Goal: Task Accomplishment & Management: Use online tool/utility

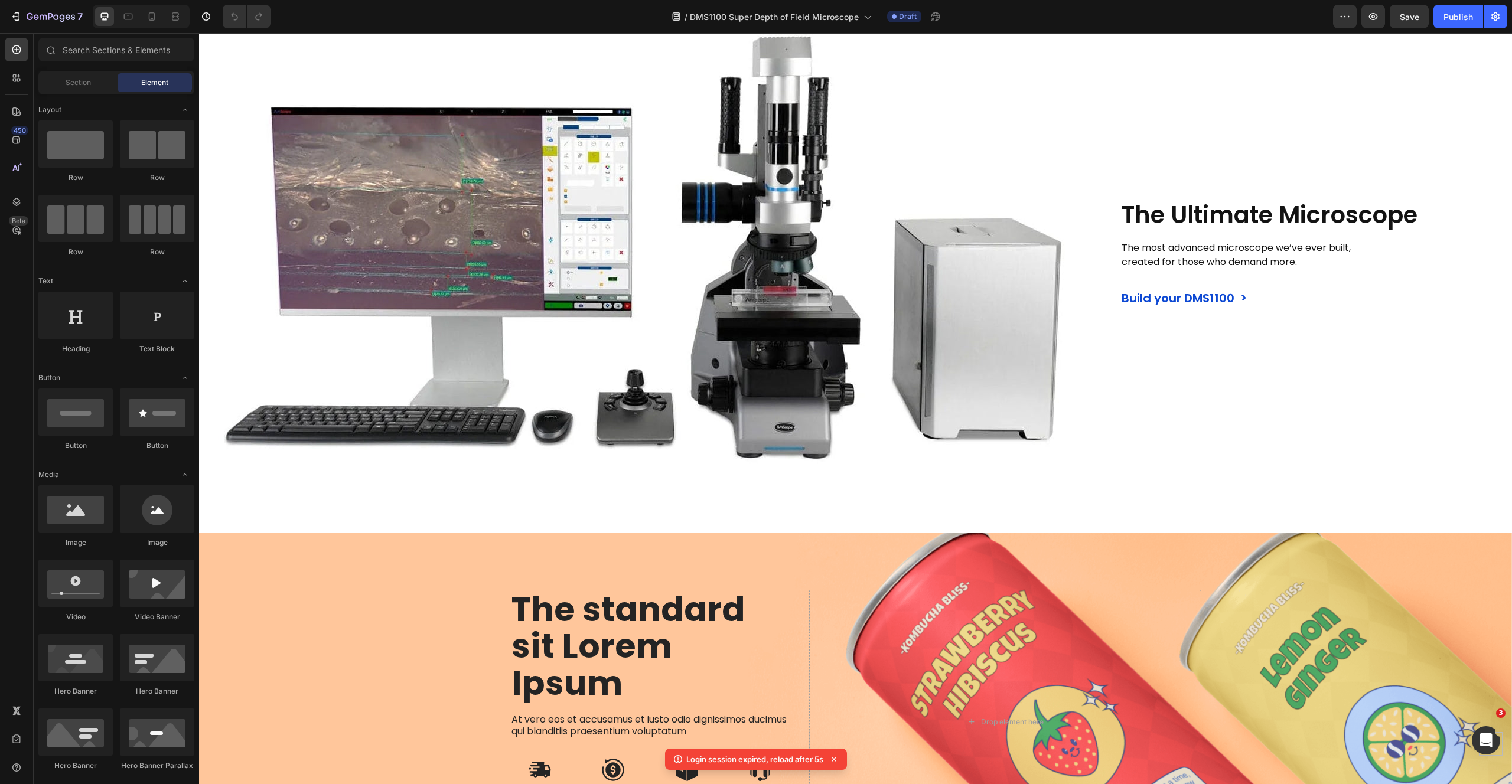
drag, startPoint x: 1510, startPoint y: 205, endPoint x: 1507, endPoint y: 192, distance: 13.3
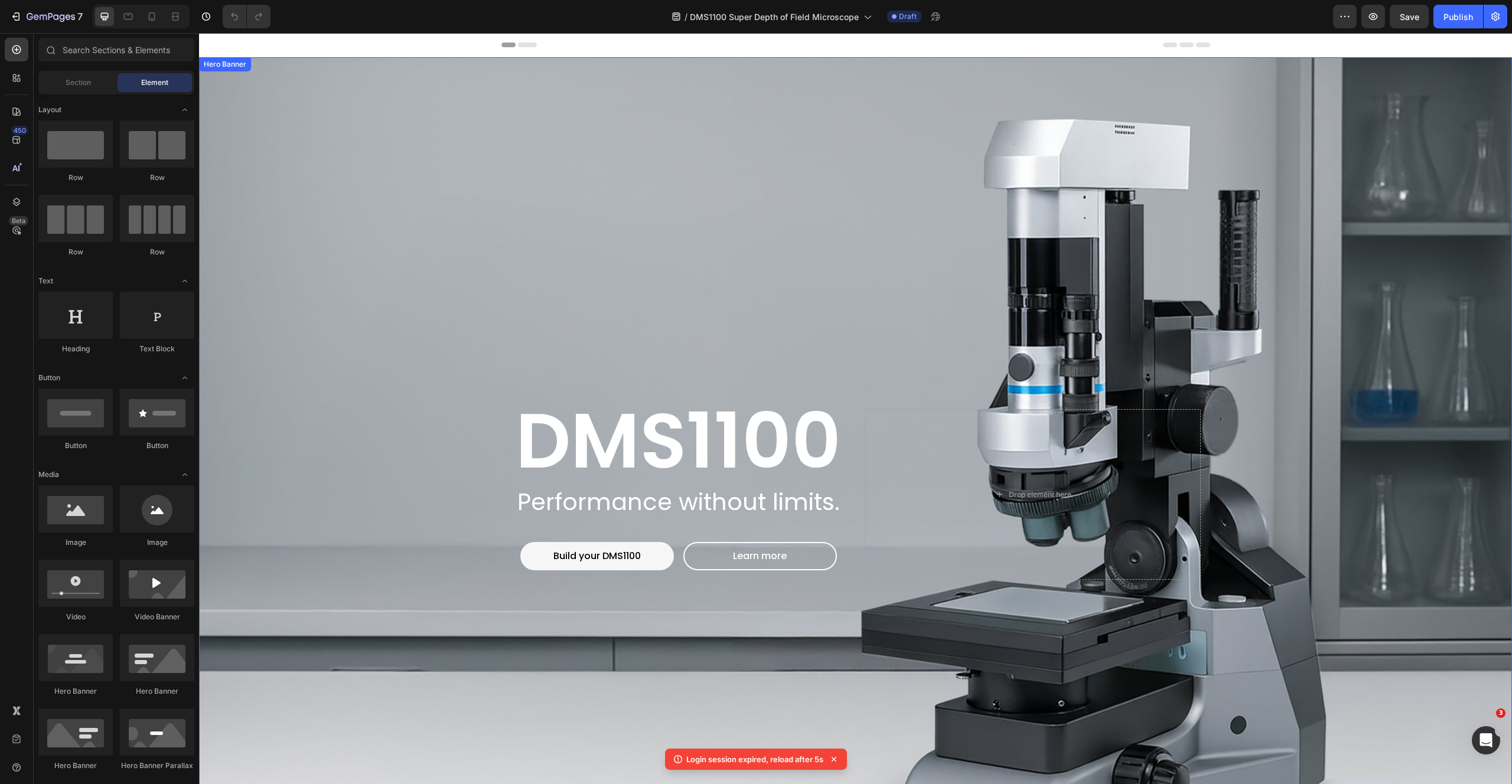
click at [356, 124] on div "Background Image" at bounding box center [855, 494] width 1313 height 875
click at [385, 208] on div "Background Image" at bounding box center [855, 494] width 1313 height 875
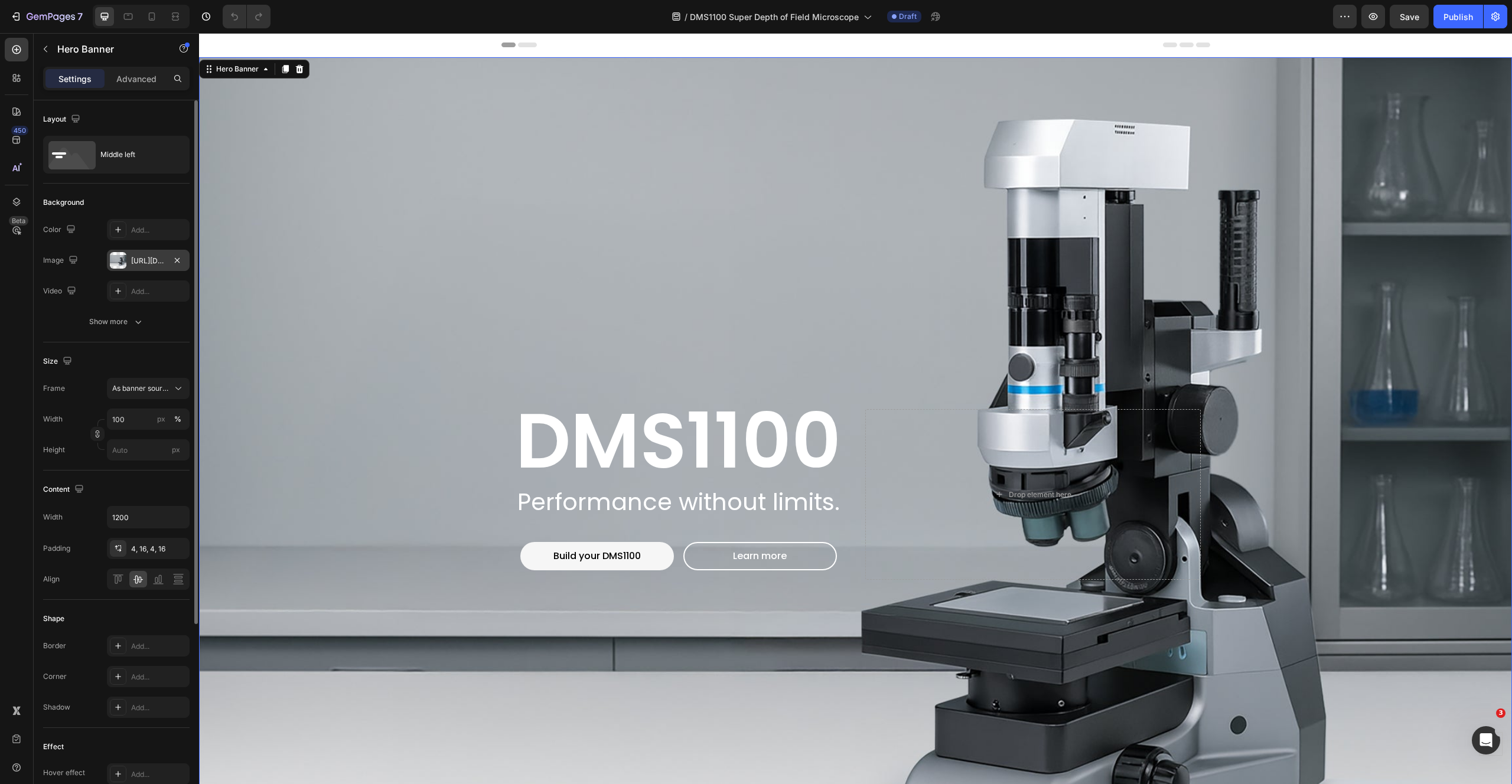
click at [155, 262] on div "[URL][DOMAIN_NAME]" at bounding box center [148, 261] width 34 height 11
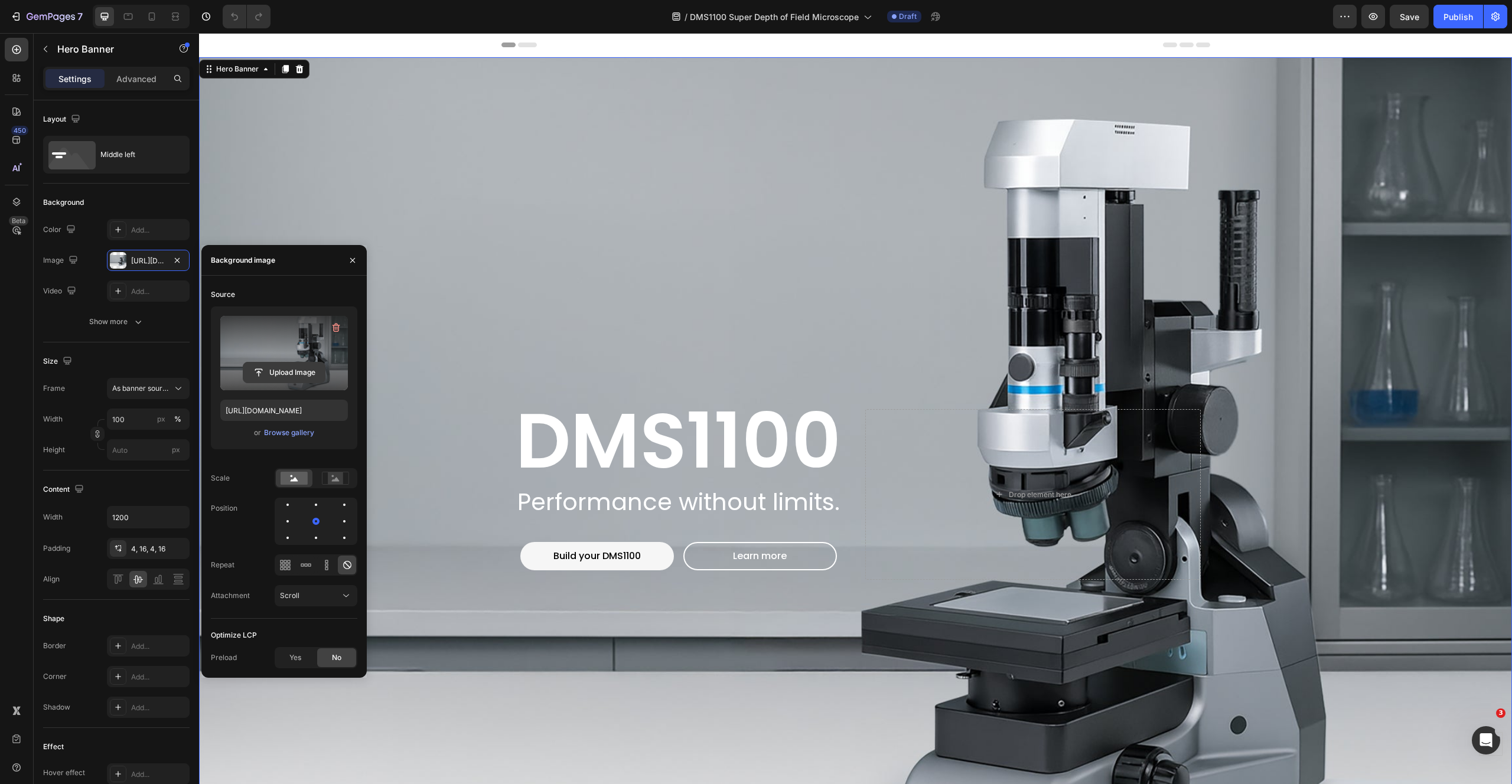
click at [296, 364] on input "file" at bounding box center [284, 372] width 81 height 20
type input "[URL][DOMAIN_NAME]"
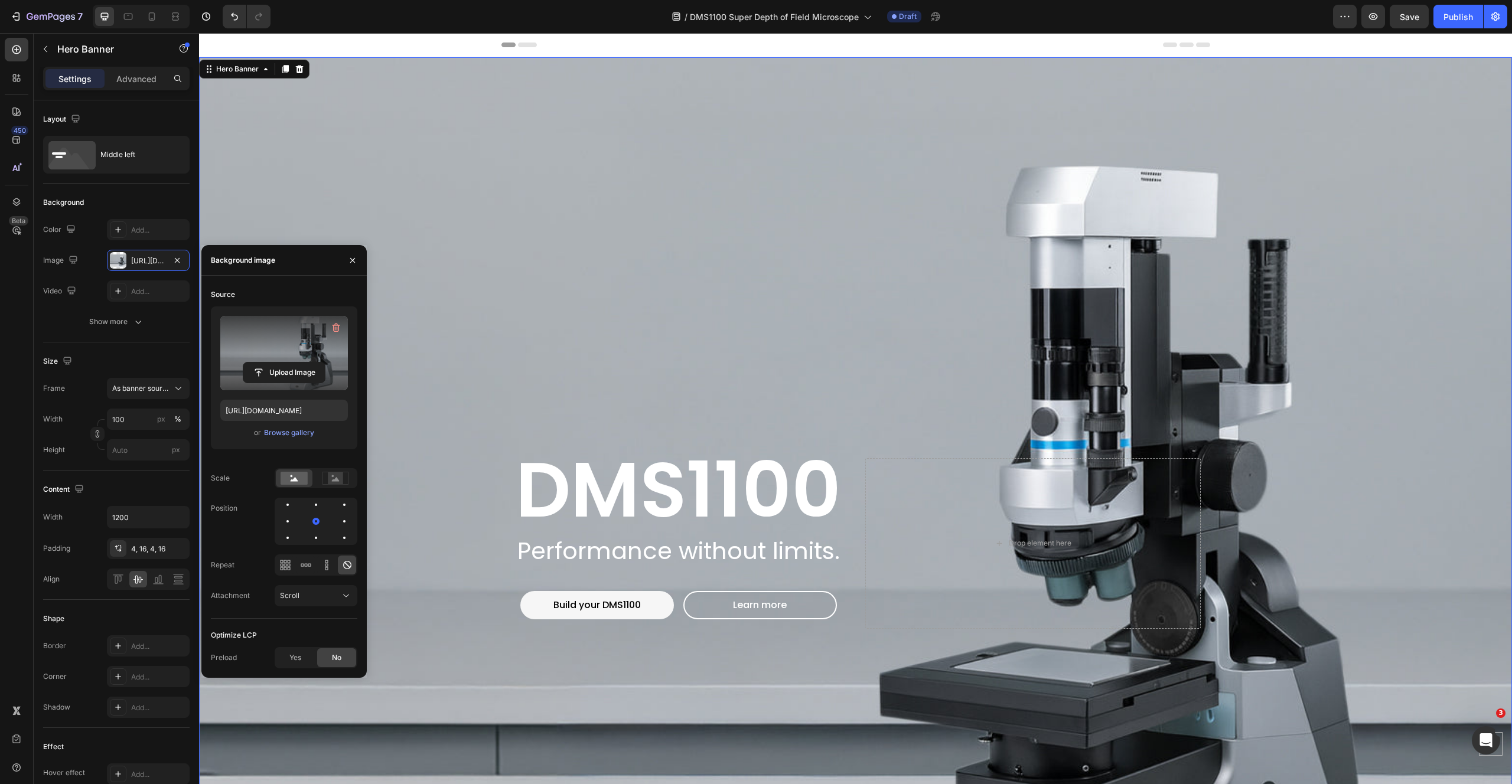
click at [341, 36] on div "Header" at bounding box center [855, 45] width 1313 height 24
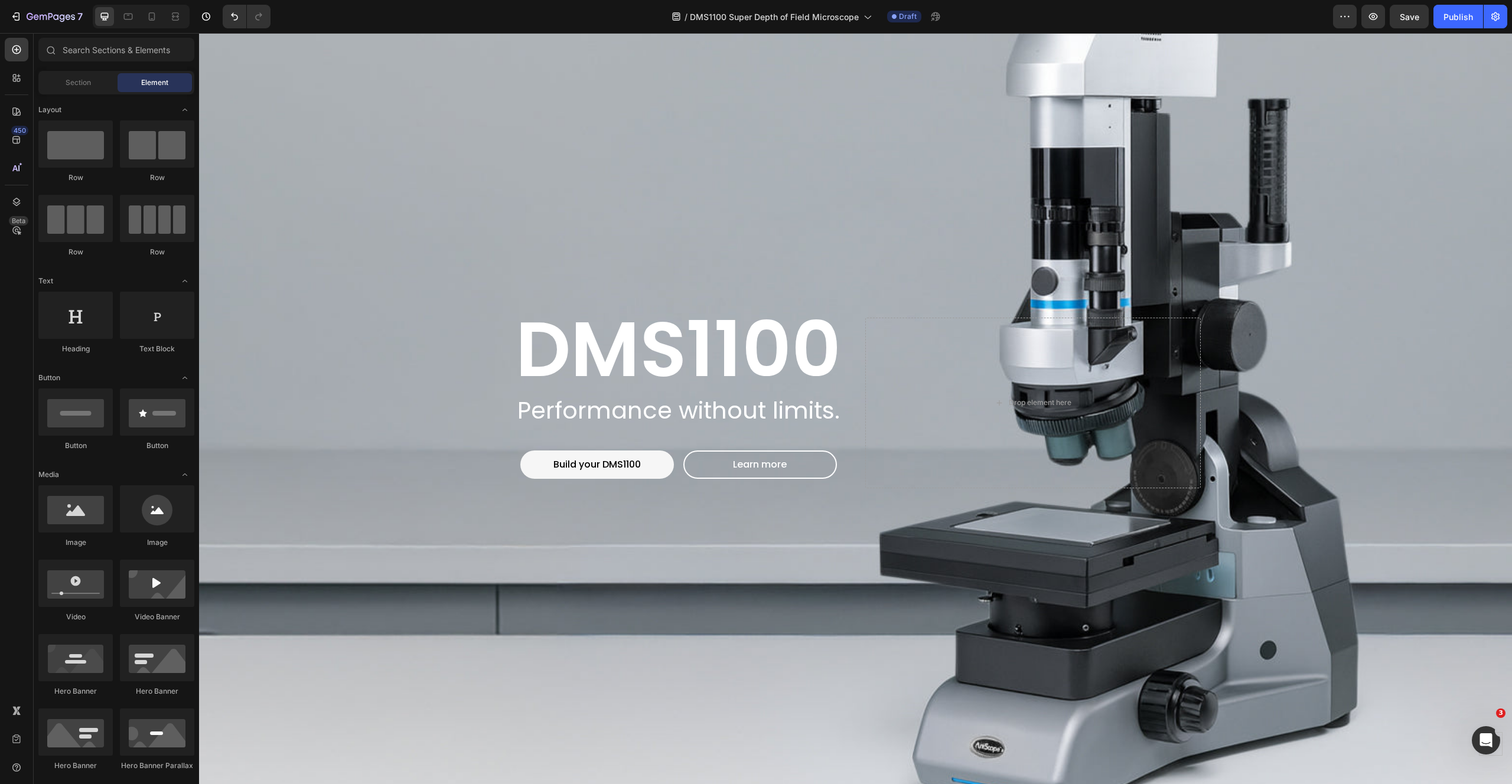
scroll to position [93, 0]
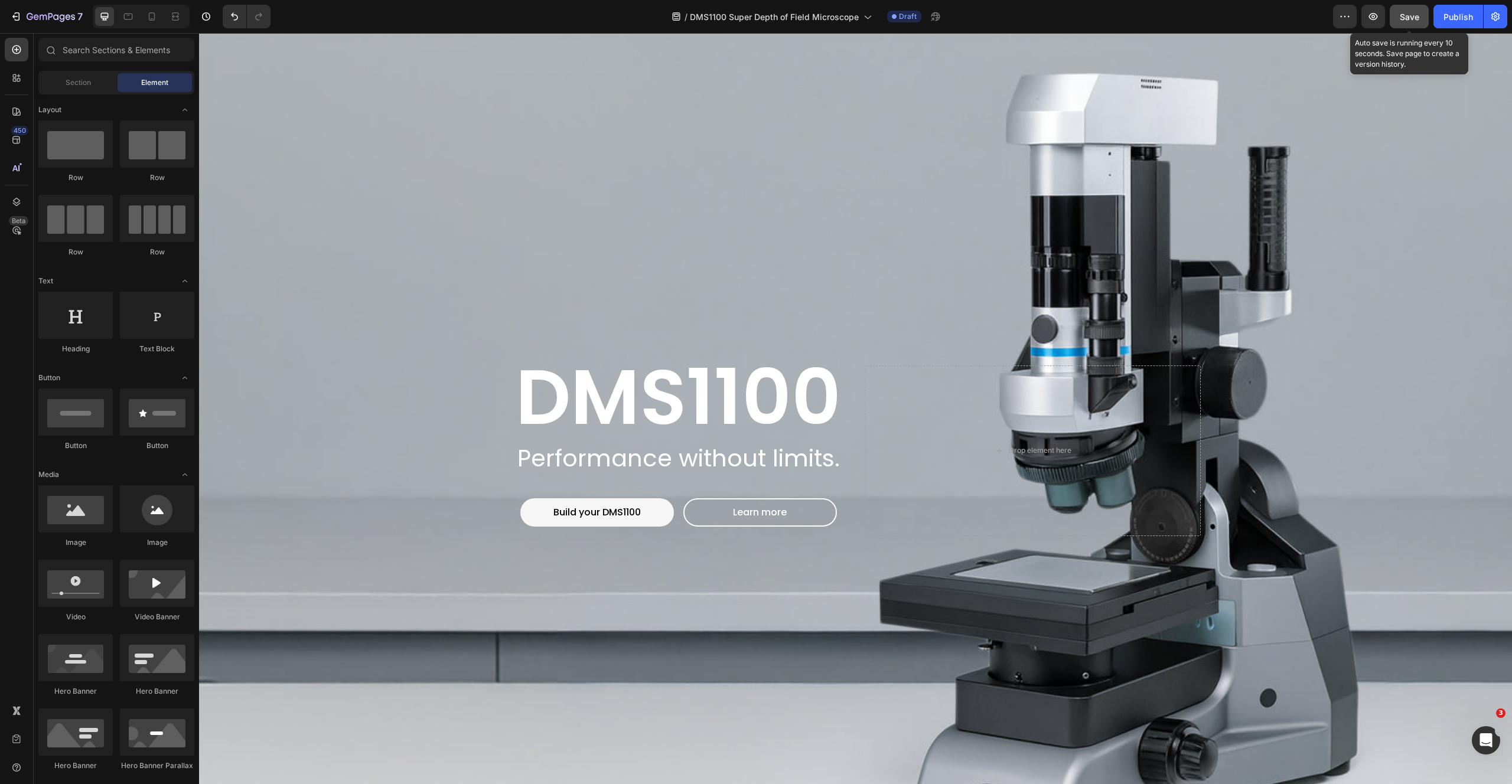
click at [1415, 22] on div "Save" at bounding box center [1410, 16] width 20 height 12
click at [1379, 20] on icon "button" at bounding box center [1373, 16] width 12 height 12
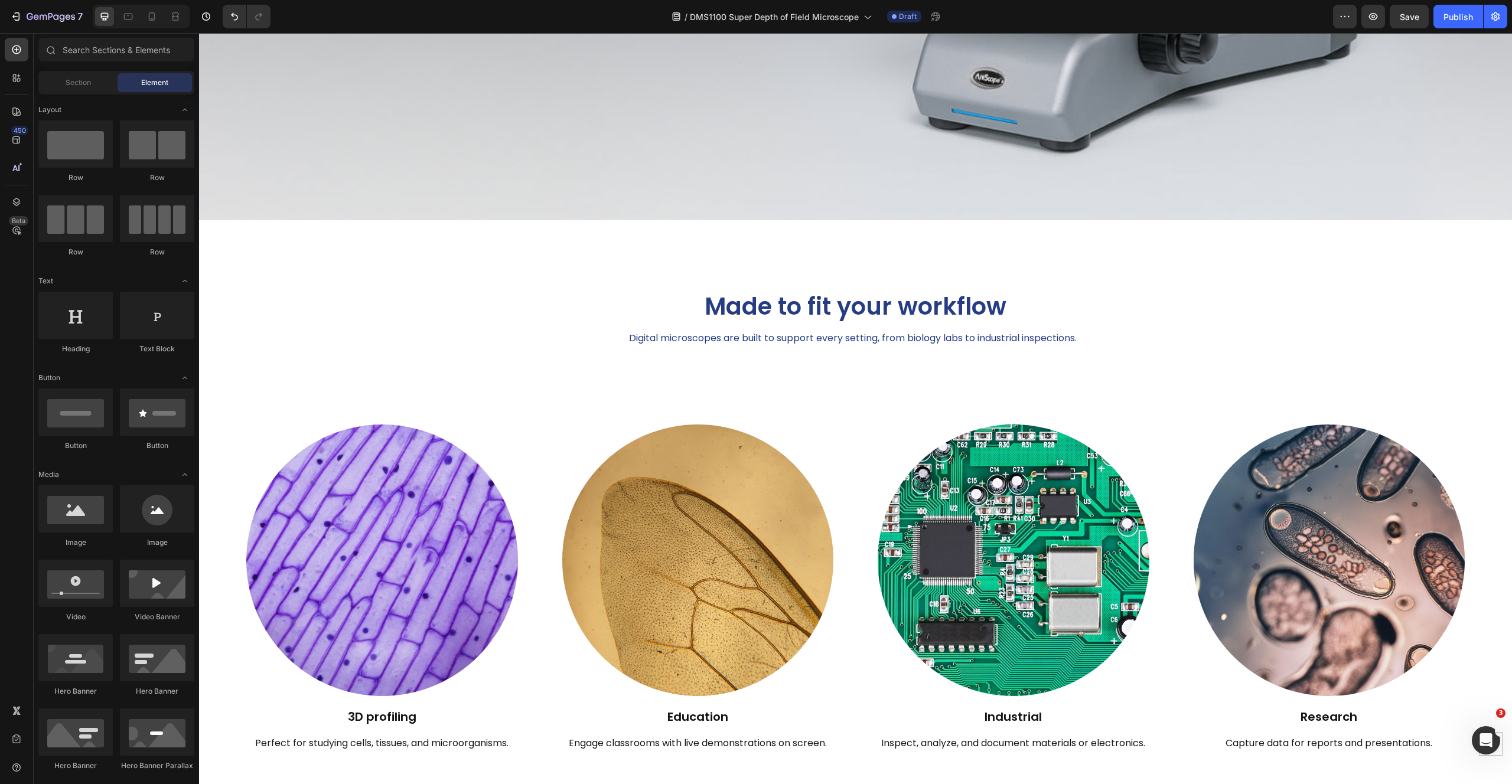
scroll to position [850, 0]
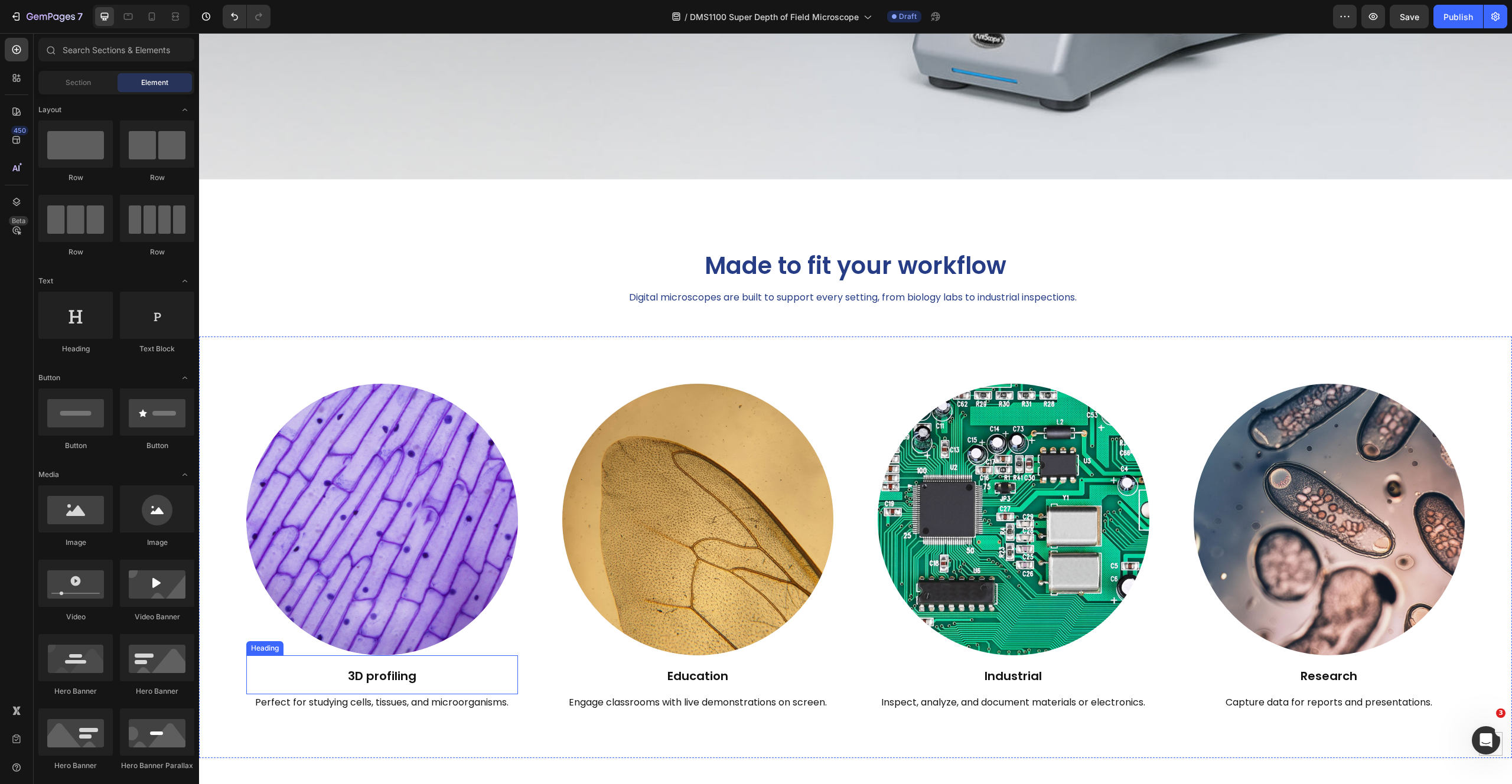
click at [403, 498] on img at bounding box center [382, 519] width 272 height 272
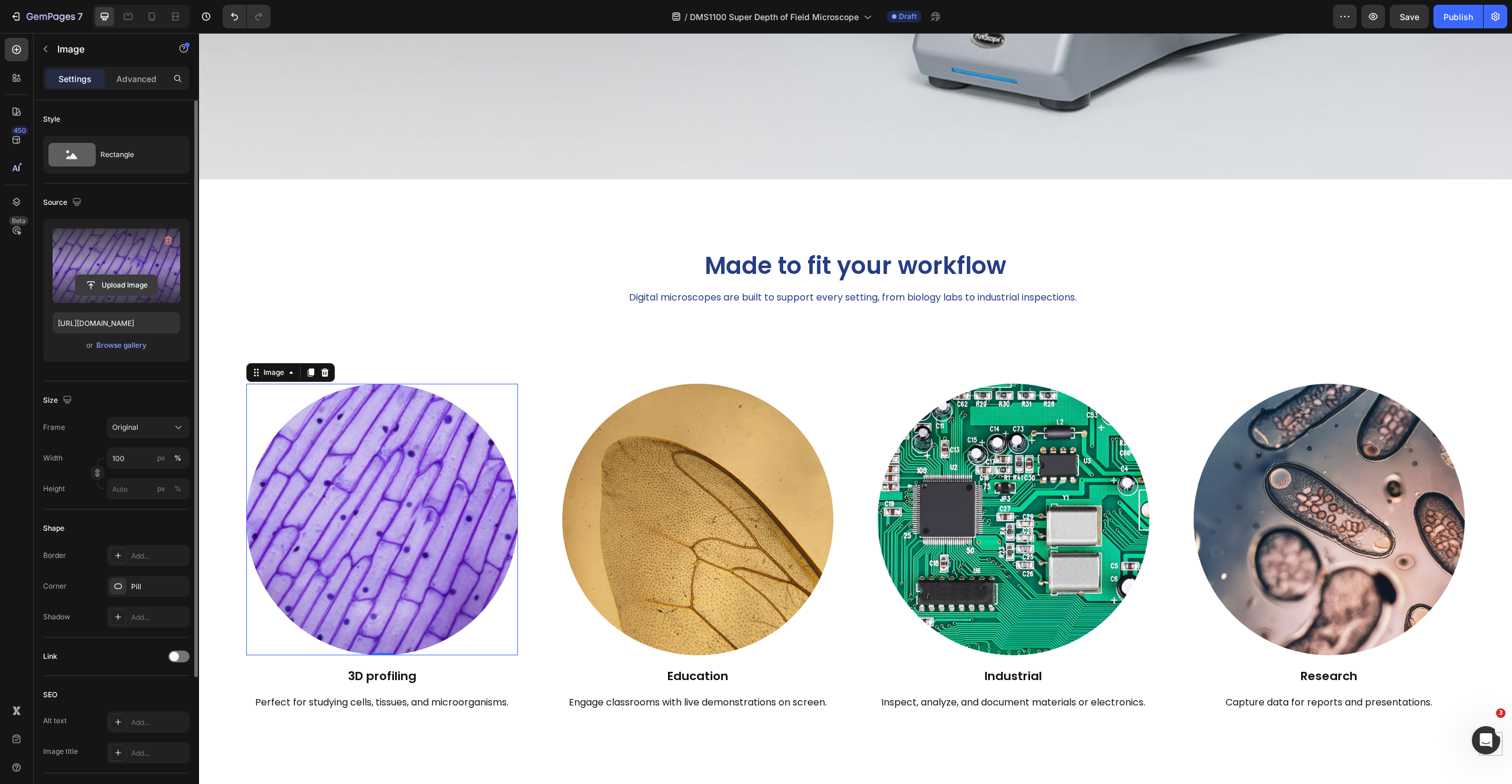
click at [101, 282] on input "file" at bounding box center [116, 285] width 81 height 20
type input "[URL][DOMAIN_NAME]"
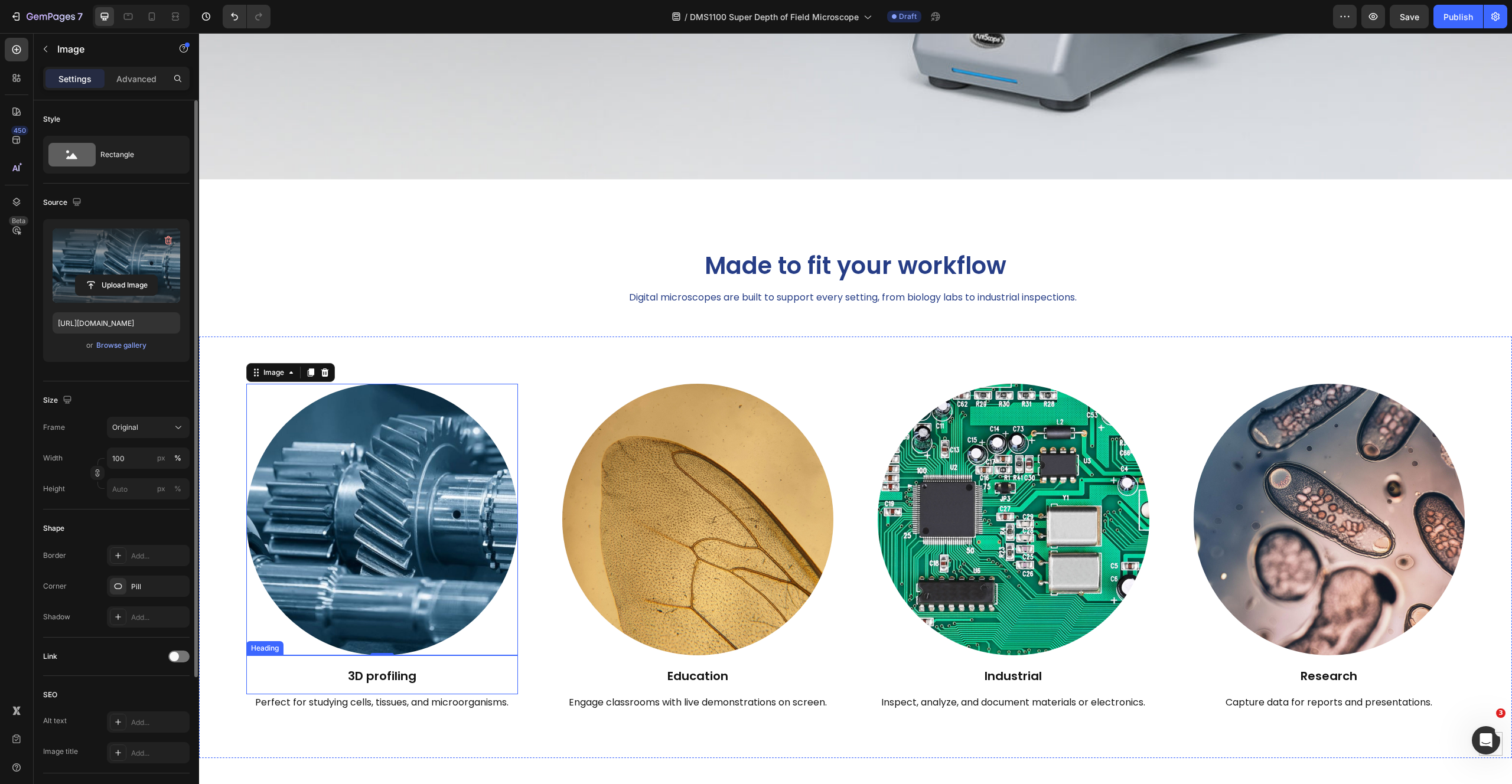
click at [382, 672] on h2 "3D profiling" at bounding box center [382, 674] width 272 height 39
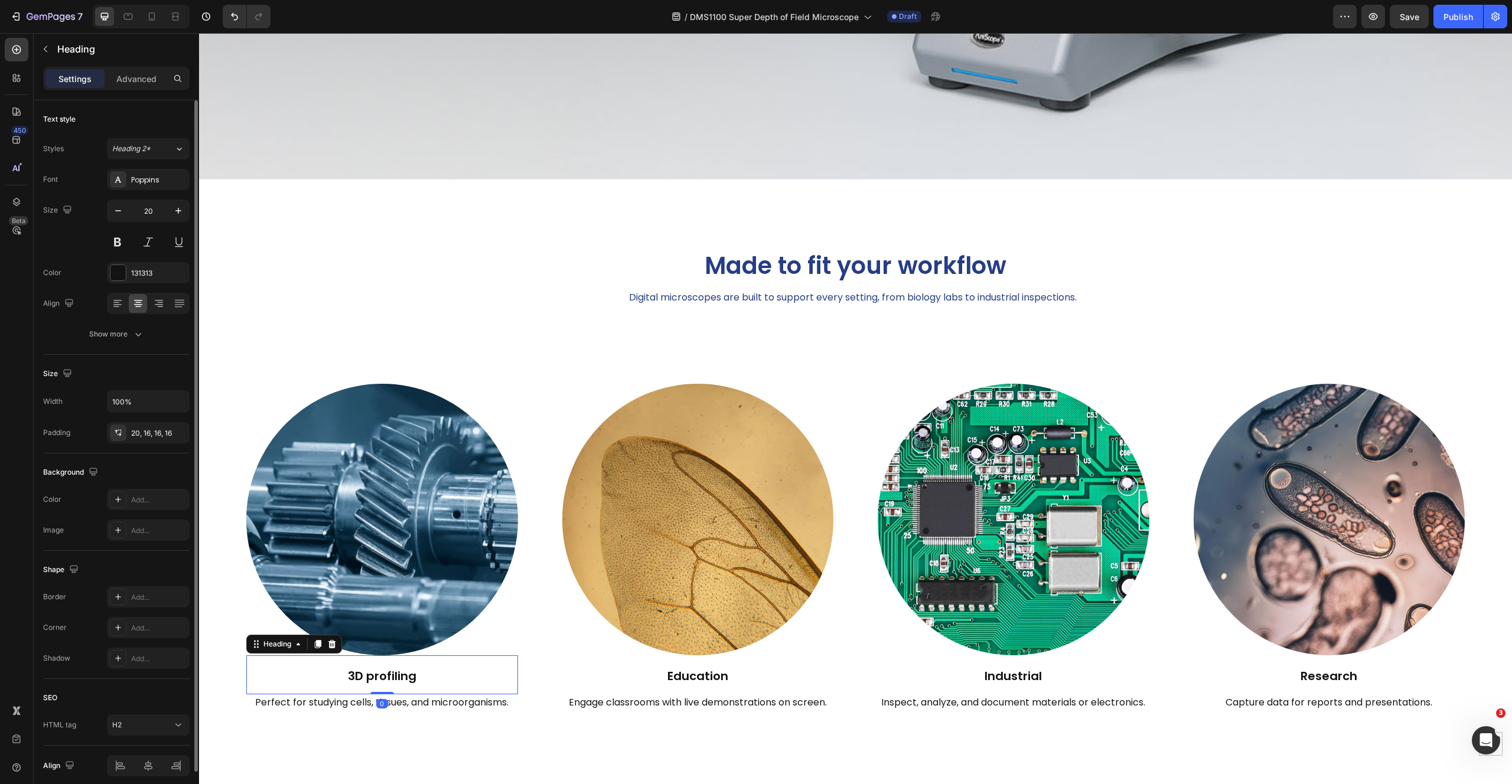
click at [384, 663] on h2 "3D profiling" at bounding box center [382, 674] width 272 height 39
click at [384, 667] on p "3D profiling" at bounding box center [382, 676] width 253 height 18
click at [966, 449] on img at bounding box center [1013, 519] width 272 height 272
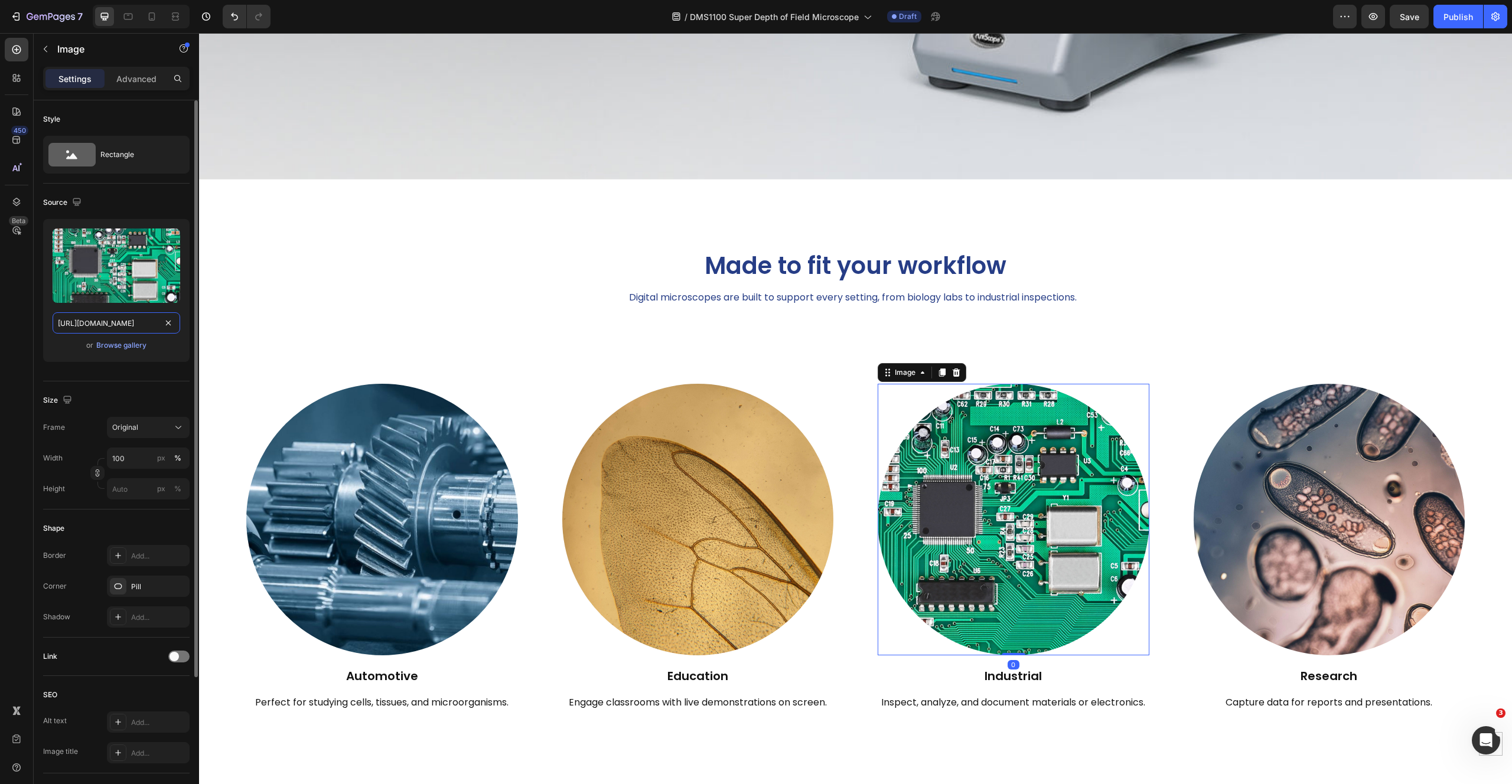
click at [148, 322] on input "[URL][DOMAIN_NAME]" at bounding box center [116, 323] width 127 height 21
click at [581, 464] on img at bounding box center [698, 519] width 272 height 272
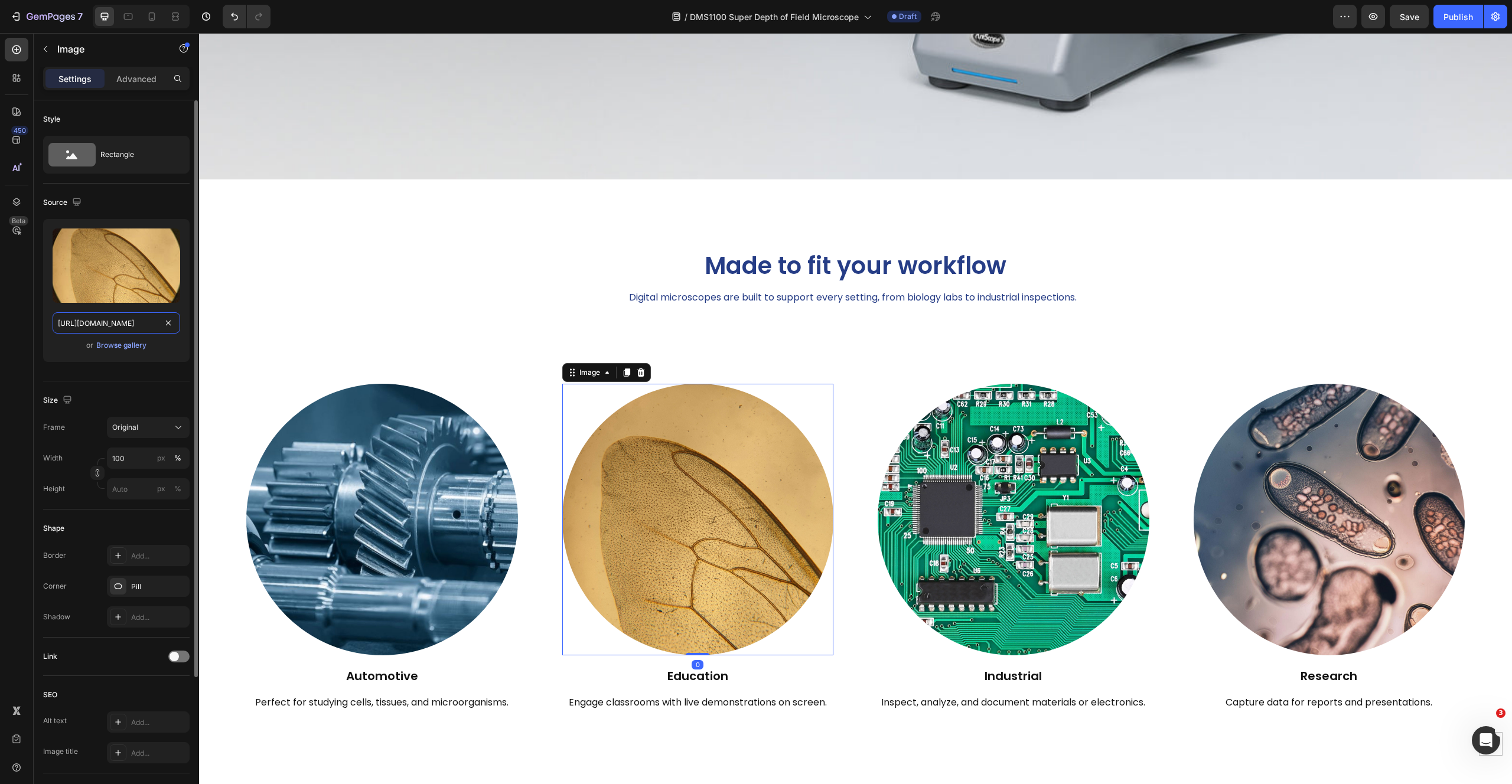
click at [91, 322] on input "[URL][DOMAIN_NAME]" at bounding box center [116, 323] width 127 height 21
paste input "61dbb51b-b364-4ad6-8597-f4c9b01b5863"
type input "[URL][DOMAIN_NAME]"
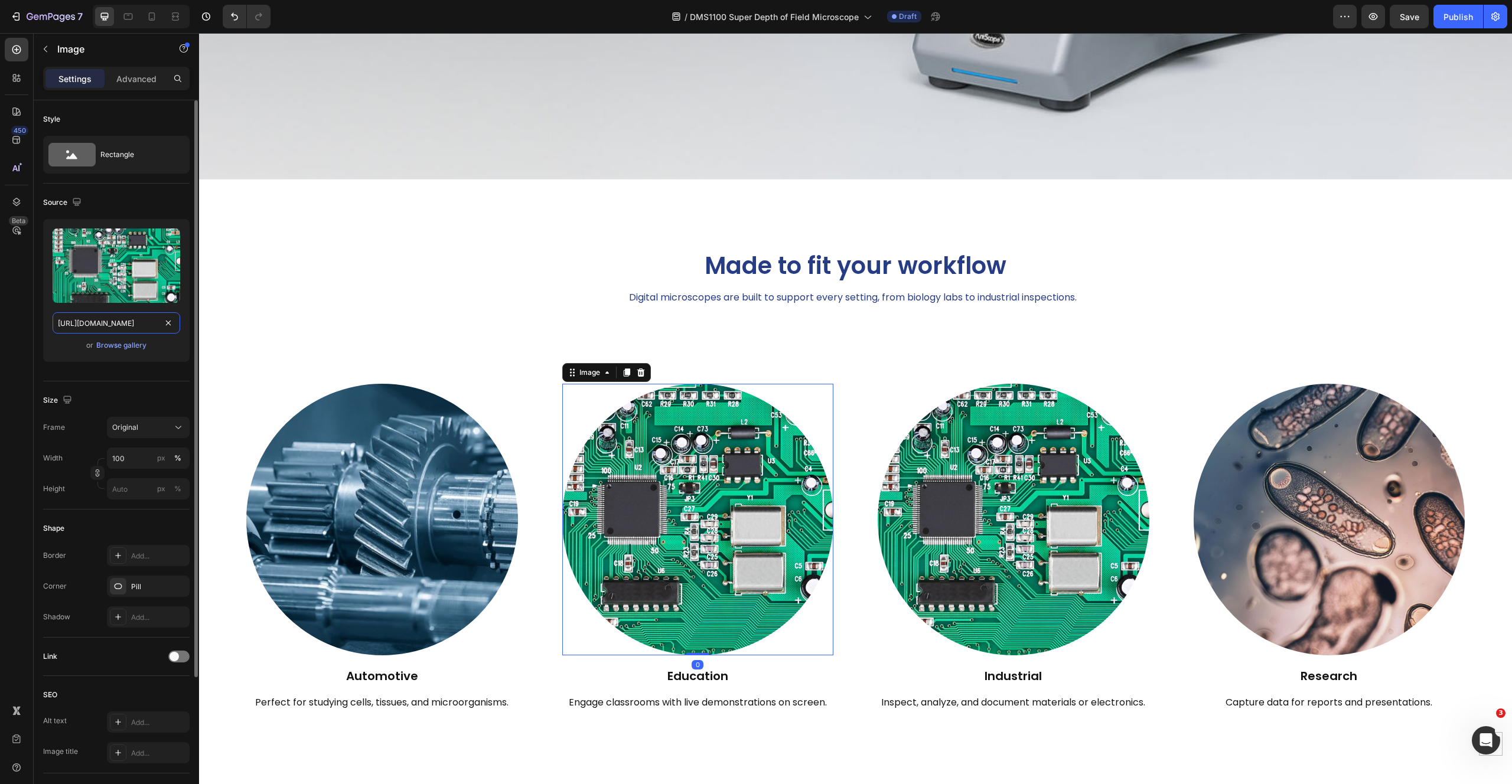
scroll to position [0, 365]
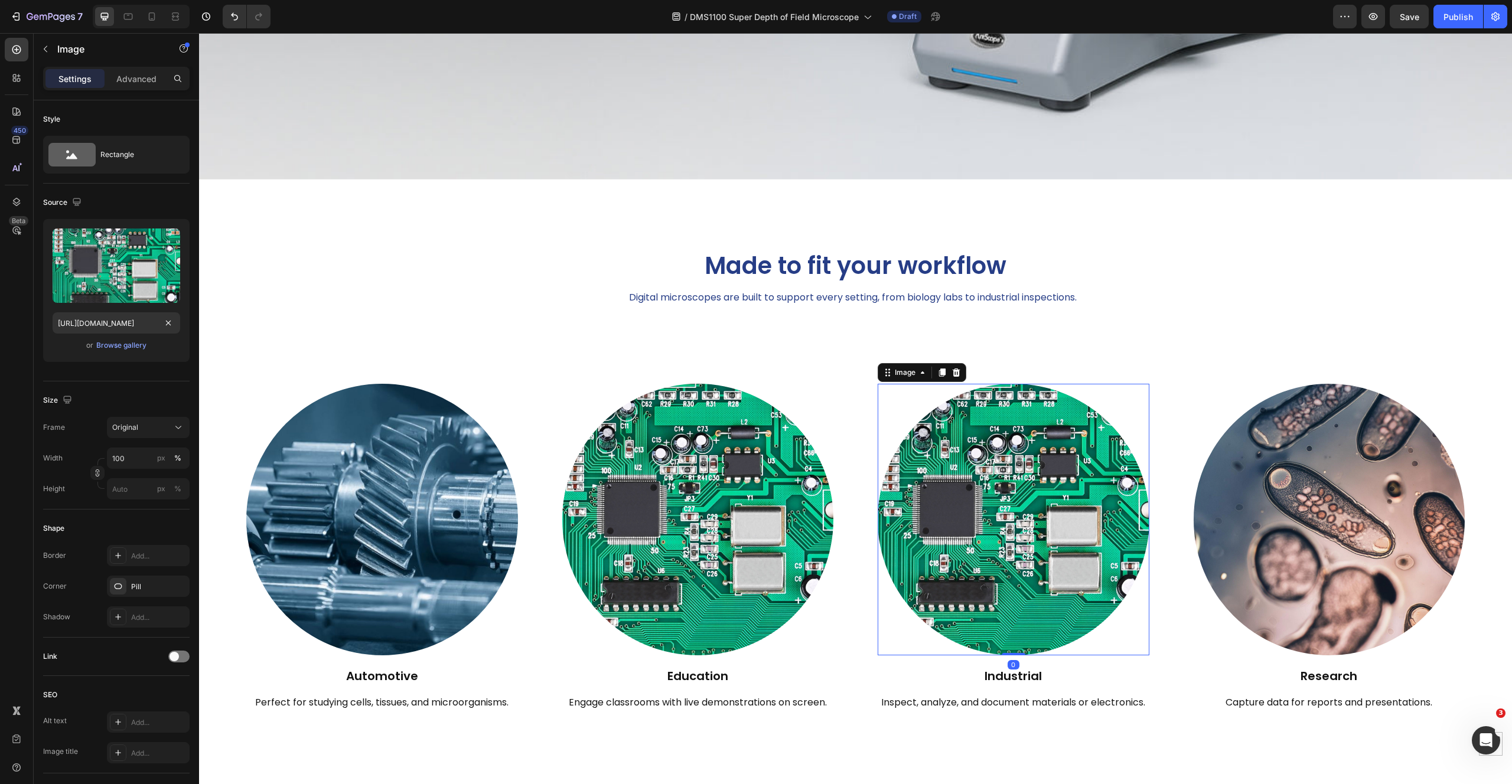
click at [1094, 531] on img at bounding box center [1013, 519] width 272 height 272
click at [706, 667] on h2 "Education" at bounding box center [698, 674] width 272 height 39
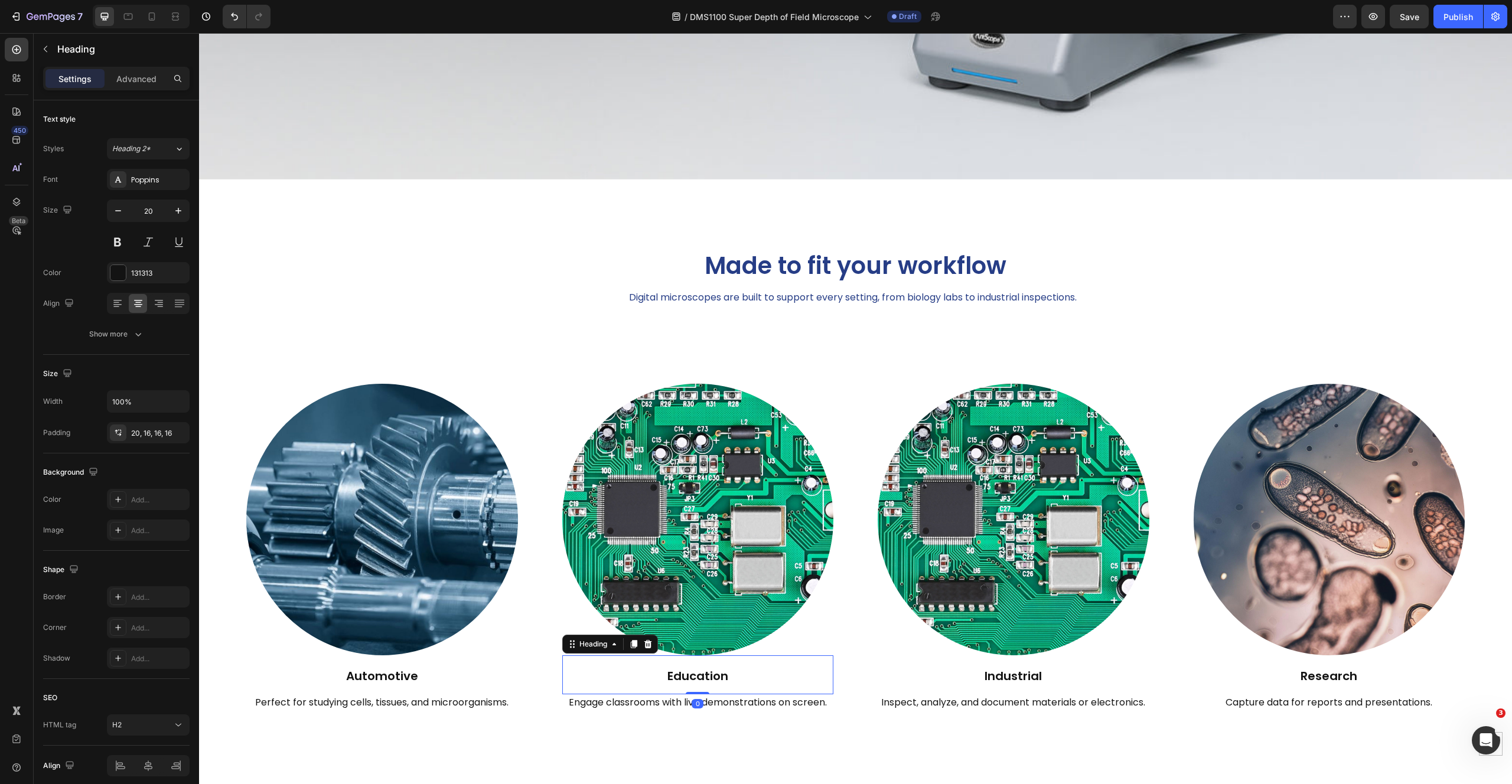
click at [706, 667] on h2 "Education" at bounding box center [698, 674] width 272 height 39
click at [706, 667] on p "Education" at bounding box center [698, 676] width 253 height 18
click at [993, 670] on h2 "Industrial" at bounding box center [1013, 674] width 272 height 39
click at [993, 670] on p "Industrial" at bounding box center [1013, 676] width 253 height 18
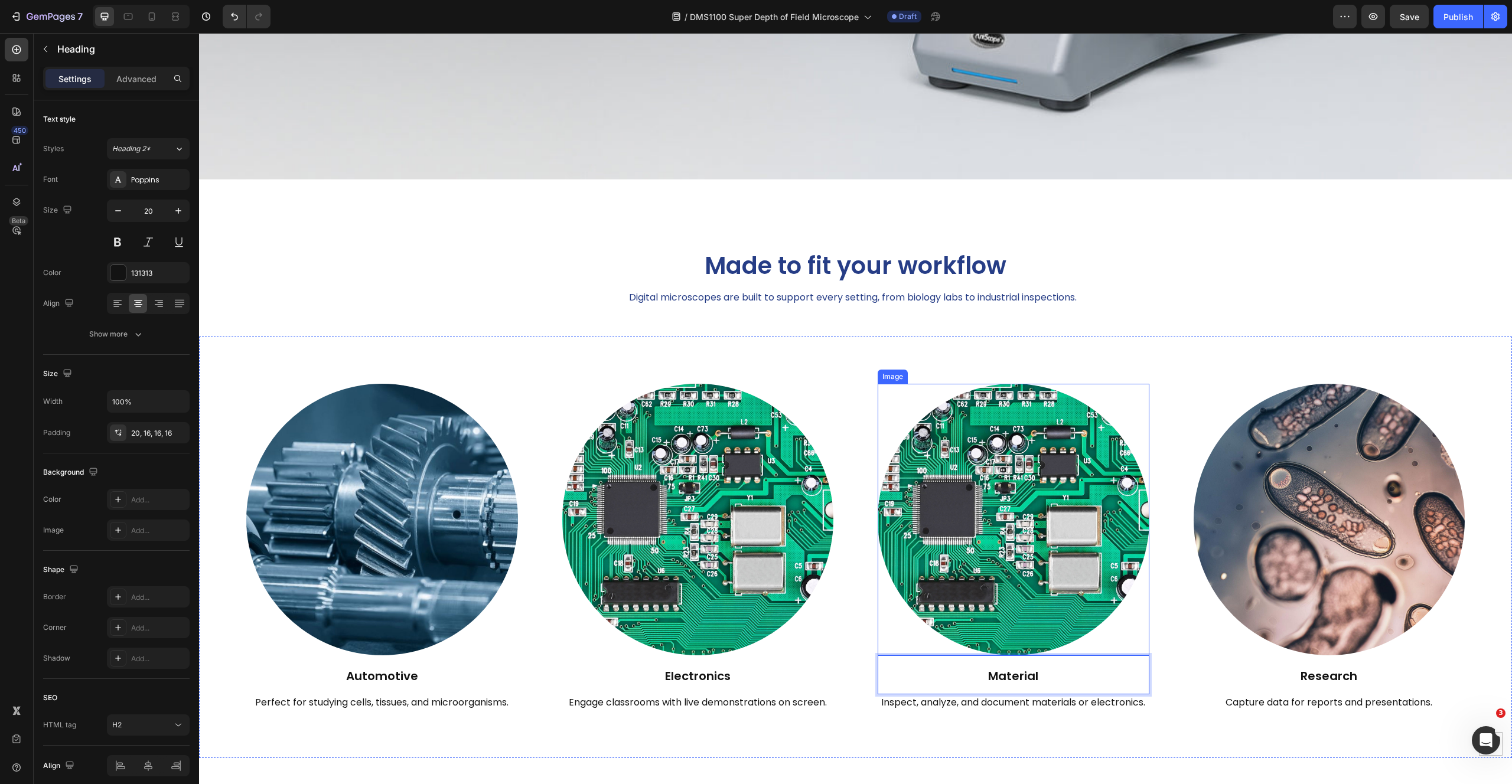
click at [994, 435] on img at bounding box center [1013, 519] width 272 height 272
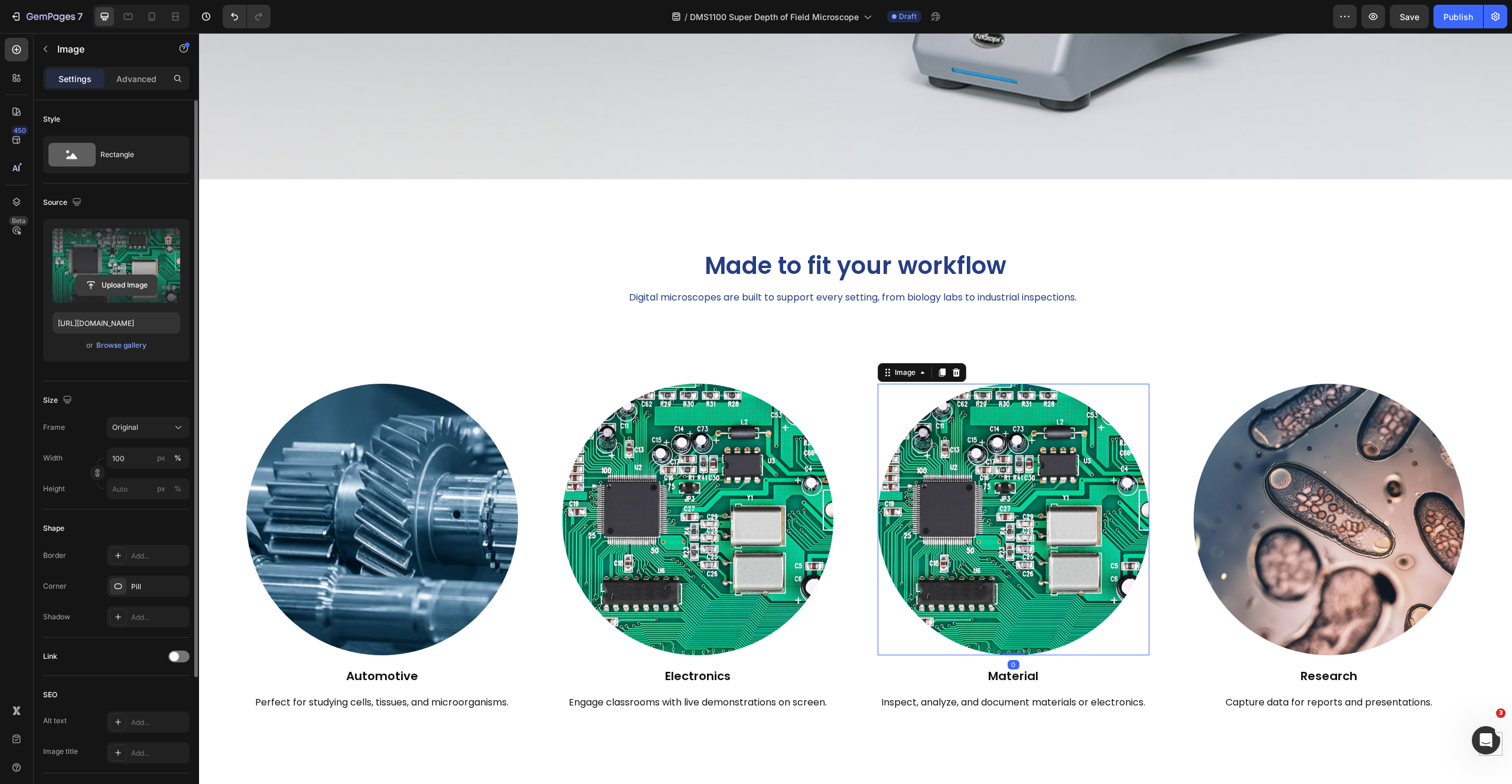
click at [114, 288] on input "file" at bounding box center [116, 285] width 81 height 20
type input "[URL][DOMAIN_NAME]"
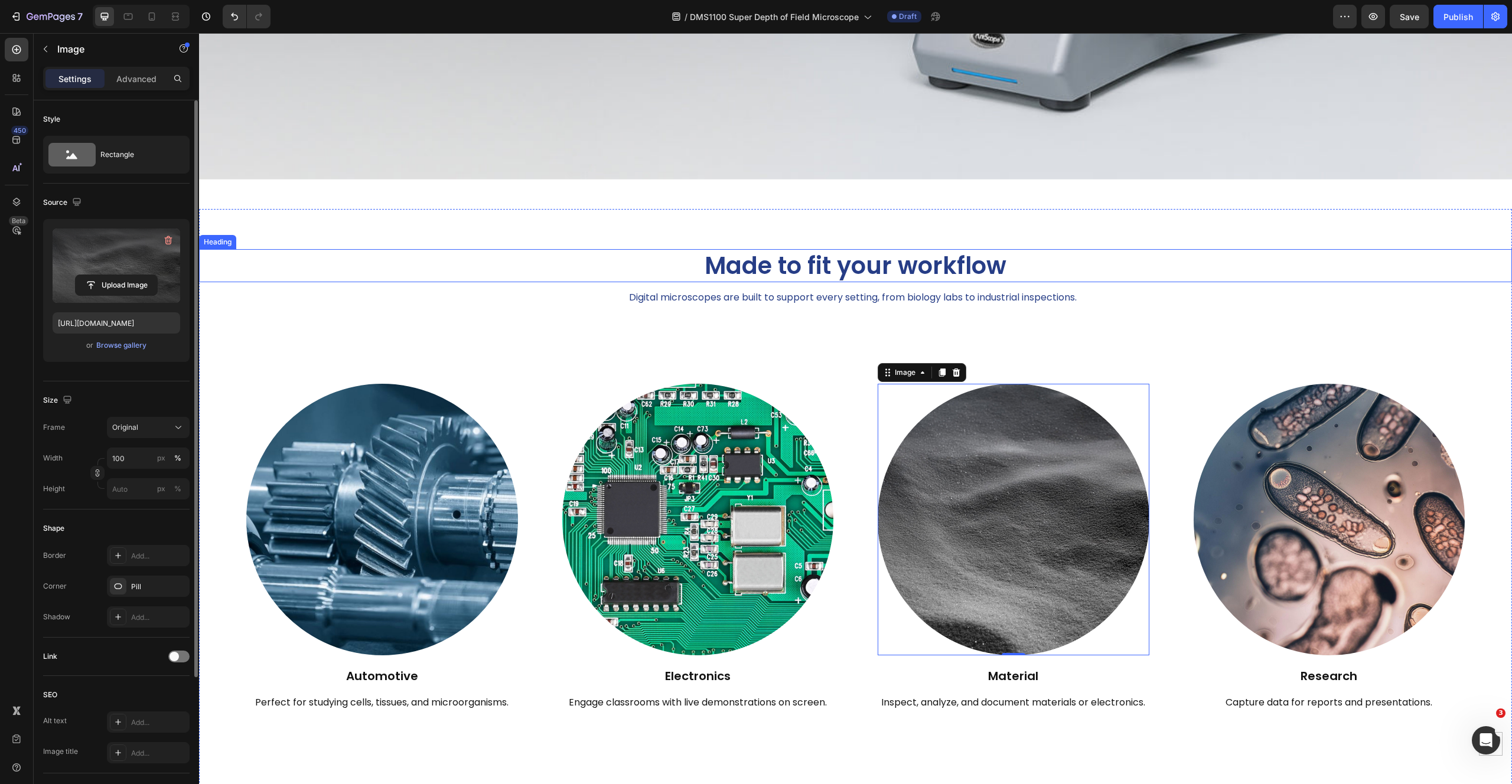
click at [1383, 252] on h2 "Made to fit your workflow" at bounding box center [855, 265] width 1313 height 33
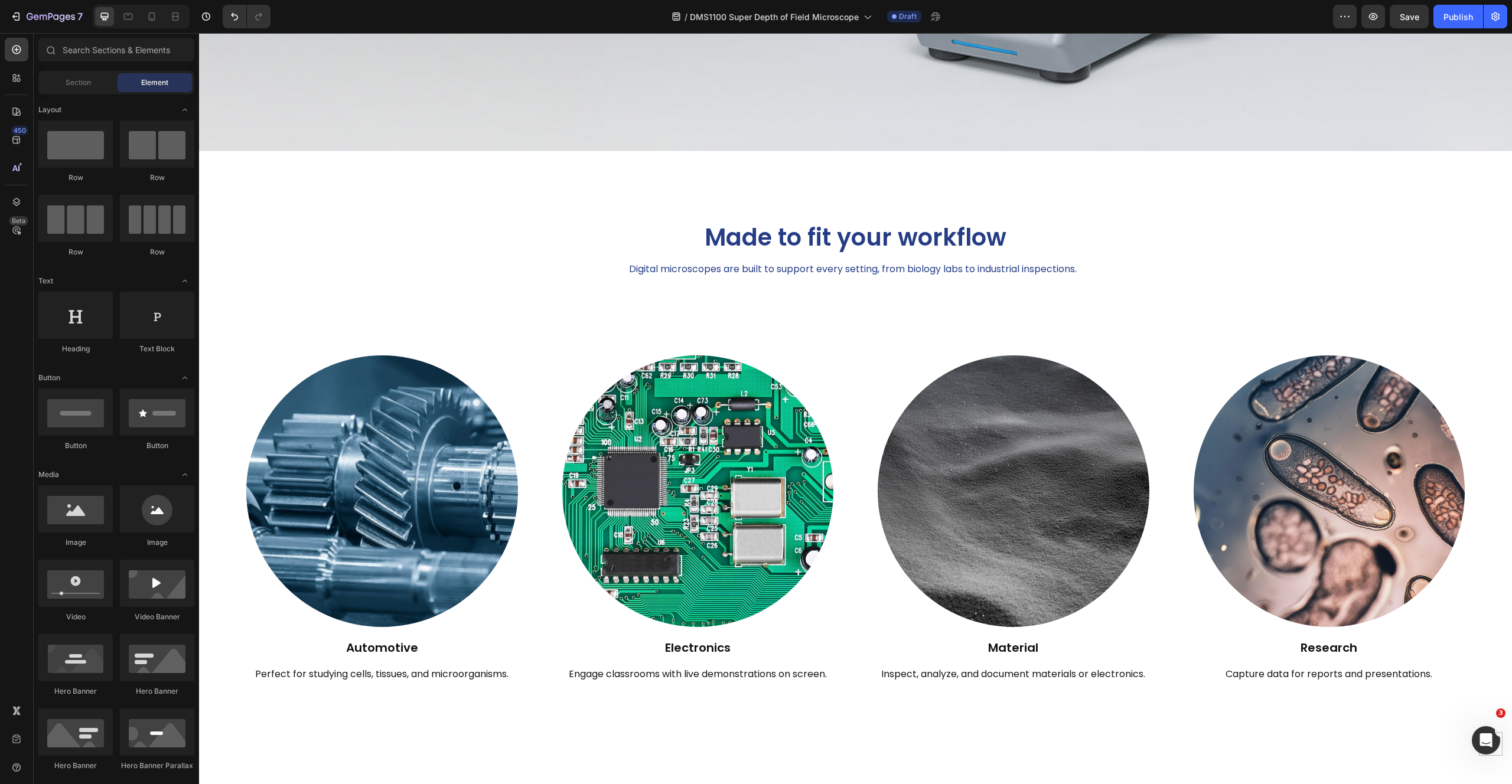
scroll to position [859, 0]
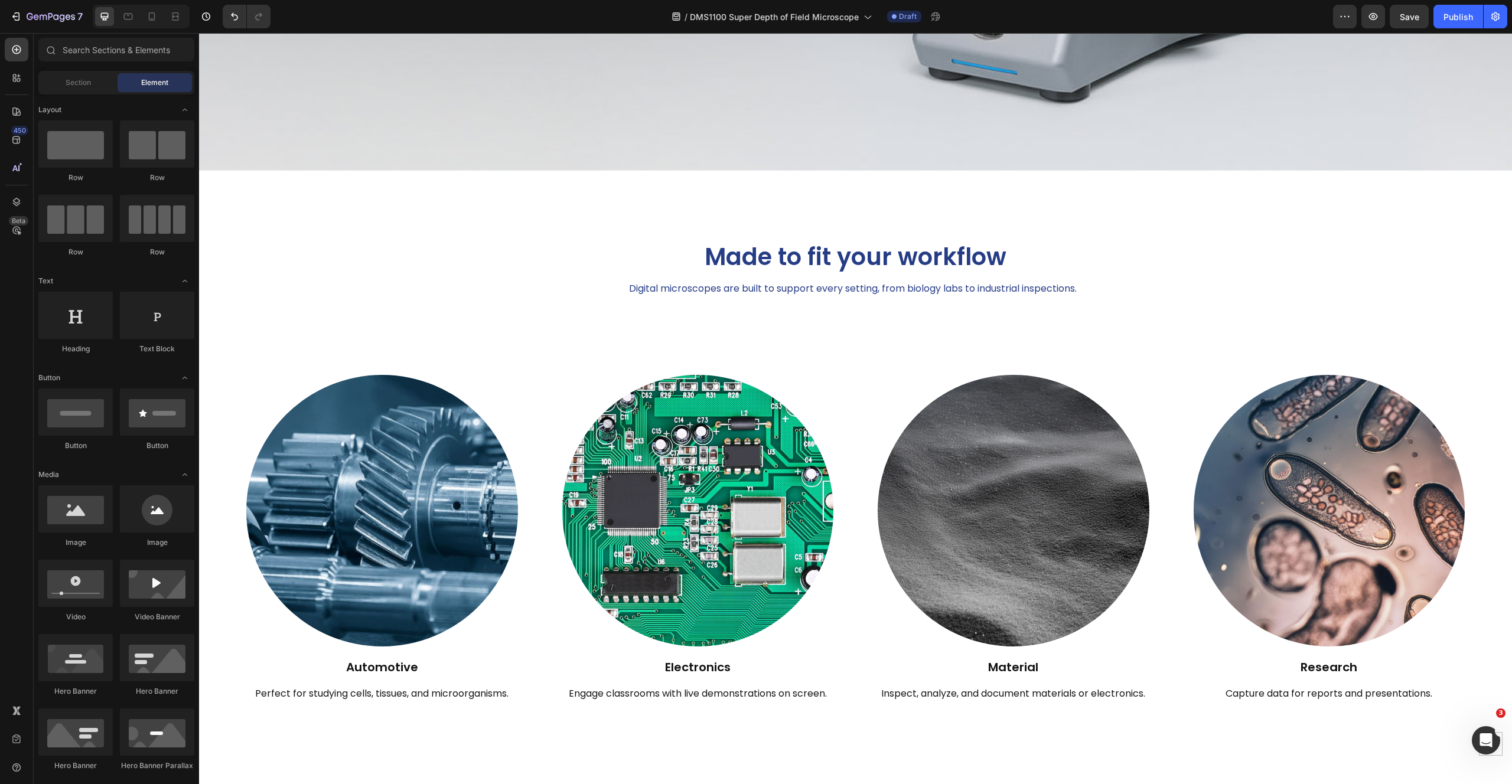
drag, startPoint x: 1511, startPoint y: 258, endPoint x: 1511, endPoint y: 250, distance: 8.0
click at [1402, 16] on span "Save" at bounding box center [1410, 16] width 20 height 10
click at [1030, 540] on img at bounding box center [1013, 511] width 272 height 272
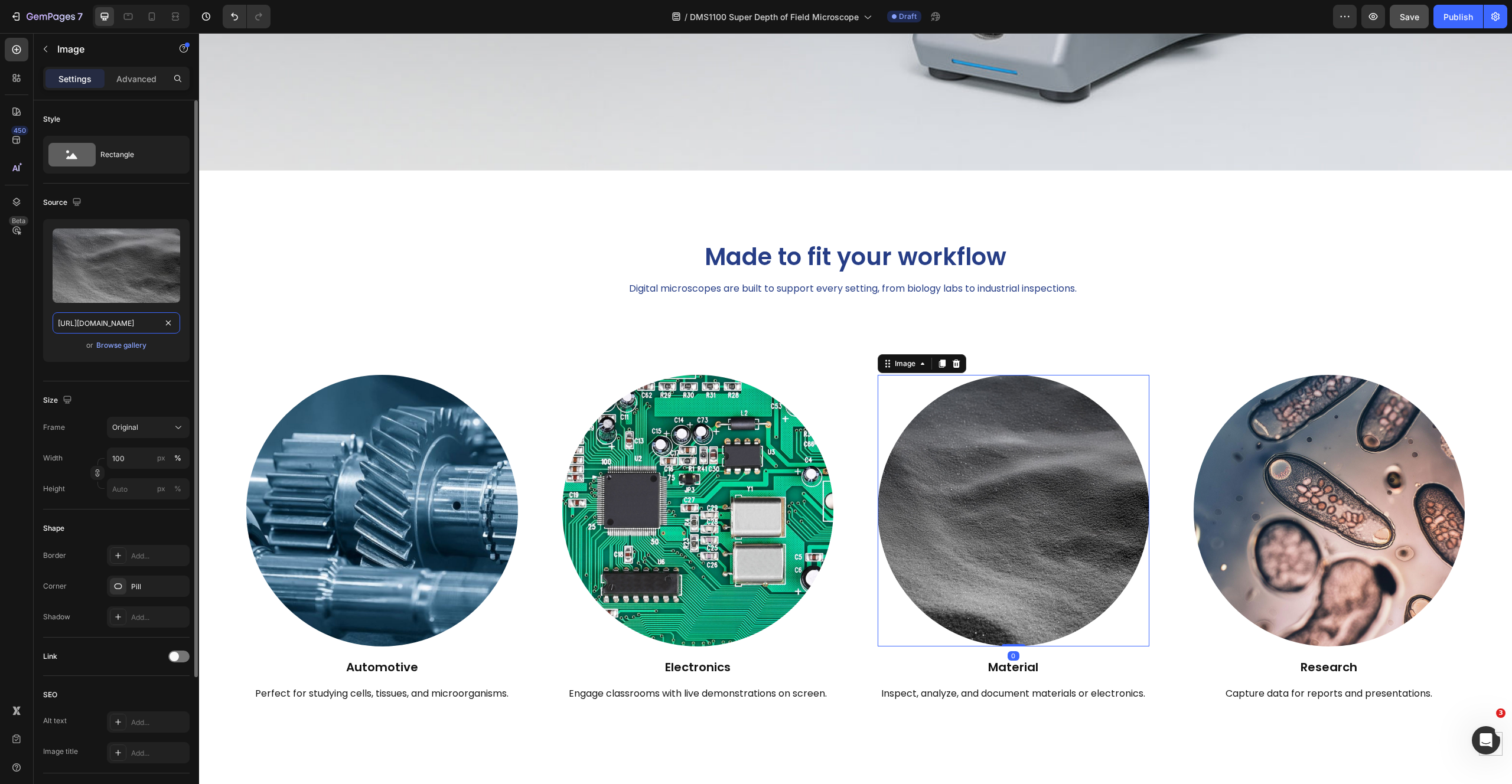
click at [137, 320] on input "[URL][DOMAIN_NAME]" at bounding box center [116, 323] width 127 height 21
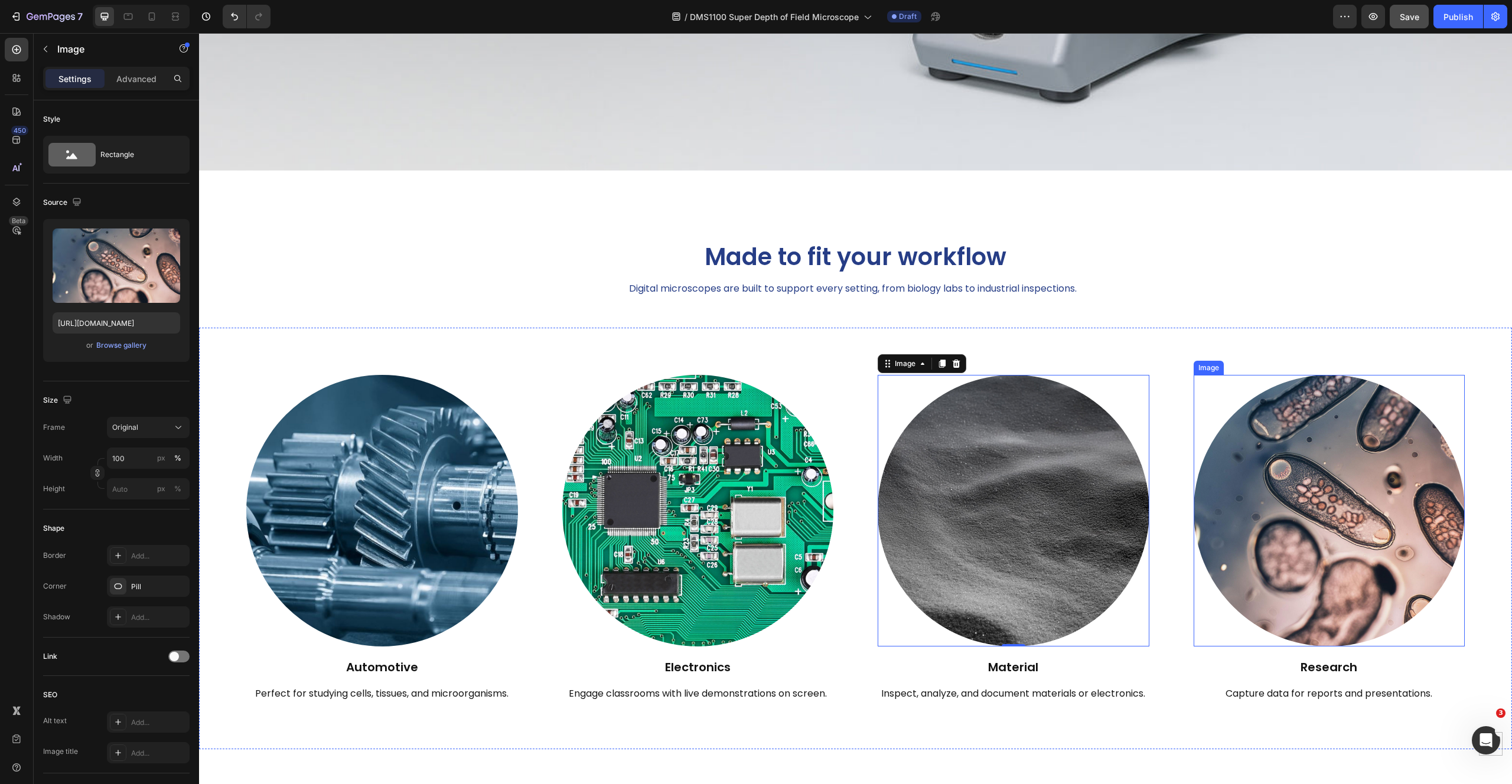
click at [1284, 582] on img at bounding box center [1329, 511] width 272 height 272
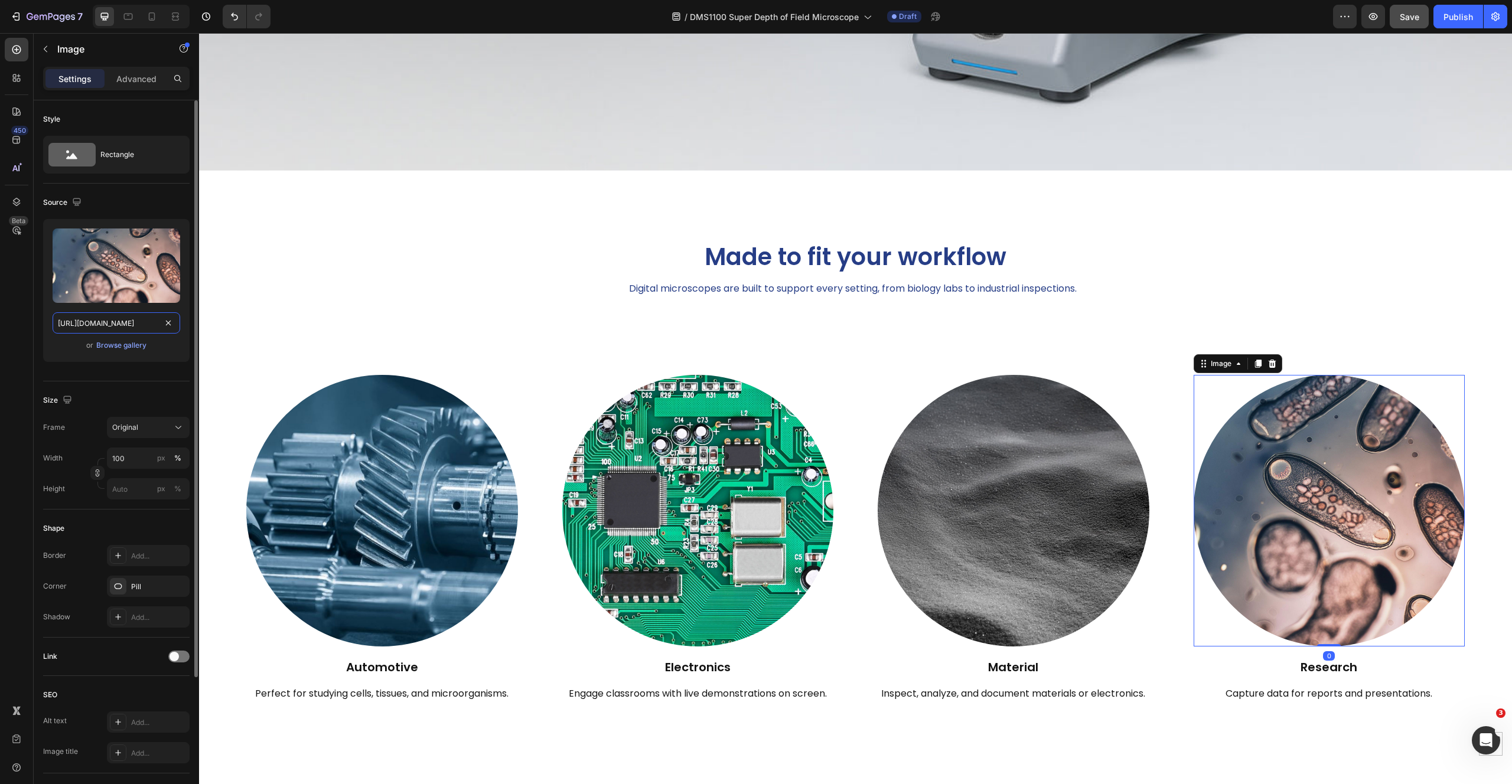
click at [95, 318] on input "[URL][DOMAIN_NAME]" at bounding box center [116, 323] width 127 height 21
paste input "678847d0-ece8-402a-907a-6803a81fcc22"
type input "[URL][DOMAIN_NAME]"
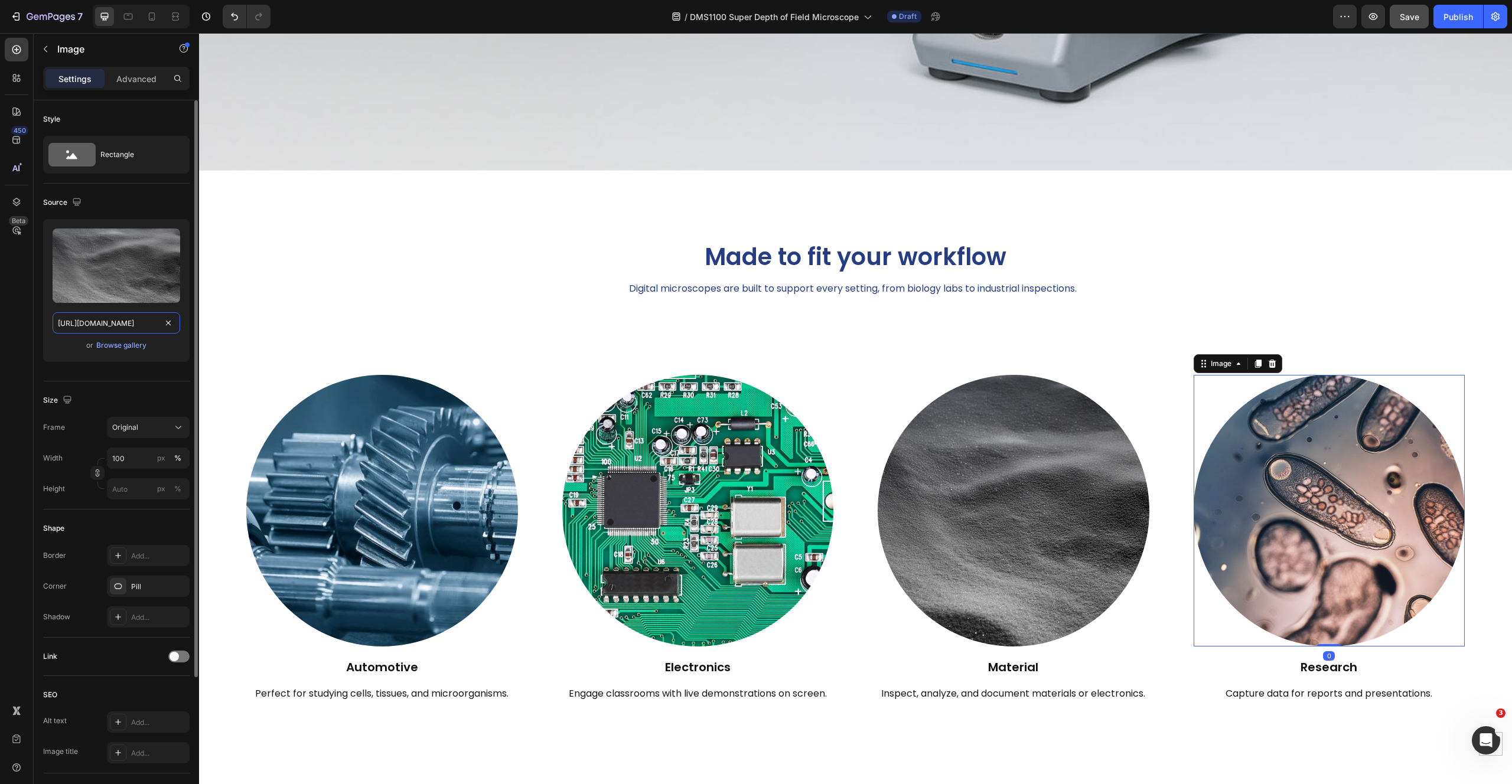
scroll to position [0, 365]
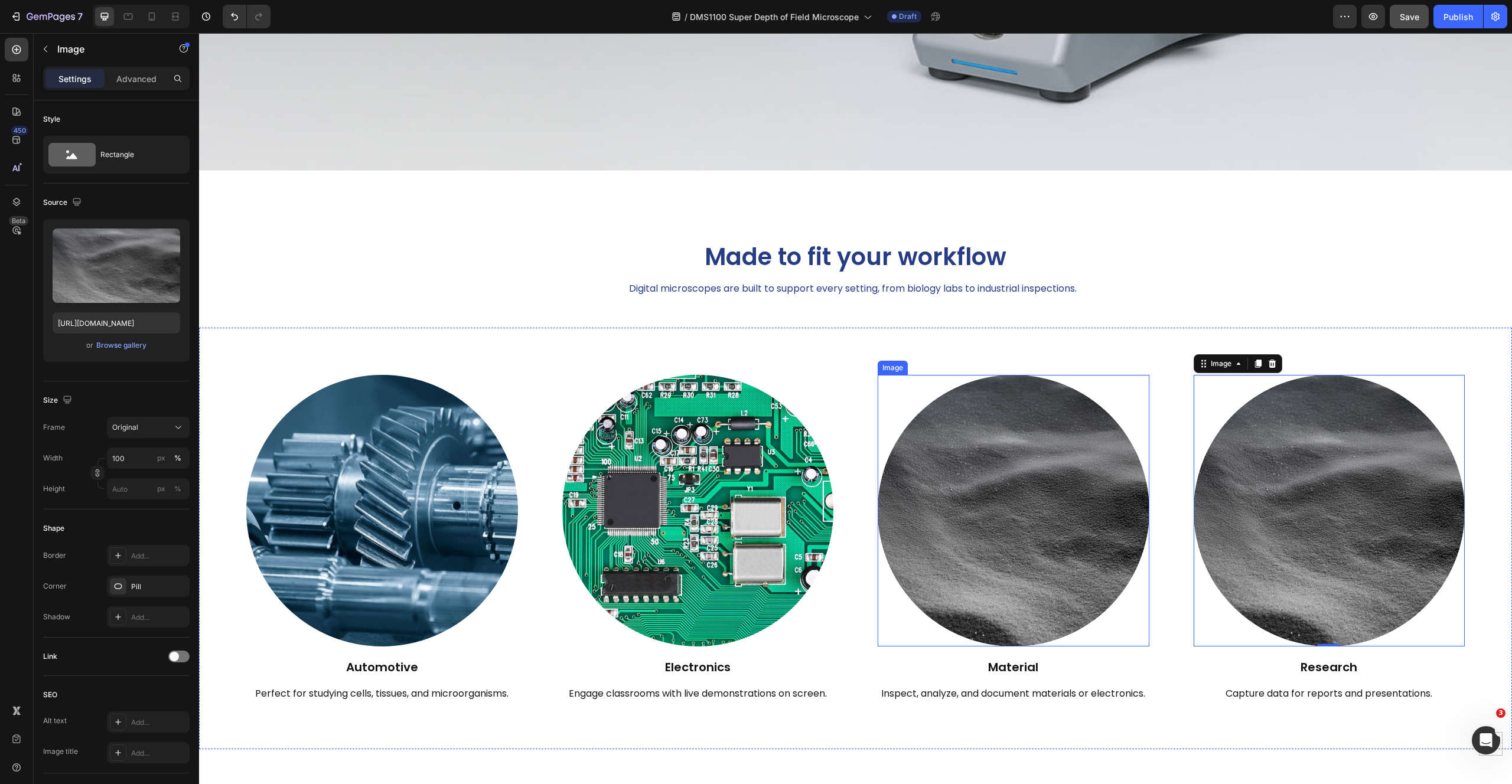
click at [964, 540] on img at bounding box center [1013, 511] width 272 height 272
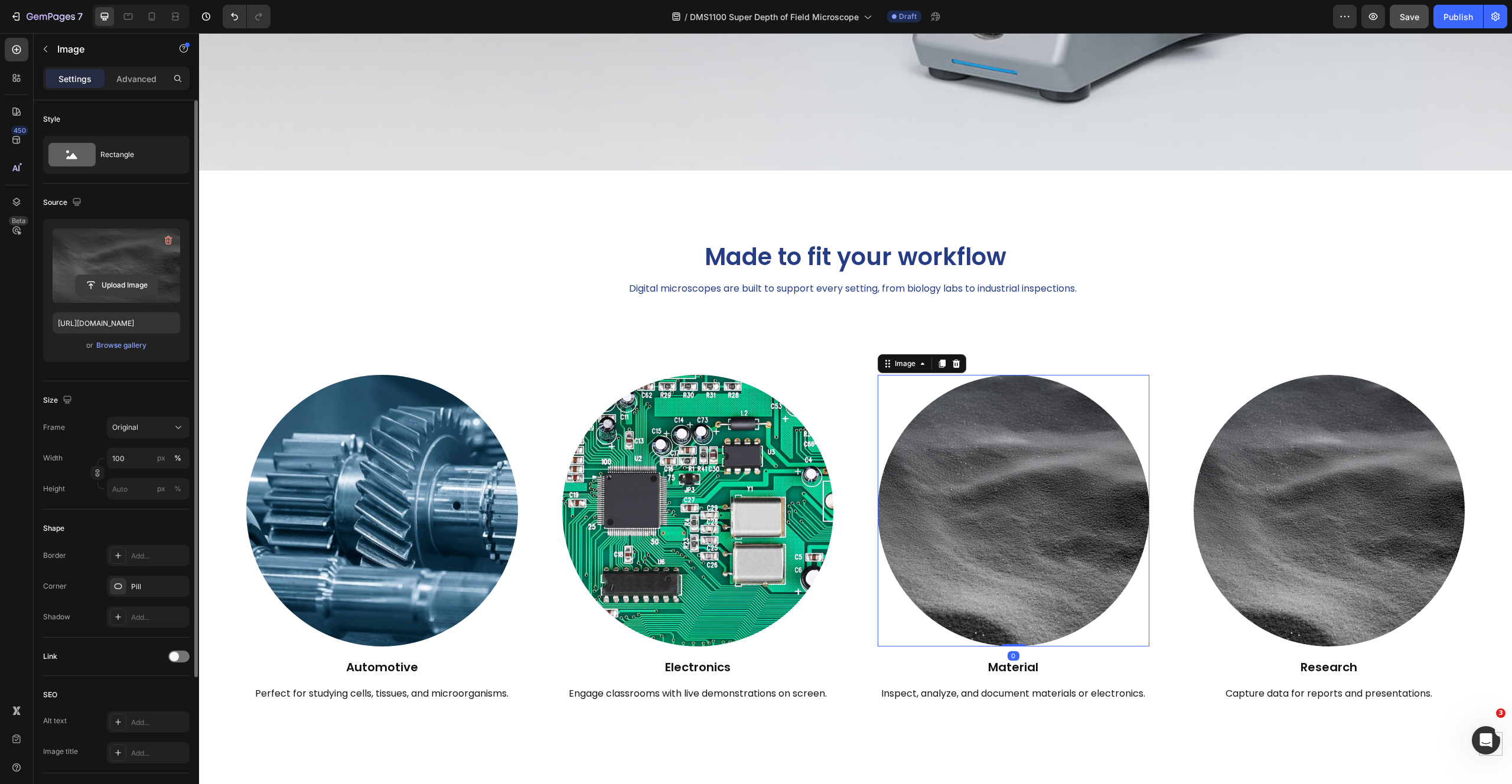
click at [109, 279] on input "file" at bounding box center [116, 285] width 81 height 20
click at [1015, 659] on p "Material" at bounding box center [1013, 667] width 253 height 18
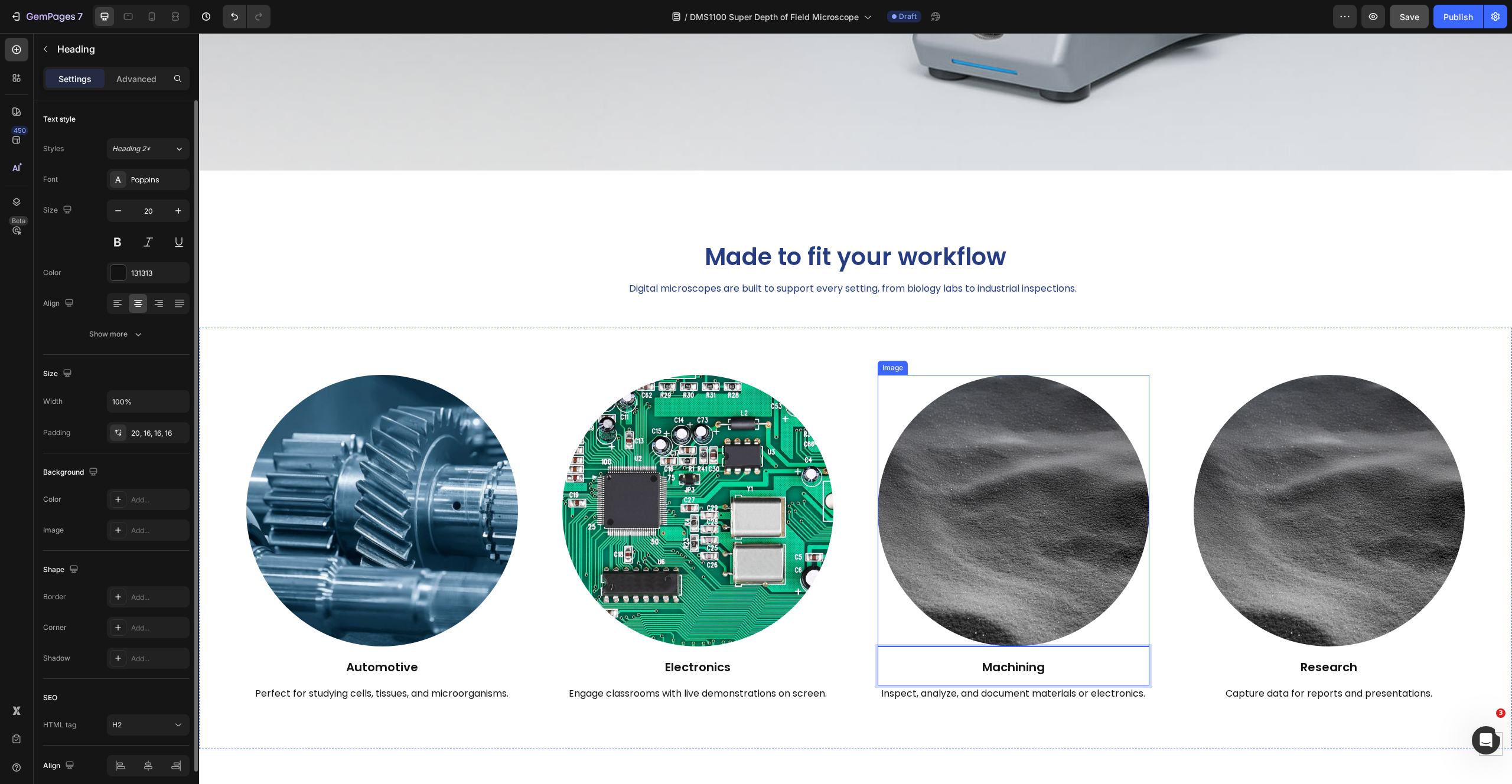
click at [1060, 502] on img at bounding box center [1013, 511] width 272 height 272
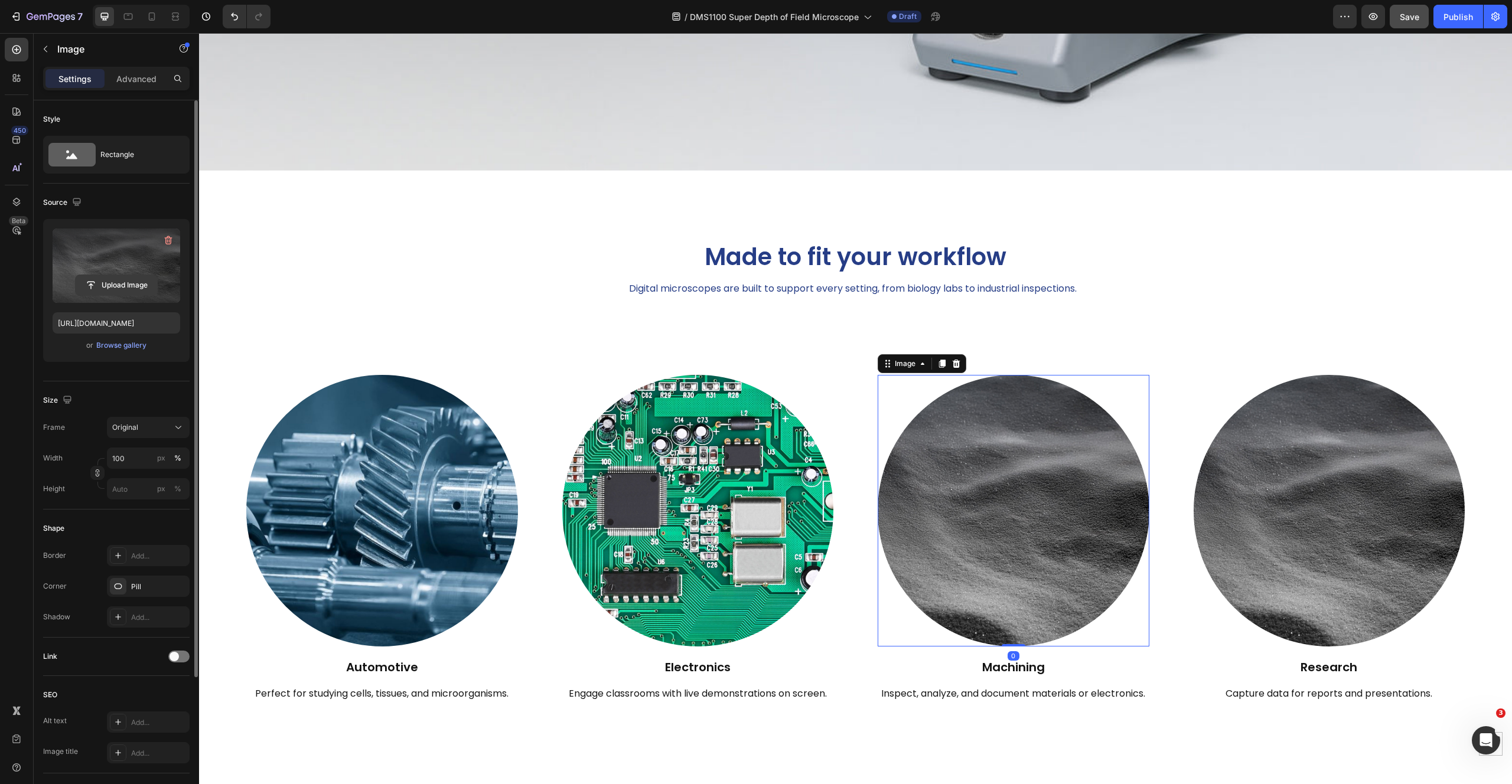
click at [102, 280] on input "file" at bounding box center [116, 285] width 81 height 20
type input "[URL][DOMAIN_NAME]"
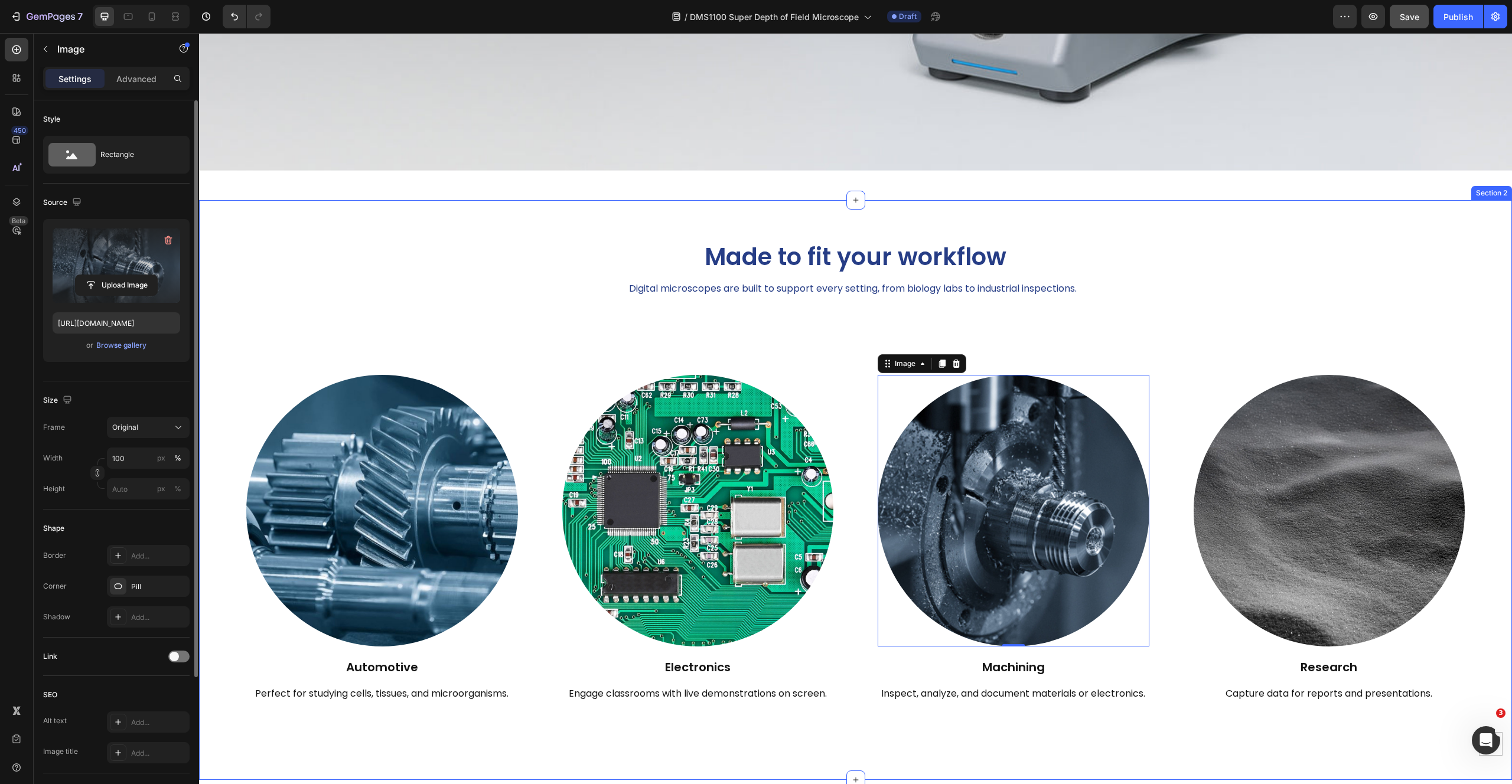
click at [1424, 302] on div "Made to fit your workflow Heading Digital microscopes are built to support ever…" at bounding box center [855, 494] width 1313 height 533
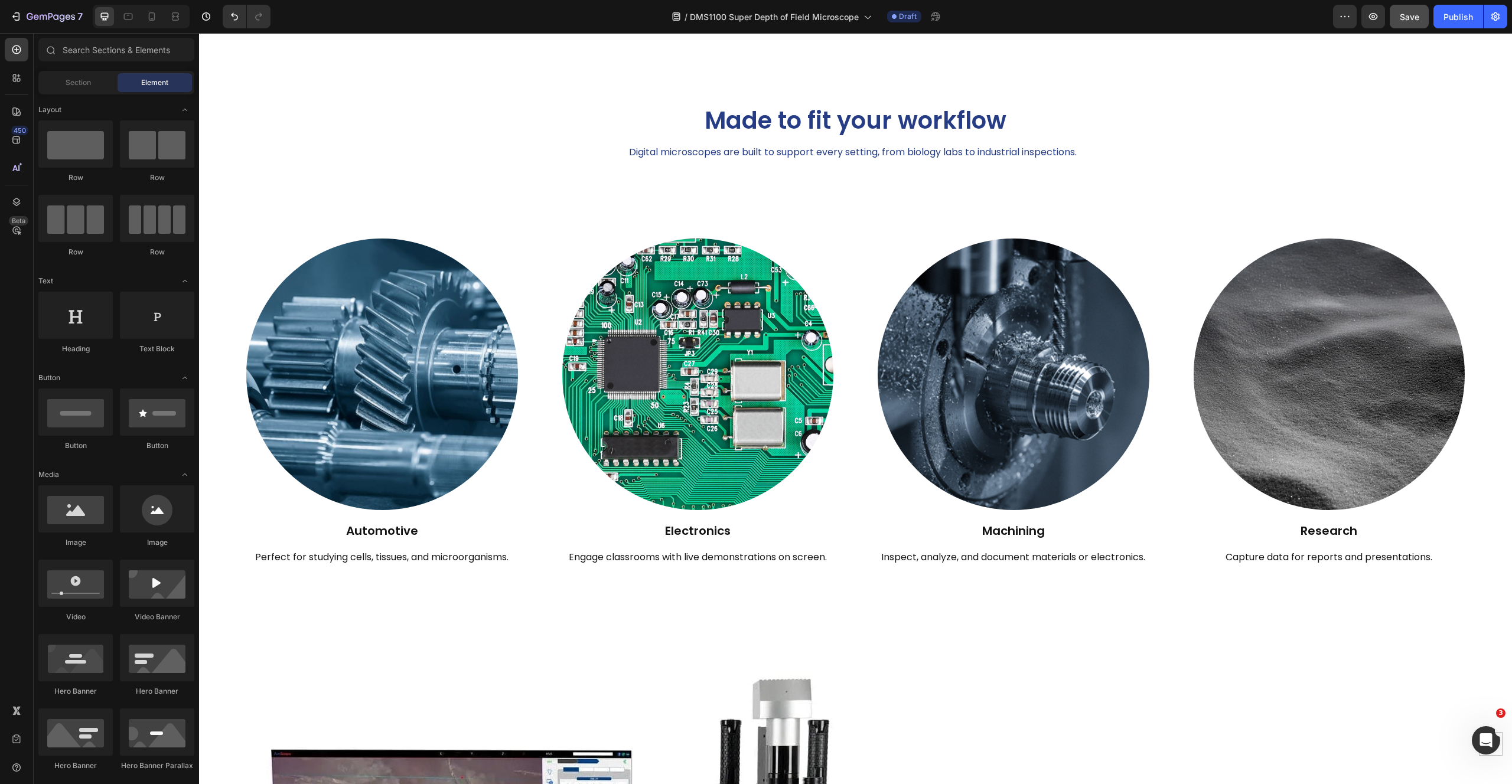
scroll to position [987, 0]
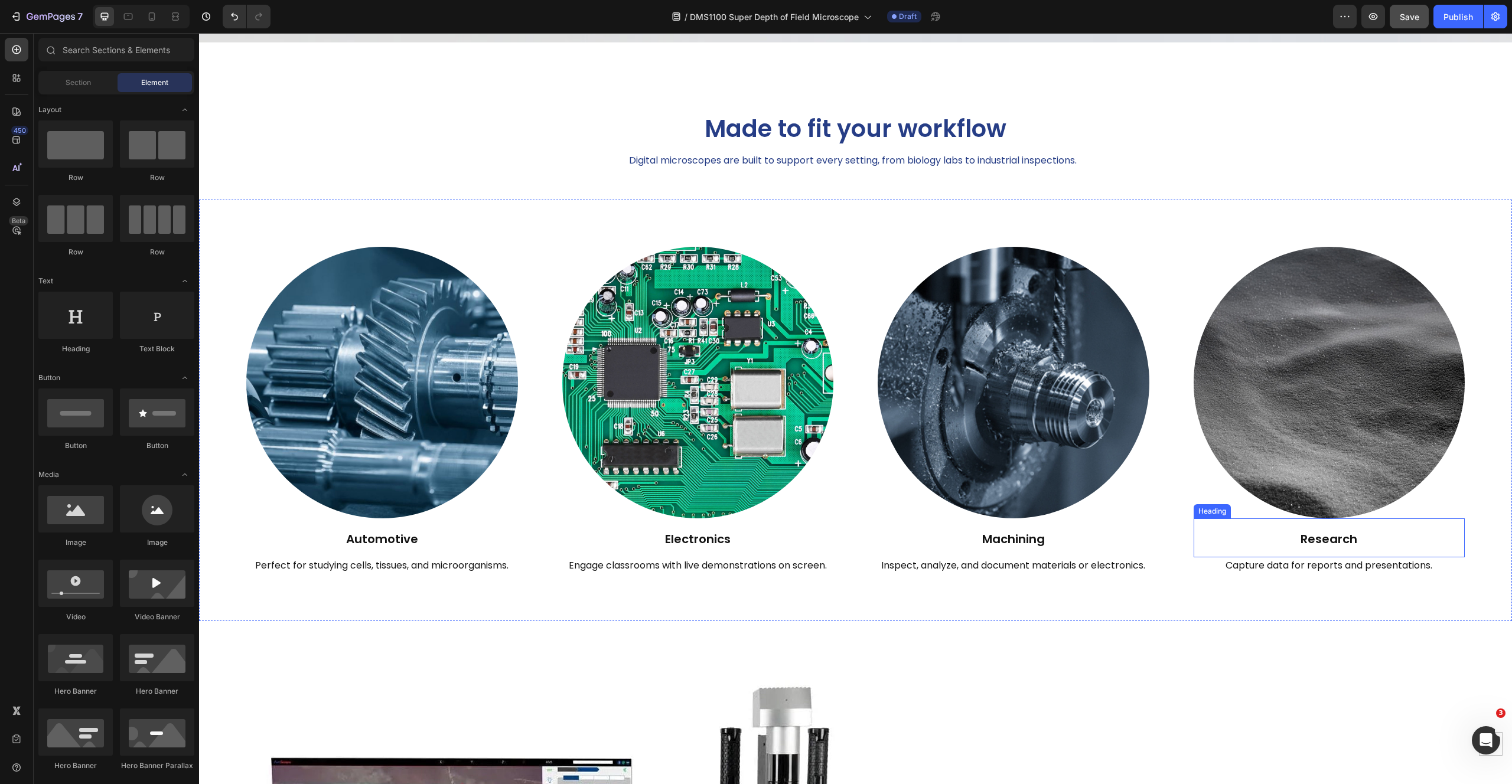
click at [1292, 532] on h2 "Research" at bounding box center [1329, 537] width 272 height 39
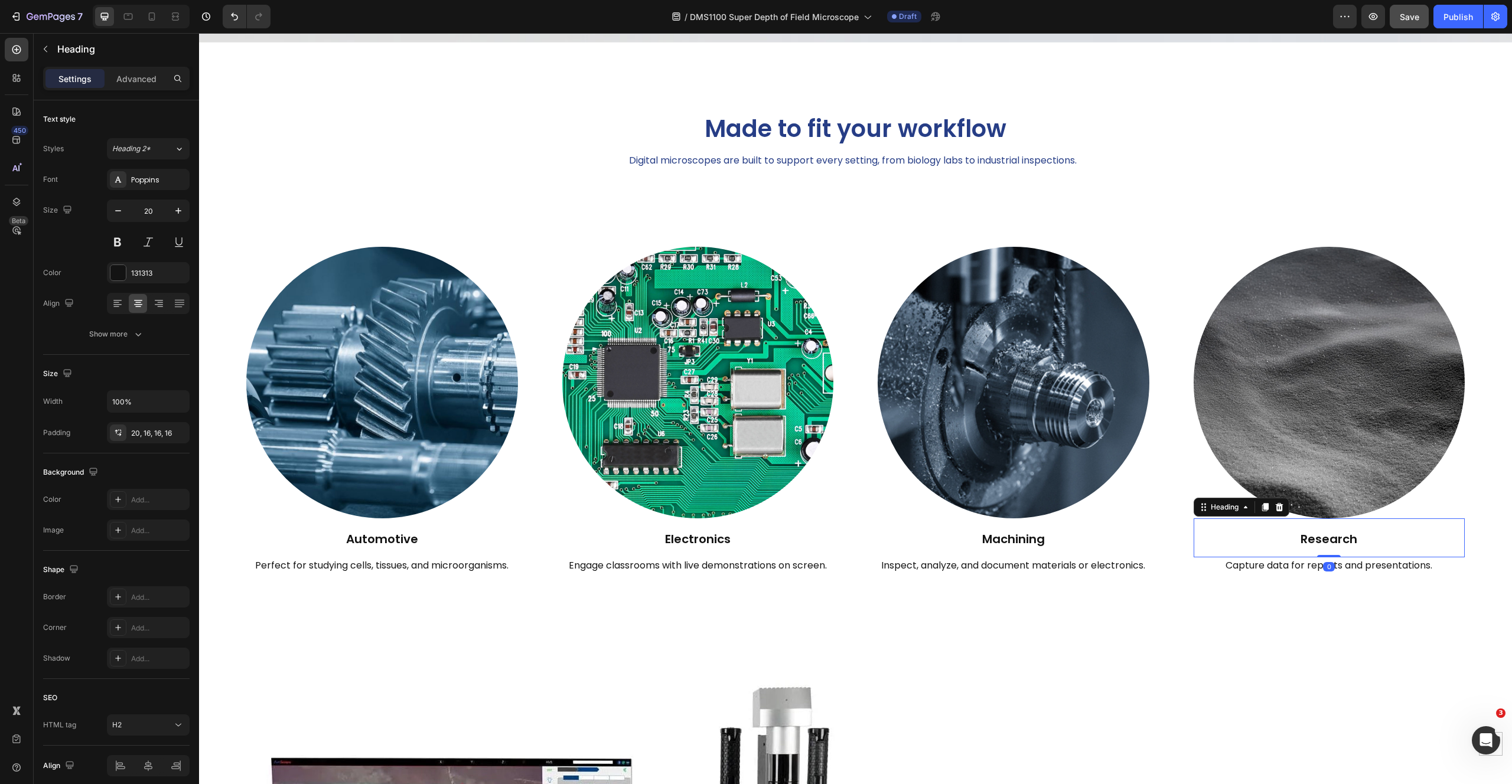
click at [1292, 532] on h2 "Research" at bounding box center [1329, 537] width 272 height 39
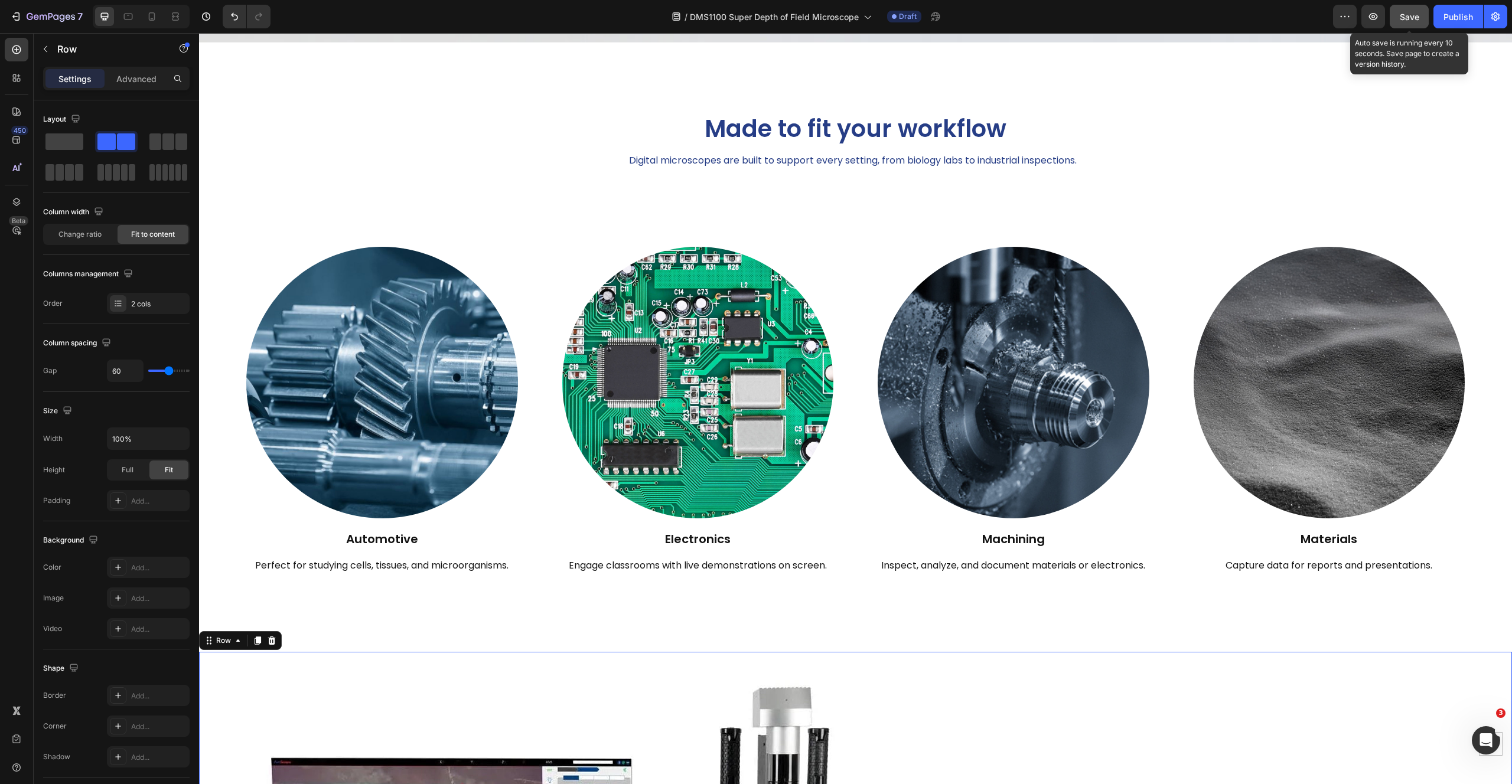
click at [1415, 21] on span "Save" at bounding box center [1410, 16] width 20 height 10
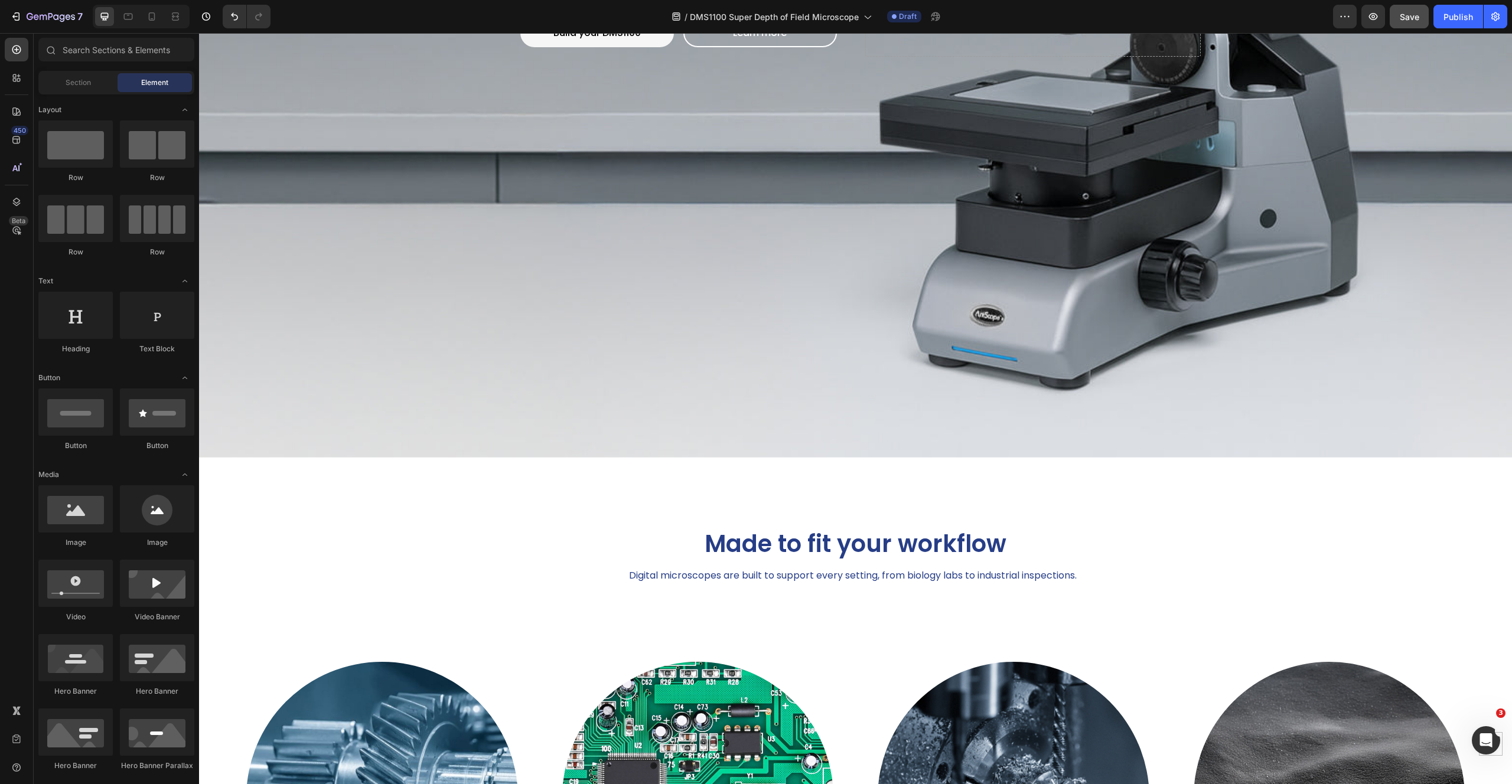
scroll to position [558, 0]
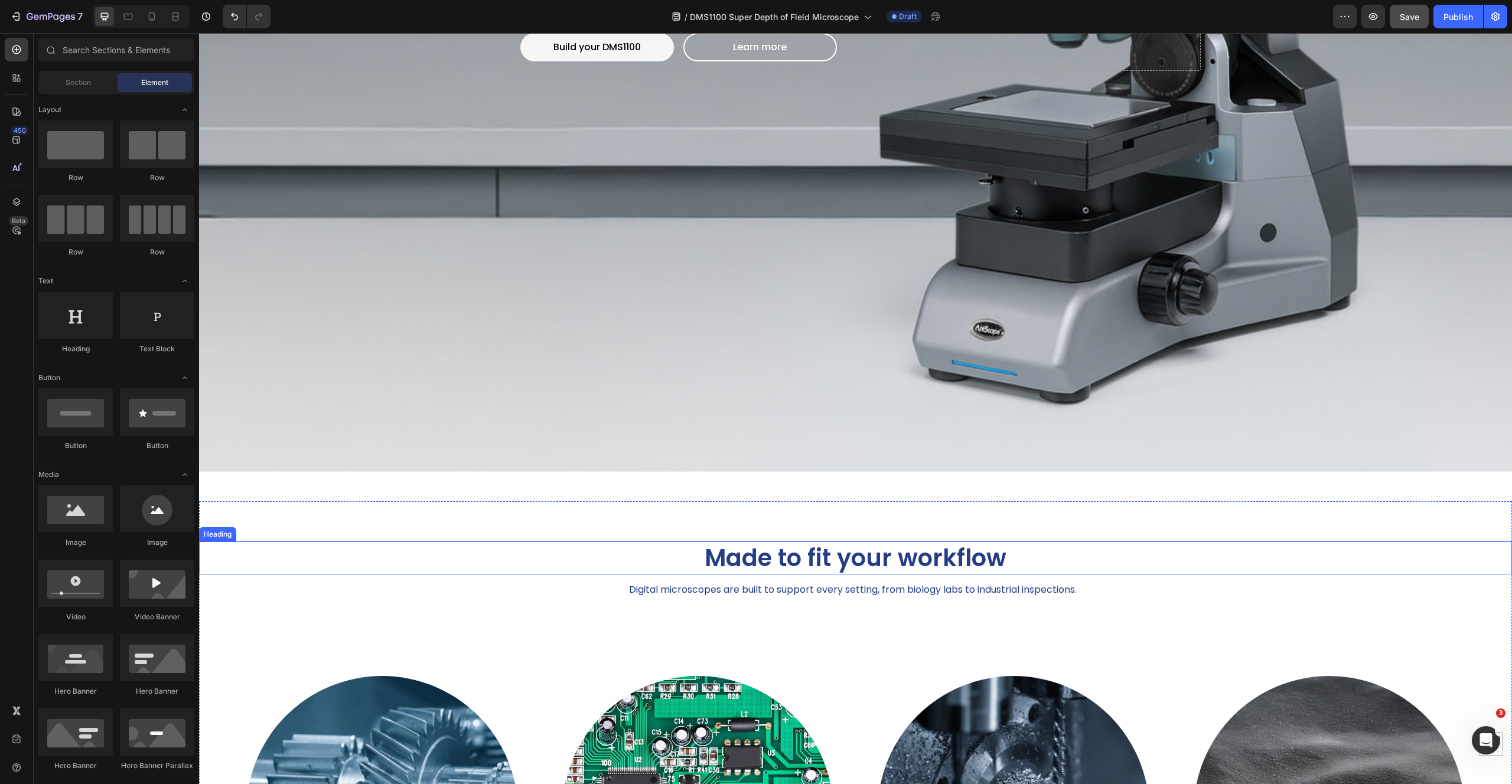
click at [832, 554] on h2 "Made to fit your workflow" at bounding box center [855, 557] width 1313 height 33
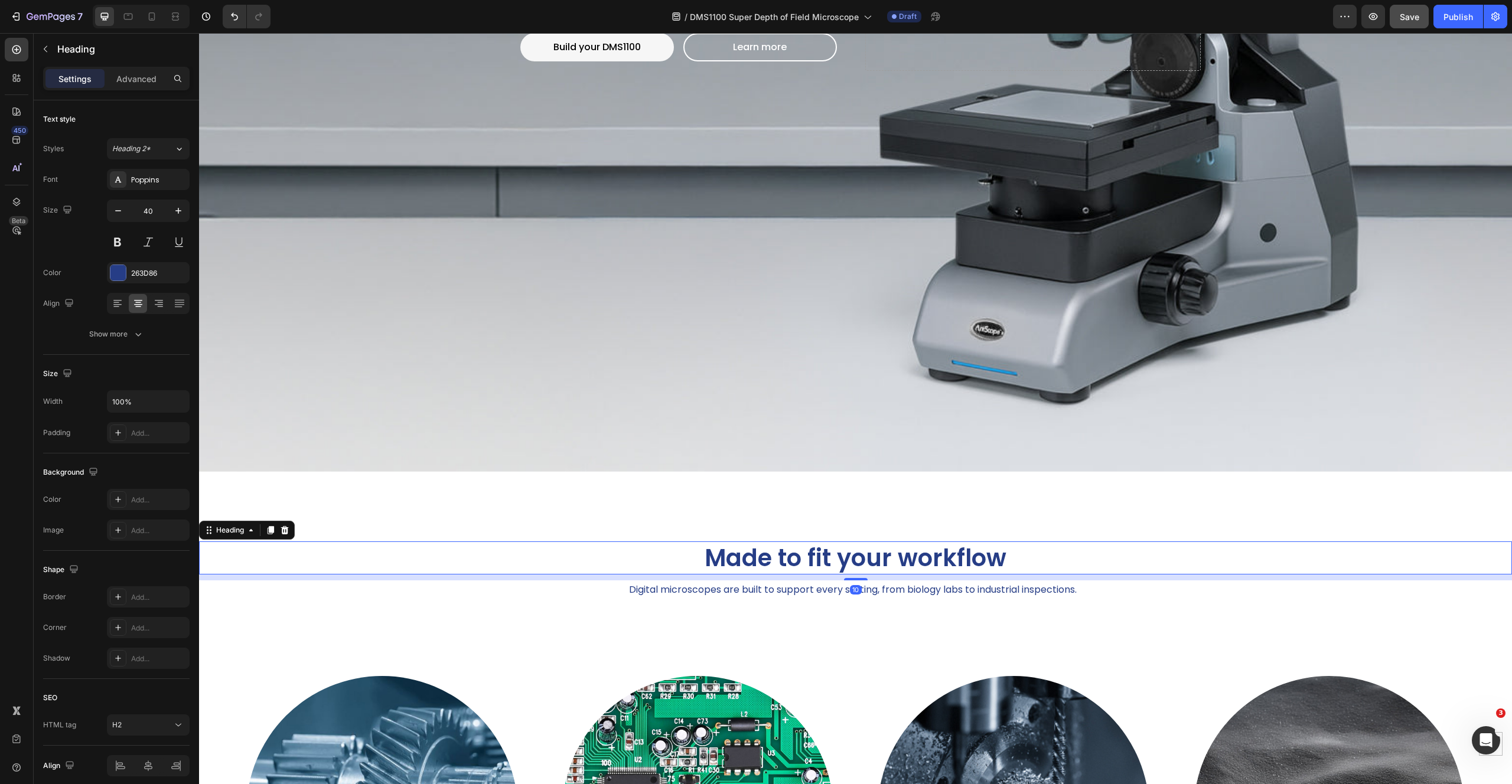
click at [832, 554] on h2 "Made to fit your workflow" at bounding box center [855, 557] width 1313 height 33
drag, startPoint x: 775, startPoint y: 551, endPoint x: 1109, endPoint y: 547, distance: 334.0
click at [1109, 547] on p "Made to fit your workflow" at bounding box center [855, 557] width 1310 height 31
click at [799, 555] on p "Made for Mastery" at bounding box center [855, 557] width 1310 height 31
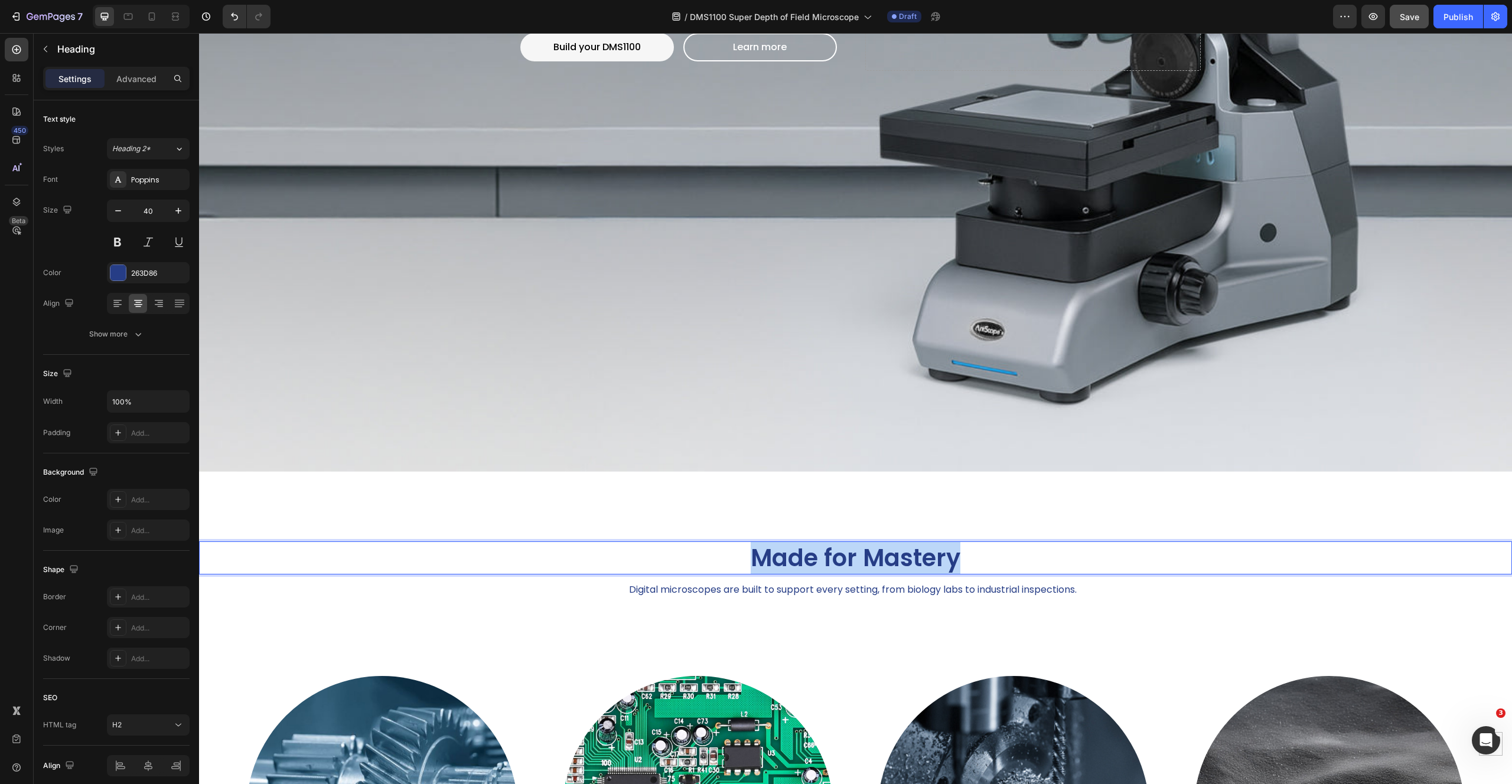
click at [799, 555] on p "Made for Mastery" at bounding box center [855, 557] width 1310 height 31
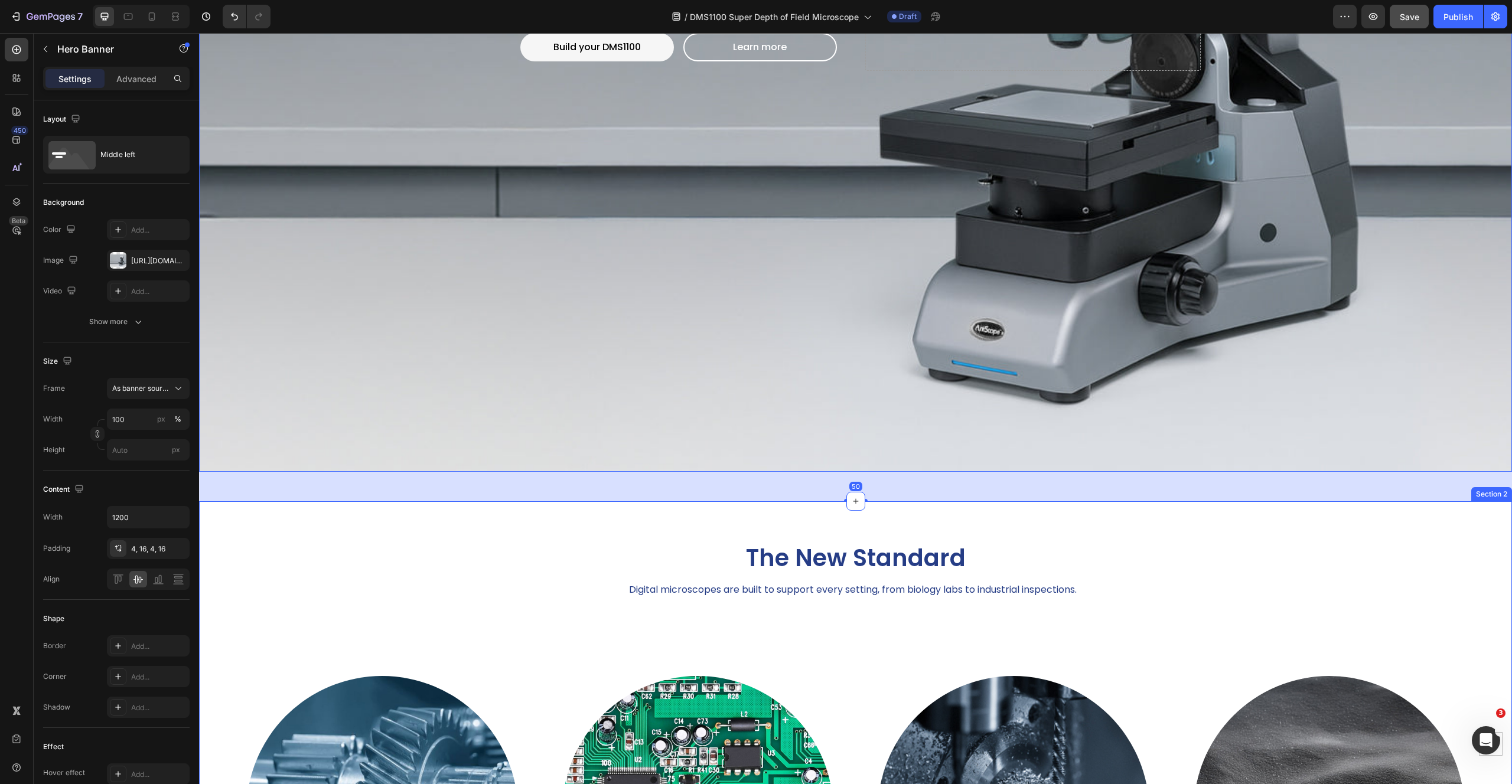
click at [1041, 607] on div "The New Standard Heading Digital microscopes are built to support every setting…" at bounding box center [855, 796] width 1313 height 533
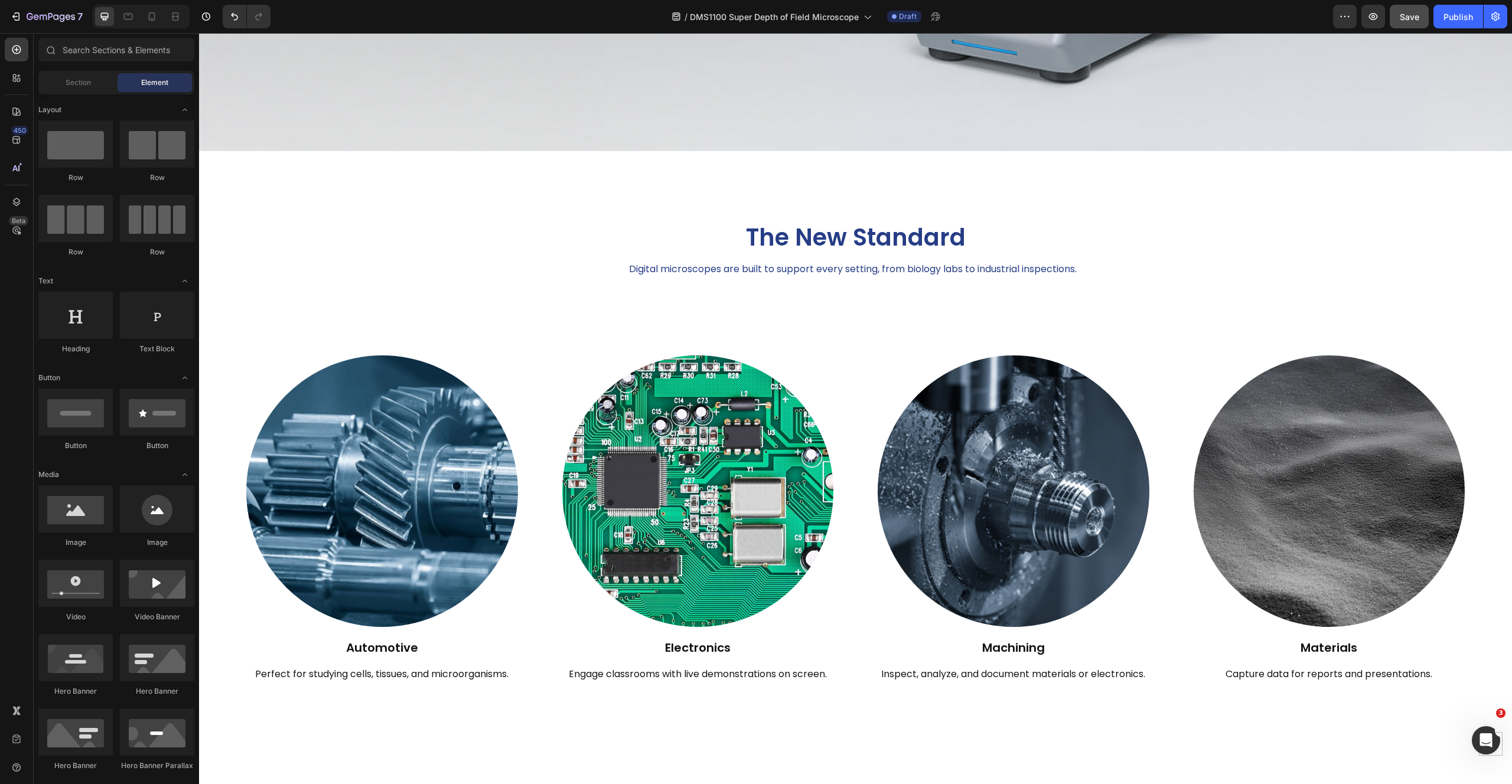
scroll to position [873, 0]
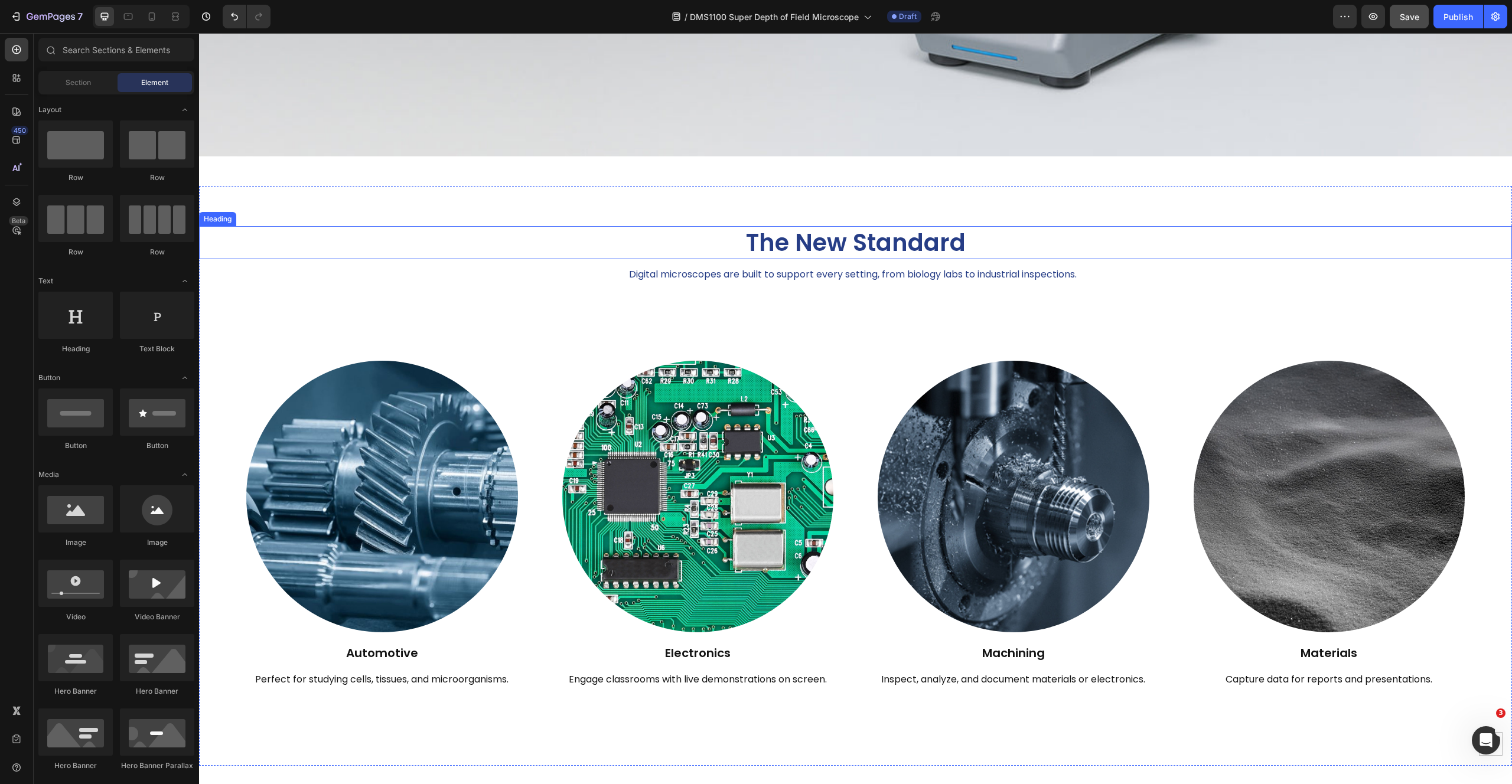
click at [771, 226] on h2 "The New Standard" at bounding box center [855, 242] width 1313 height 33
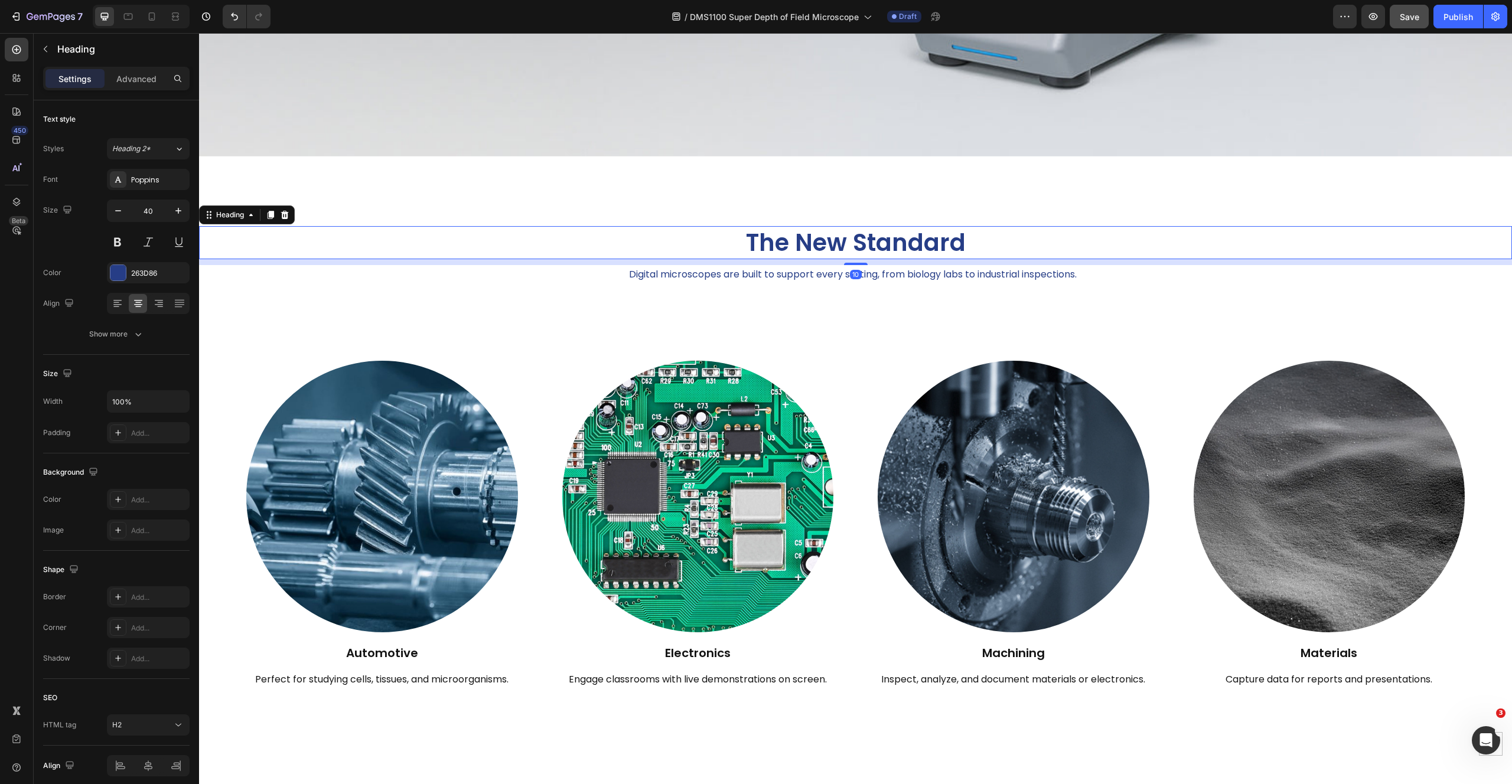
click at [771, 226] on h2 "The New Standard" at bounding box center [855, 242] width 1313 height 33
click at [771, 227] on p "The New Standard" at bounding box center [855, 242] width 1310 height 31
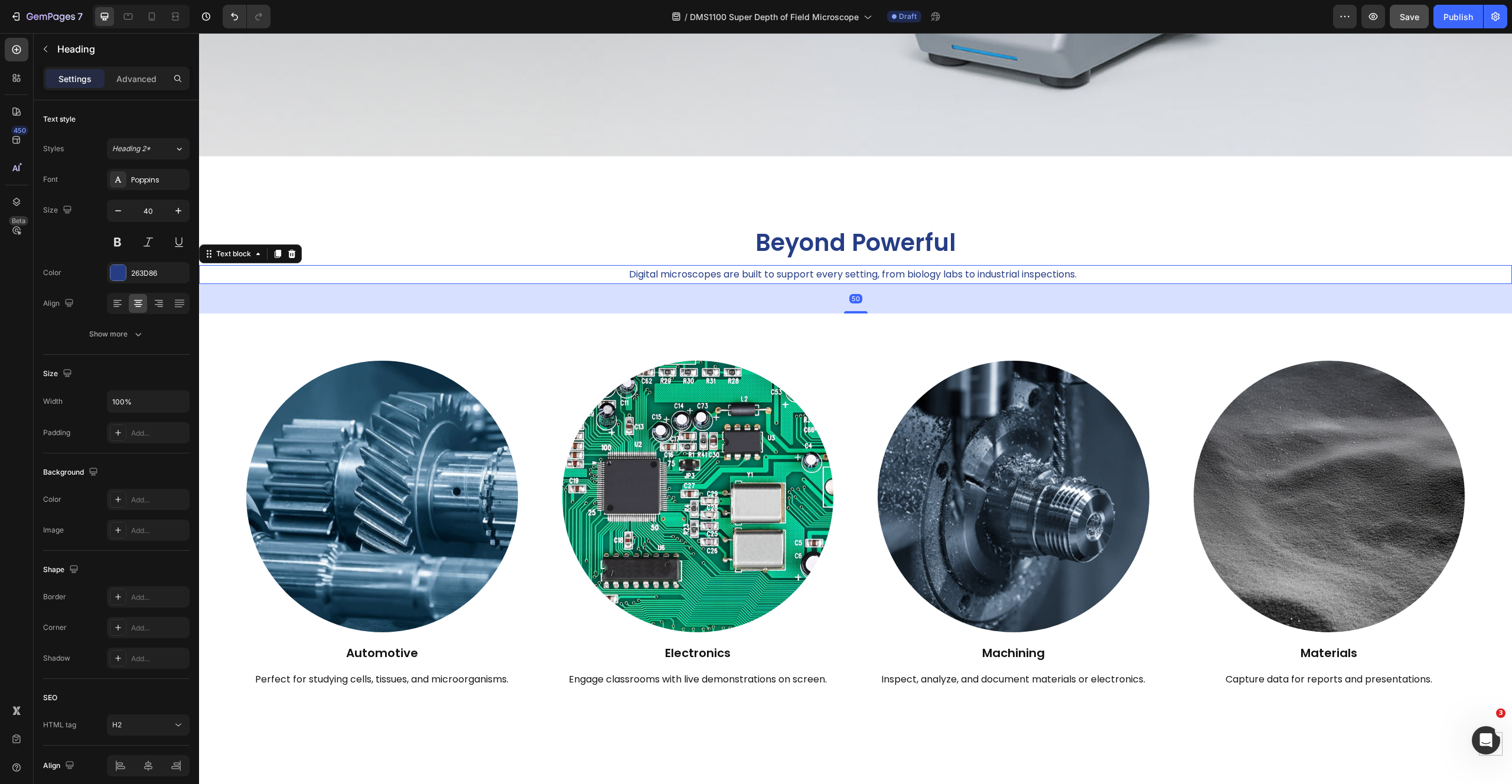
click at [830, 272] on p "Digital microscopes are built to support every setting, from biology labs to in…" at bounding box center [853, 275] width 1304 height 17
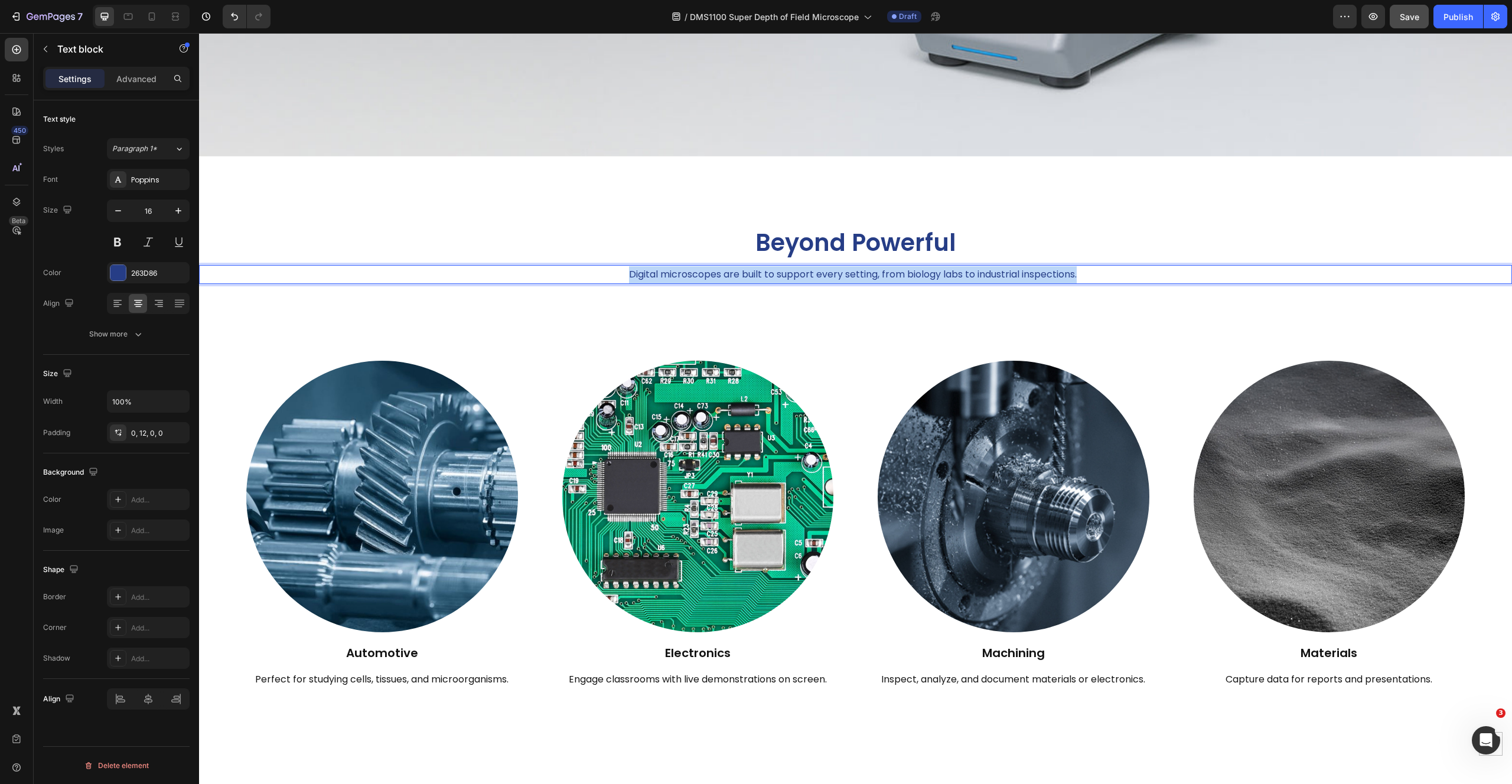
click at [830, 272] on p "Digital microscopes are built to support every setting, from biology labs to in…" at bounding box center [853, 275] width 1304 height 17
drag, startPoint x: 758, startPoint y: 269, endPoint x: 855, endPoint y: 267, distance: 97.0
click at [855, 267] on p "From advanced research to industrial precision." at bounding box center [853, 275] width 1304 height 17
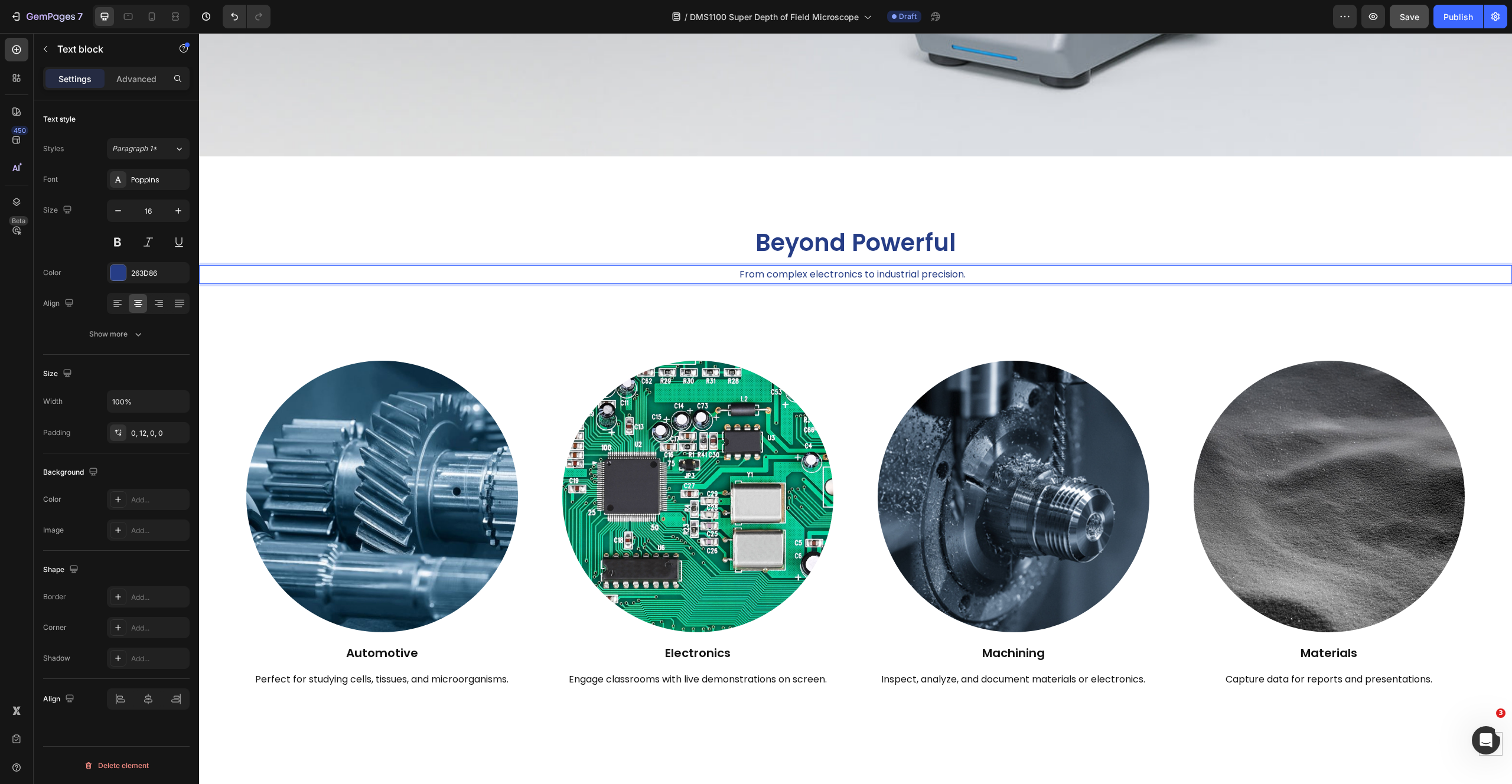
drag, startPoint x: 916, startPoint y: 272, endPoint x: 949, endPoint y: 272, distance: 33.0
click at [949, 272] on p "From complex electronics to industrial precision." at bounding box center [853, 275] width 1304 height 17
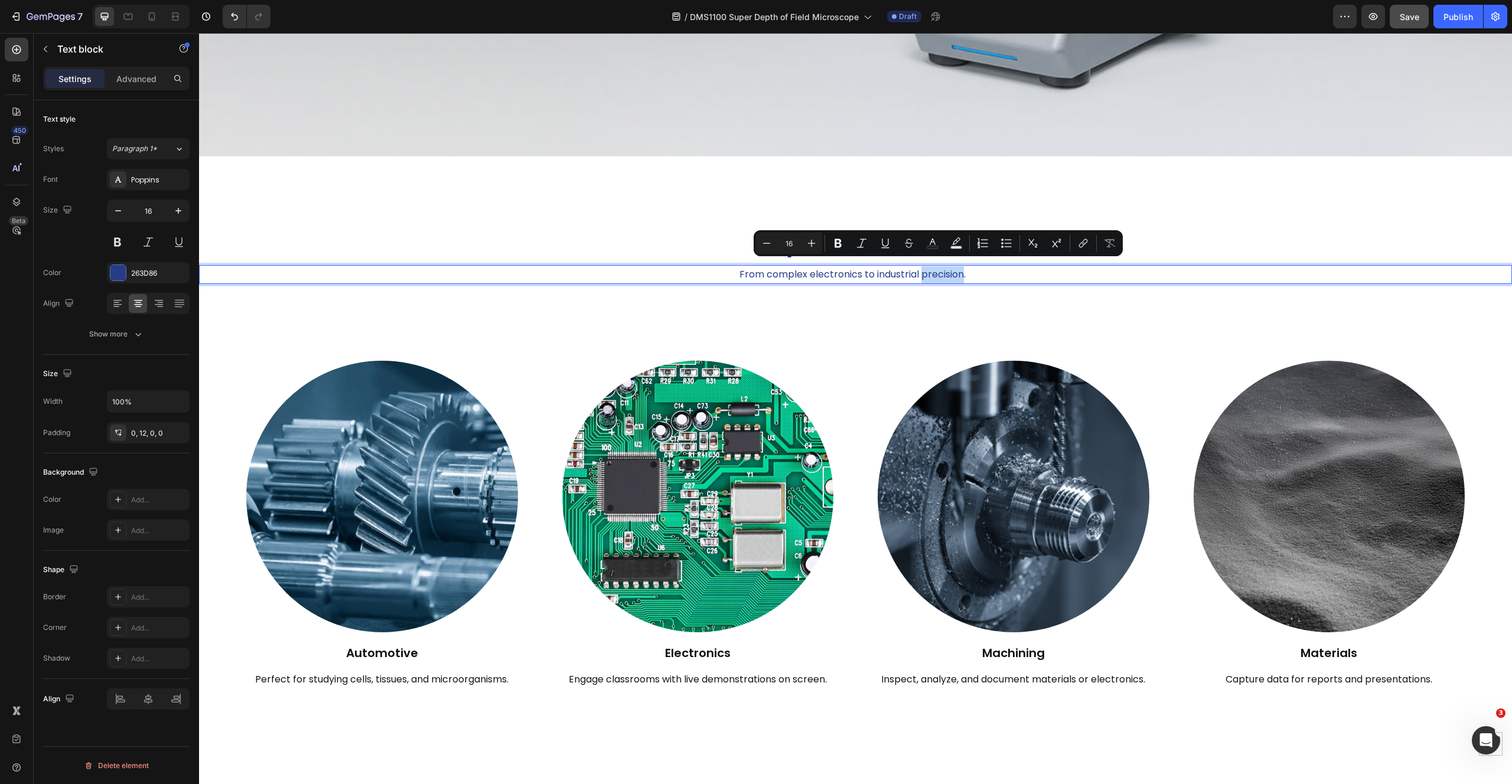
drag, startPoint x: 958, startPoint y: 268, endPoint x: 916, endPoint y: 270, distance: 42.0
click at [916, 270] on p "From complex electronics to industrial precision." at bounding box center [853, 275] width 1304 height 17
drag, startPoint x: 964, startPoint y: 271, endPoint x: 867, endPoint y: 271, distance: 97.0
click at [867, 271] on p "From complex electronics to industrial machining." at bounding box center [853, 275] width 1304 height 17
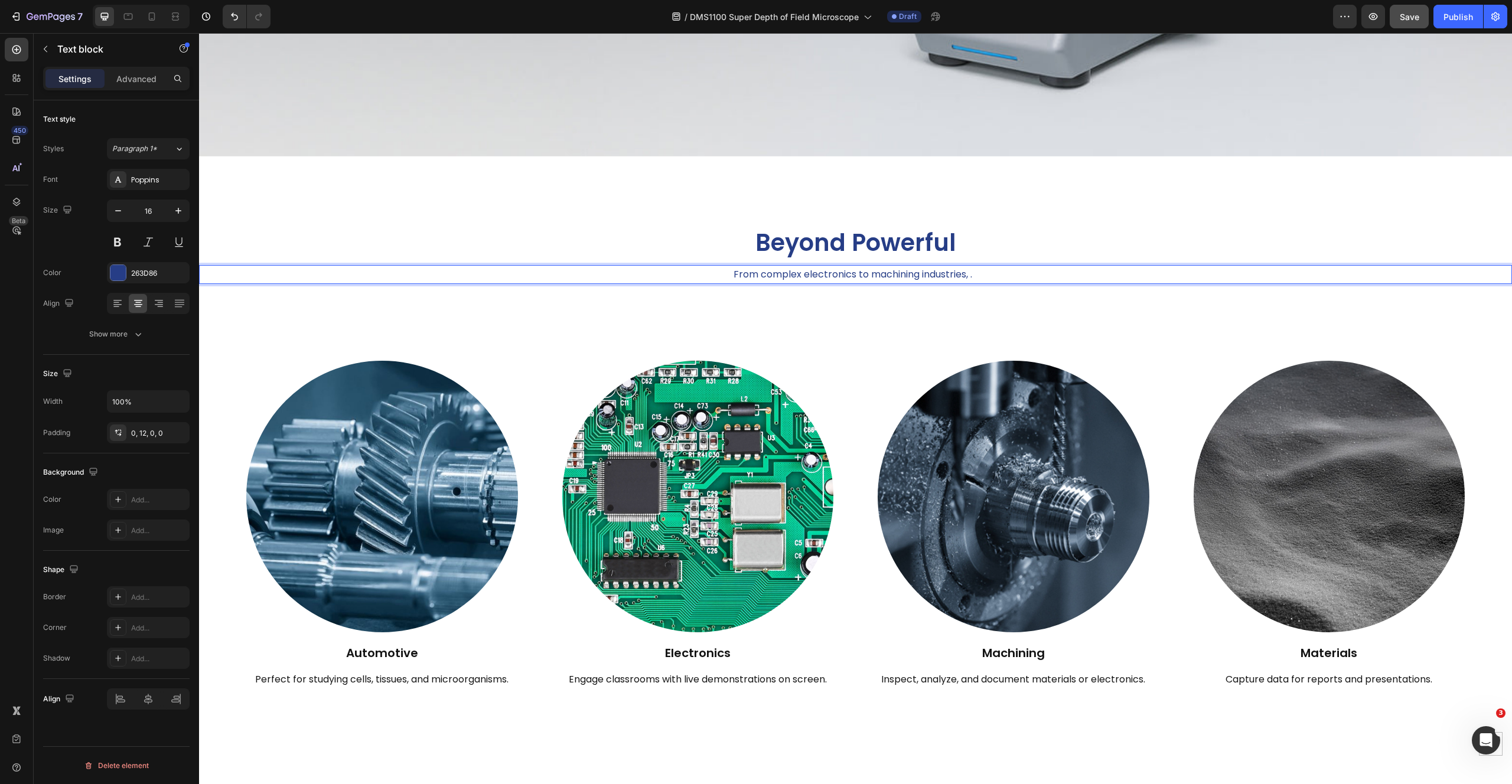
click at [864, 271] on p "From complex electronics to machining industries, ." at bounding box center [853, 275] width 1304 height 17
drag, startPoint x: 933, startPoint y: 271, endPoint x: 995, endPoint y: 276, distance: 62.2
click at [995, 276] on p "From complex electronics to detailed machining industries, ." at bounding box center [853, 275] width 1304 height 17
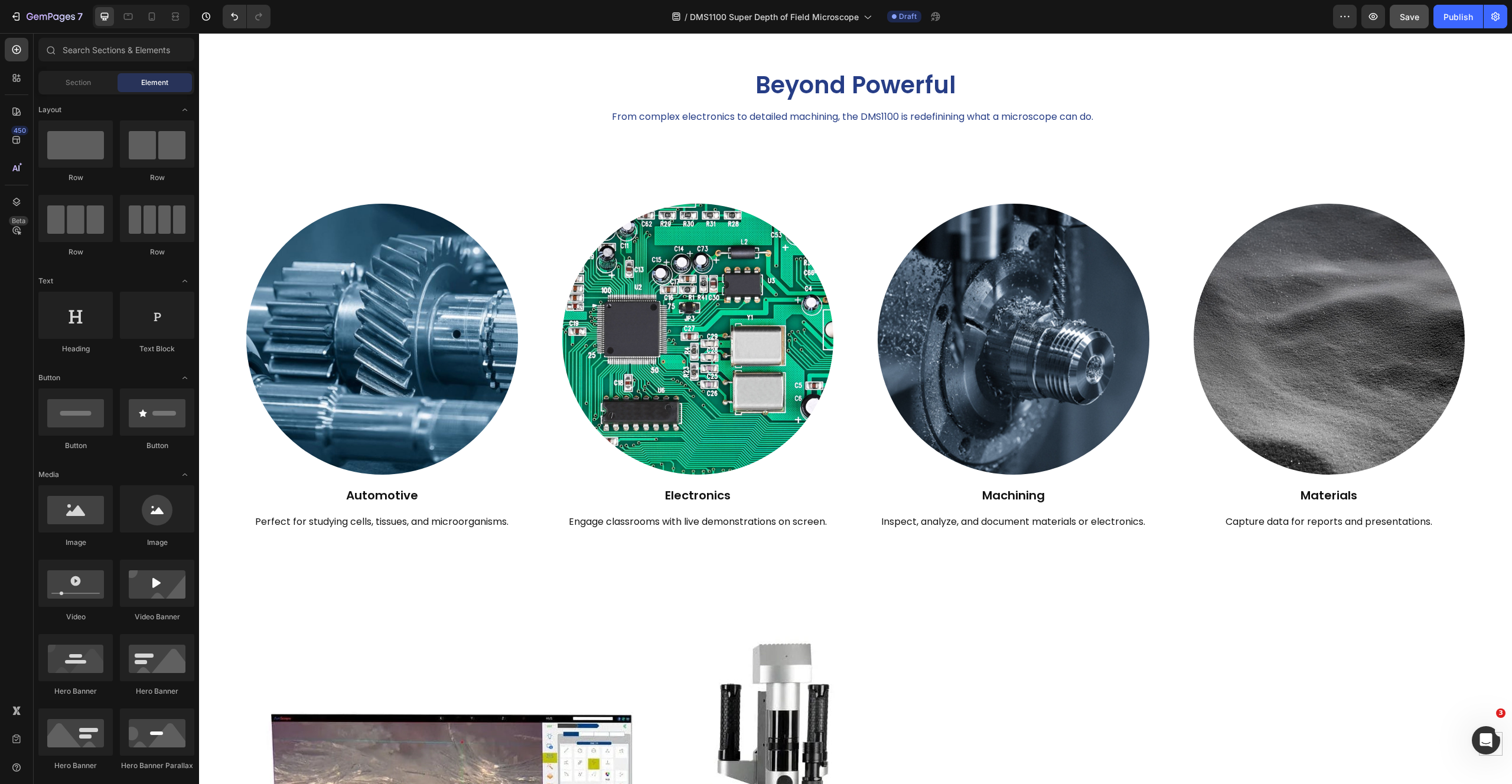
scroll to position [55, 0]
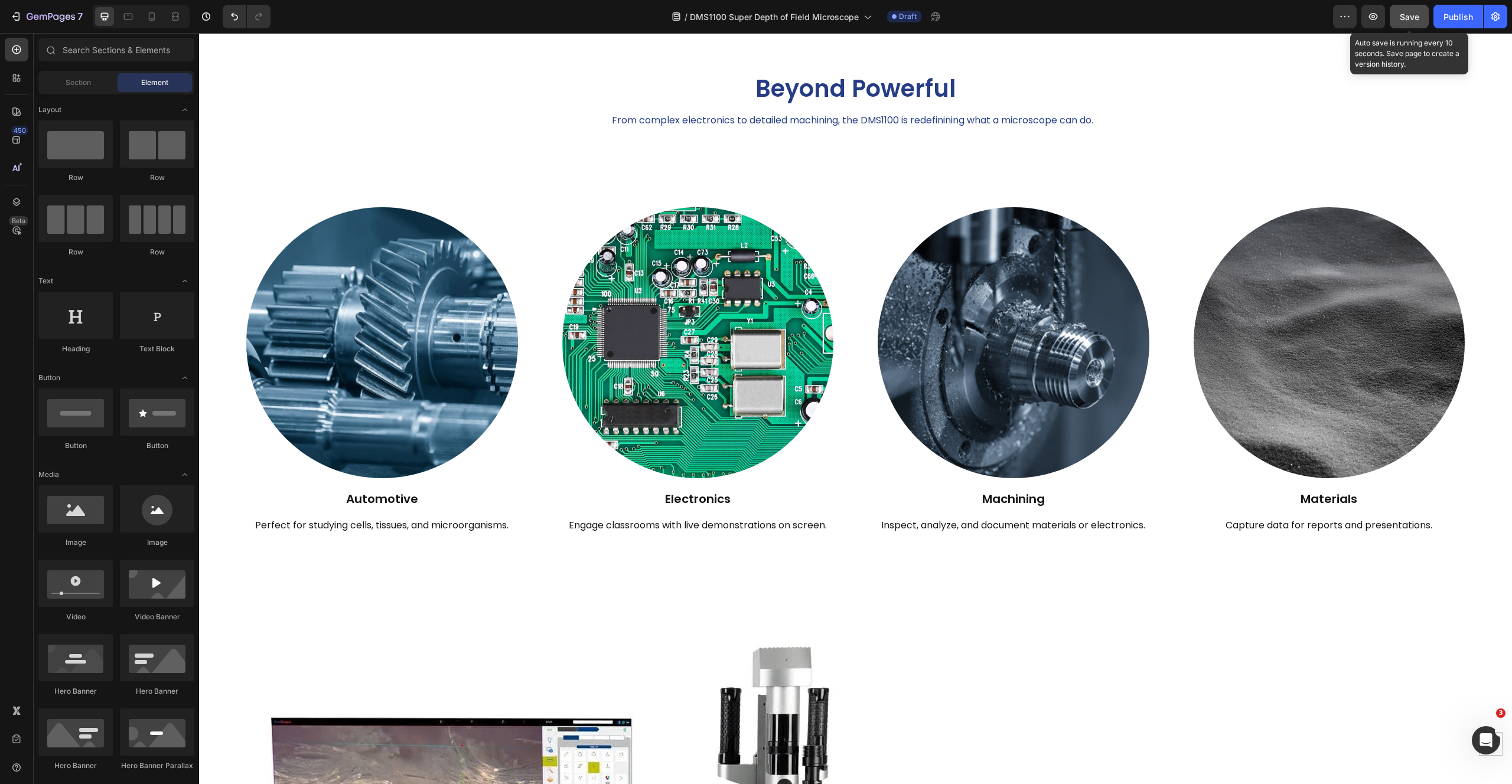
click at [1407, 16] on span "Save" at bounding box center [1410, 16] width 20 height 10
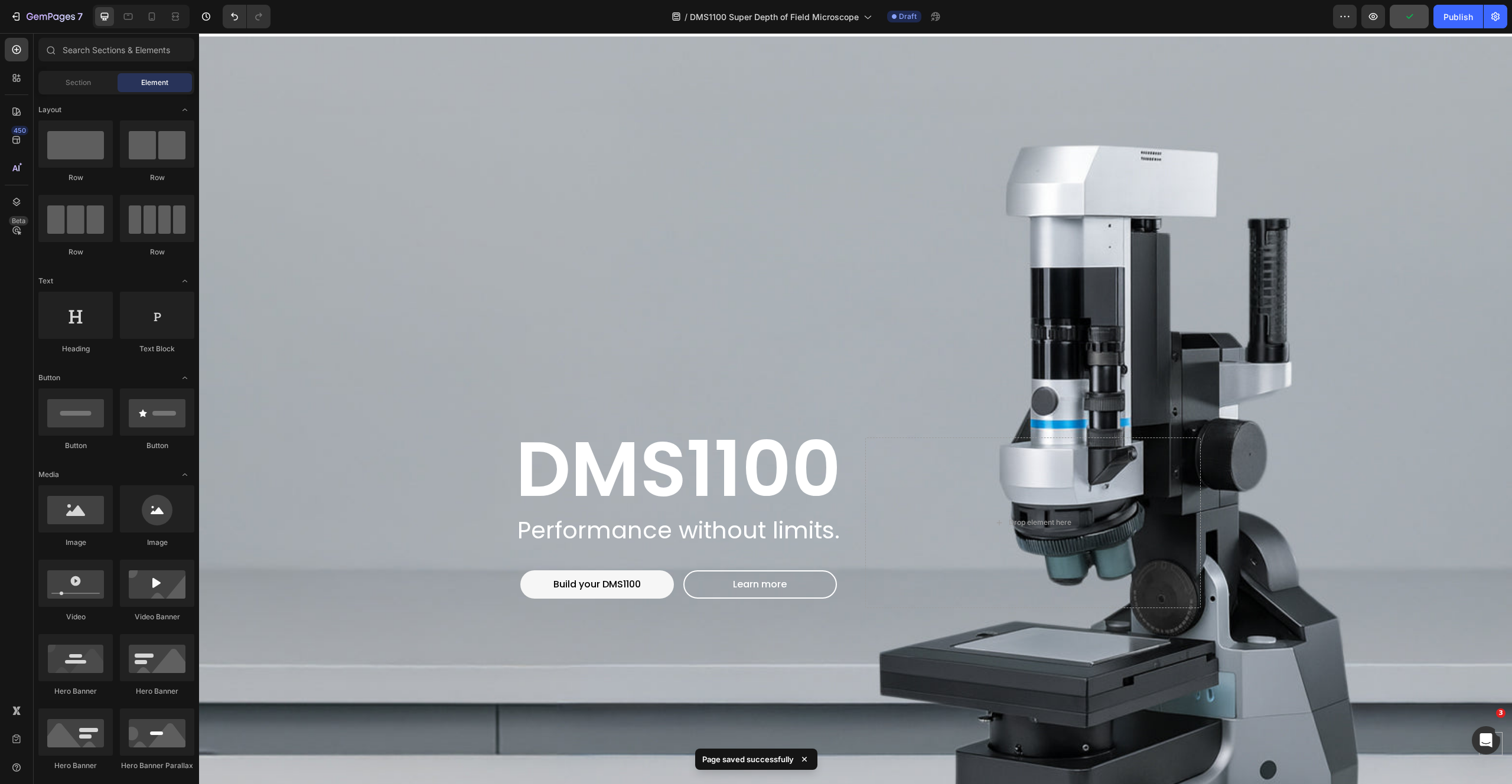
scroll to position [0, 0]
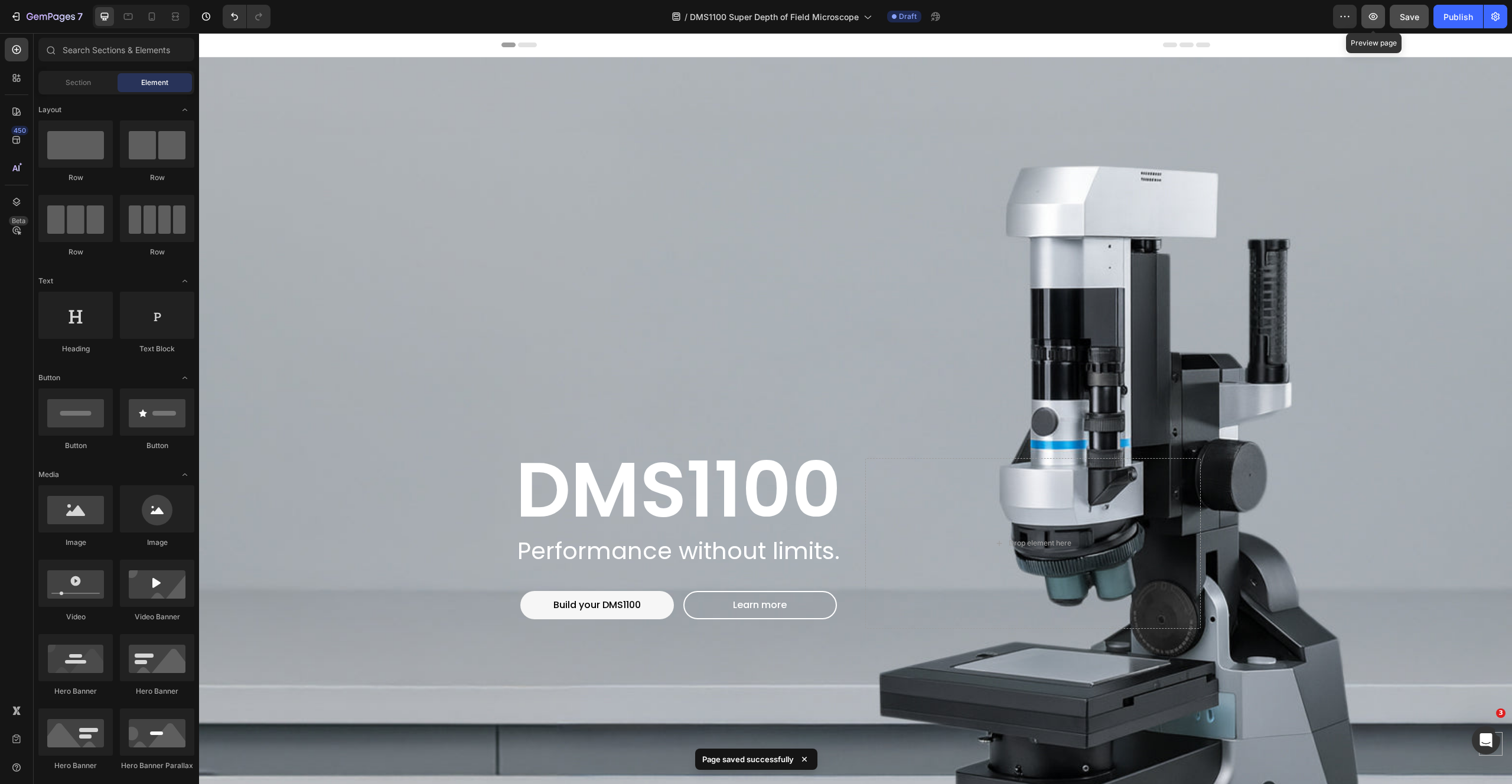
click at [1371, 11] on icon "button" at bounding box center [1373, 16] width 12 height 12
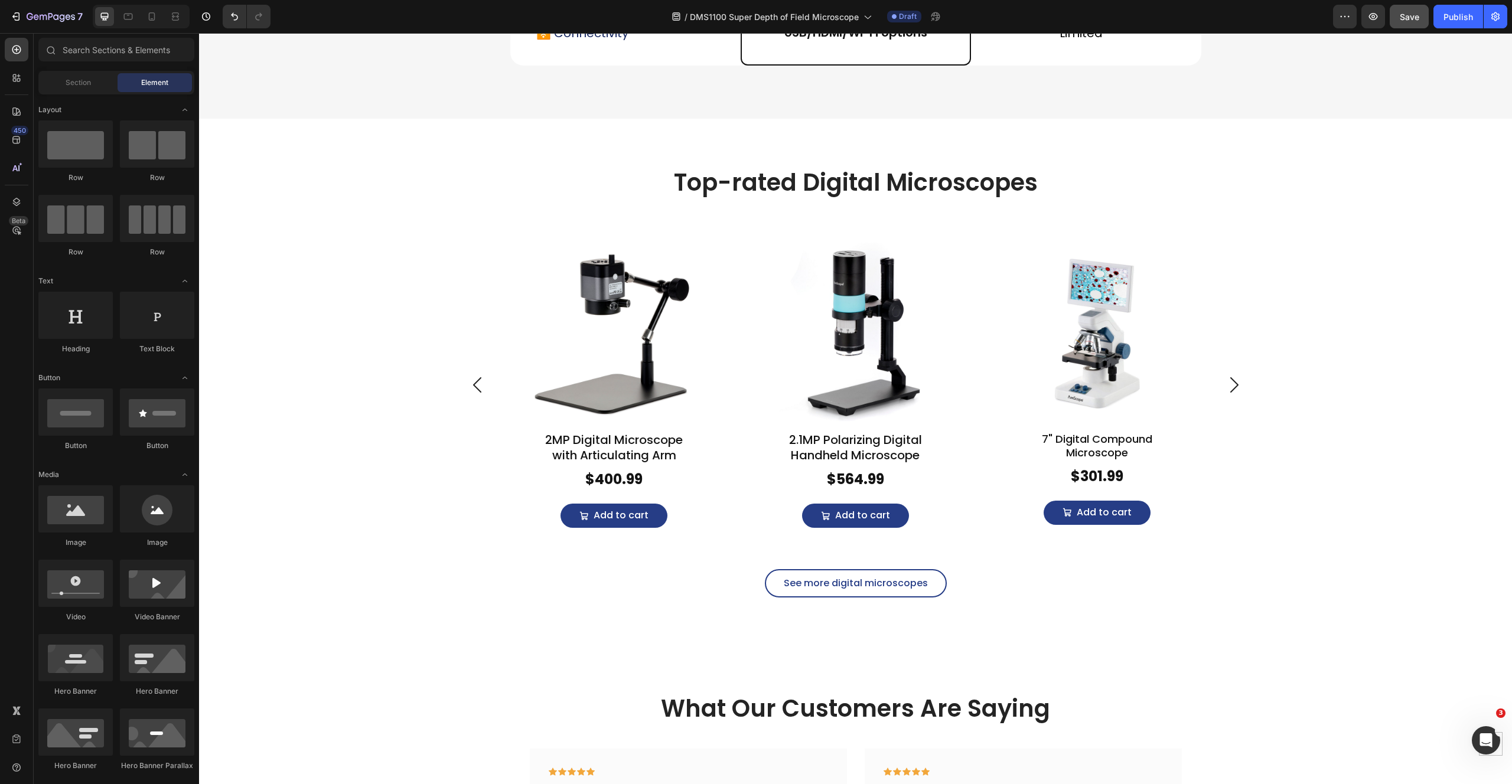
scroll to position [3957, 0]
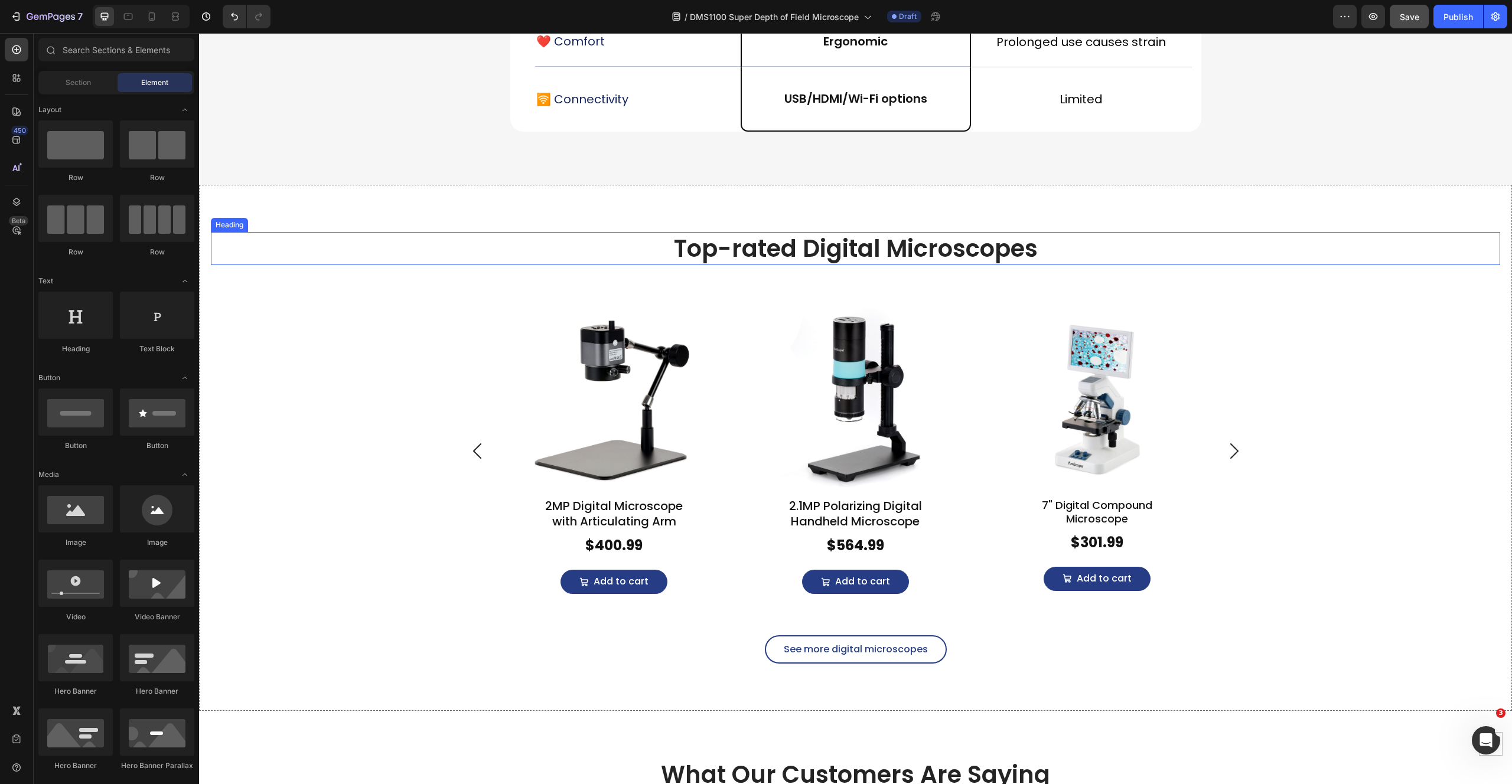
click at [325, 198] on div "Top-rated Digital Microscopes Heading Product Images 2MP Digital Microscope wit…" at bounding box center [855, 447] width 1313 height 526
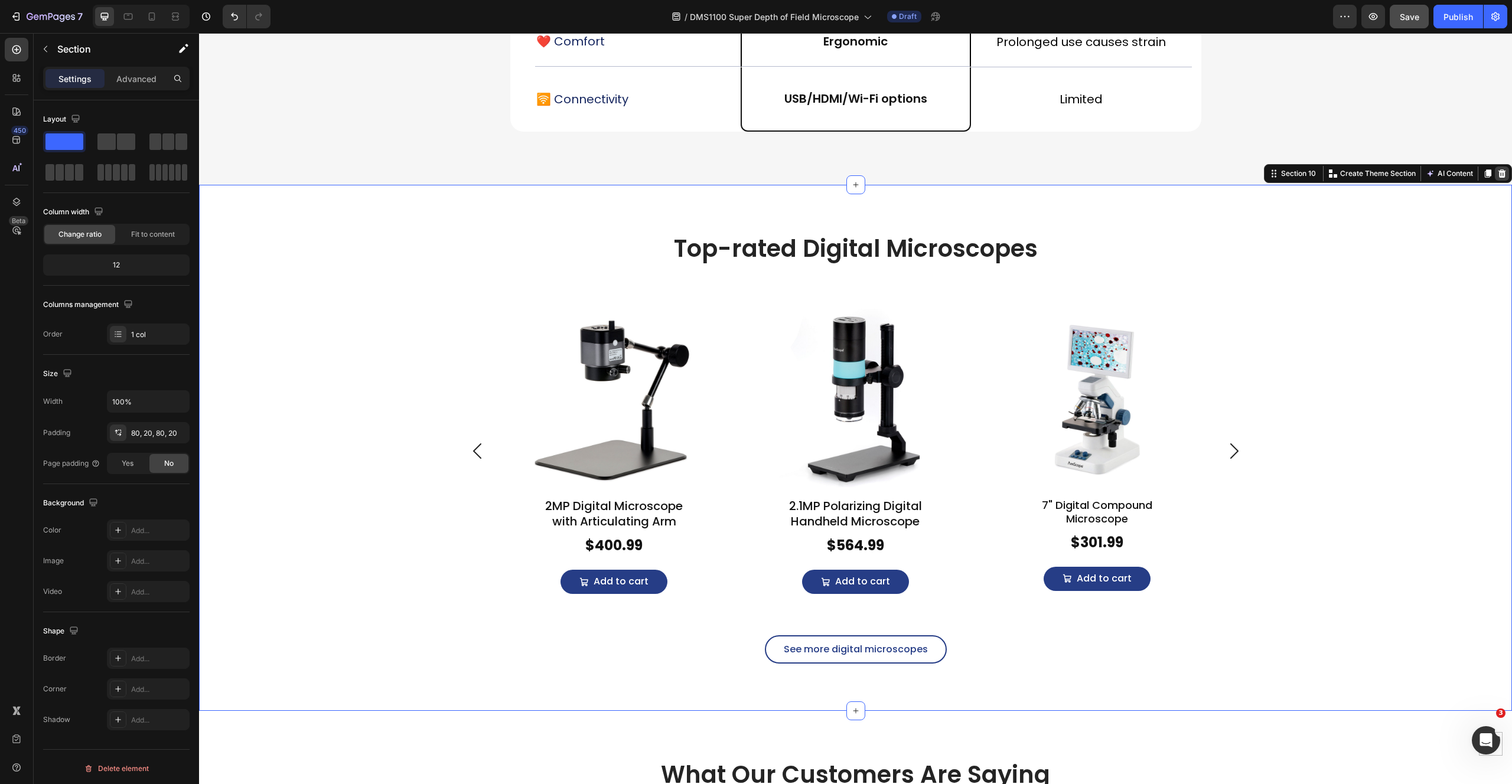
click at [1497, 173] on icon at bounding box center [1501, 173] width 9 height 9
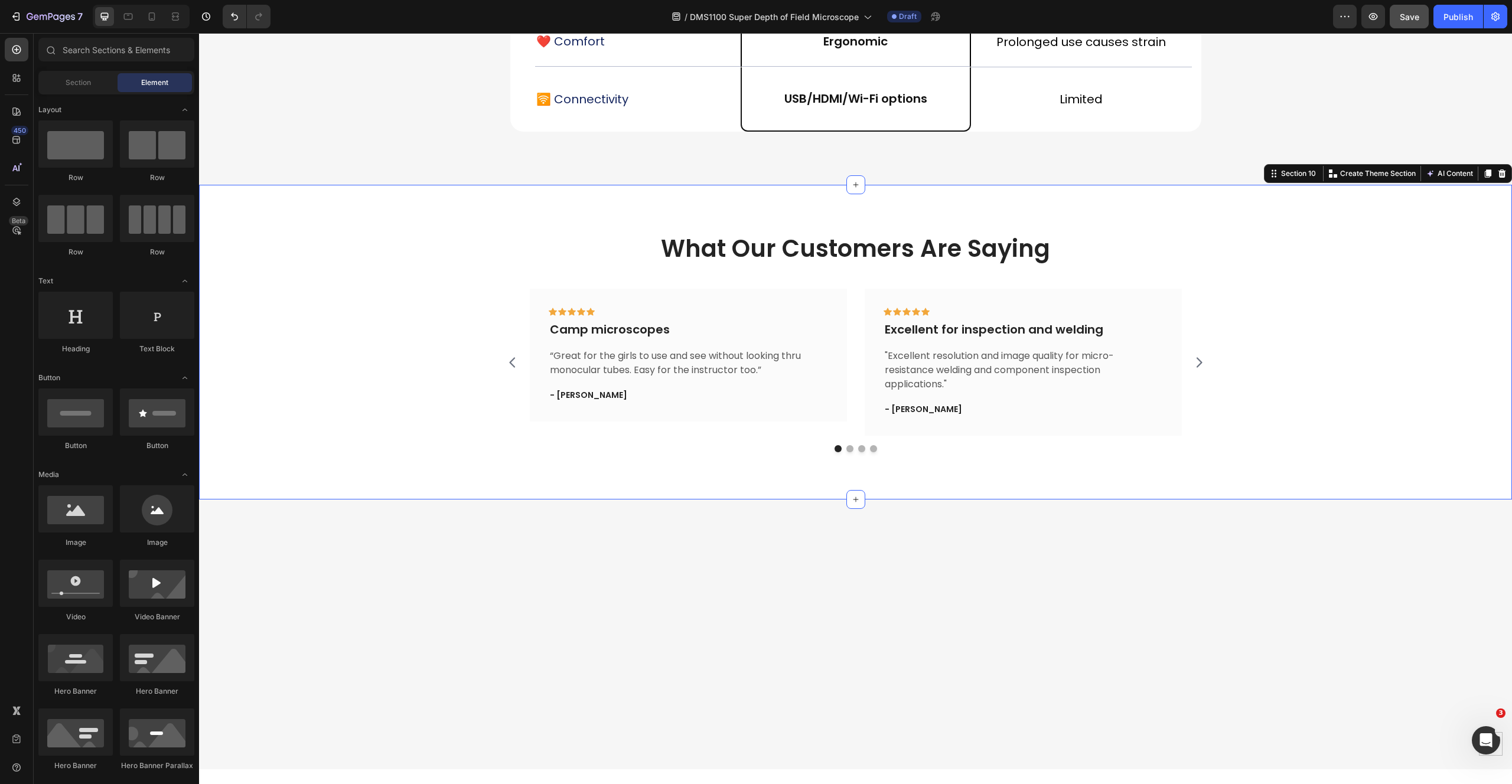
click at [317, 217] on div "What Our Customers Are Saying Heading Icon Icon Icon Icon Icon Row Camp microsc…" at bounding box center [855, 341] width 1313 height 315
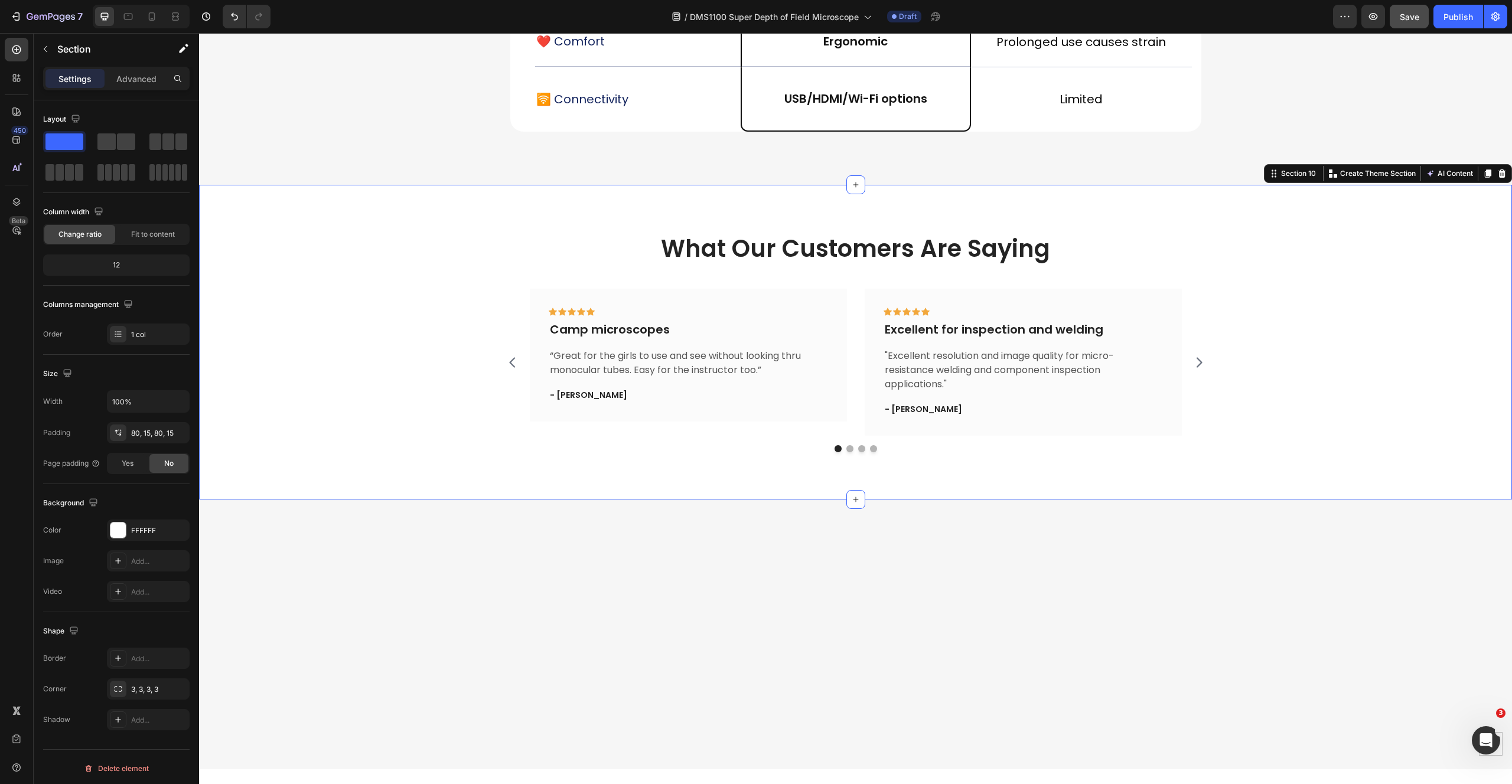
click at [1498, 174] on icon at bounding box center [1502, 173] width 8 height 9
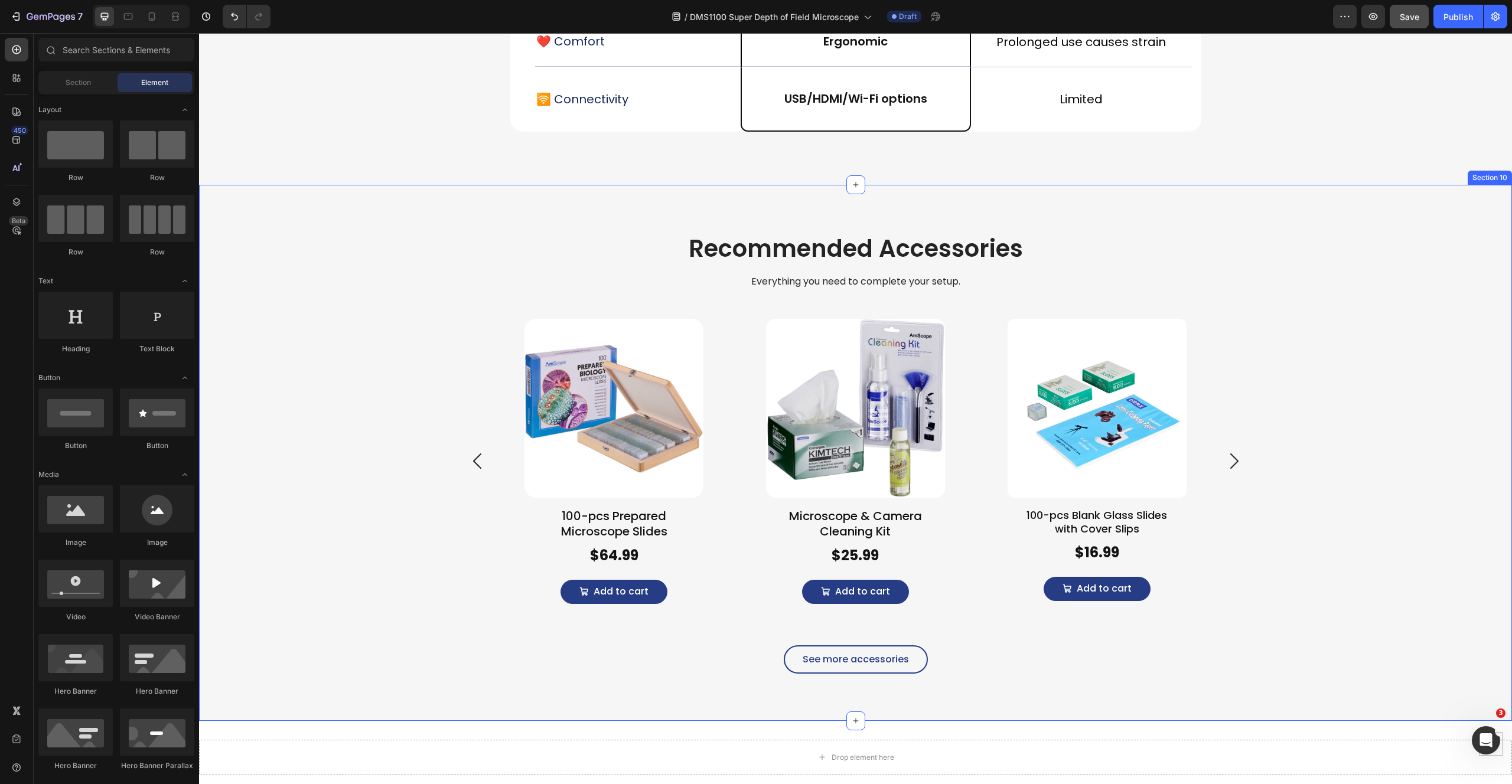
click at [256, 207] on div "Recommended Accessories Heading Everything you need to complete your setup. Tex…" at bounding box center [855, 452] width 1313 height 536
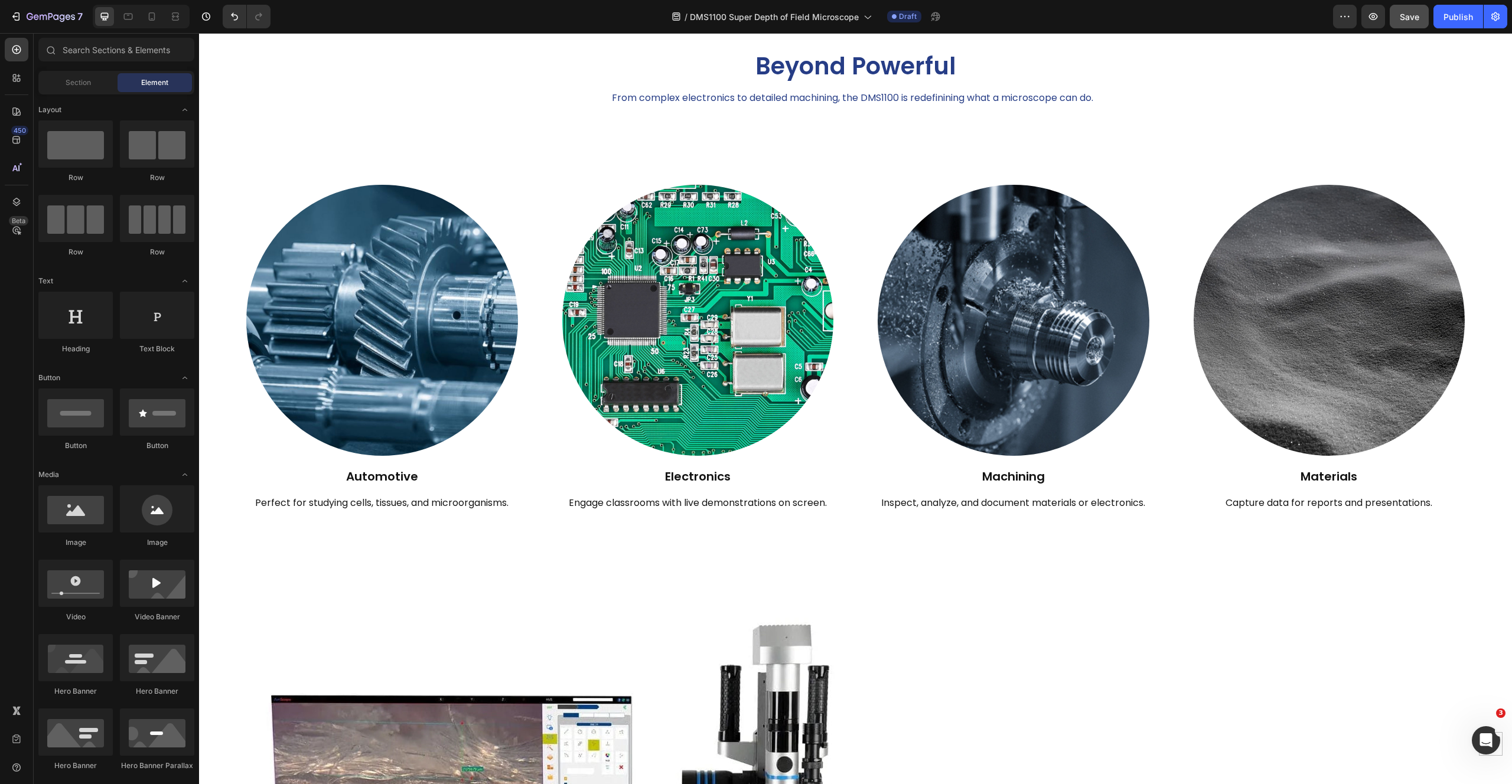
scroll to position [0, 0]
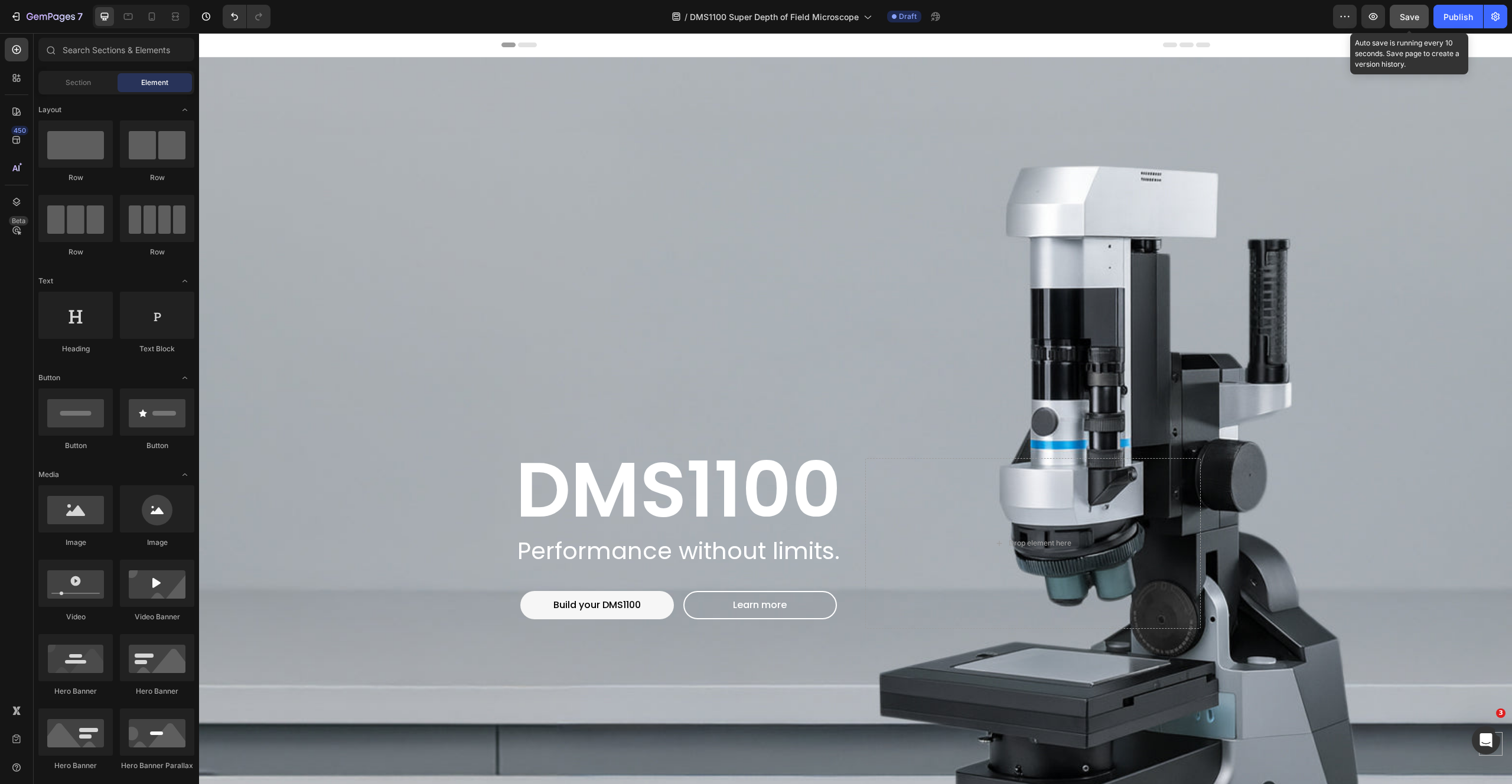
click at [1400, 12] on span "Save" at bounding box center [1410, 16] width 20 height 10
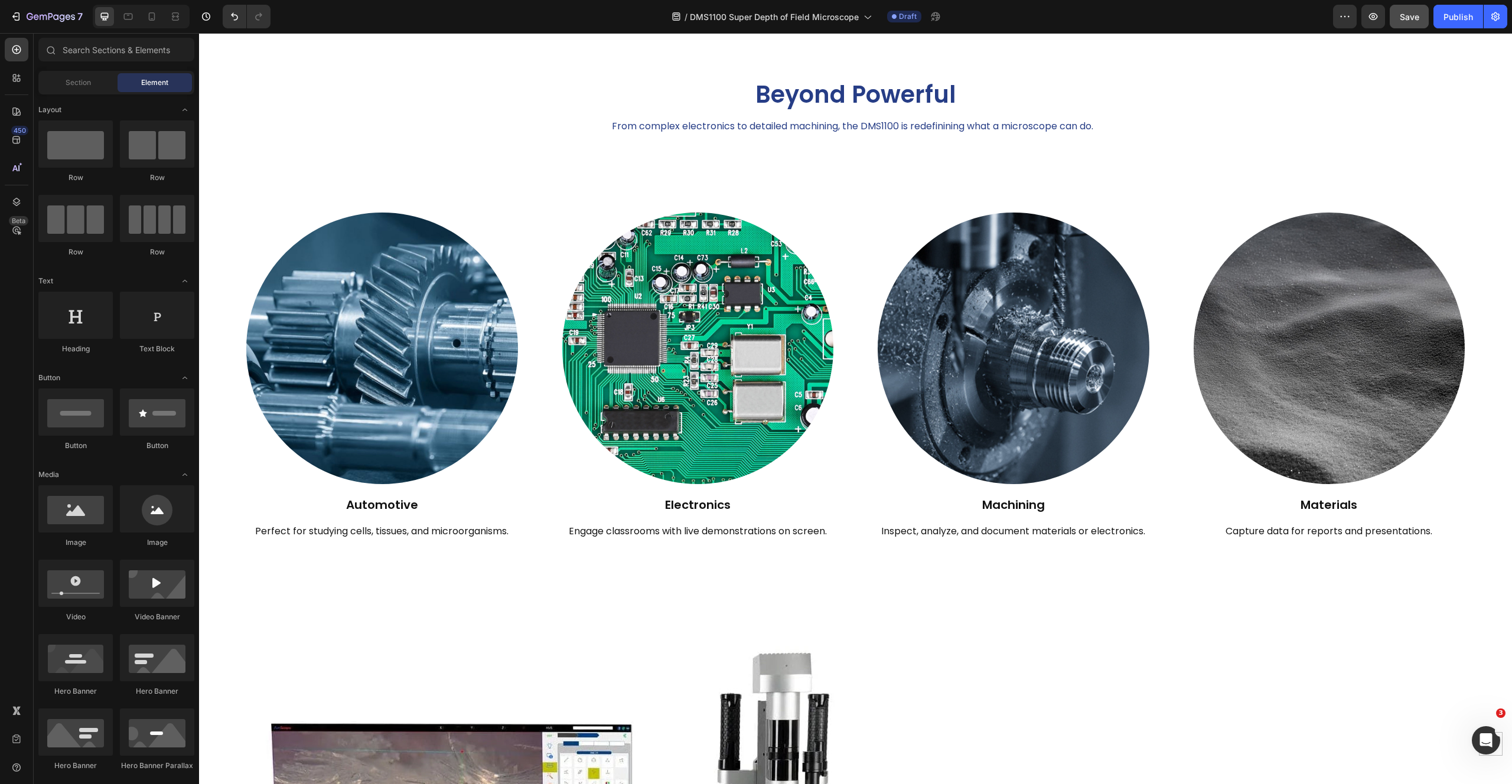
scroll to position [1061, 0]
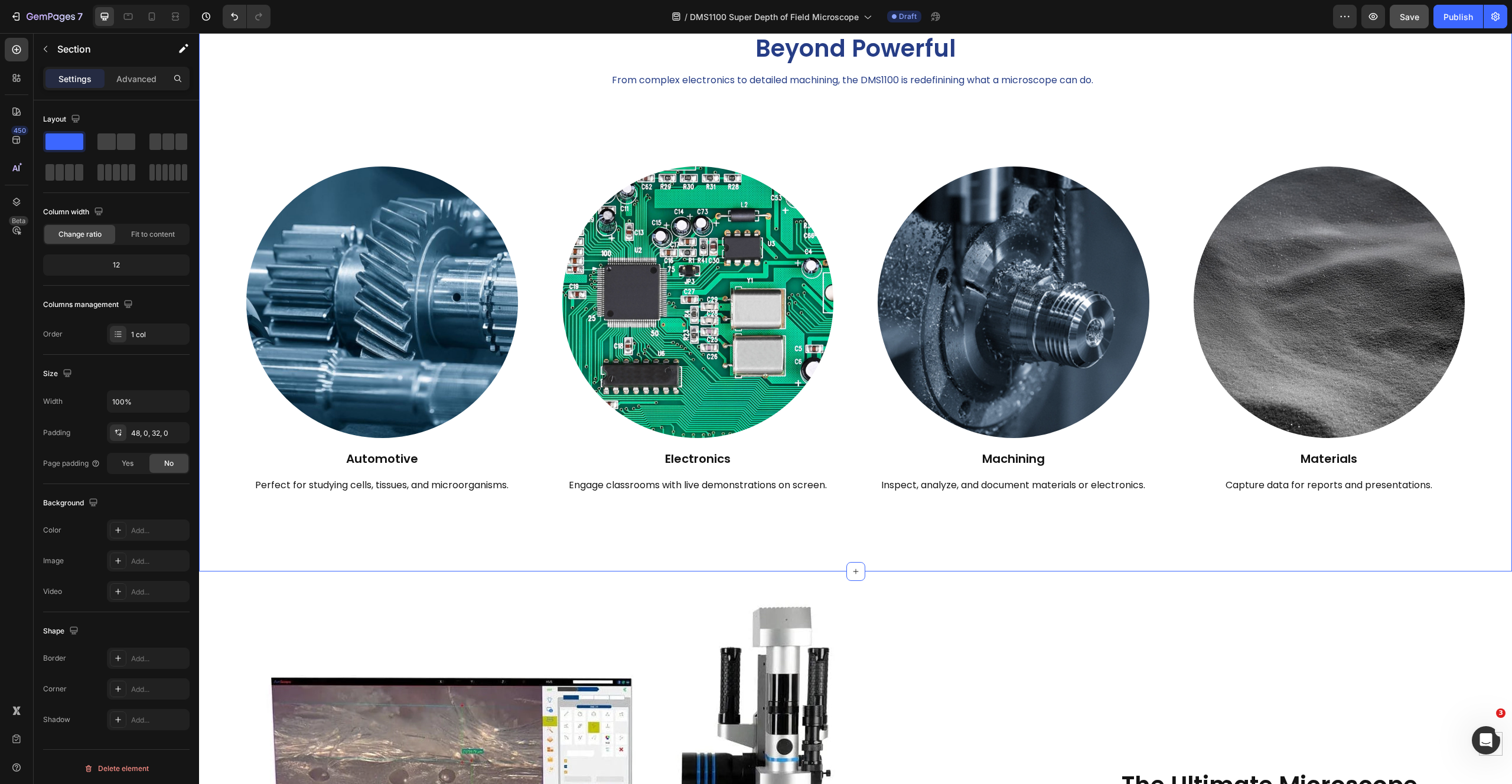
click at [803, 97] on div "Beyond Powerful Heading From complex electronics to detailed machining, the DMS…" at bounding box center [855, 286] width 1313 height 533
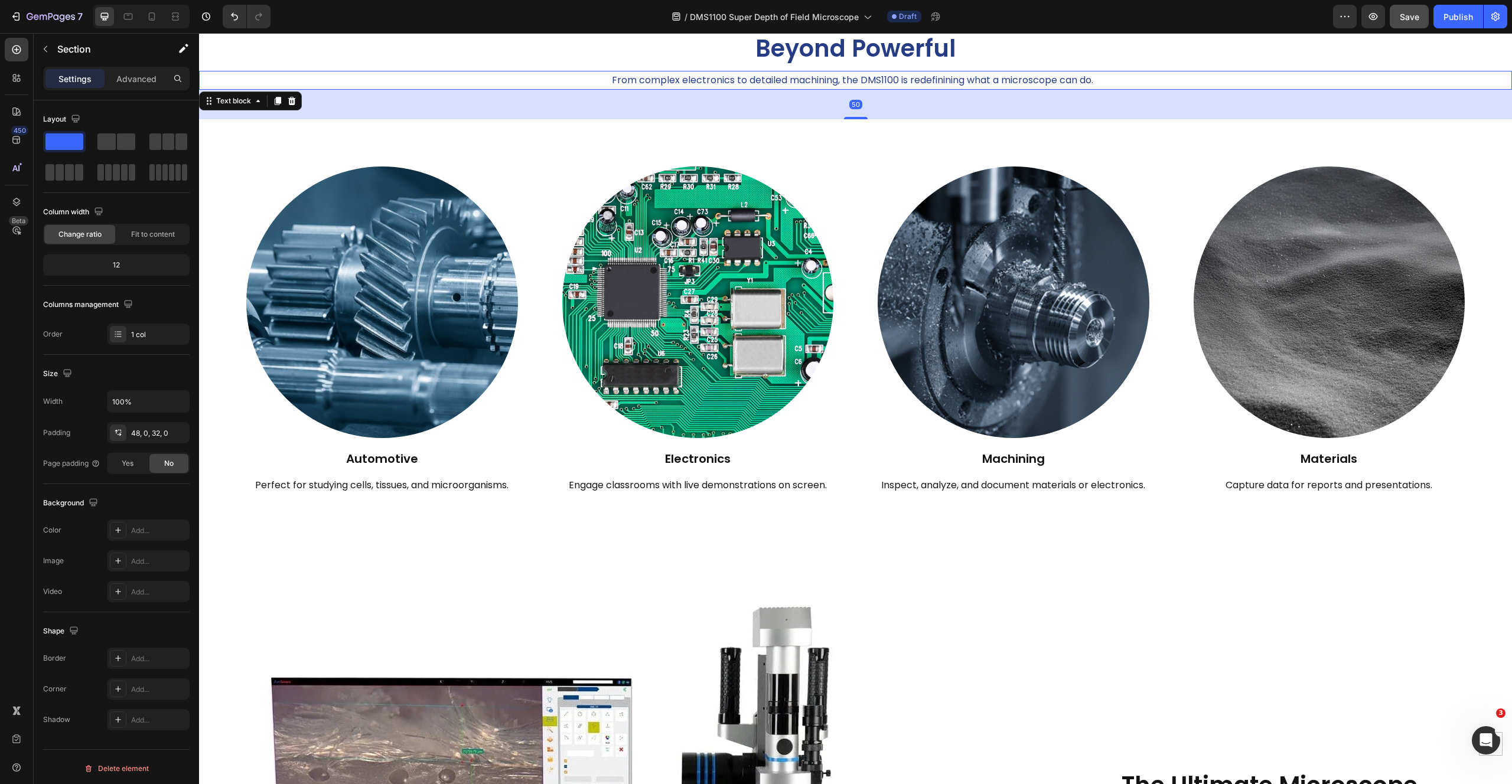
click at [806, 85] on p "From complex electronics to detailed machining, the DMS1100 is redefinining wha…" at bounding box center [853, 81] width 1304 height 17
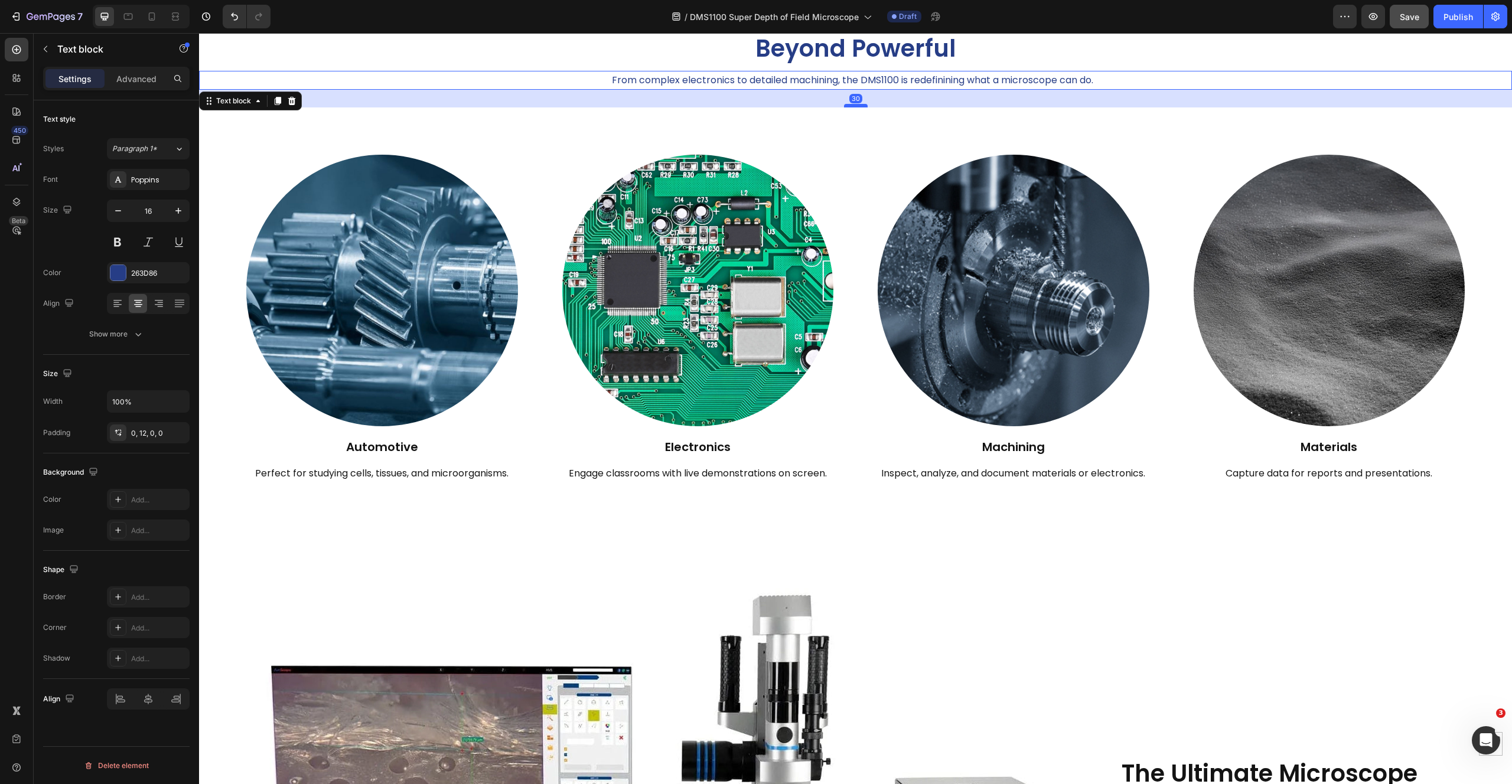
drag, startPoint x: 856, startPoint y: 118, endPoint x: 858, endPoint y: 106, distance: 12.2
click at [858, 106] on div at bounding box center [856, 105] width 24 height 3
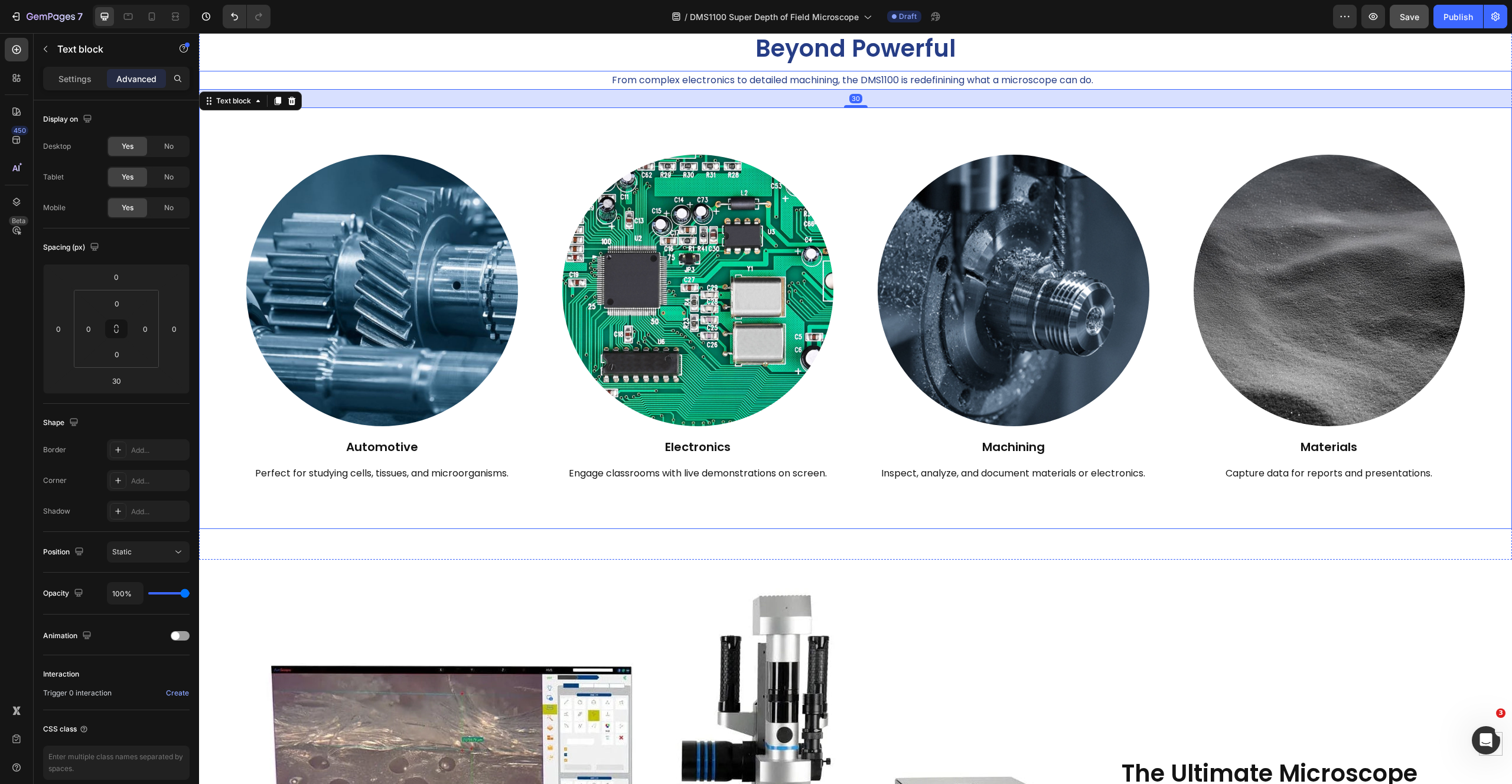
click at [910, 500] on div "Image Automotive Heading Perfect for studying cells, tissues, and microorganism…" at bounding box center [855, 318] width 1313 height 422
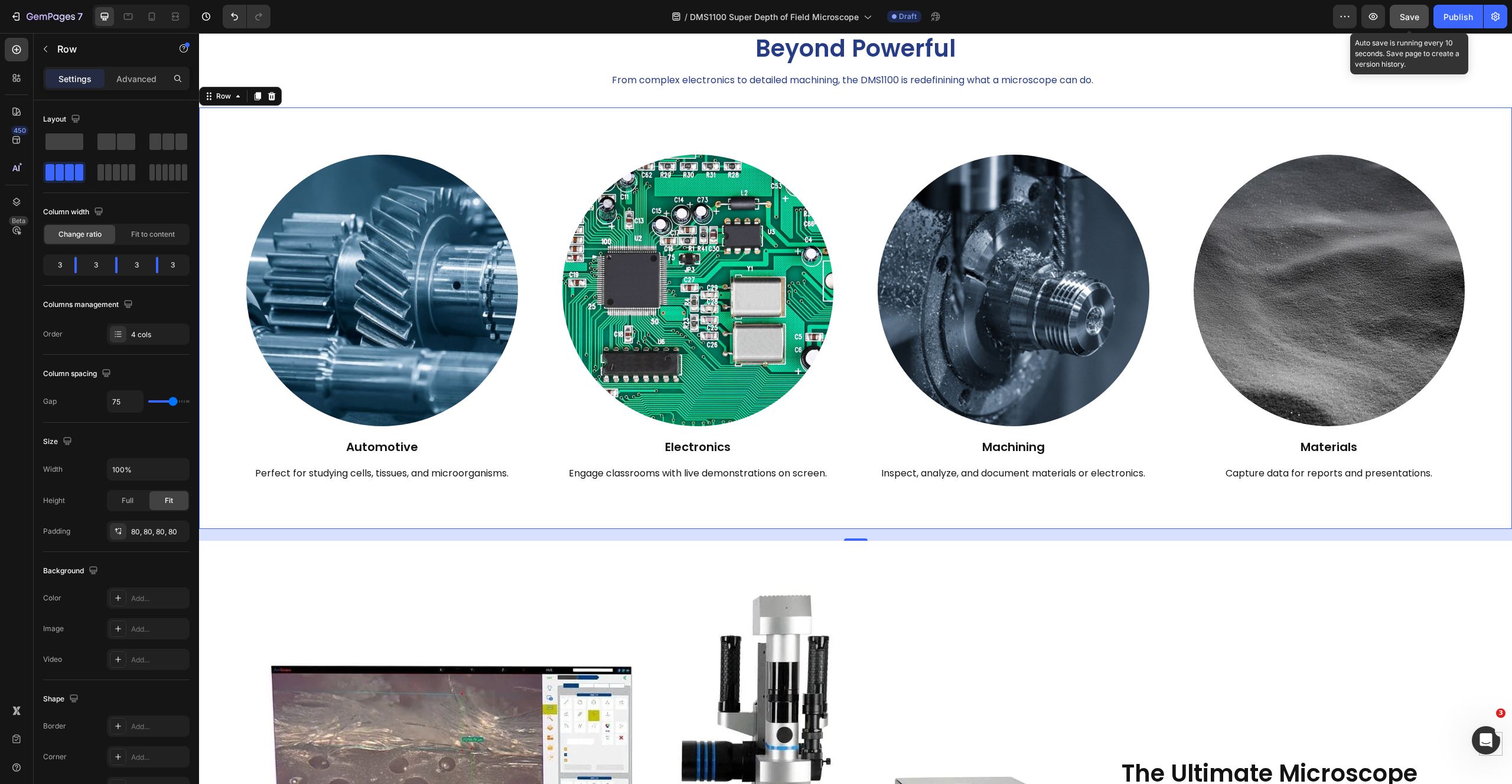
click at [1422, 12] on button "Save" at bounding box center [1409, 16] width 39 height 24
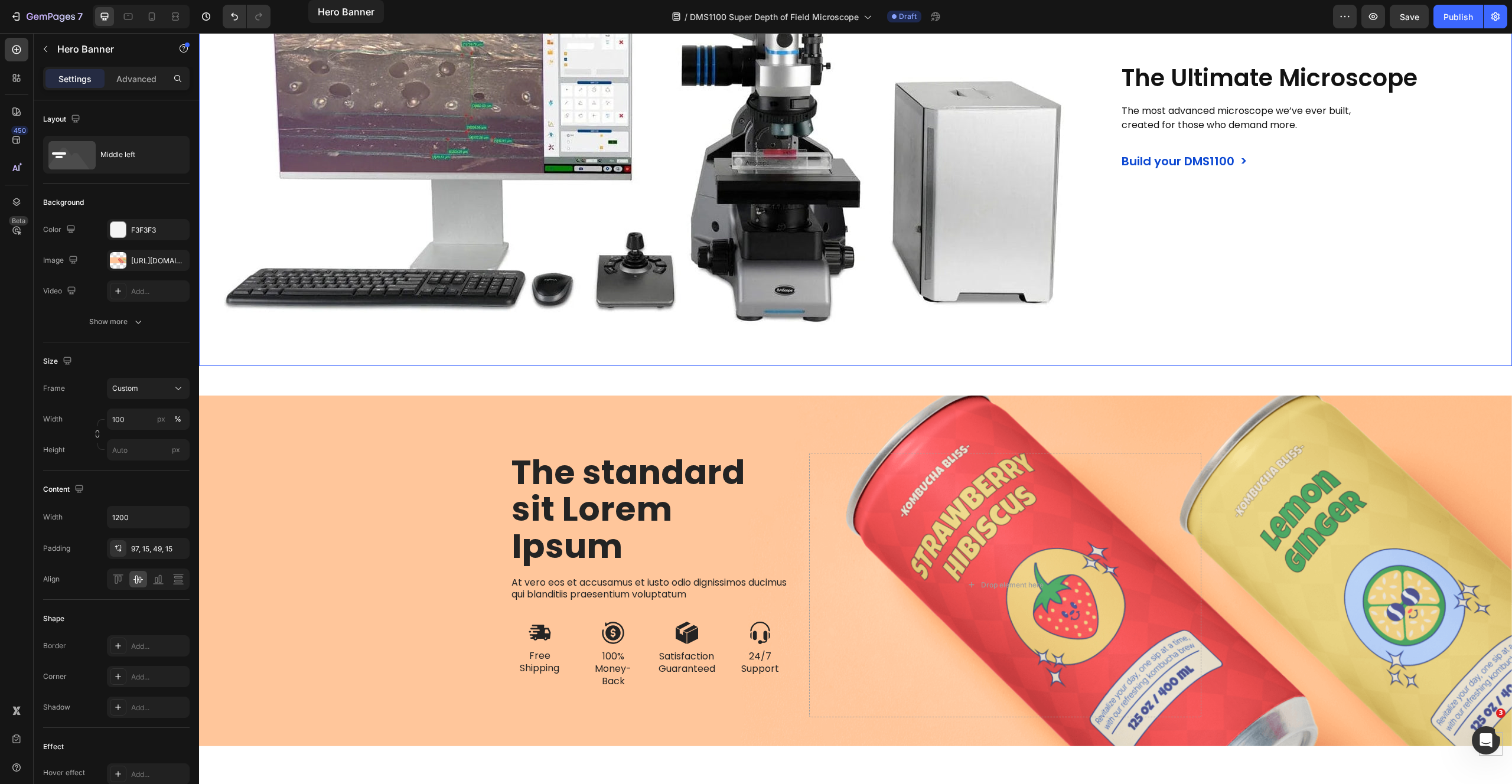
scroll to position [686, 0]
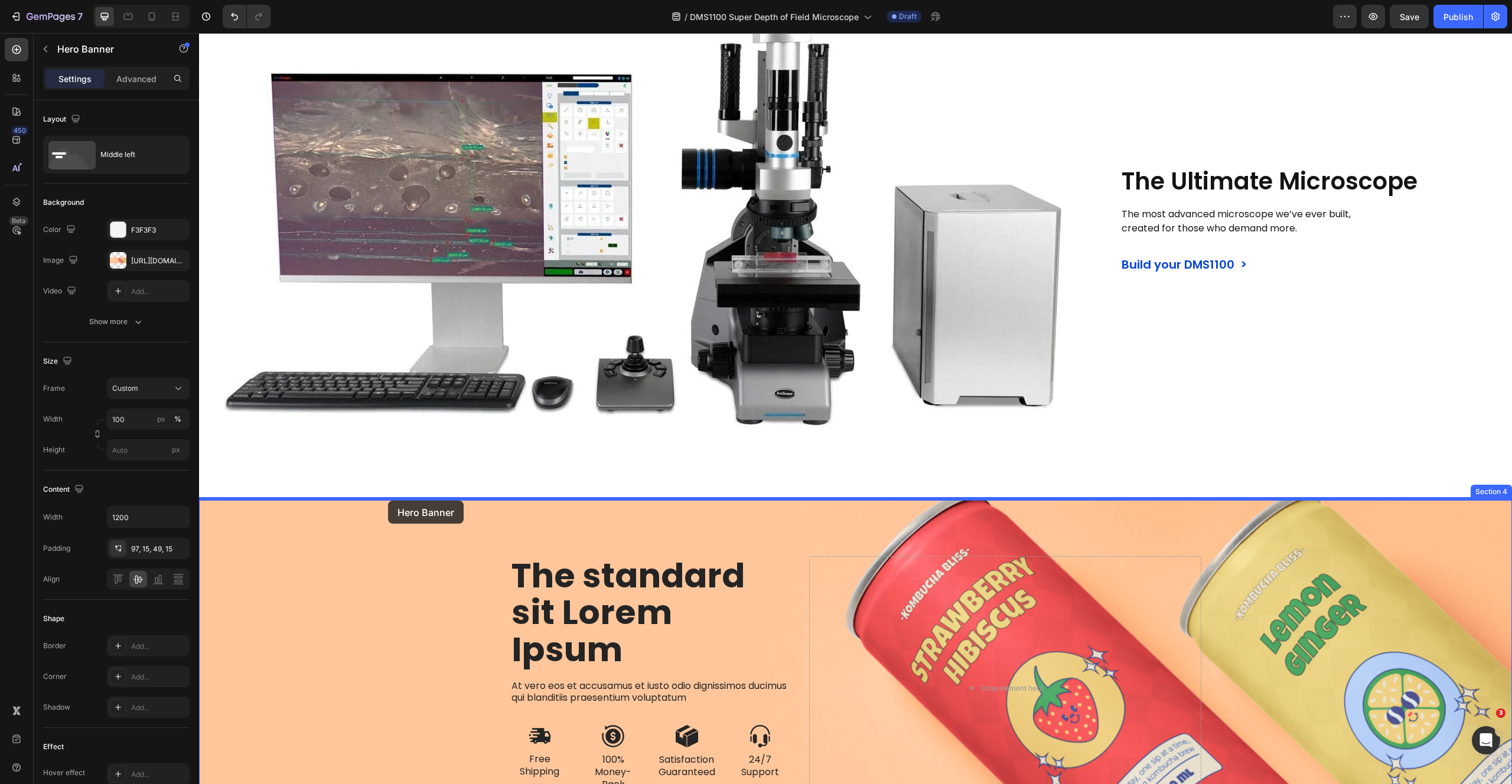
drag, startPoint x: 225, startPoint y: 385, endPoint x: 388, endPoint y: 500, distance: 199.5
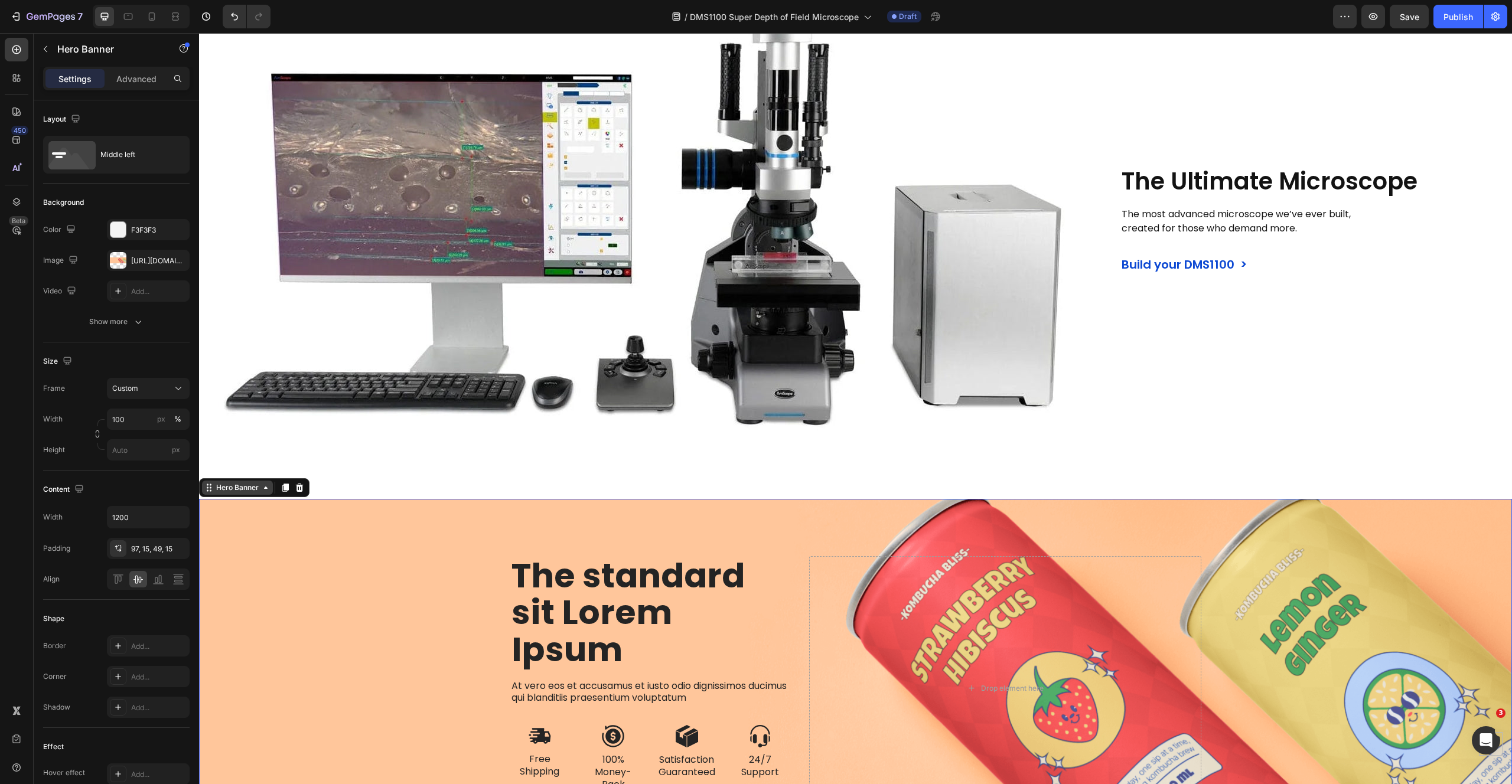
click at [224, 490] on div "Hero Banner" at bounding box center [237, 488] width 47 height 11
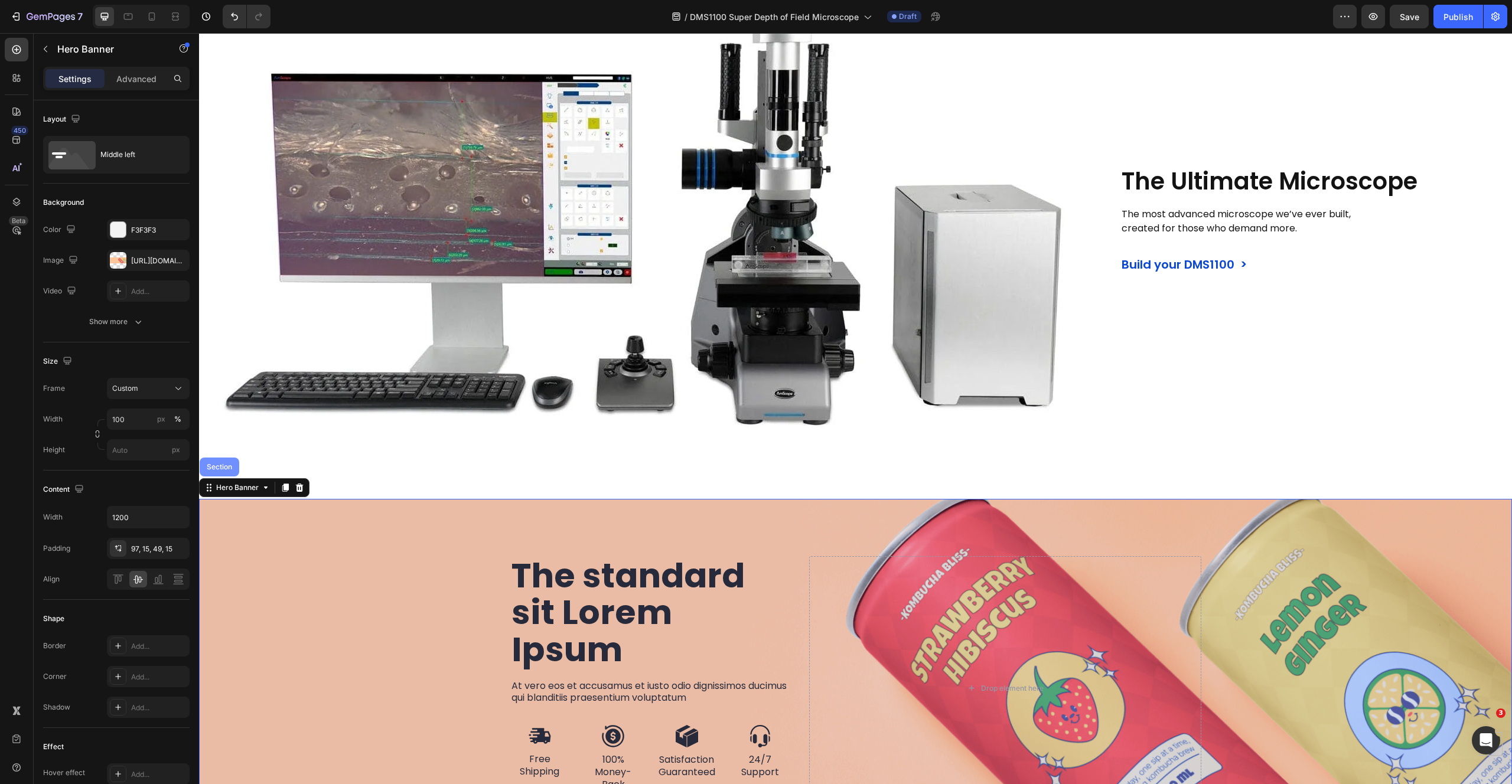
click at [226, 472] on div "Section" at bounding box center [219, 467] width 39 height 19
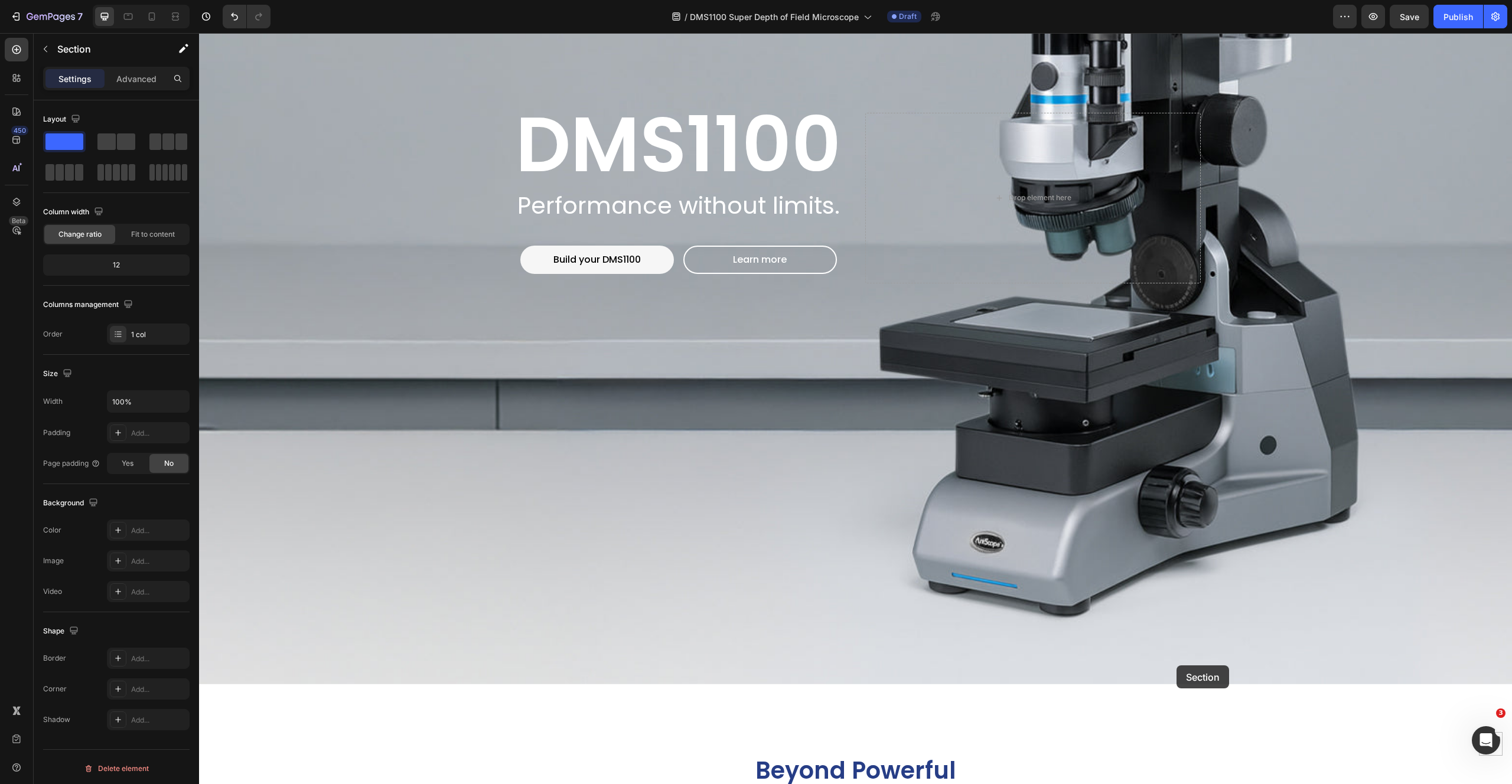
scroll to position [634, 0]
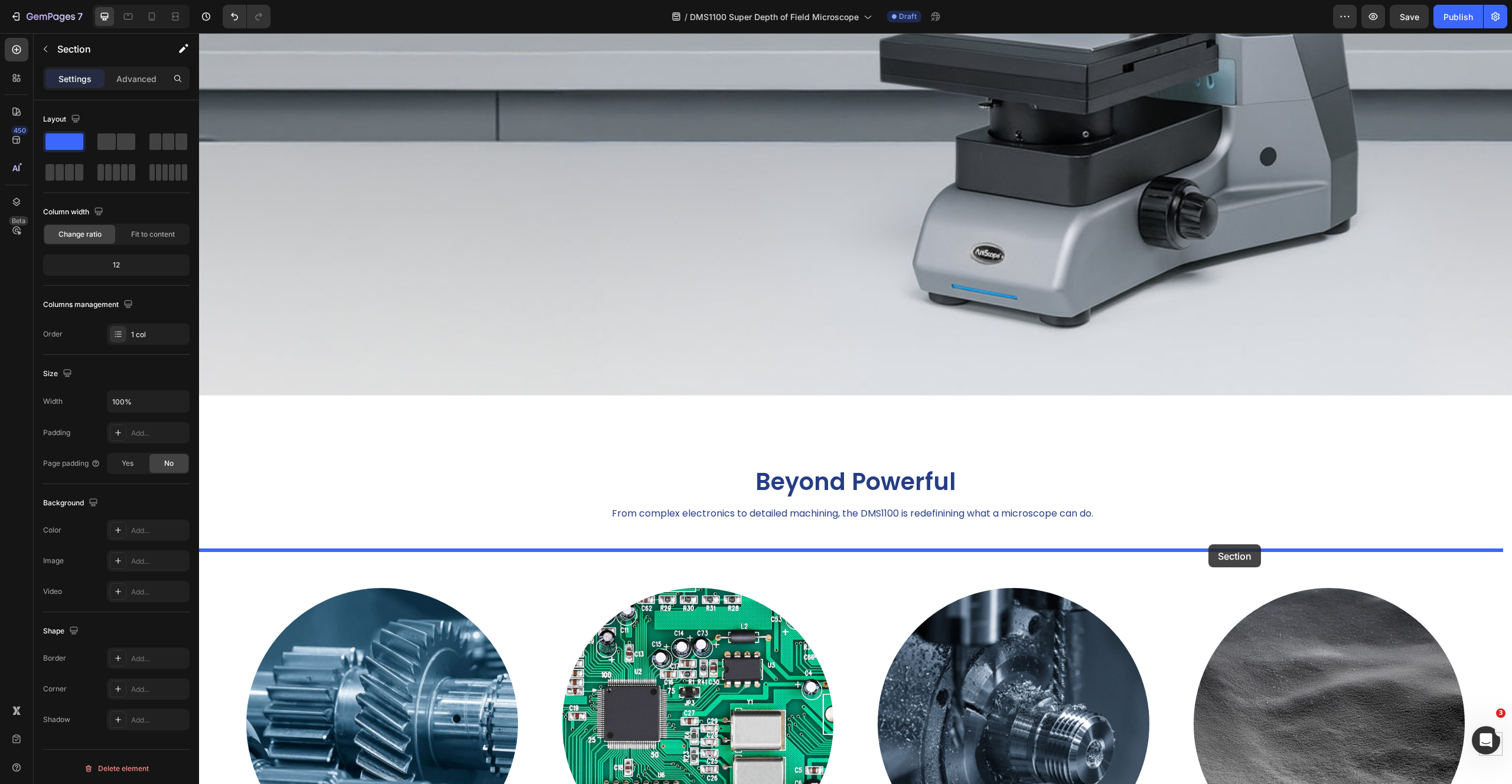
drag, startPoint x: 1280, startPoint y: 491, endPoint x: 1209, endPoint y: 544, distance: 88.6
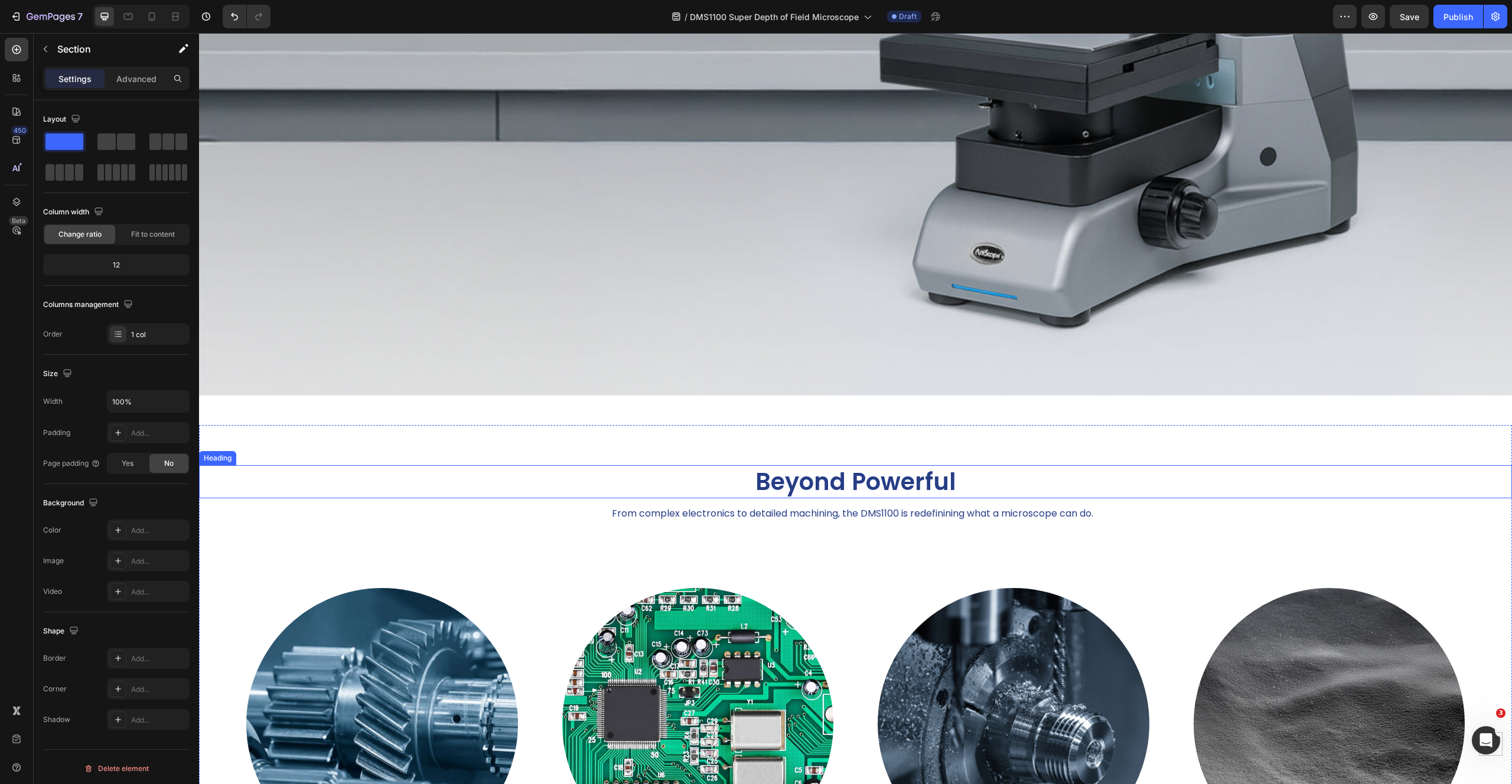
click at [422, 469] on h2 "Beyond Powerful" at bounding box center [855, 482] width 1313 height 33
click at [428, 430] on div "Beyond Powerful Heading 10 From complex electronics to detailed machining, the …" at bounding box center [855, 708] width 1313 height 568
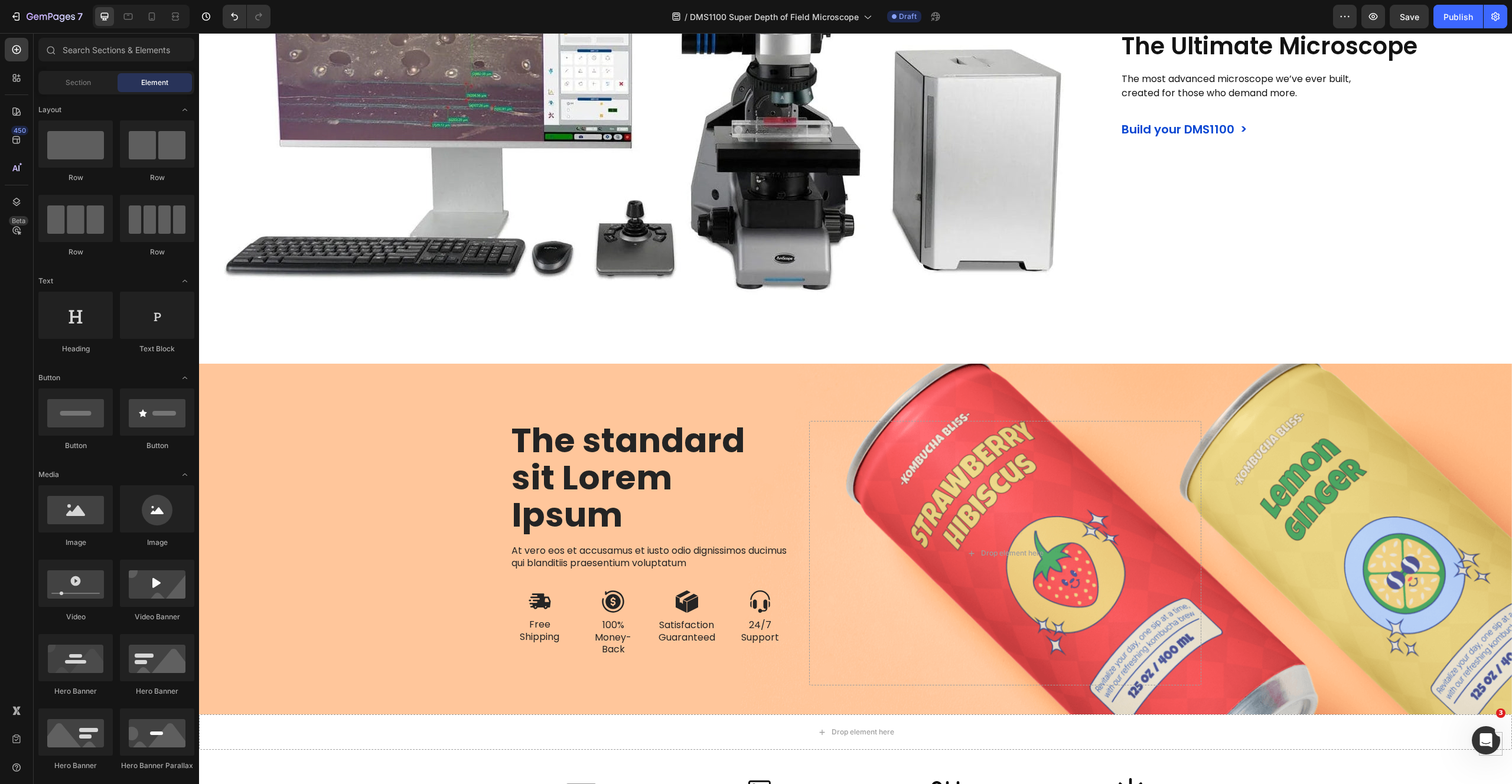
scroll to position [1794, 0]
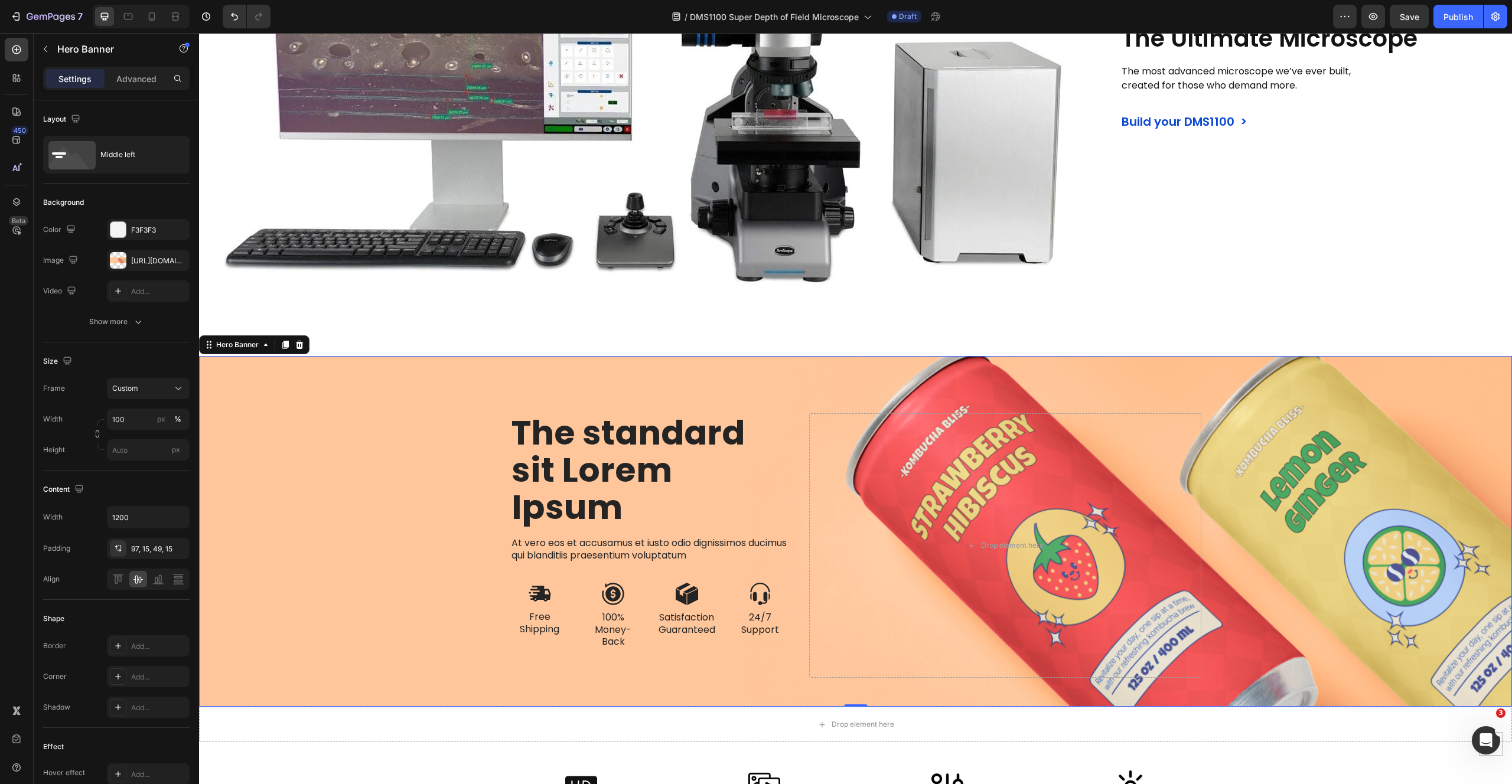
click at [1385, 366] on div "Background Image" at bounding box center [855, 531] width 1313 height 351
click at [261, 338] on div "Hero Banner" at bounding box center [237, 345] width 71 height 14
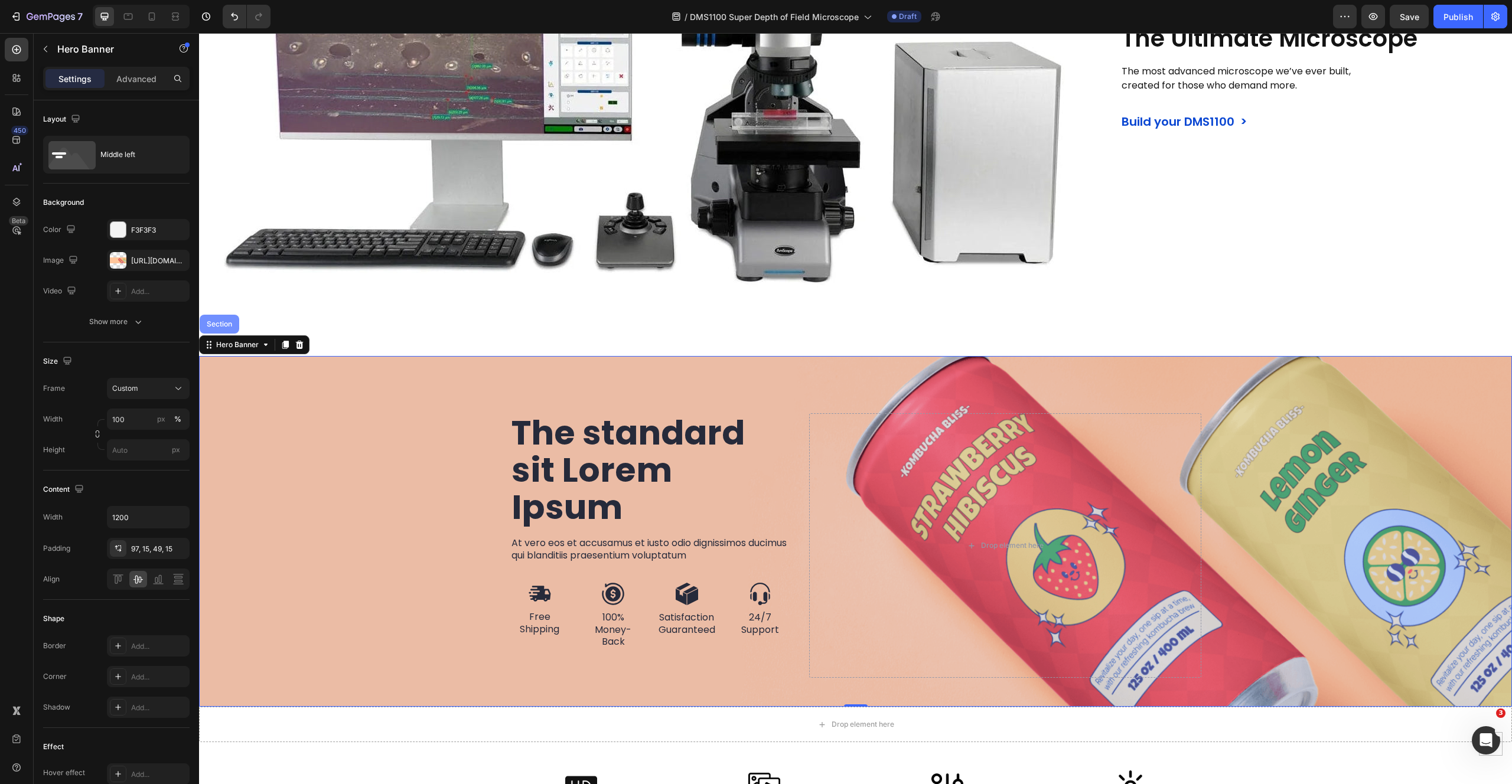
click at [210, 320] on div "Section" at bounding box center [219, 324] width 30 height 7
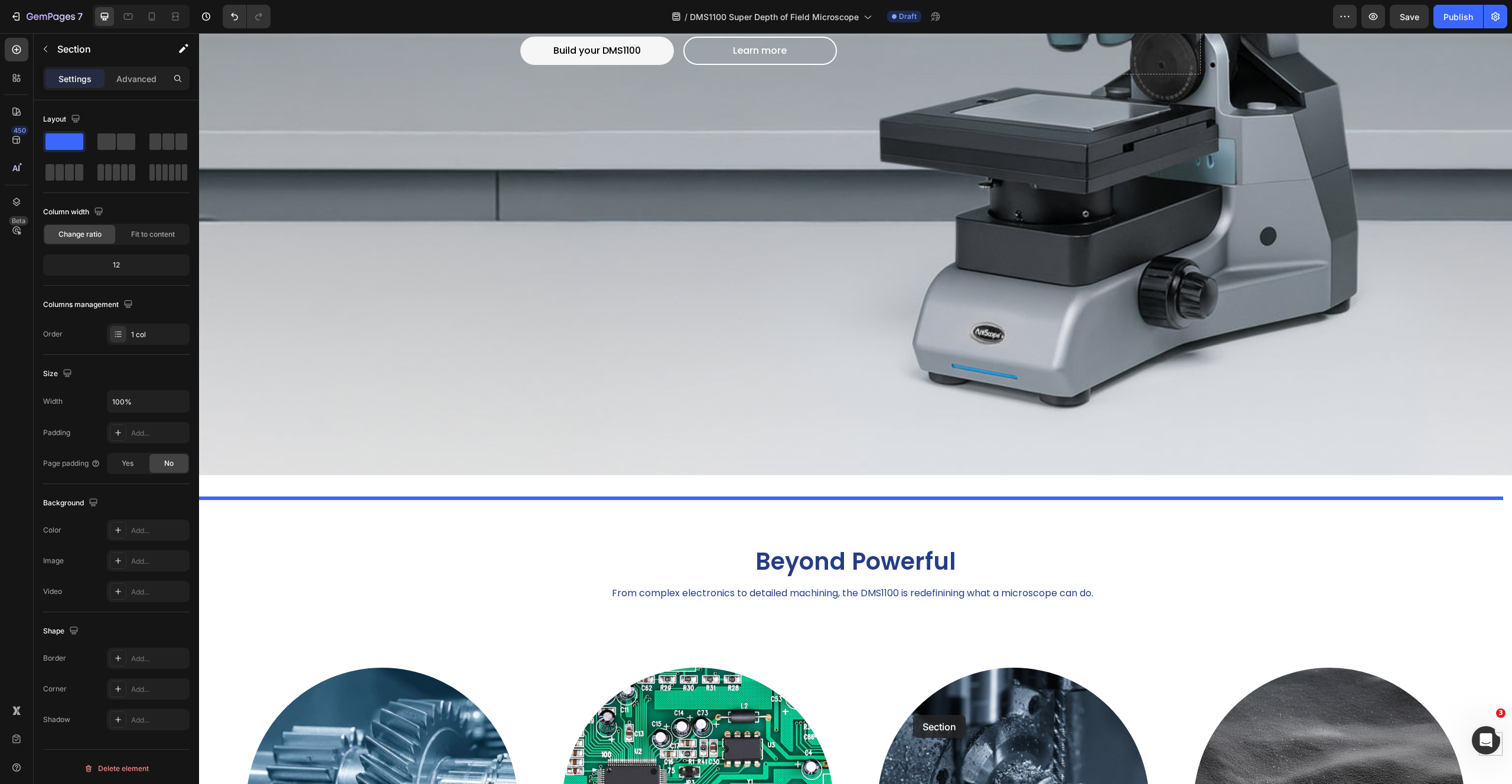
scroll to position [559, 0]
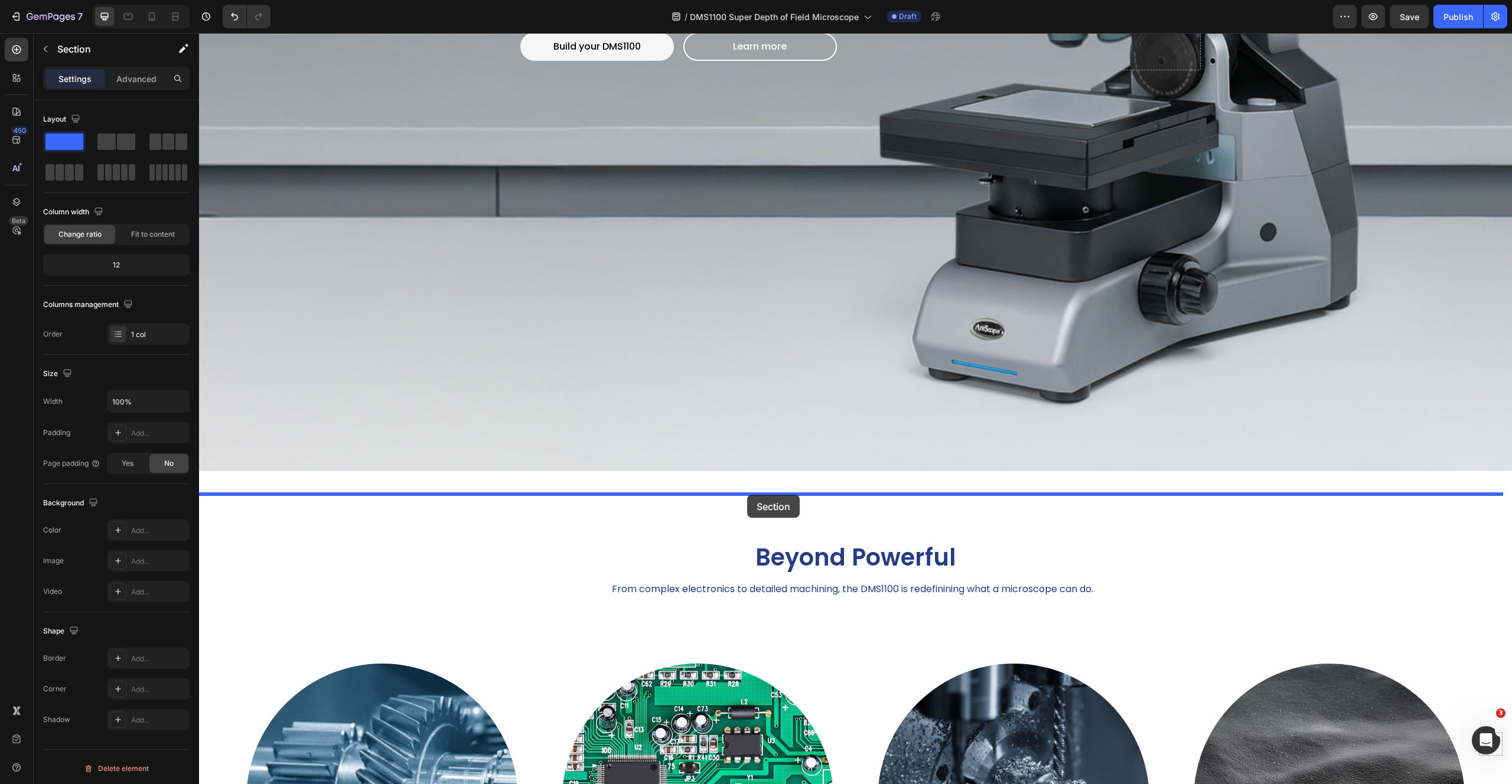
drag, startPoint x: 1285, startPoint y: 349, endPoint x: 747, endPoint y: 494, distance: 557.2
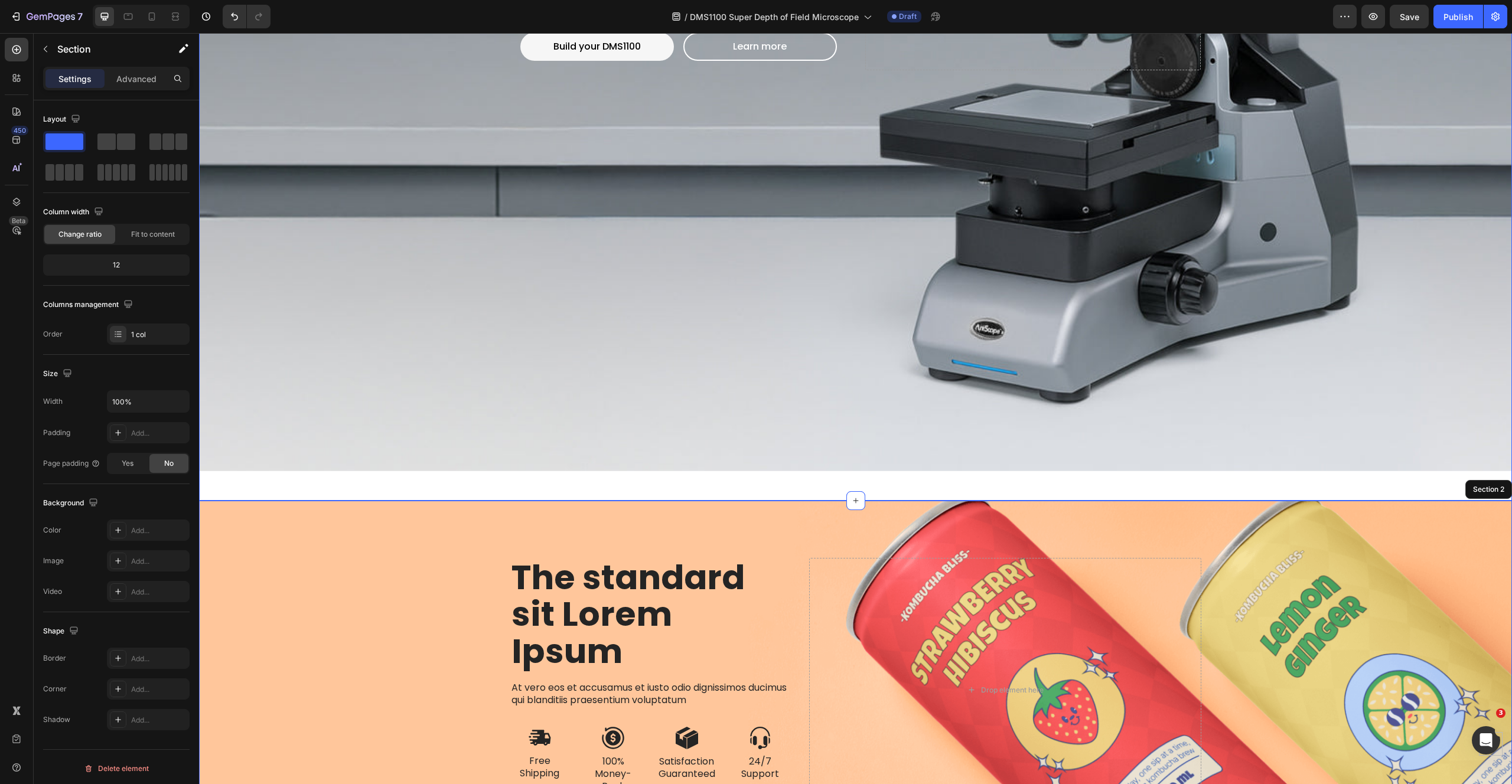
click at [1048, 468] on div "DMS1100 Heading Performance without limits. Text Block Build your DMS1100 Butto…" at bounding box center [855, 0] width 1313 height 1002
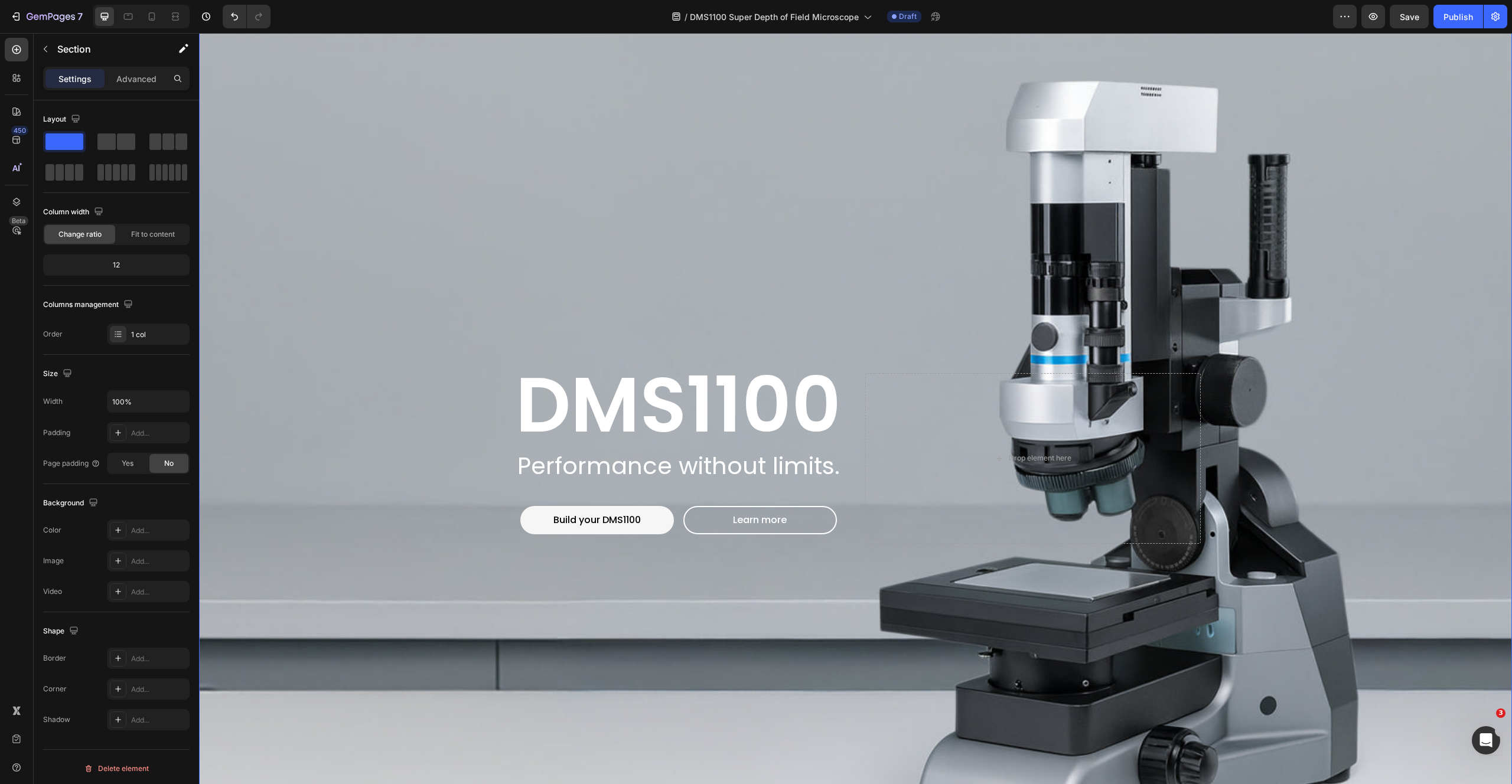
scroll to position [0, 0]
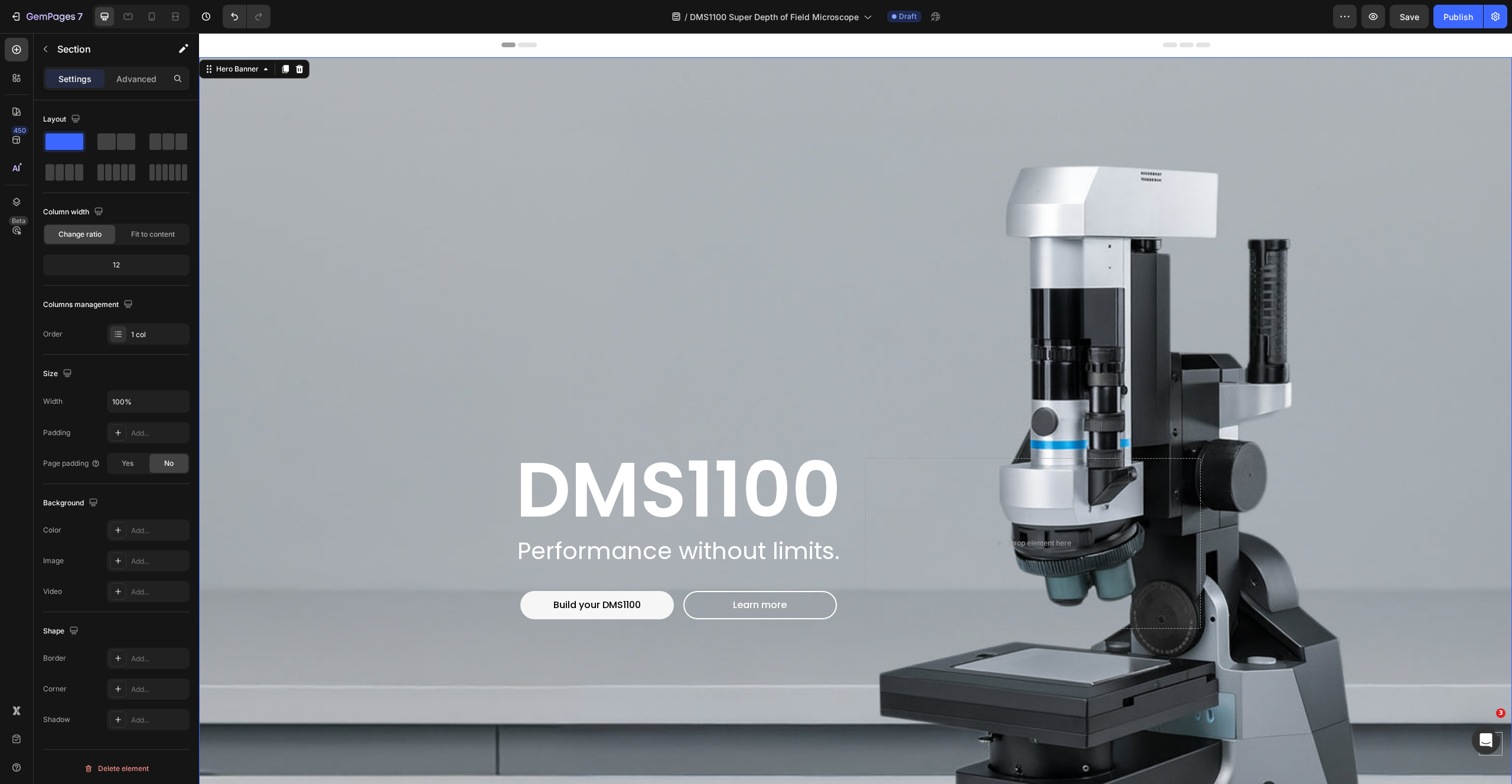
click at [372, 98] on div "Background Image" at bounding box center [855, 543] width 1313 height 972
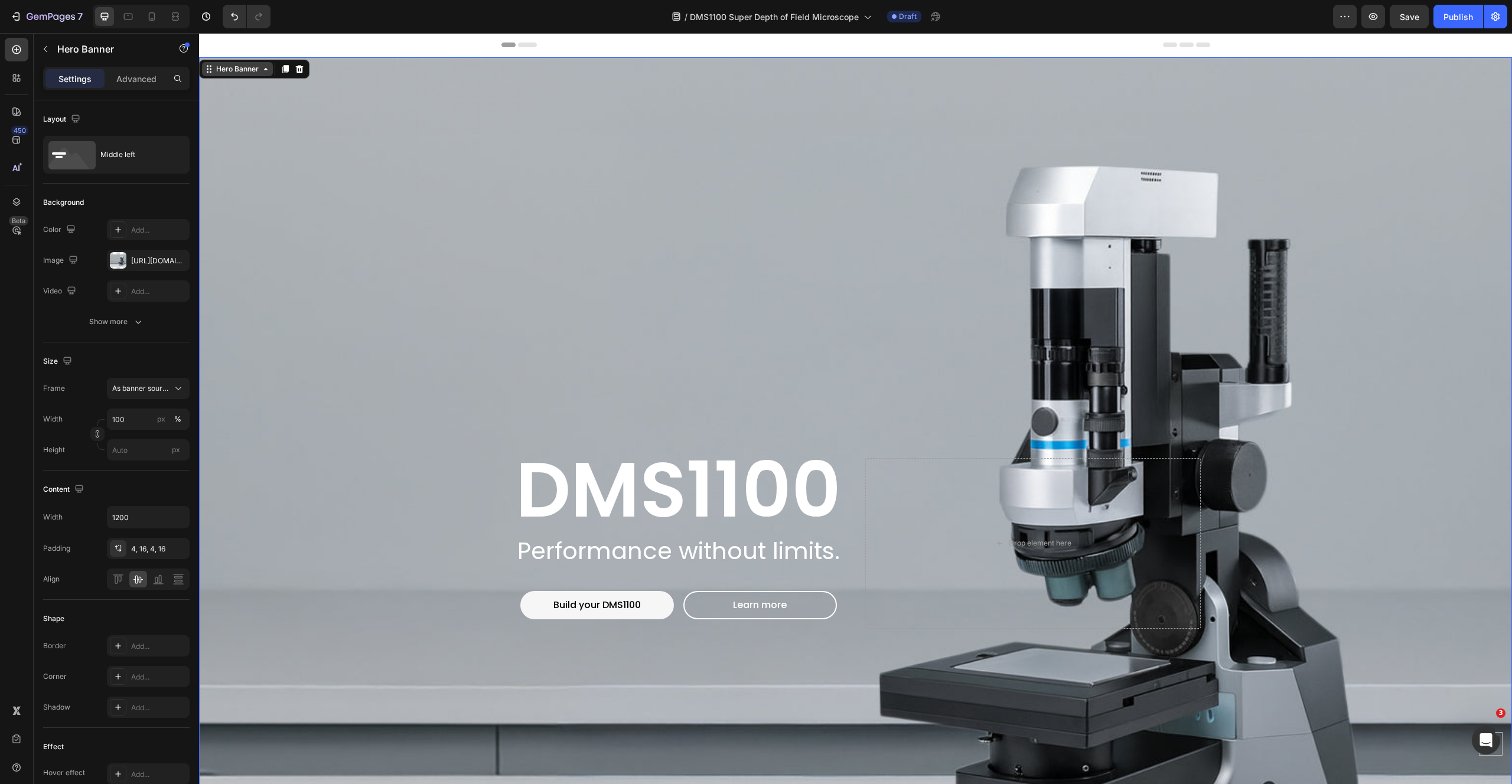
click at [218, 68] on div "Hero Banner" at bounding box center [237, 69] width 47 height 11
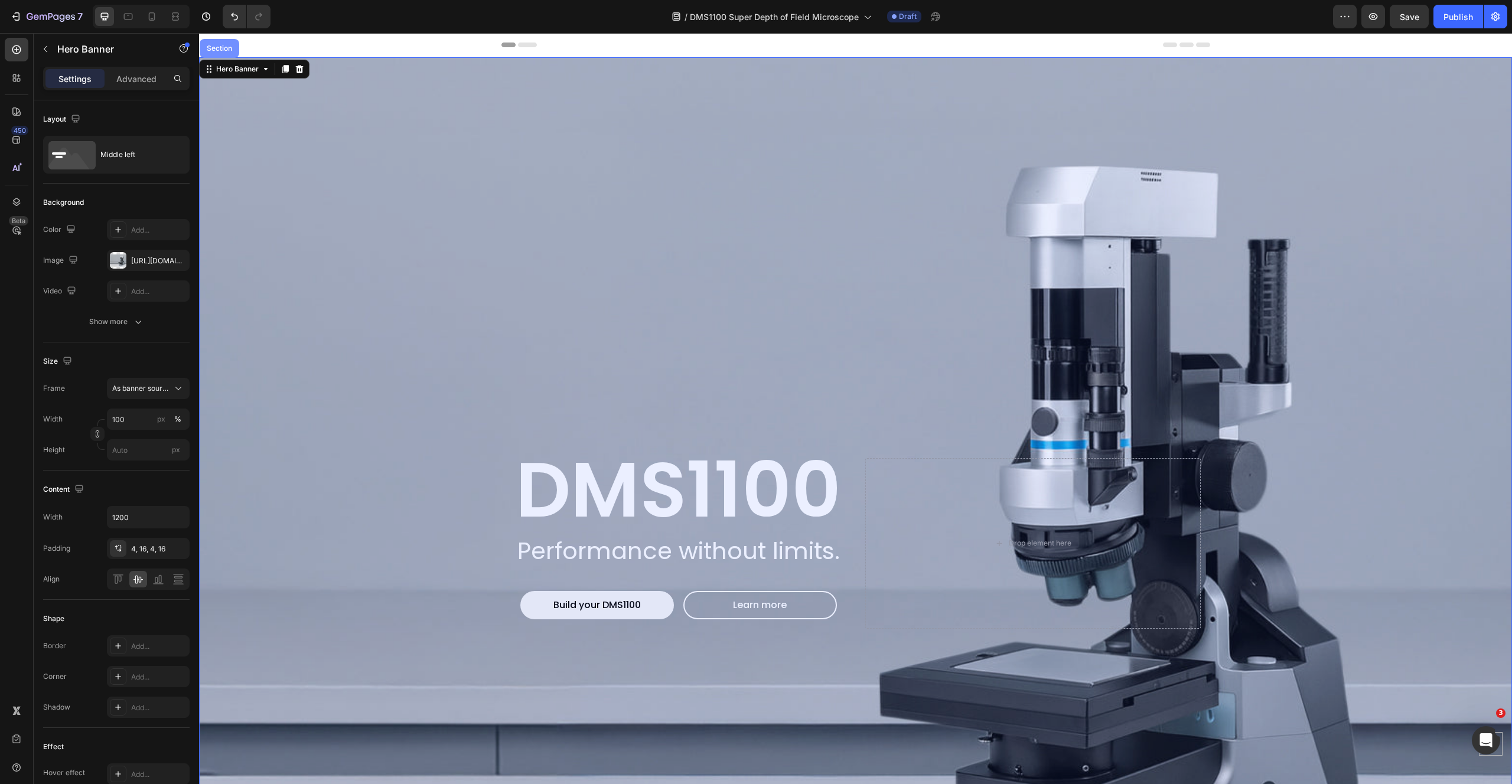
click at [226, 51] on div "Section" at bounding box center [219, 48] width 30 height 7
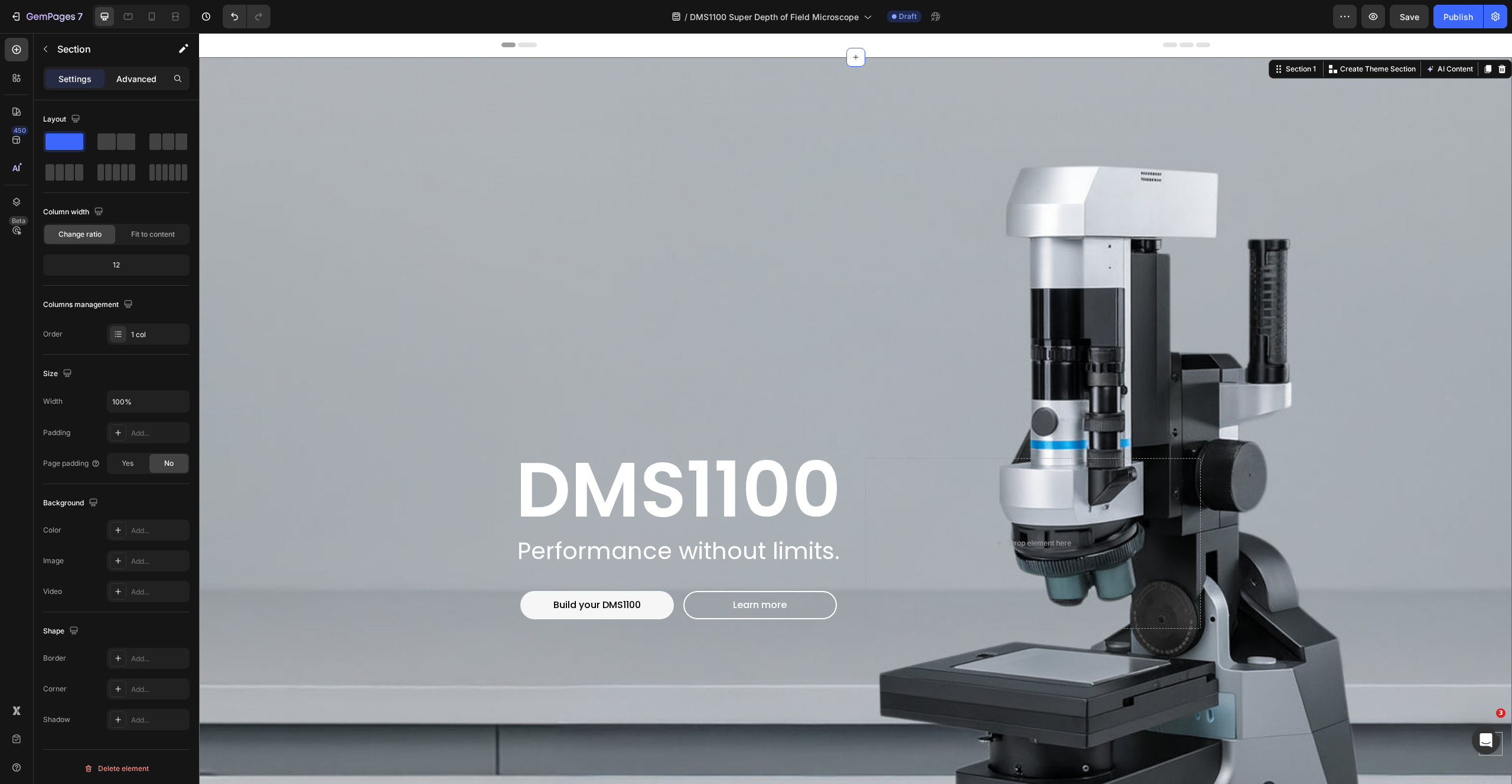
click at [145, 73] on p "Advanced" at bounding box center [136, 79] width 40 height 12
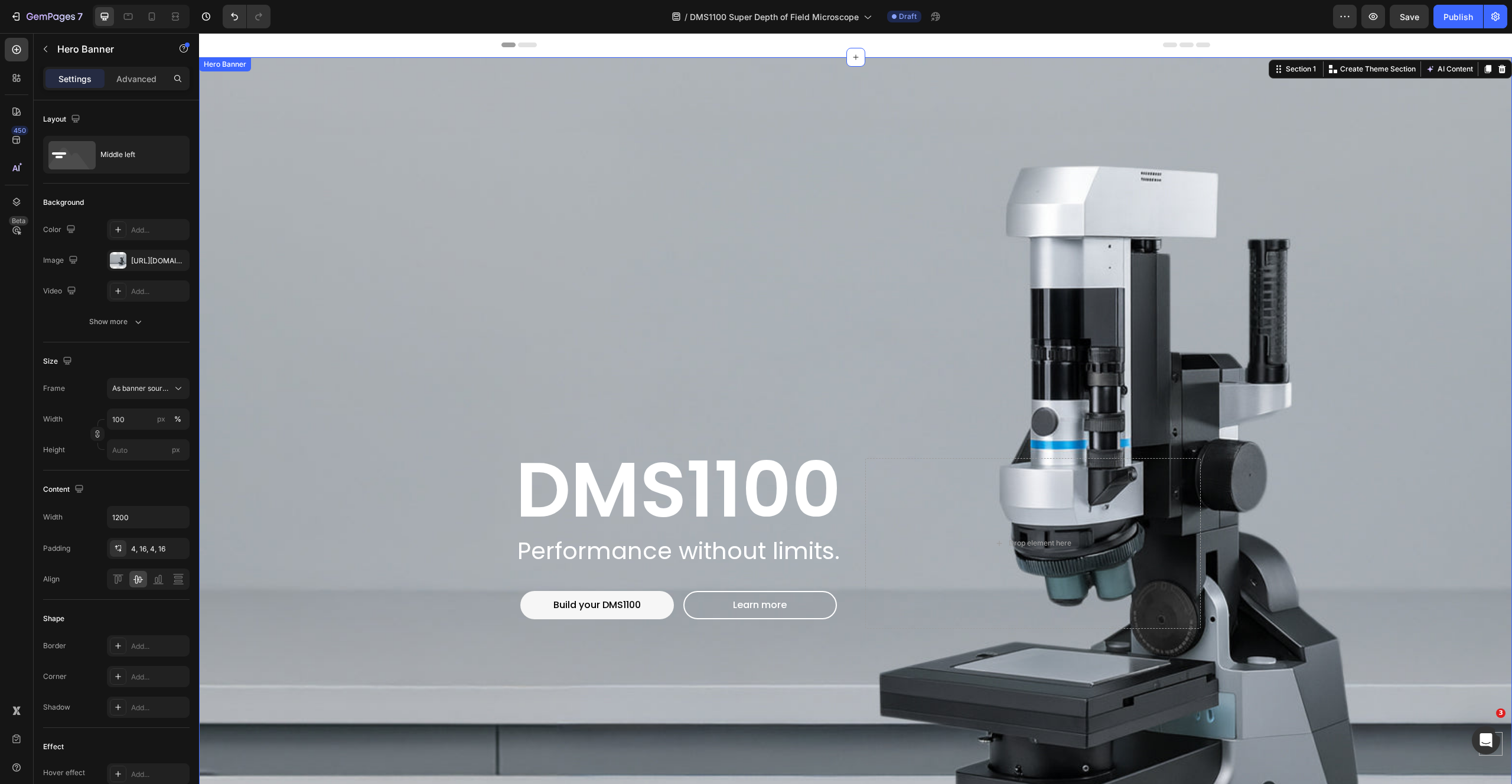
click at [282, 116] on div "Background Image" at bounding box center [855, 543] width 1313 height 972
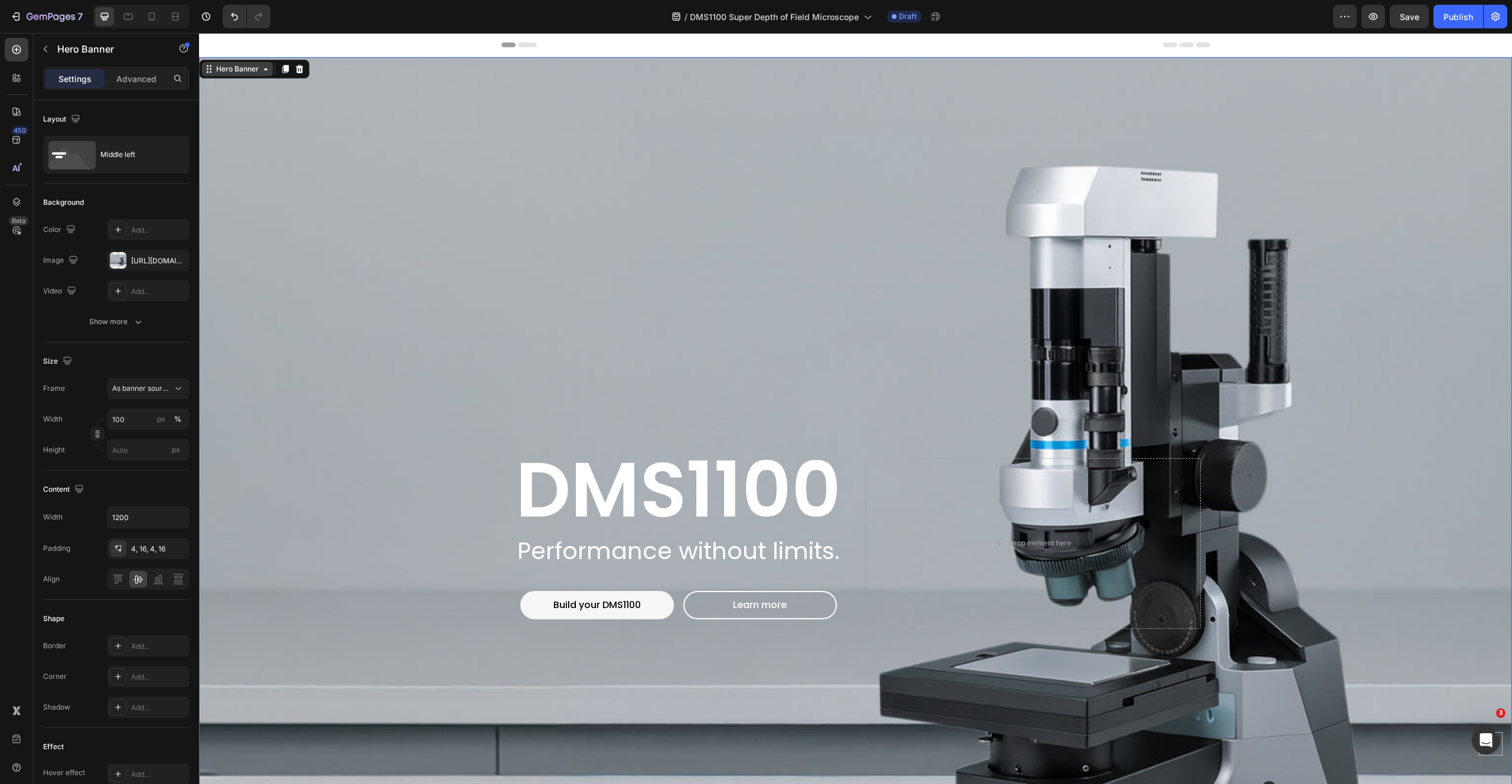
click at [215, 68] on div "Hero Banner" at bounding box center [237, 69] width 47 height 11
click at [177, 547] on icon "button" at bounding box center [177, 548] width 5 height 5
click at [229, 70] on div "Hero Banner" at bounding box center [237, 69] width 47 height 11
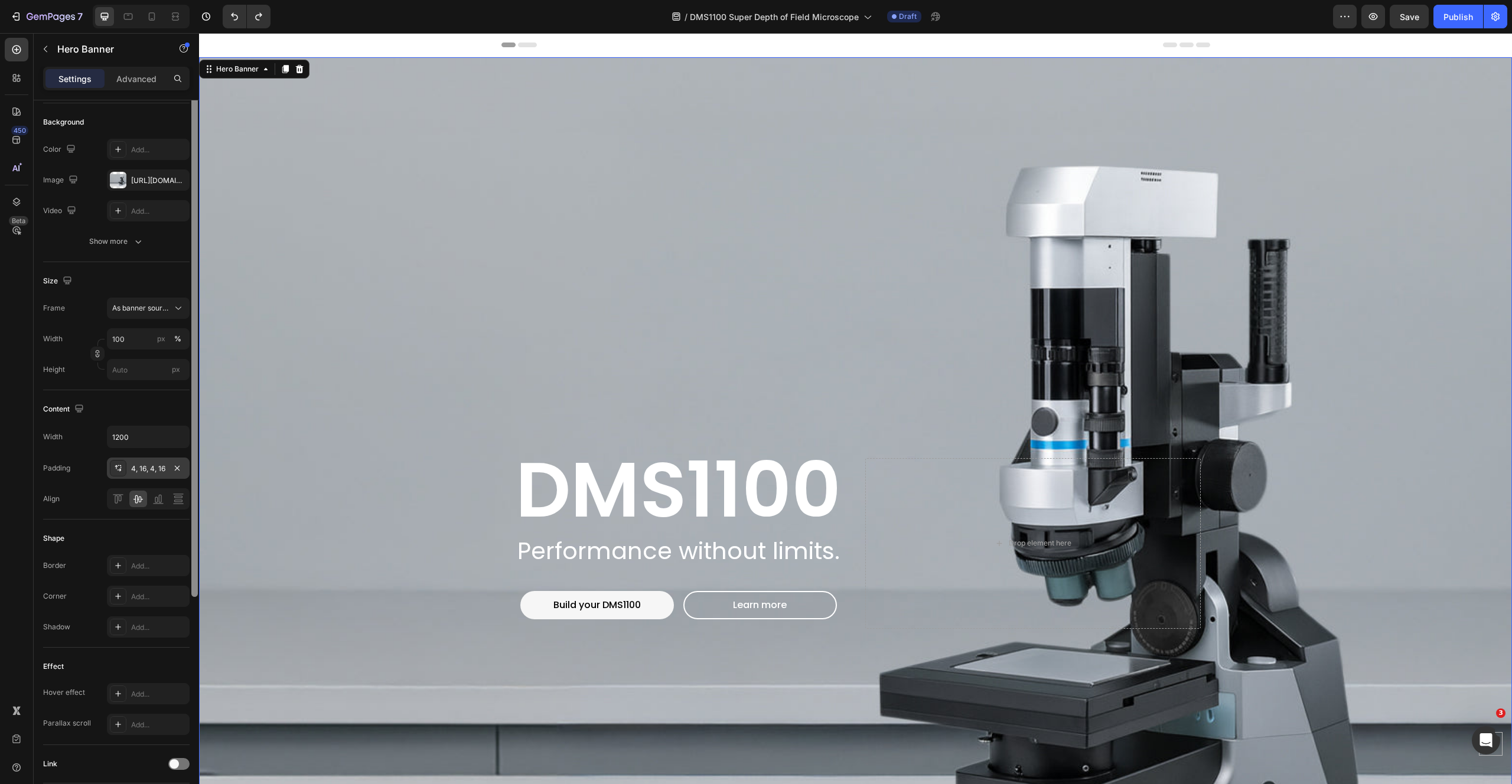
scroll to position [148, 0]
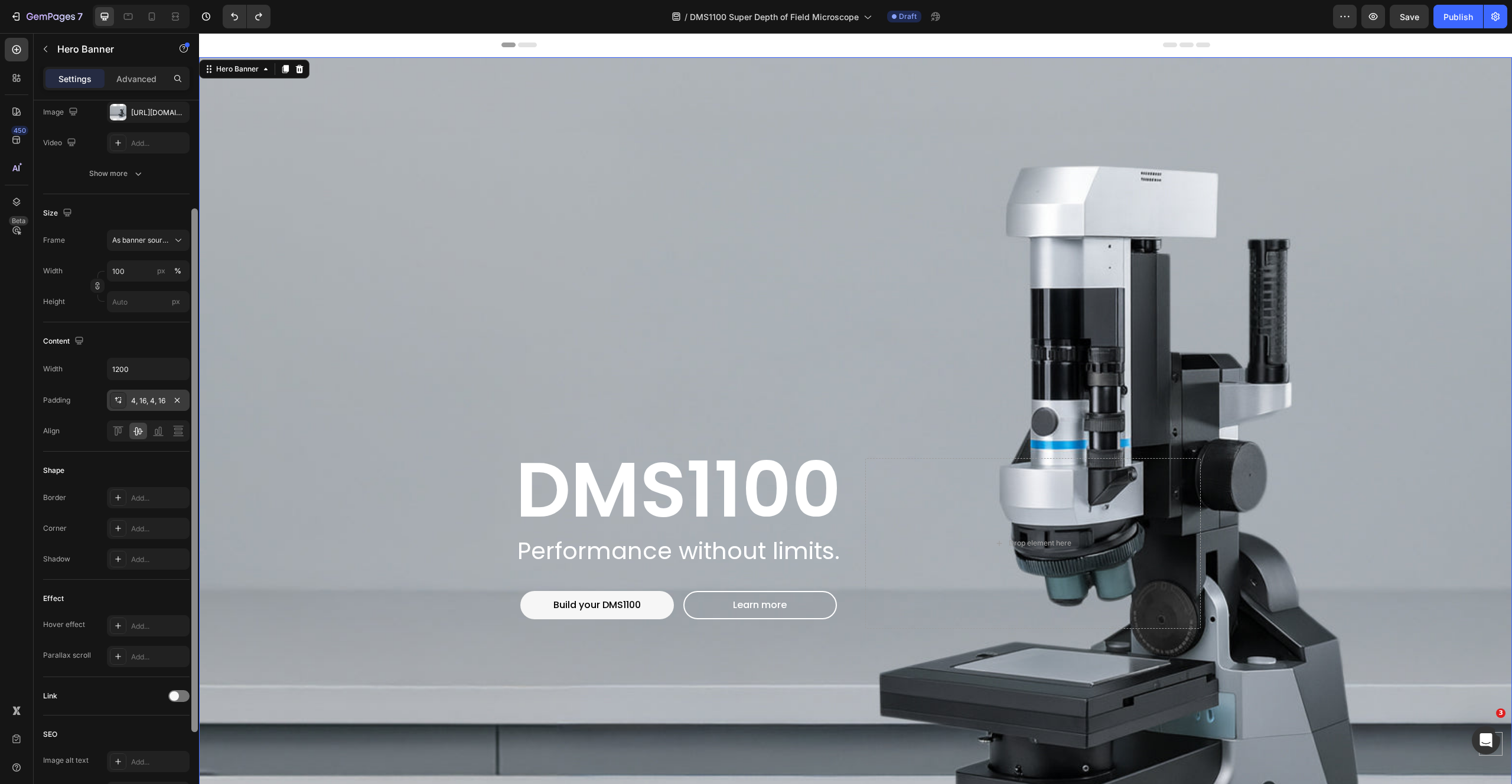
drag, startPoint x: 394, startPoint y: 424, endPoint x: 204, endPoint y: 599, distance: 258.3
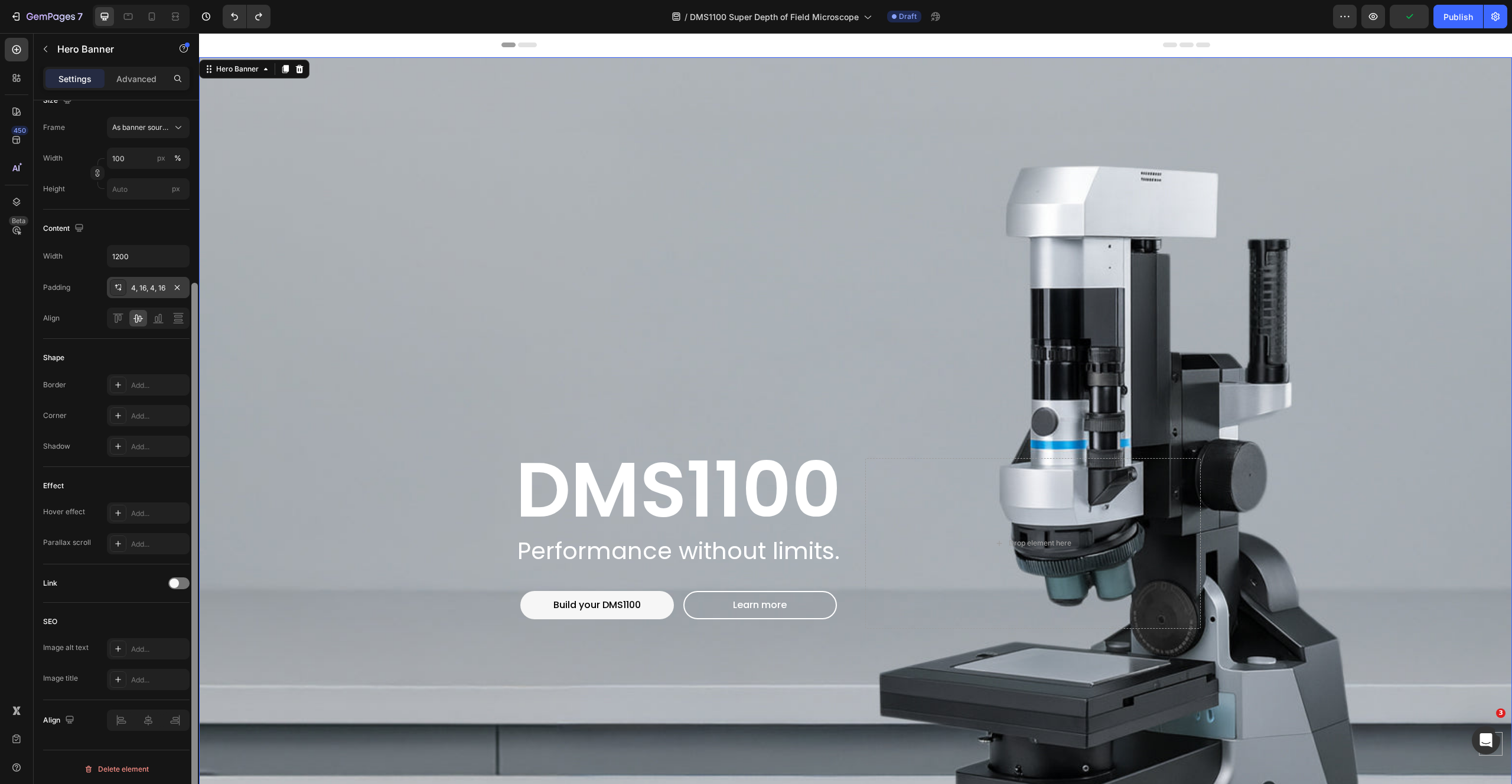
scroll to position [244, 0]
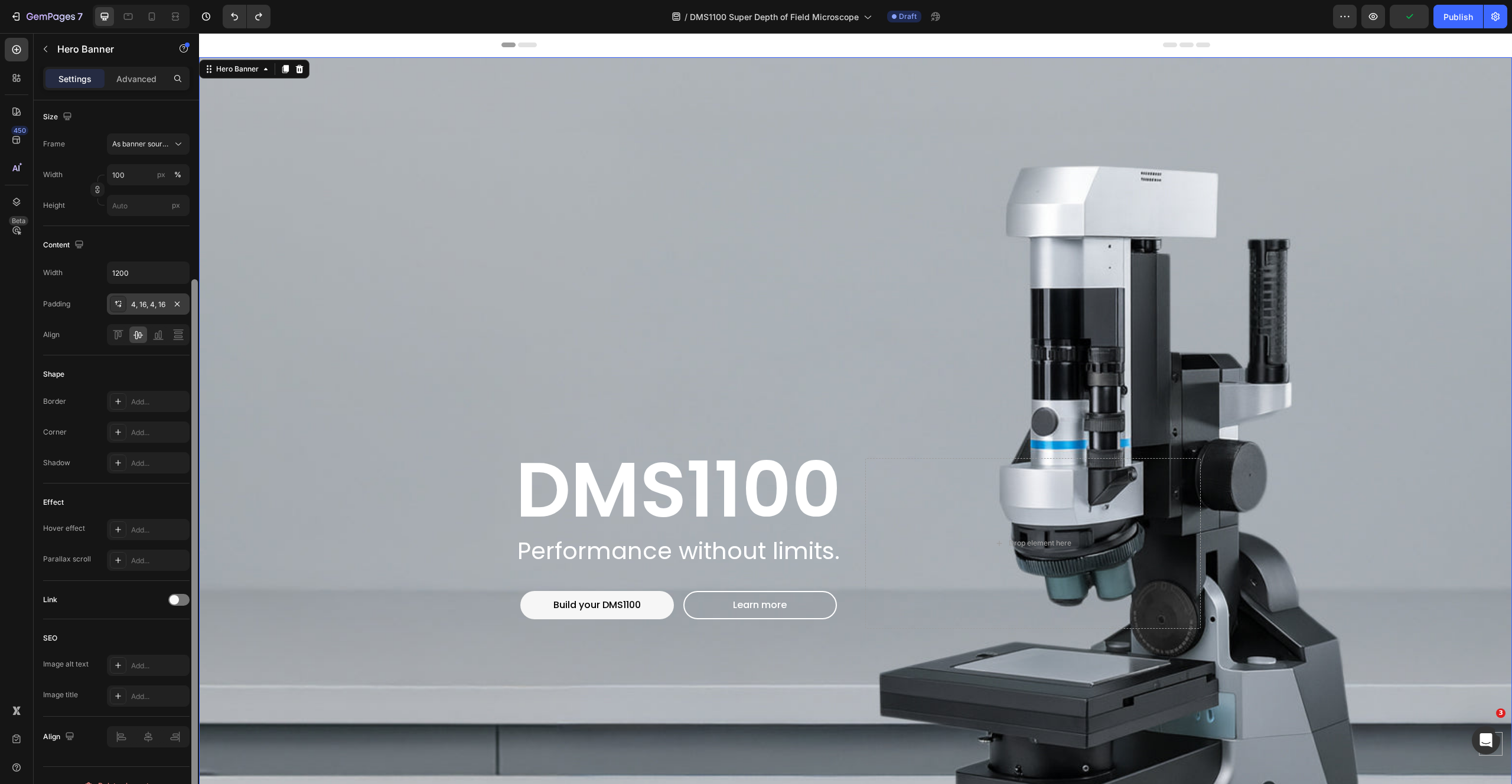
drag, startPoint x: 395, startPoint y: 610, endPoint x: 225, endPoint y: 135, distance: 504.5
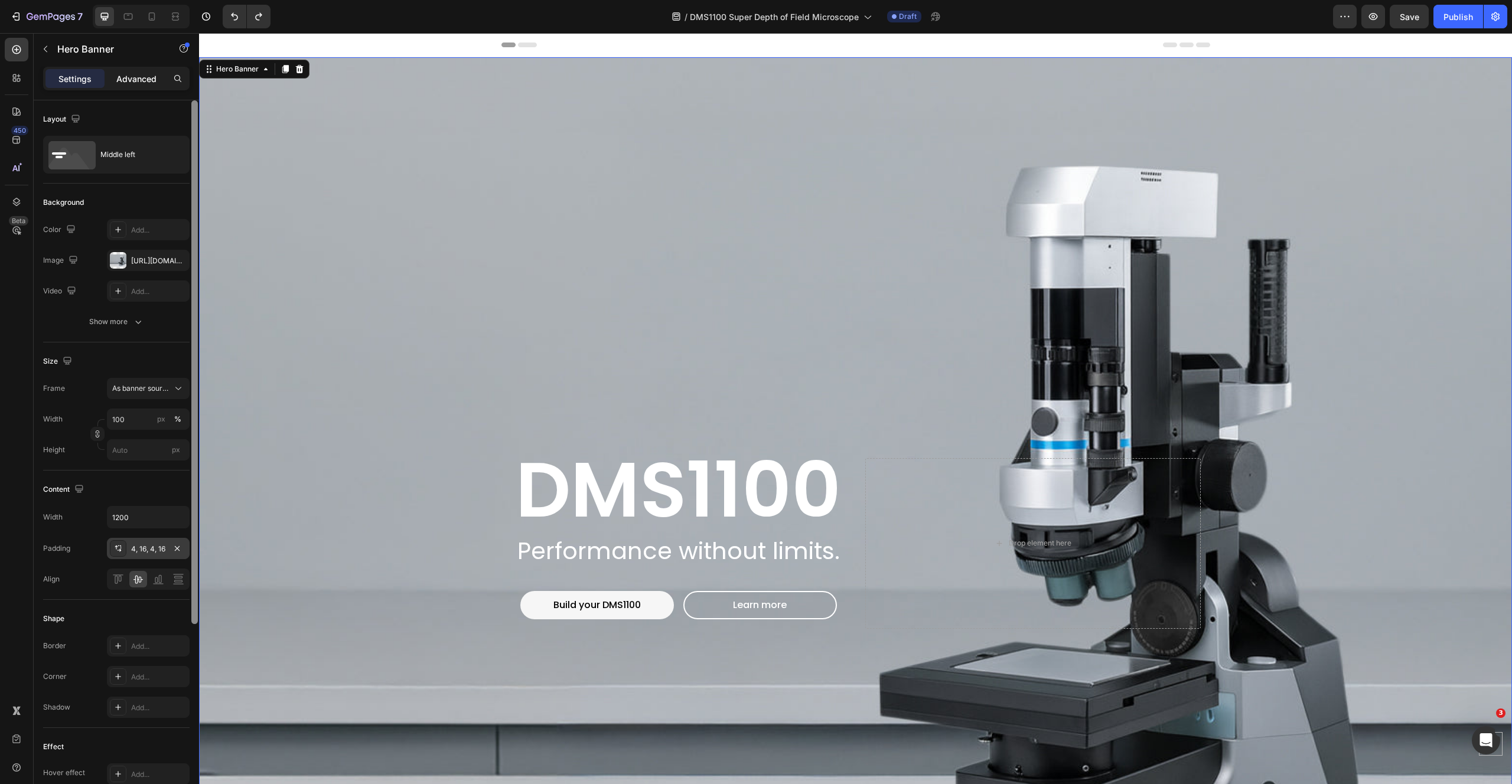
click at [141, 79] on p "Advanced" at bounding box center [136, 79] width 40 height 12
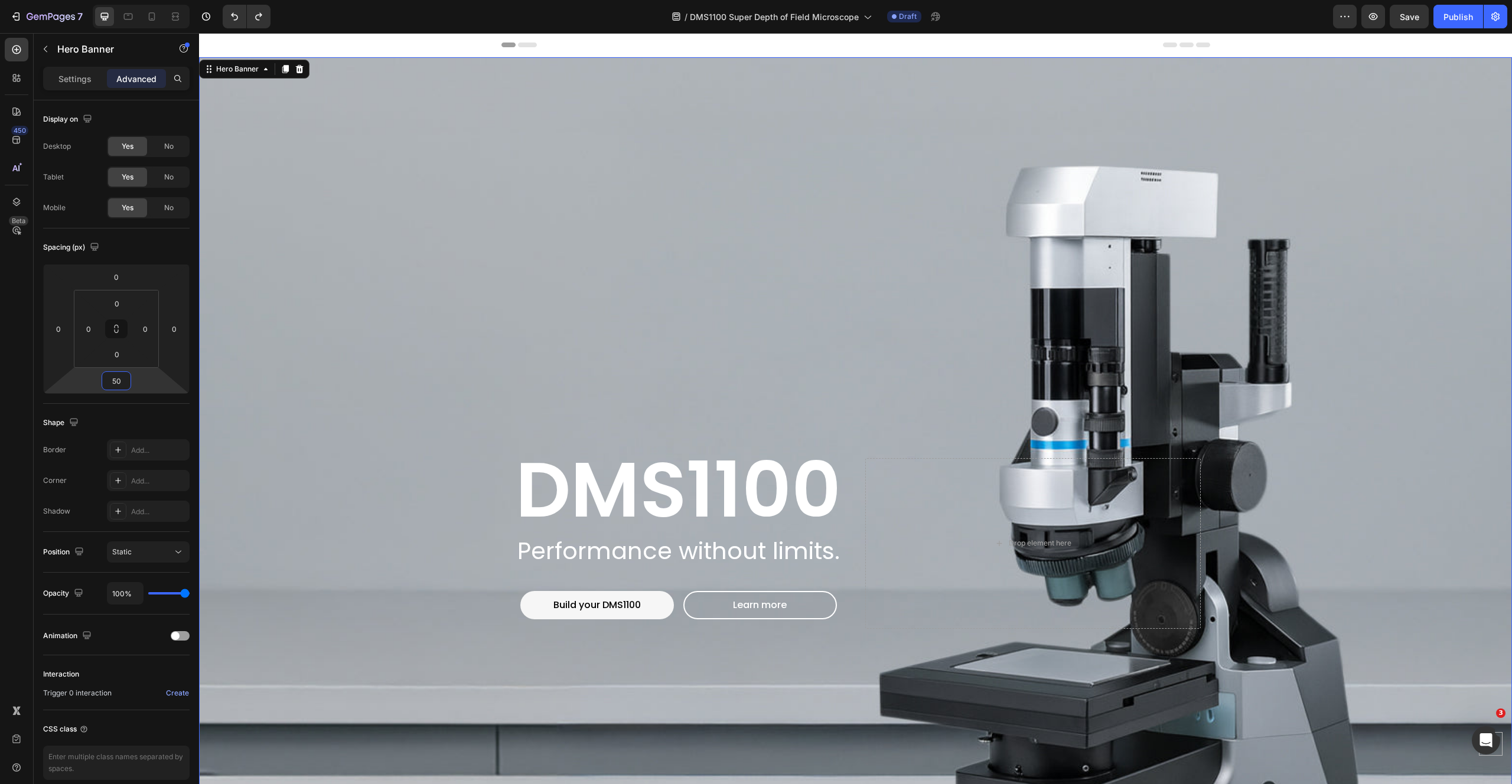
click at [127, 380] on input "50" at bounding box center [116, 380] width 24 height 18
type input "0"
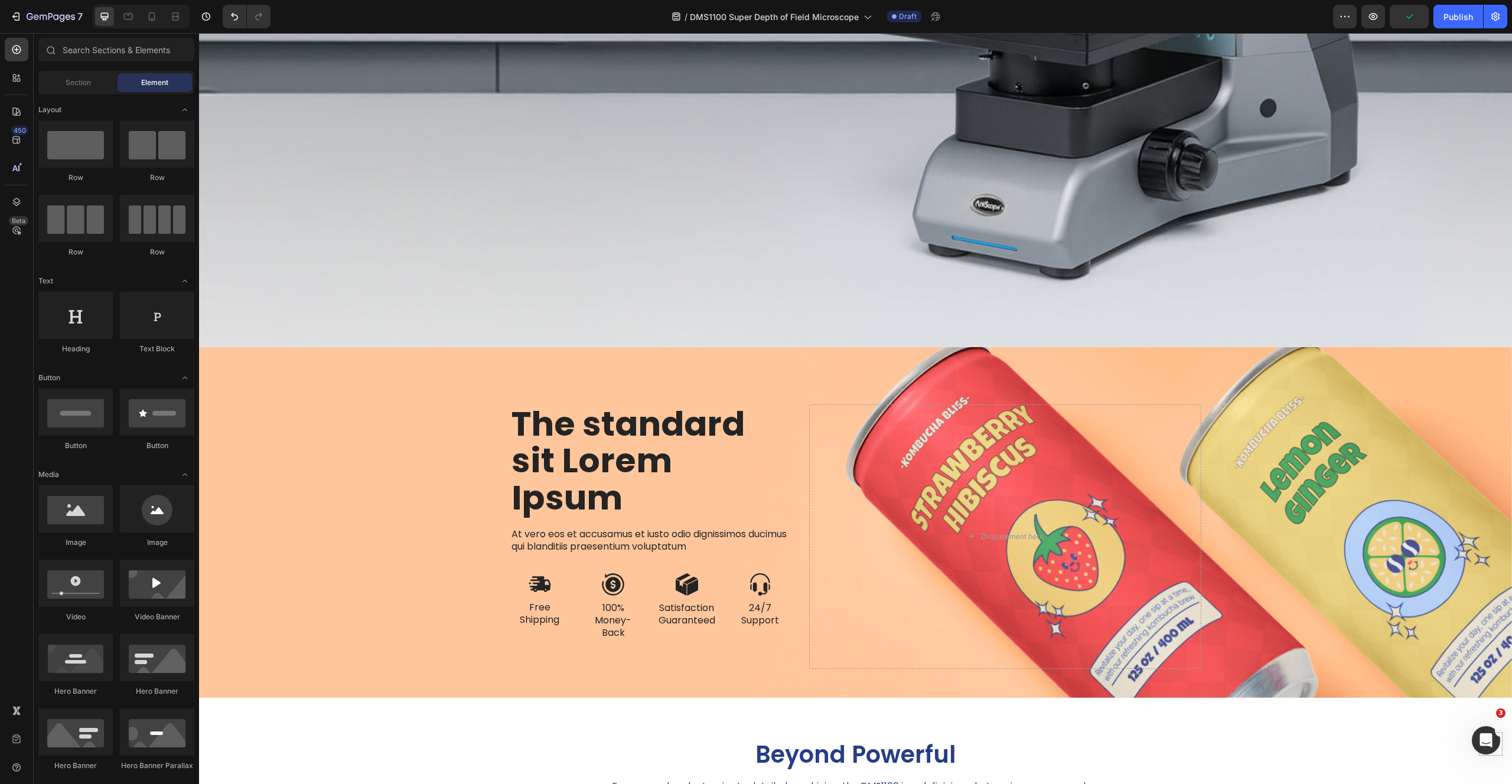
scroll to position [699, 0]
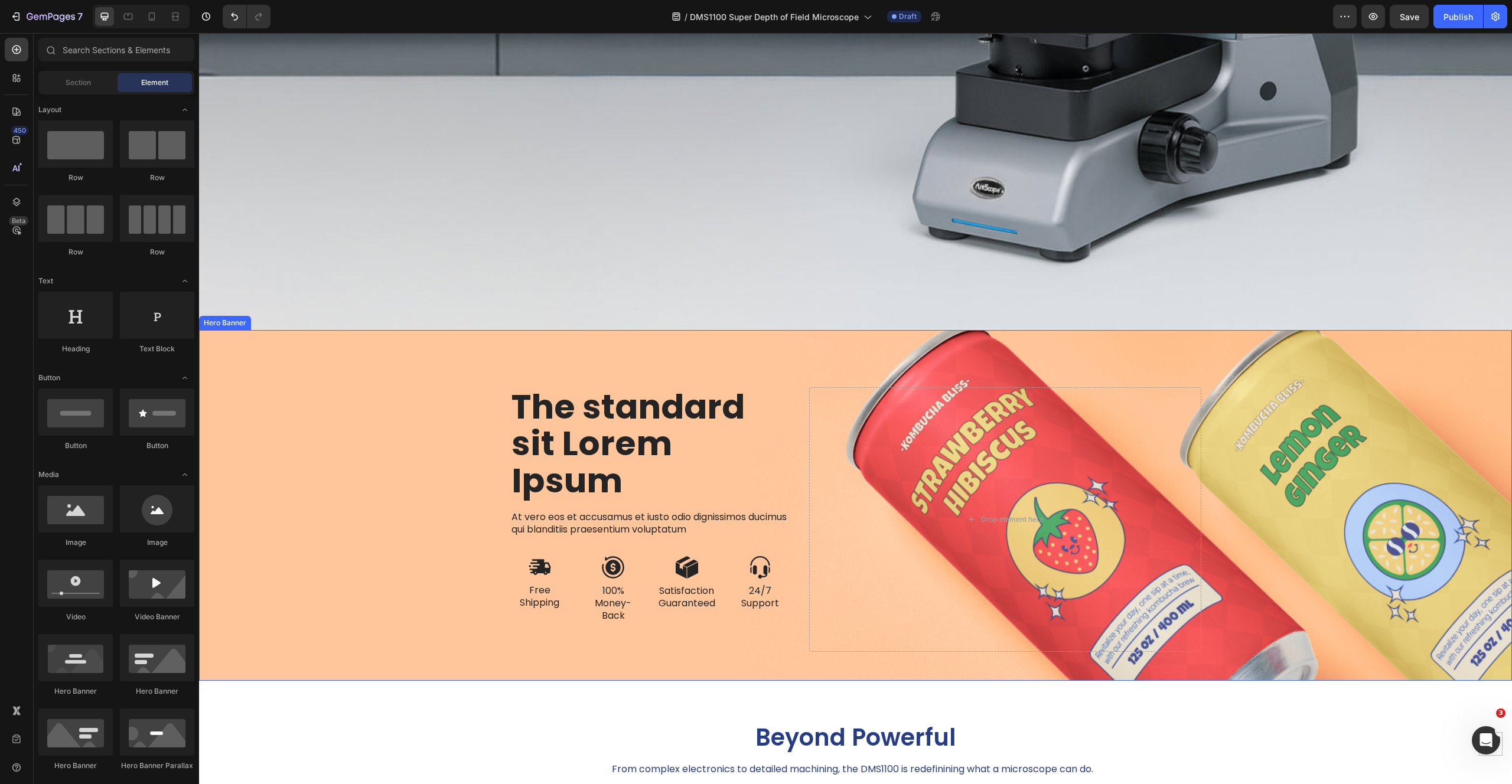
click at [378, 372] on div "Background Image" at bounding box center [855, 506] width 1313 height 351
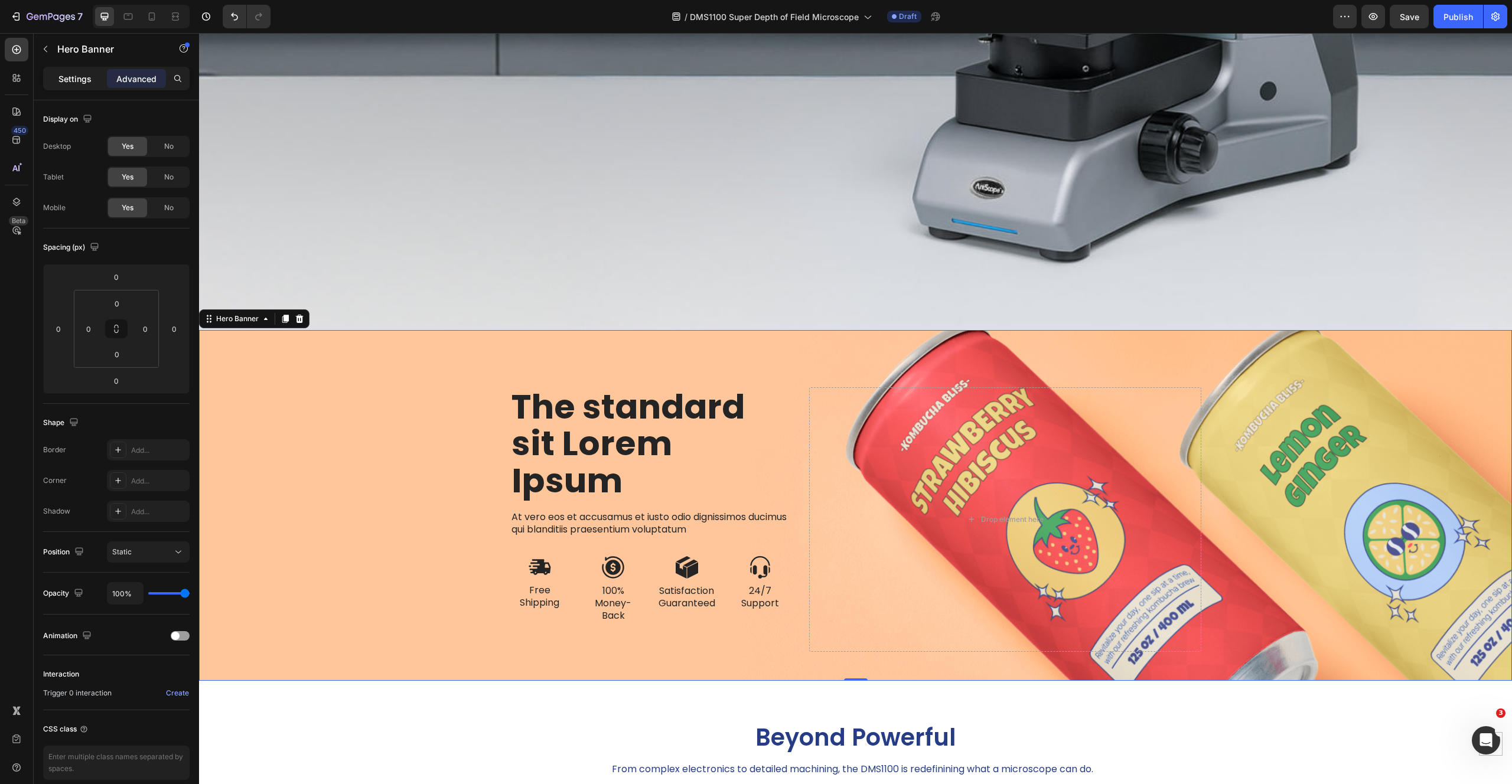
click at [76, 80] on p "Settings" at bounding box center [75, 79] width 33 height 12
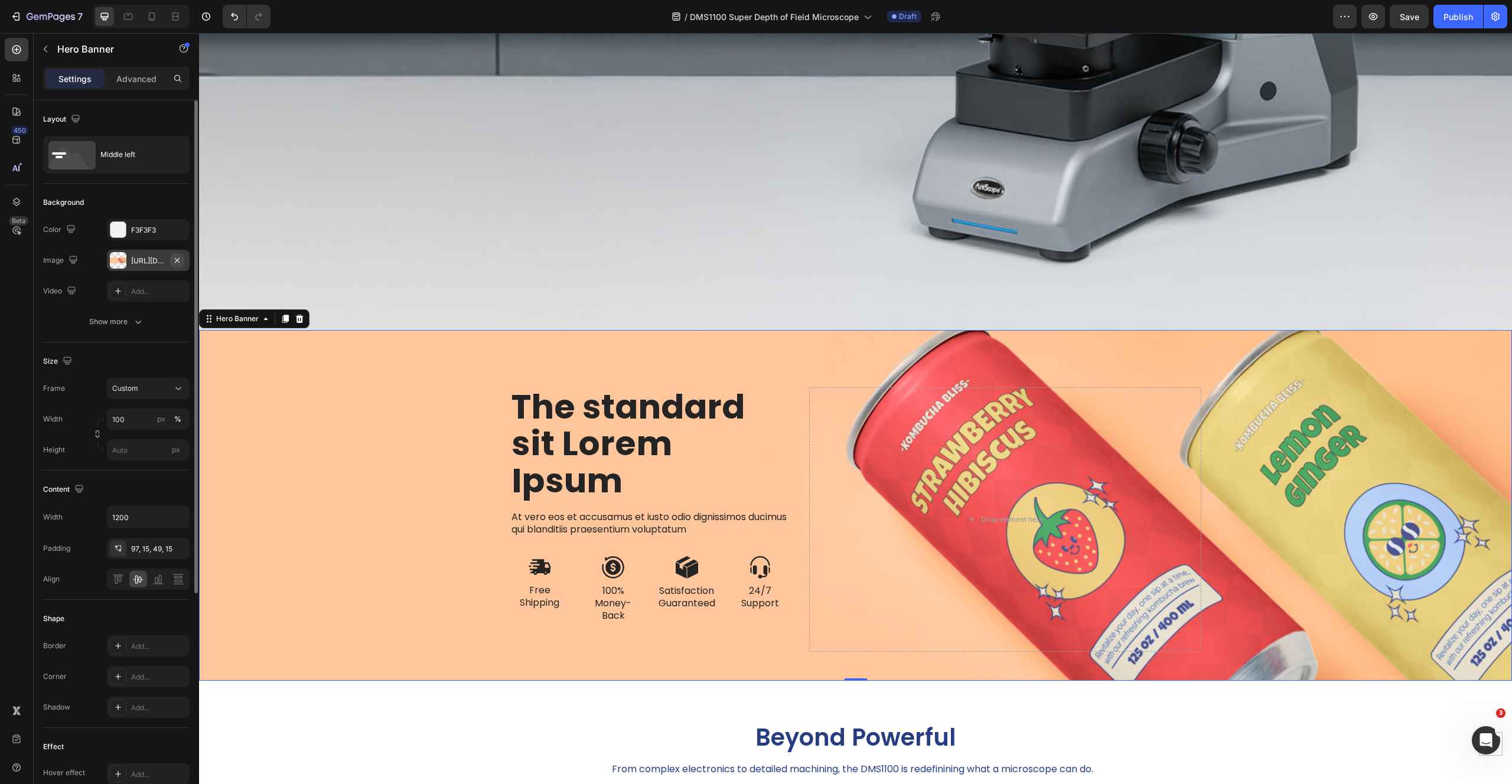
click at [179, 260] on icon "button" at bounding box center [177, 260] width 9 height 9
type input "Auto"
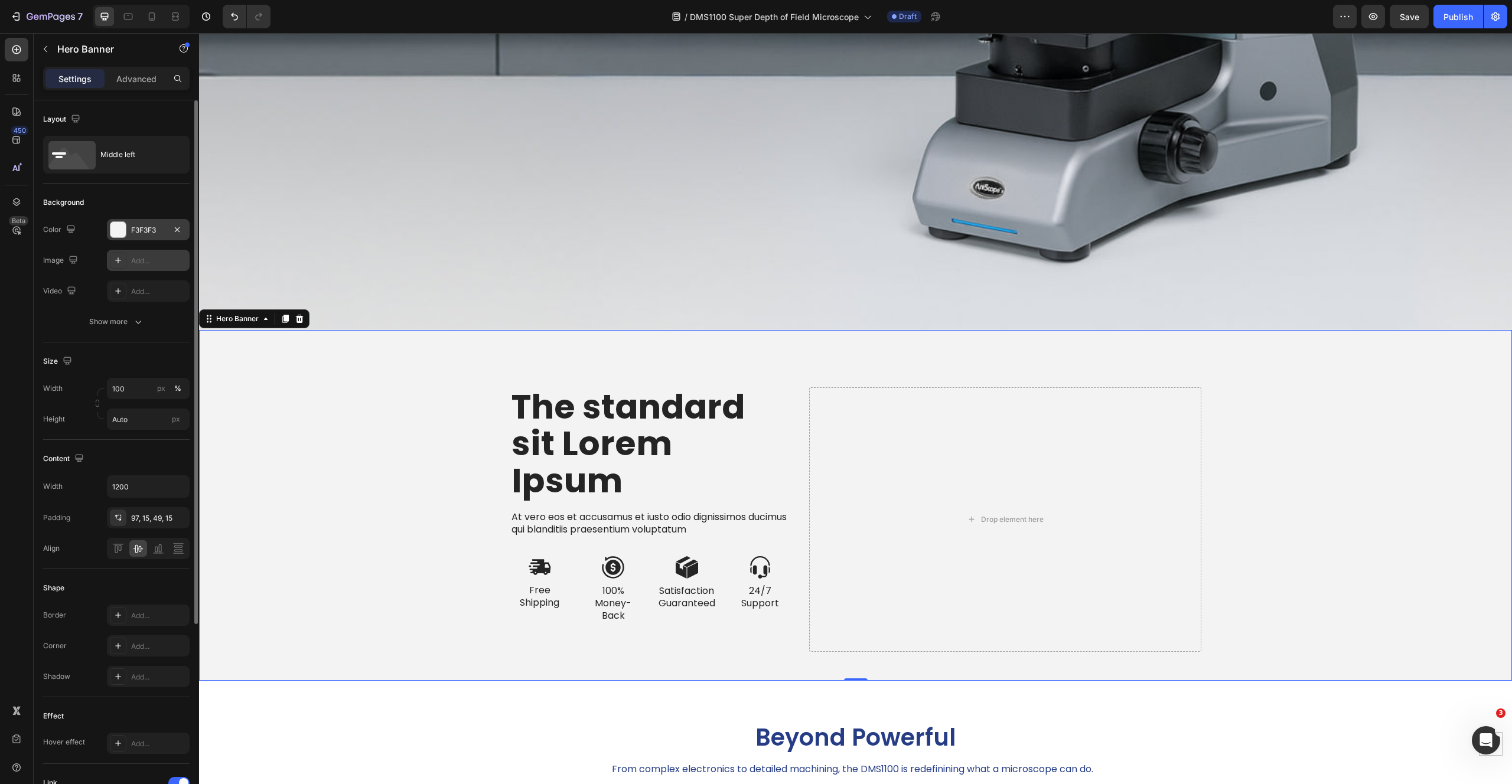
click at [143, 231] on div "F3F3F3" at bounding box center [148, 230] width 34 height 11
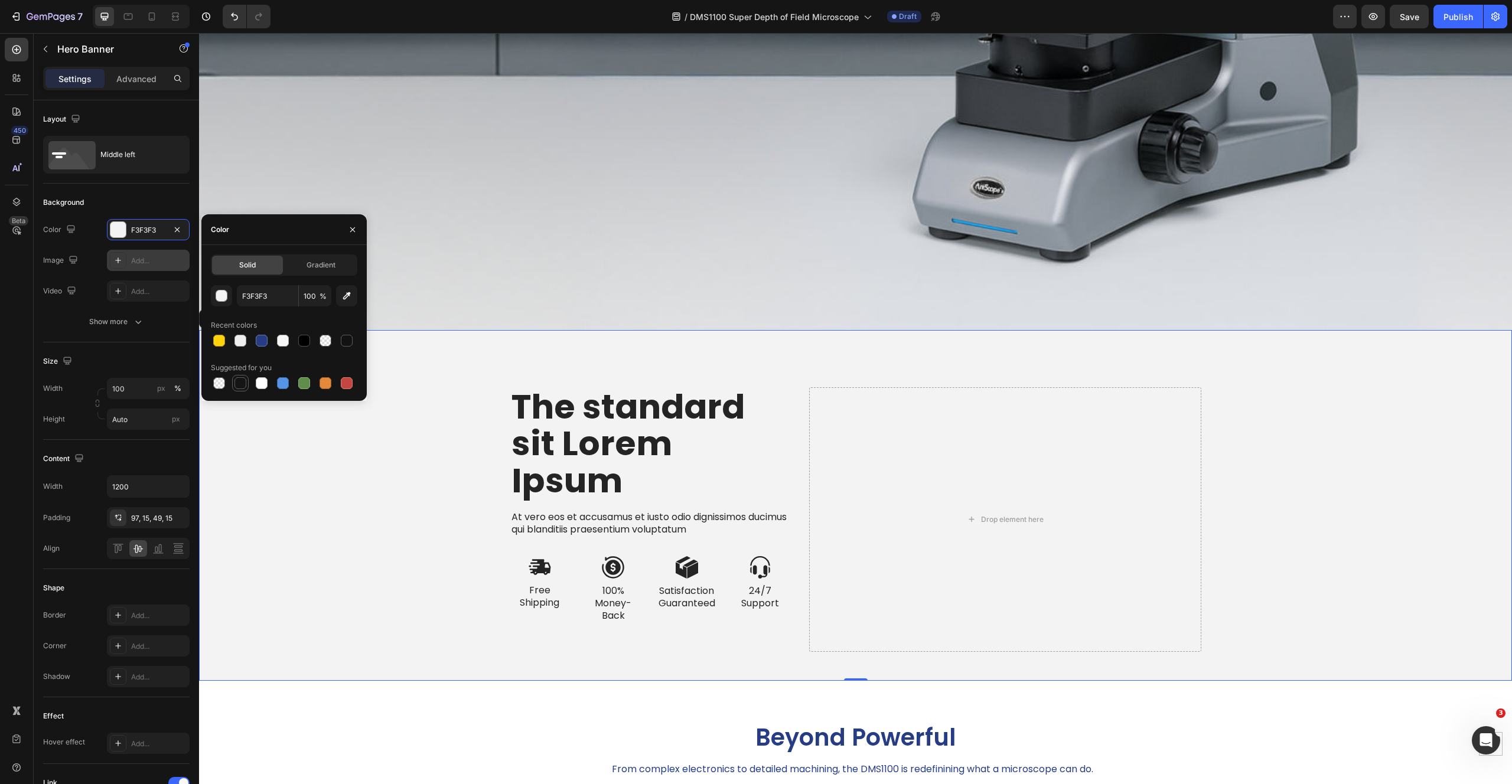
click at [242, 383] on div at bounding box center [240, 383] width 12 height 12
type input "151515"
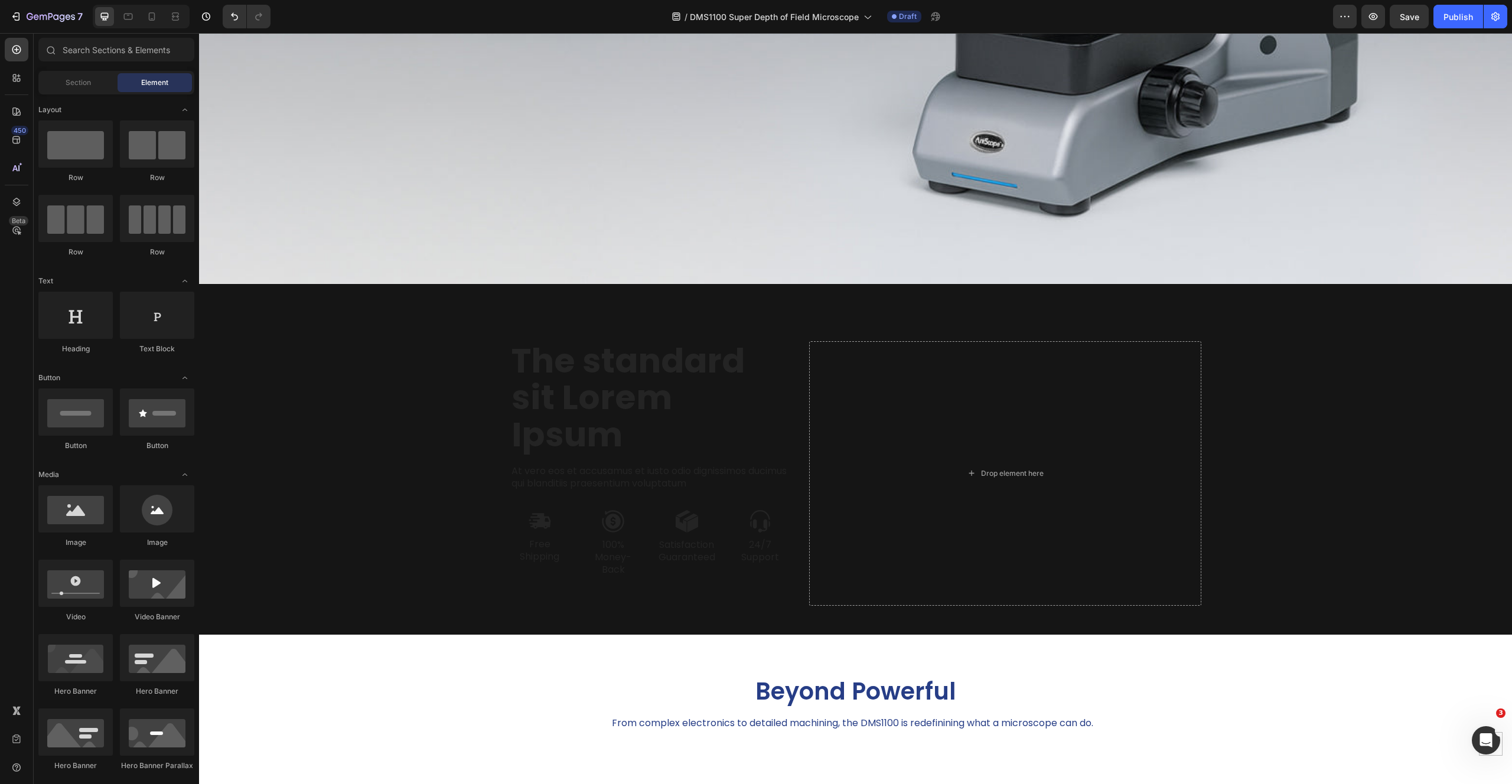
scroll to position [760, 0]
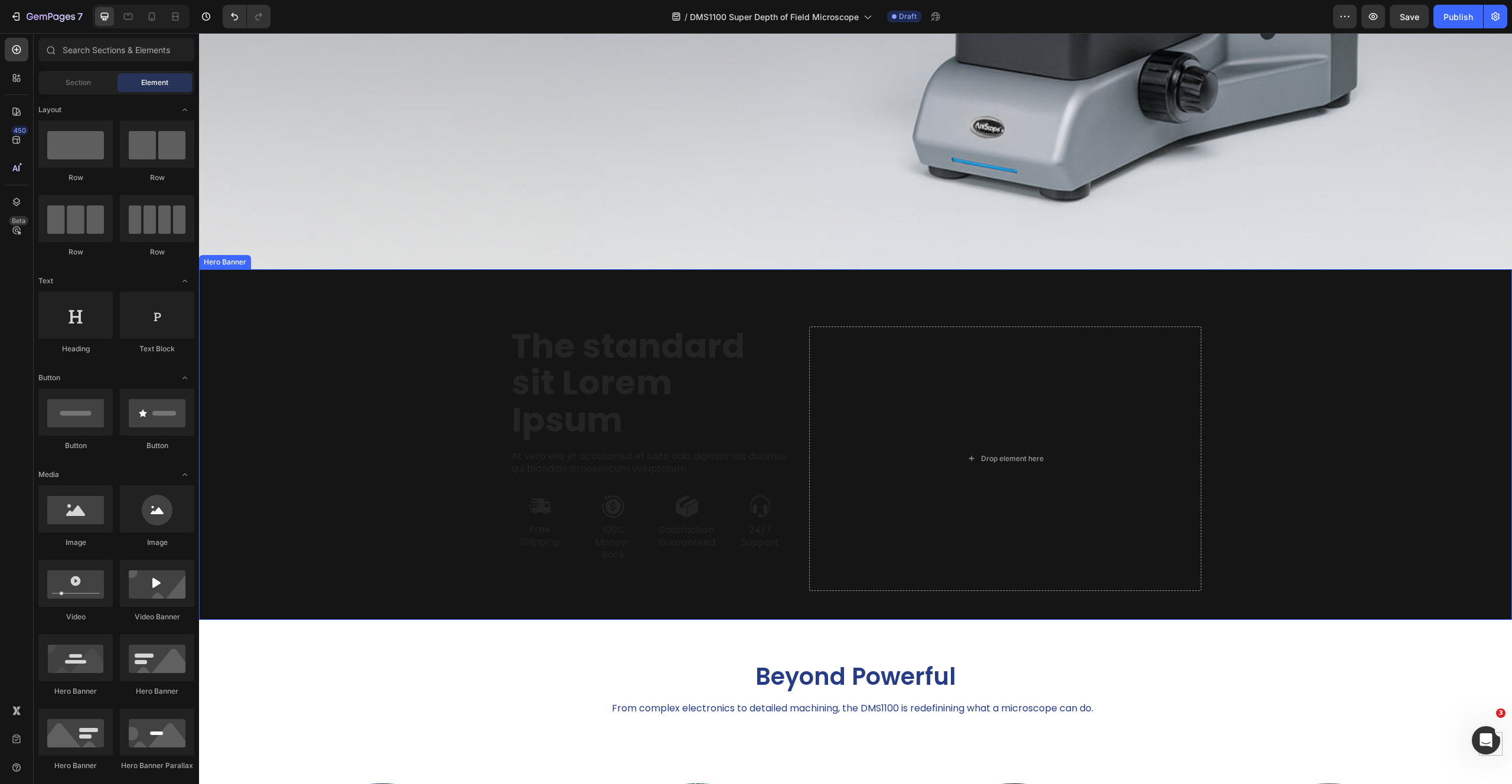
click at [336, 297] on div "Background Image" at bounding box center [855, 445] width 1313 height 351
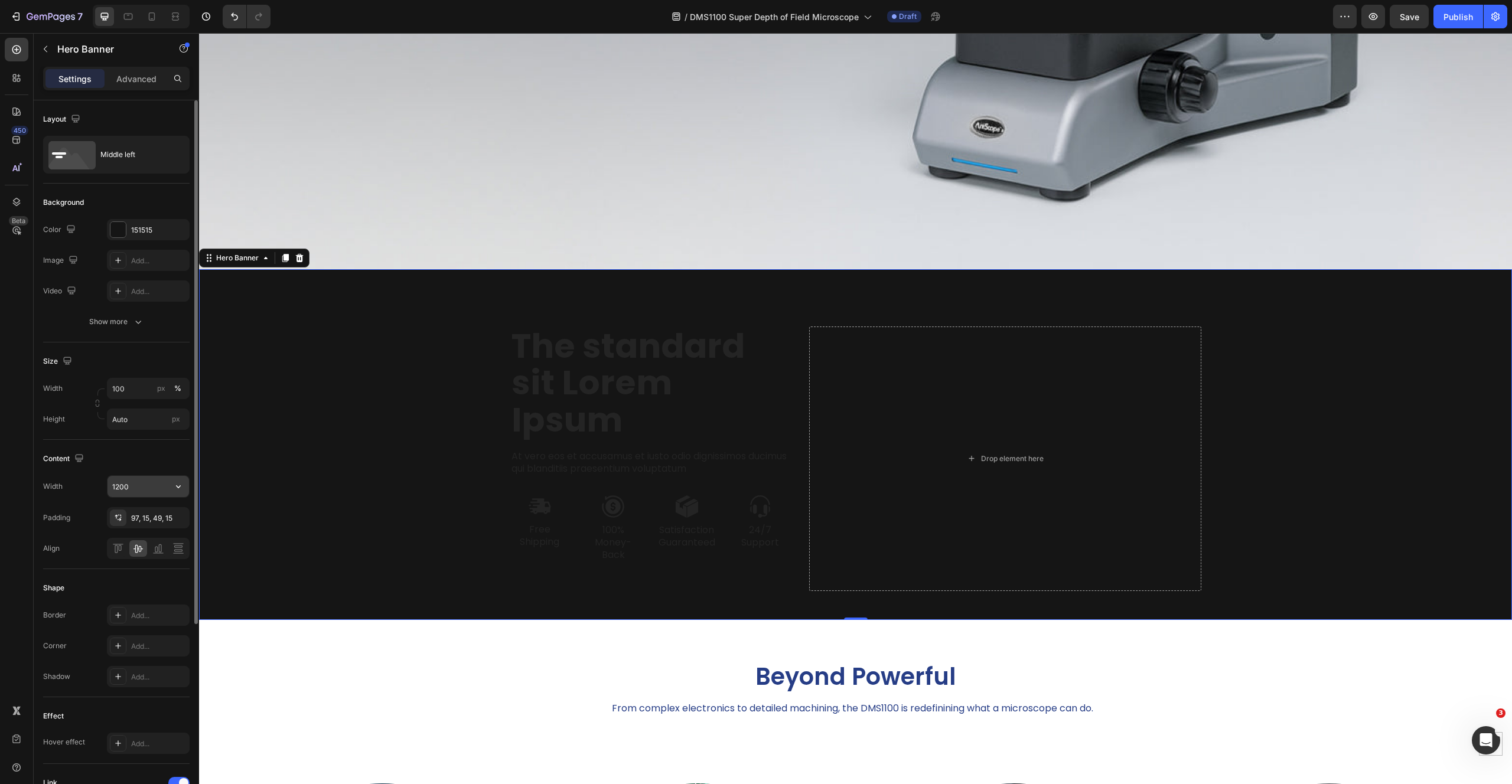
click at [176, 483] on icon "button" at bounding box center [179, 487] width 12 height 12
click at [155, 512] on p "Full 100%" at bounding box center [145, 517] width 67 height 11
type input "100%"
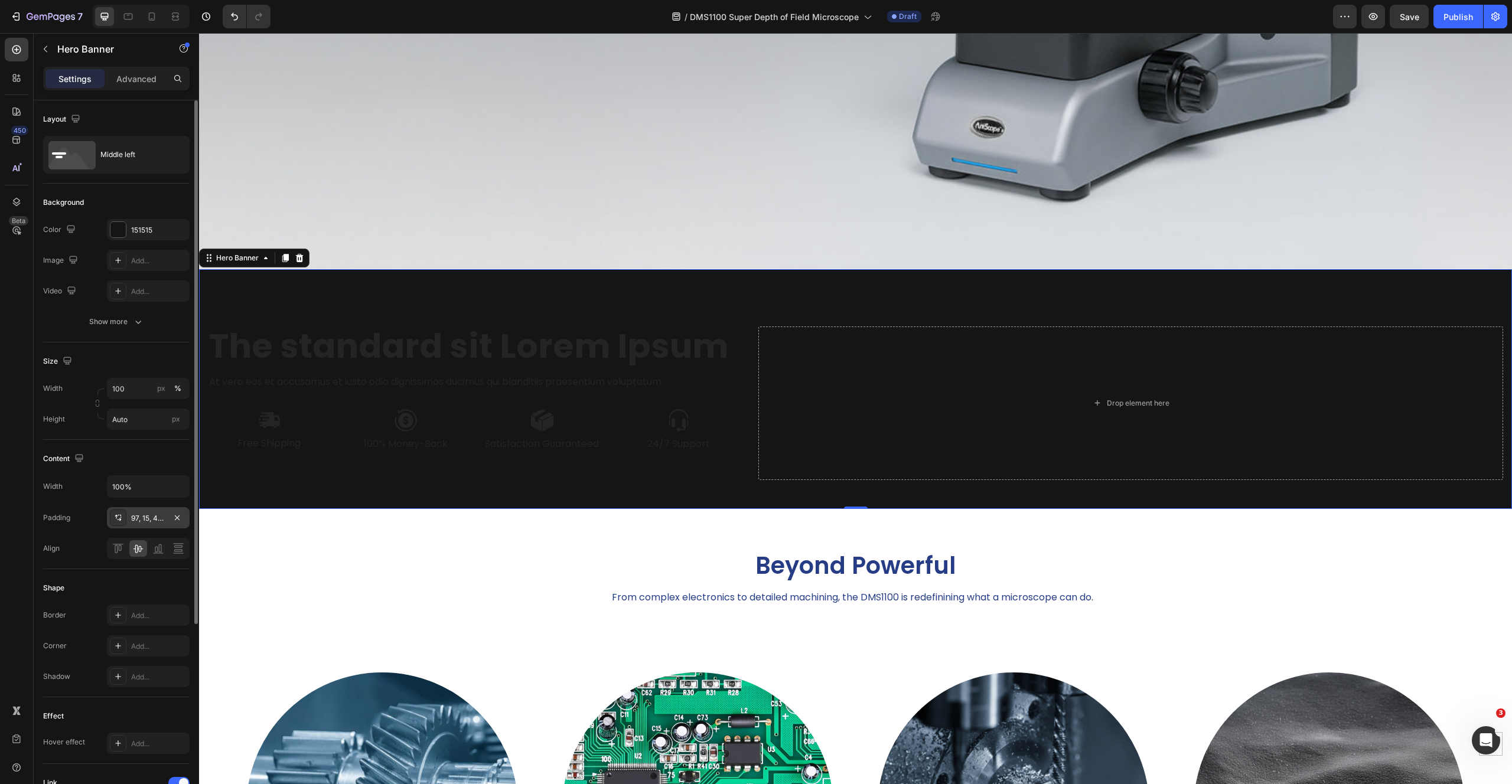
click at [139, 518] on div "97, 15, 49, 15" at bounding box center [148, 518] width 34 height 11
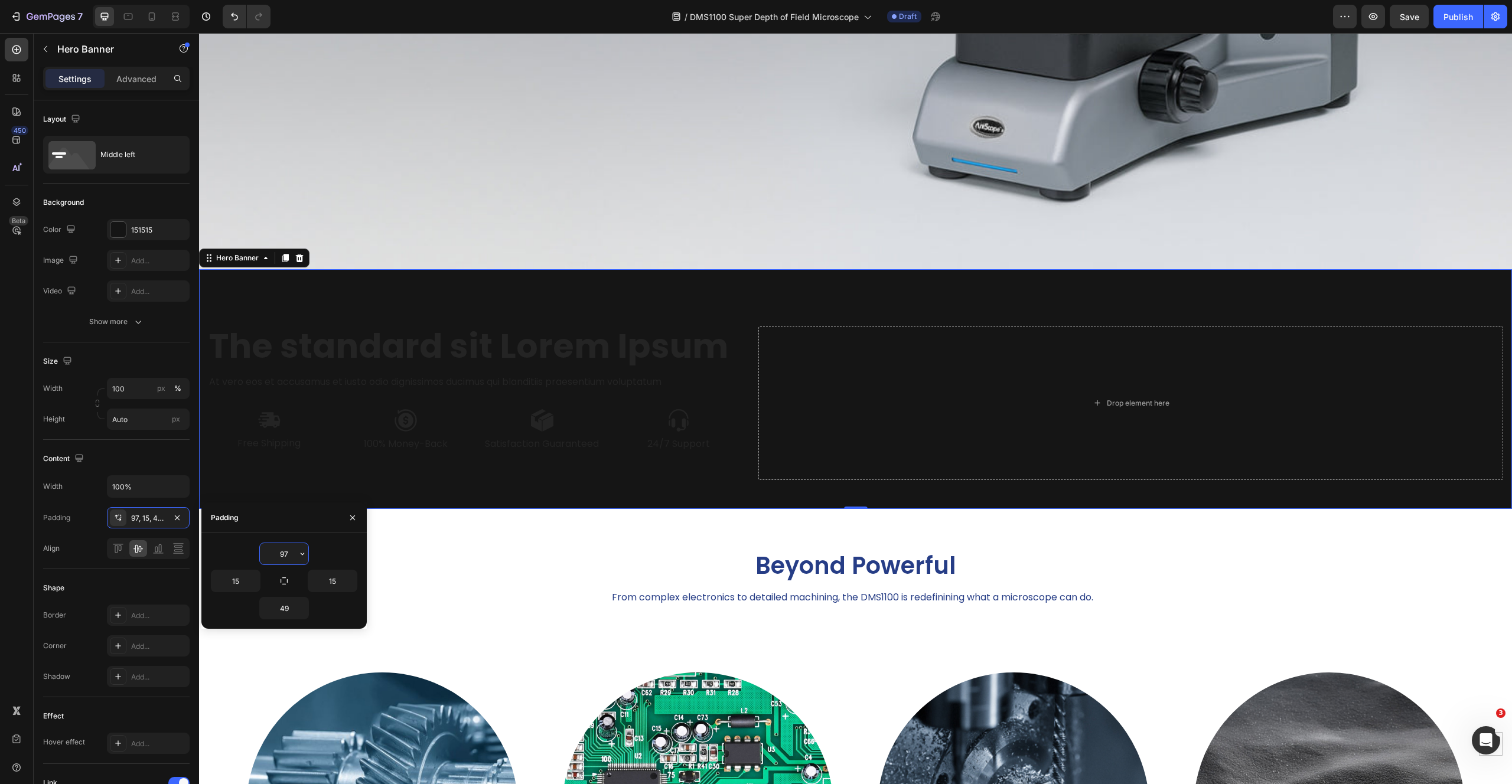
click at [286, 553] on input "97" at bounding box center [284, 554] width 49 height 21
click at [297, 552] on button "button" at bounding box center [302, 554] width 12 height 21
click at [262, 668] on p "5XL 112px" at bounding box center [262, 672] width 62 height 11
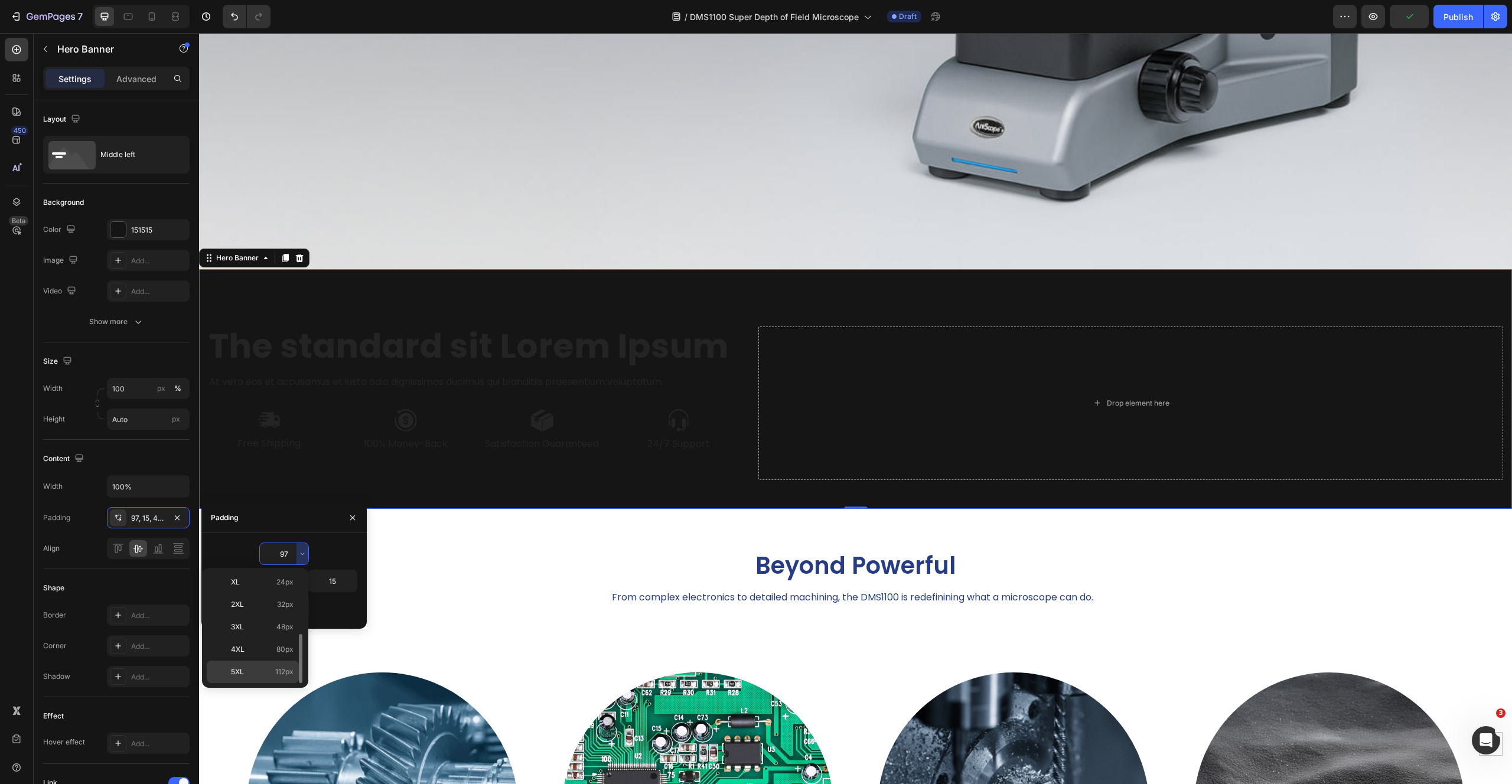
type input "112"
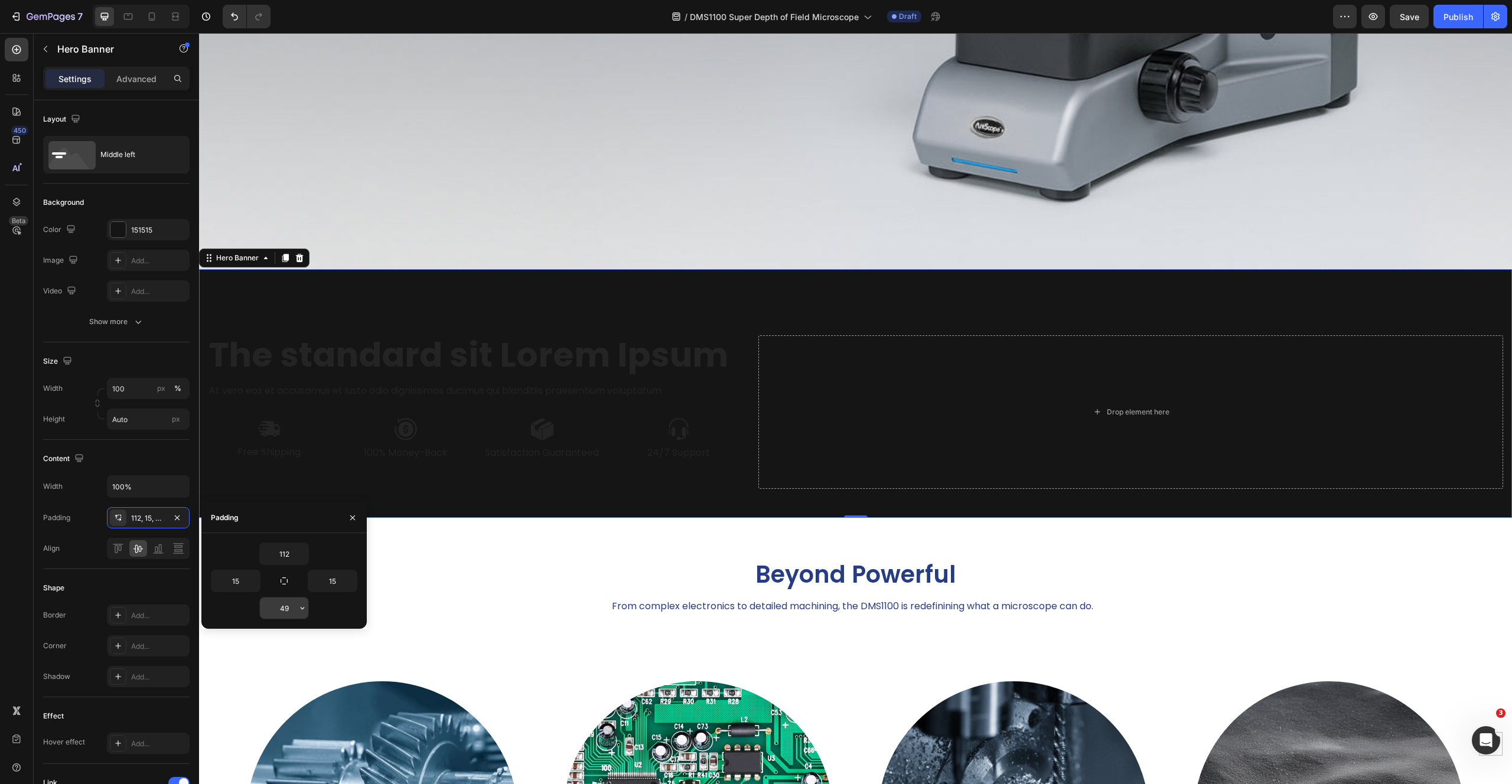
click at [287, 611] on input "49" at bounding box center [284, 608] width 49 height 21
click at [303, 608] on icon "button" at bounding box center [302, 608] width 9 height 9
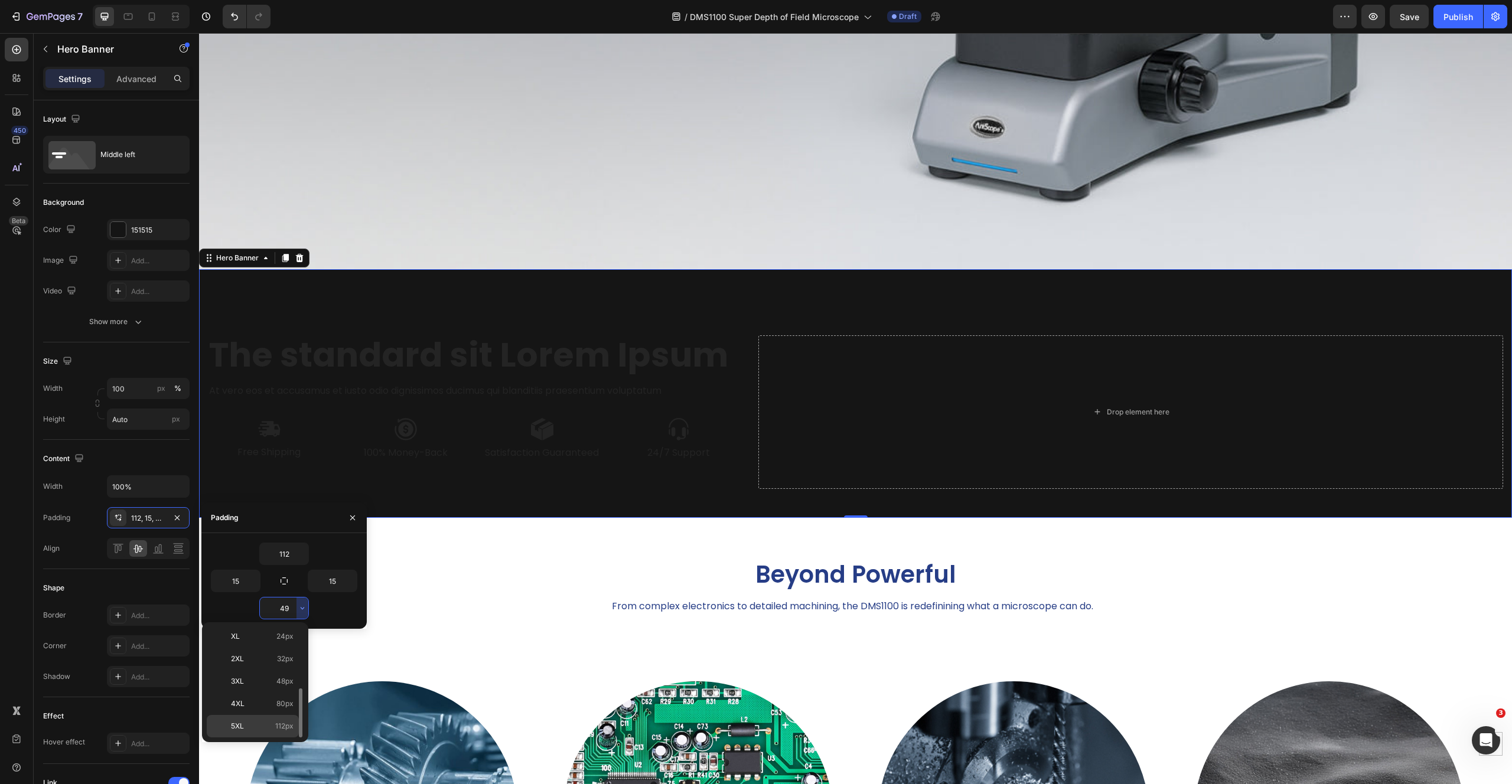
click at [259, 723] on p "5XL 112px" at bounding box center [262, 726] width 62 height 11
type input "112"
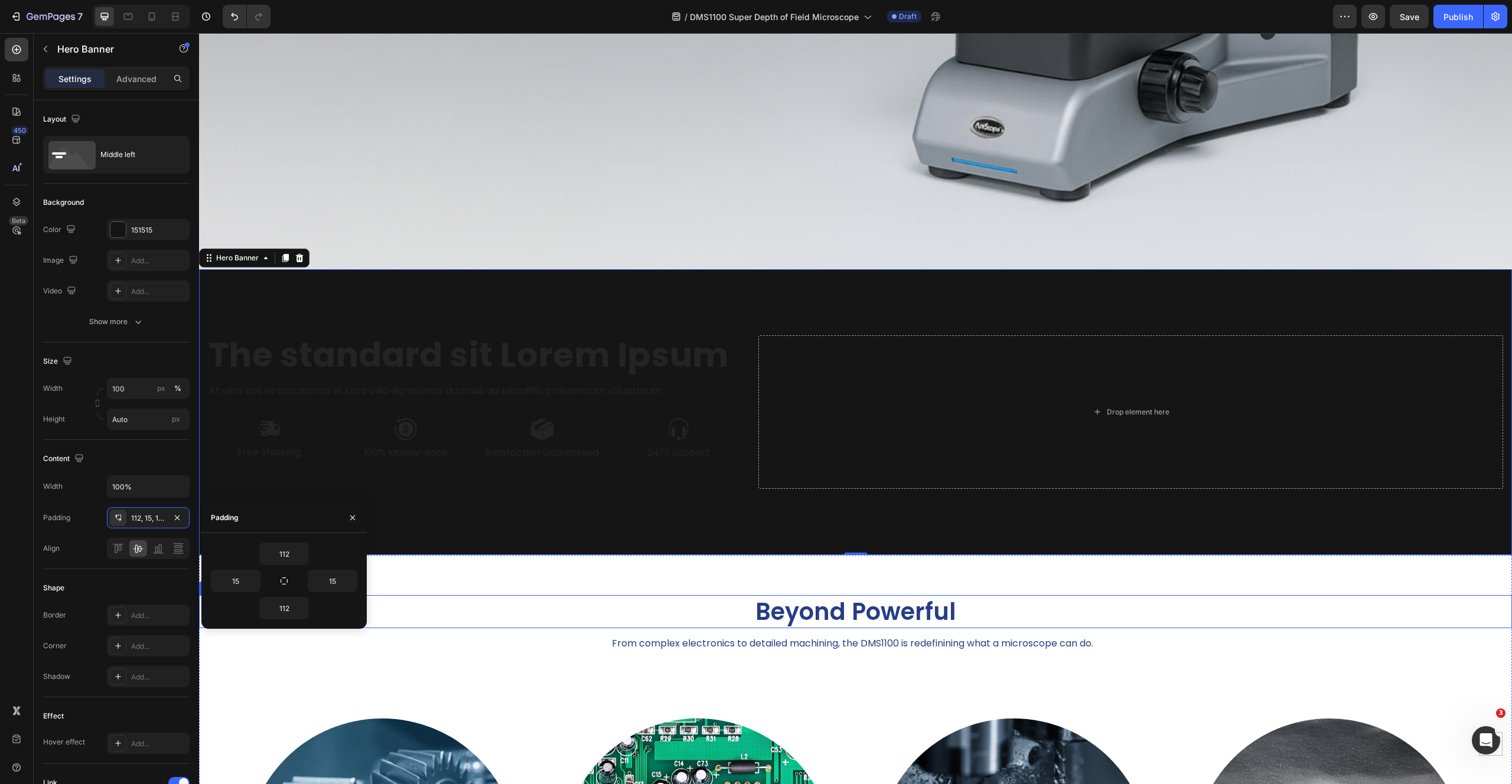
click at [1205, 602] on h2 "Beyond Powerful" at bounding box center [855, 611] width 1313 height 33
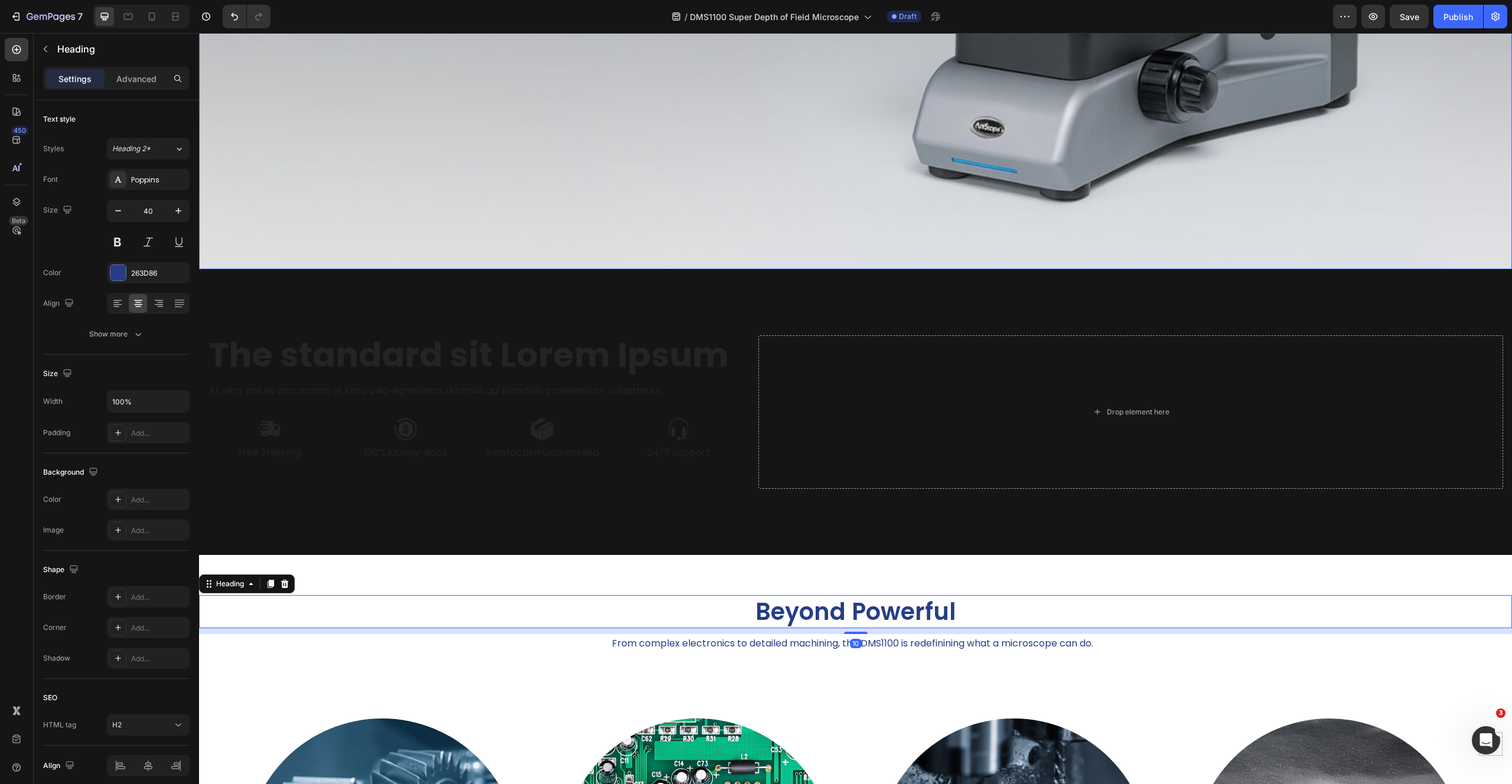
click at [349, 277] on div "The standard sit Lorem Ipsum Heading At vero eos et accusamus et iusto odio dig…" at bounding box center [855, 412] width 1313 height 286
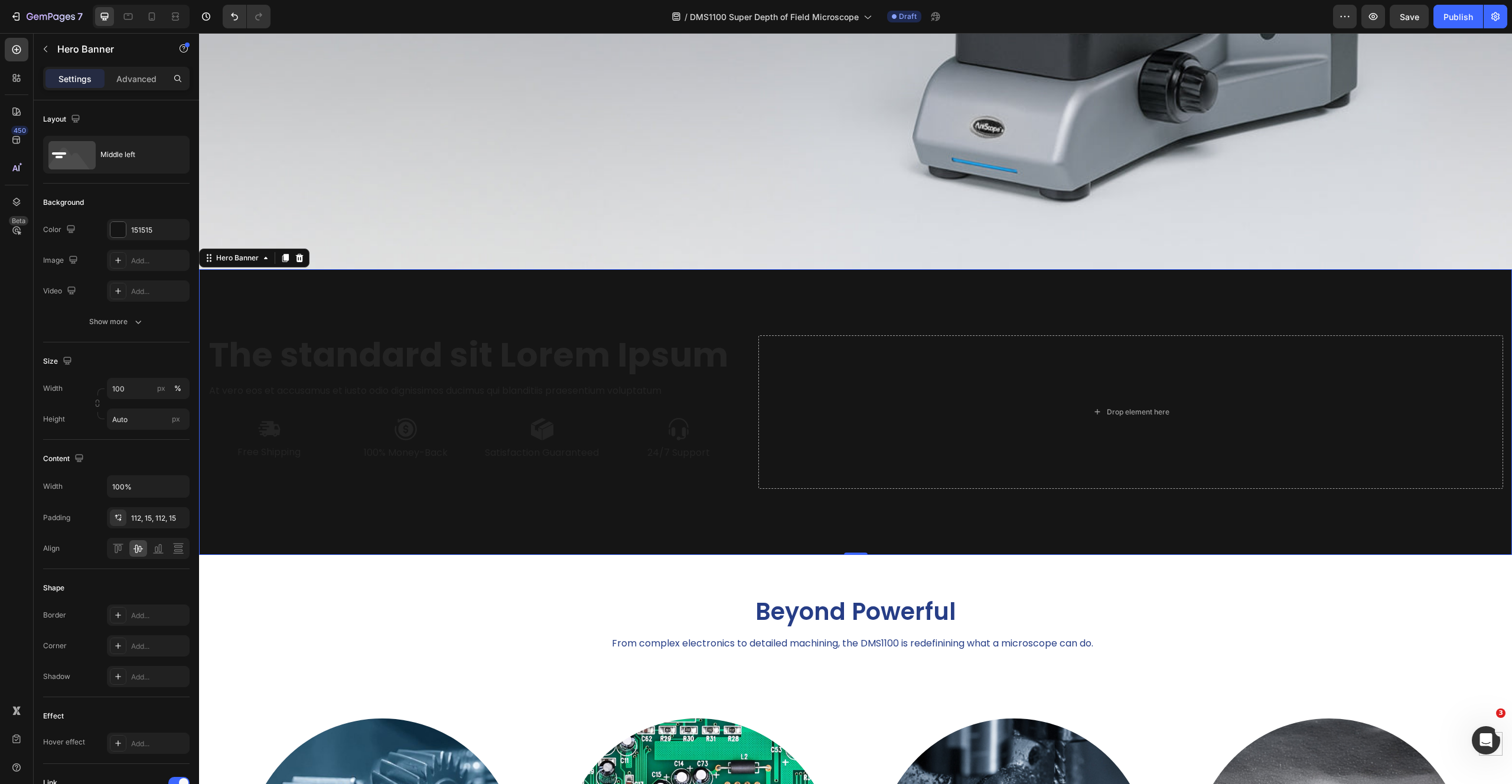
click at [756, 282] on div "The standard sit Lorem Ipsum Heading At vero eos et accusamus et iusto odio dig…" at bounding box center [855, 412] width 1313 height 286
click at [851, 550] on icon at bounding box center [856, 555] width 9 height 9
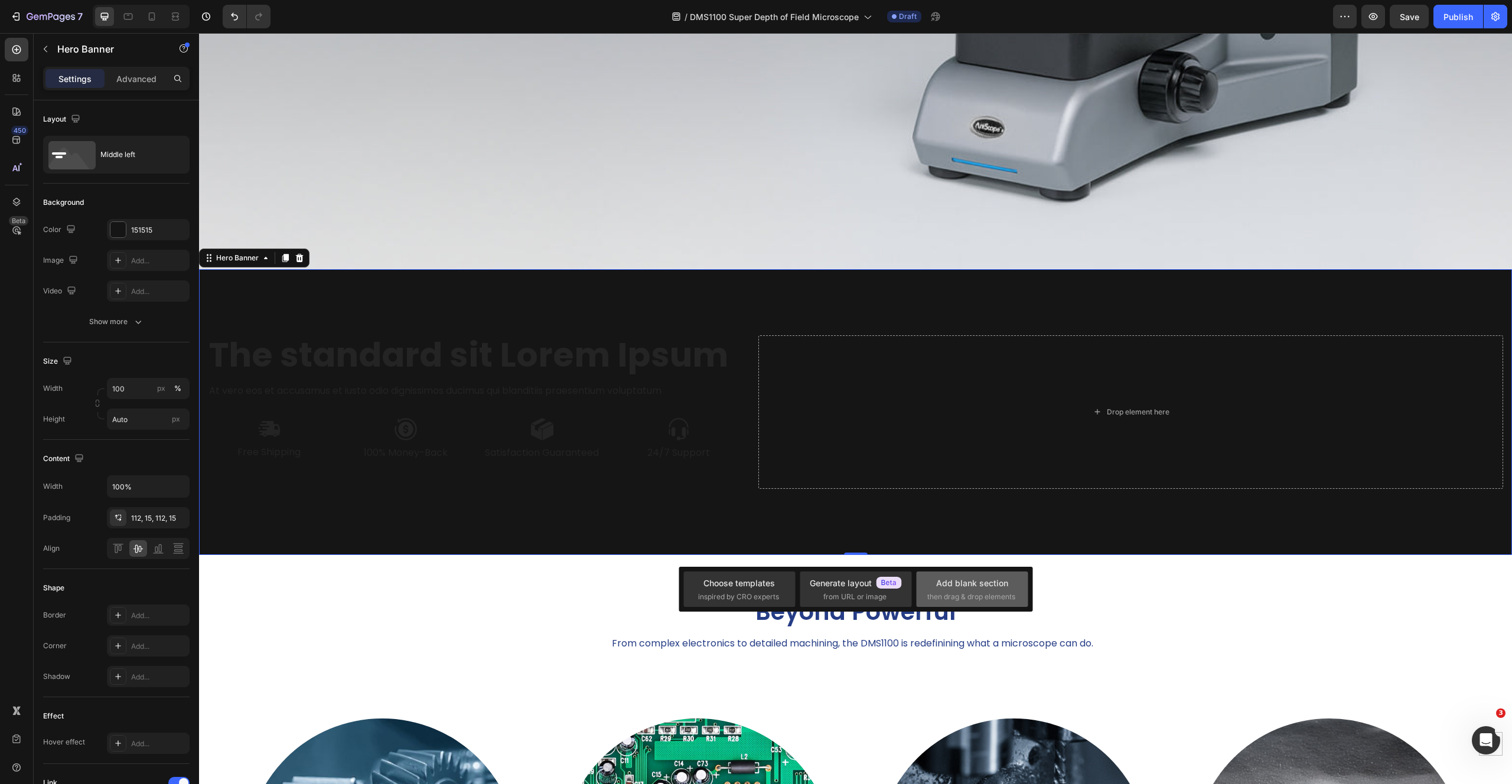
click at [1013, 602] on div "Add blank section then drag & drop elements" at bounding box center [972, 589] width 112 height 35
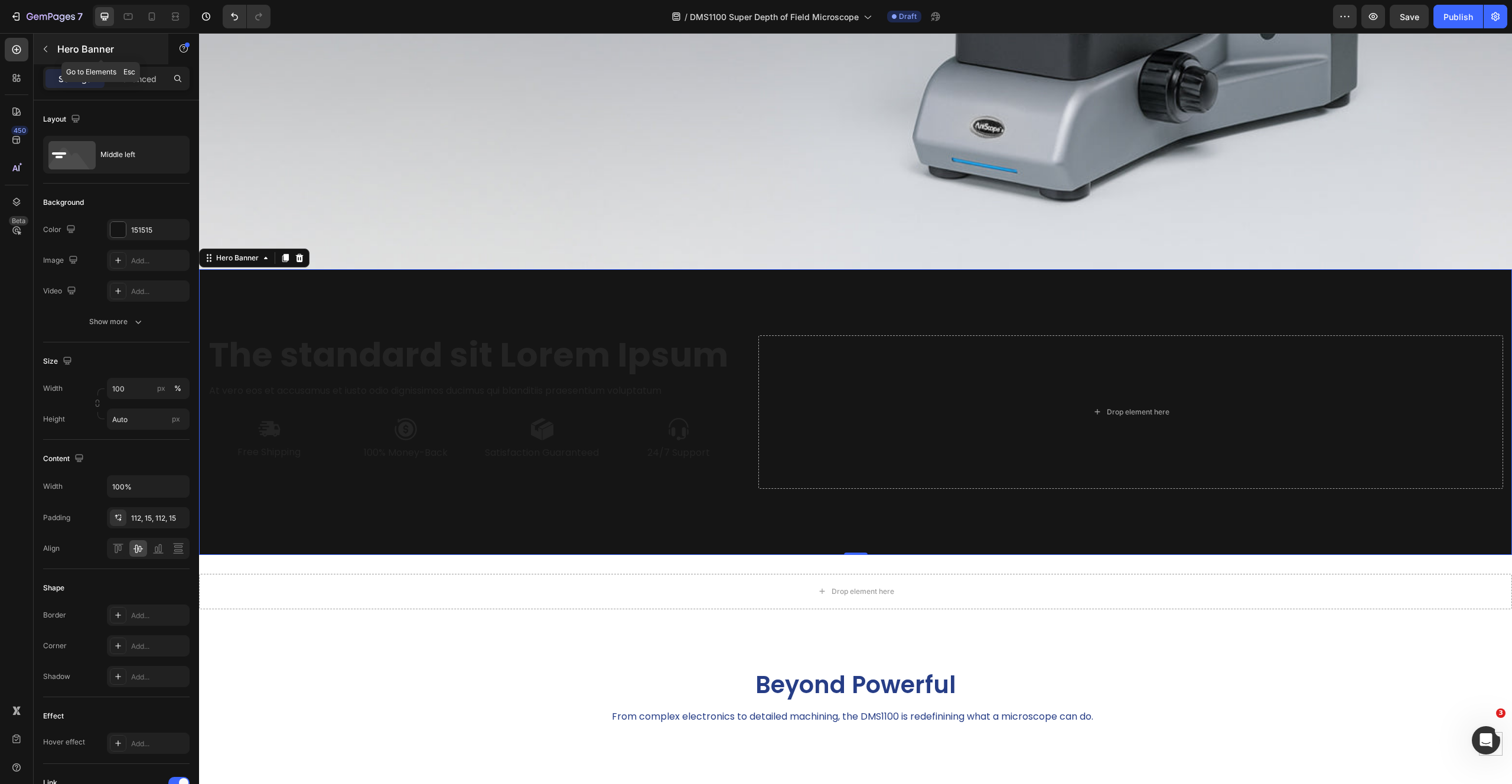
click at [51, 49] on button "button" at bounding box center [45, 49] width 19 height 19
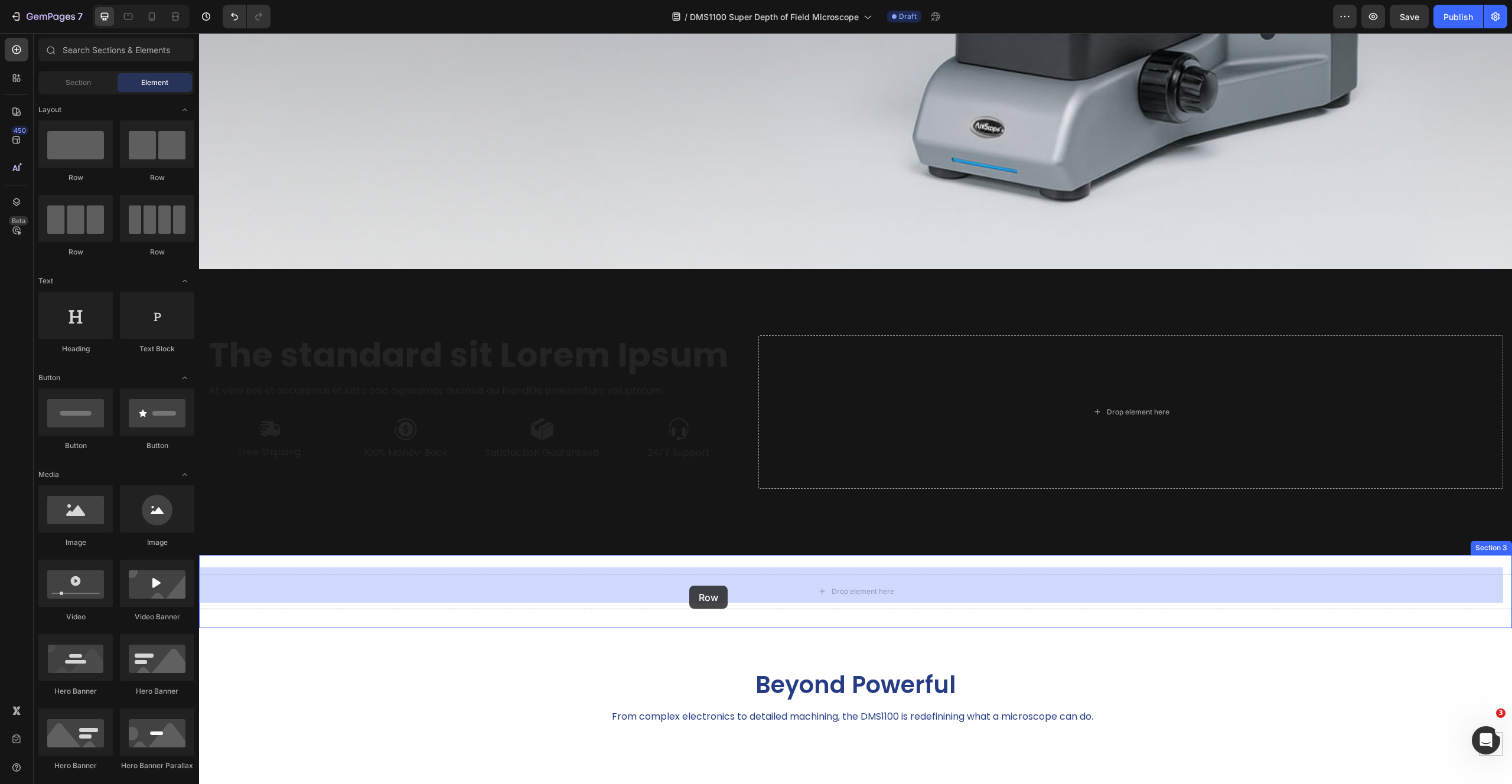
drag, startPoint x: 365, startPoint y: 183, endPoint x: 689, endPoint y: 586, distance: 517.1
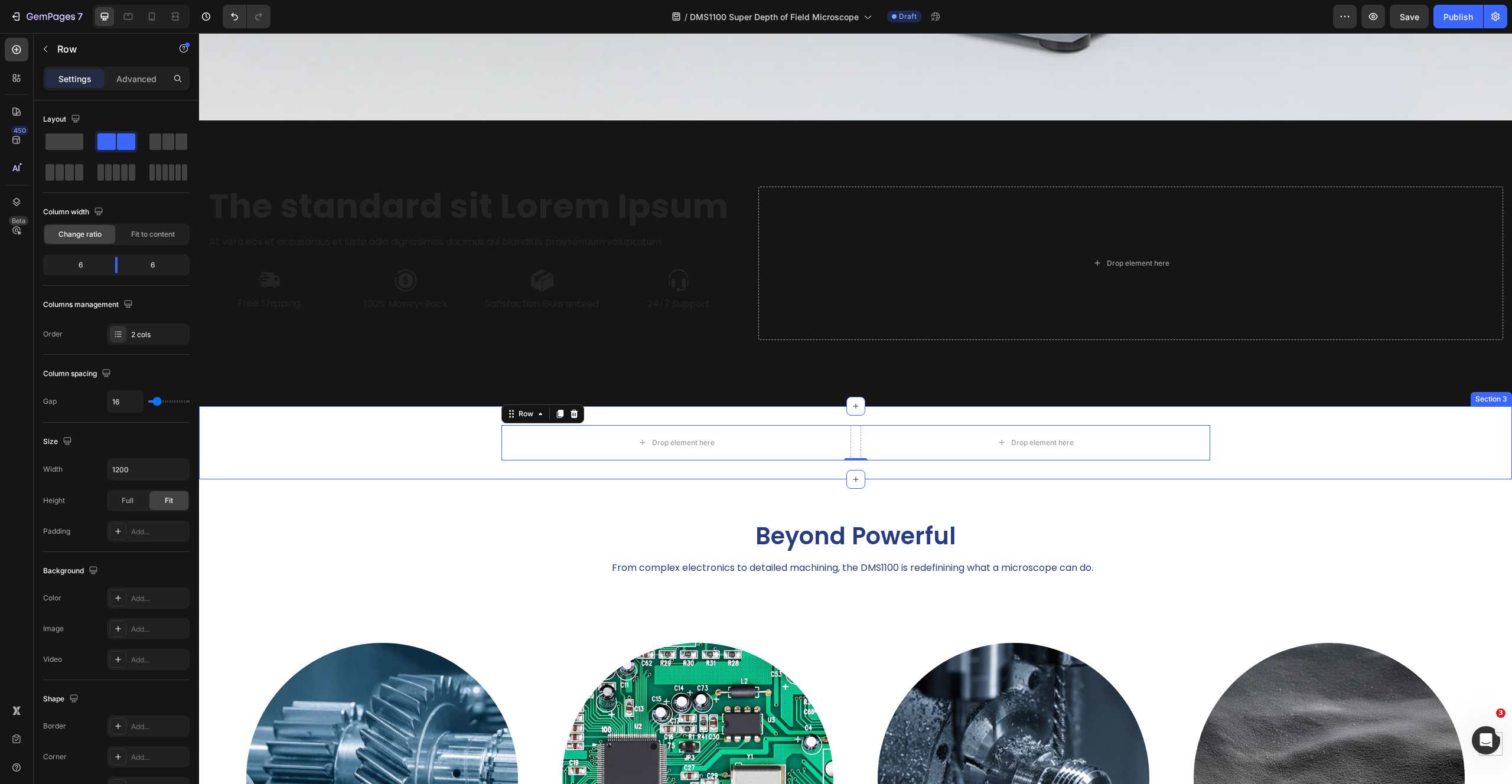
scroll to position [1110, 0]
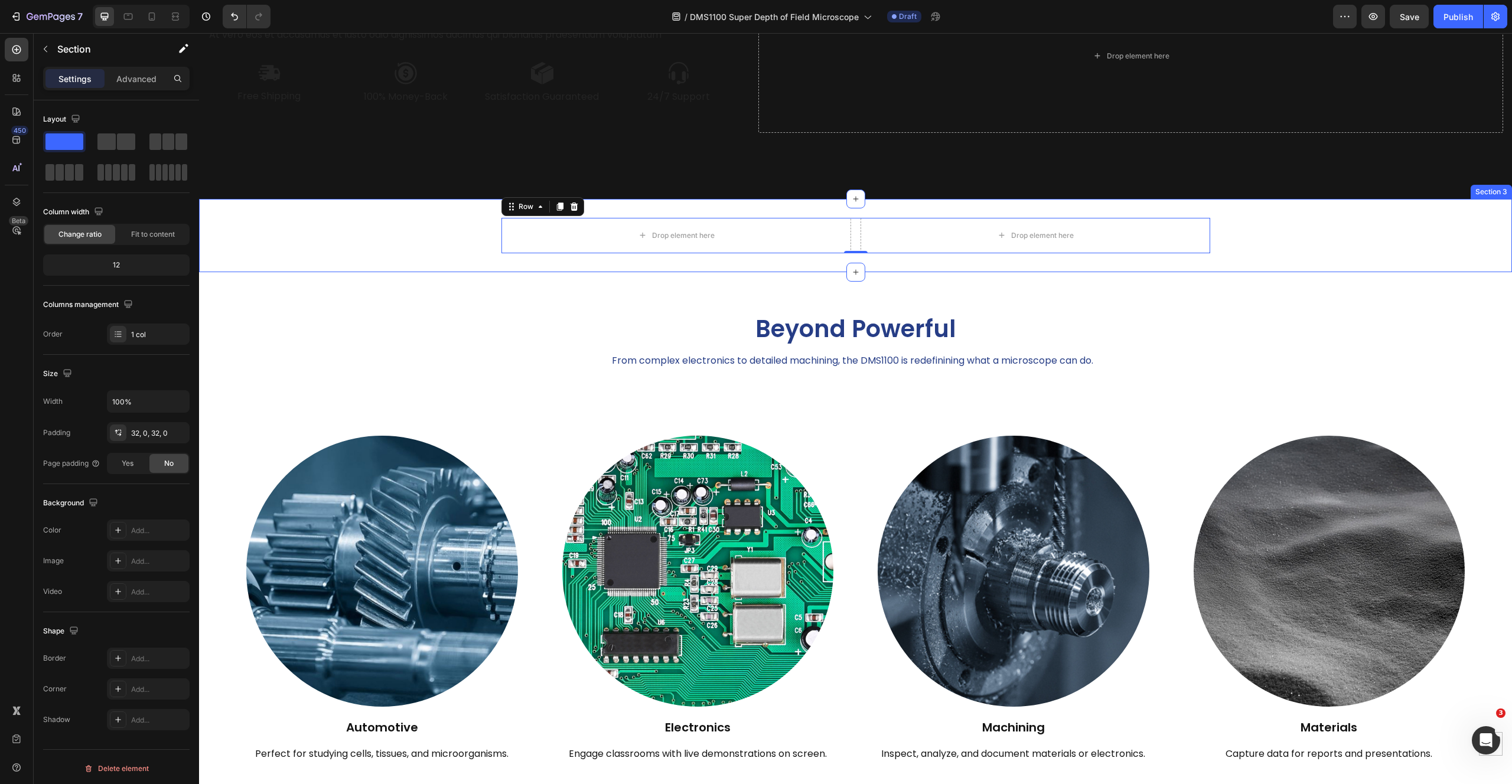
click at [416, 219] on div "Drop element here Drop element here Row 0" at bounding box center [855, 236] width 1313 height 35
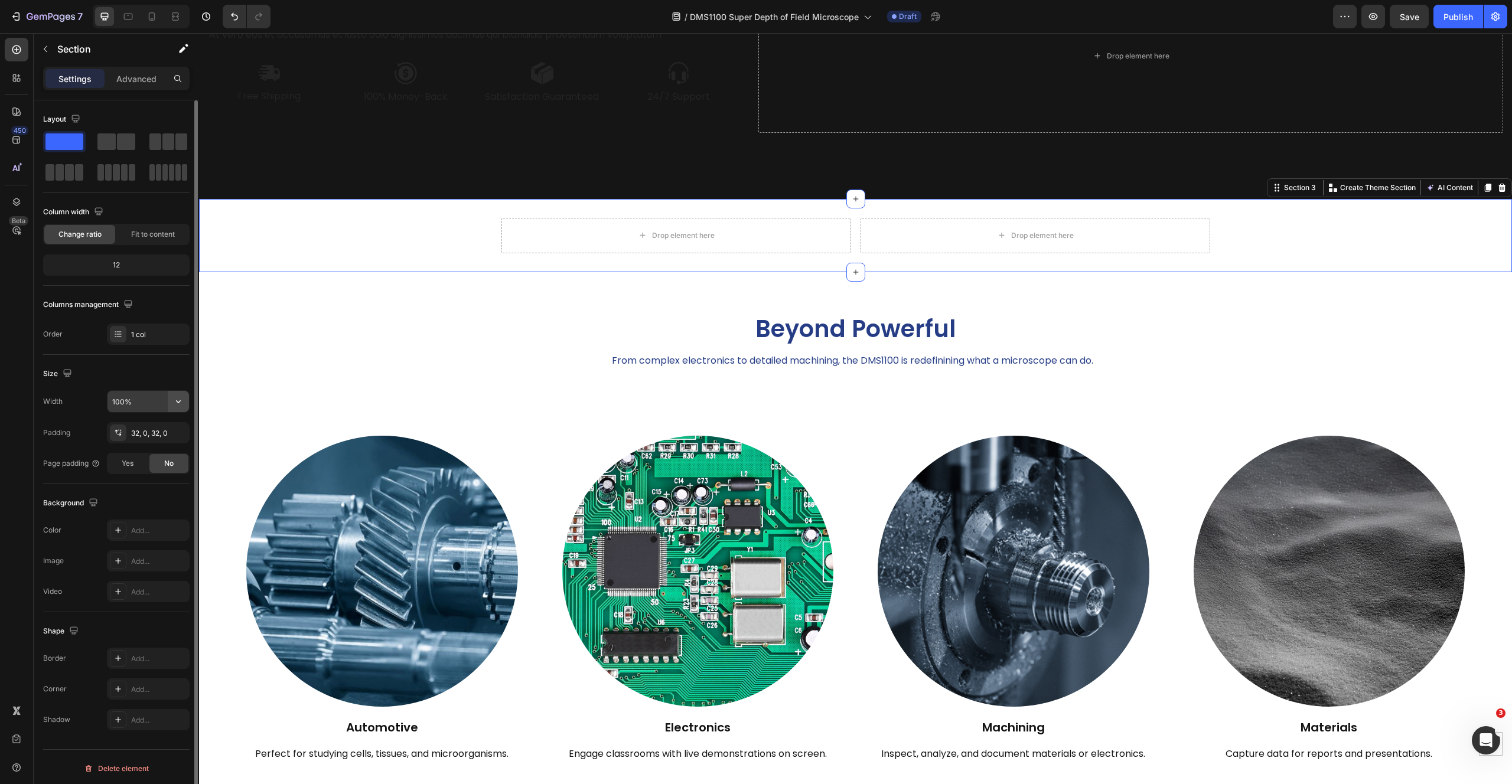
click at [174, 402] on icon "button" at bounding box center [179, 401] width 12 height 12
click at [162, 429] on span "100%" at bounding box center [169, 431] width 20 height 11
click at [389, 227] on div "Drop element here Drop element here Row" at bounding box center [855, 236] width 1313 height 35
click at [922, 216] on div "Drop element here Drop element here Row Section 3 Create Theme Section AI Conte…" at bounding box center [855, 235] width 1313 height 73
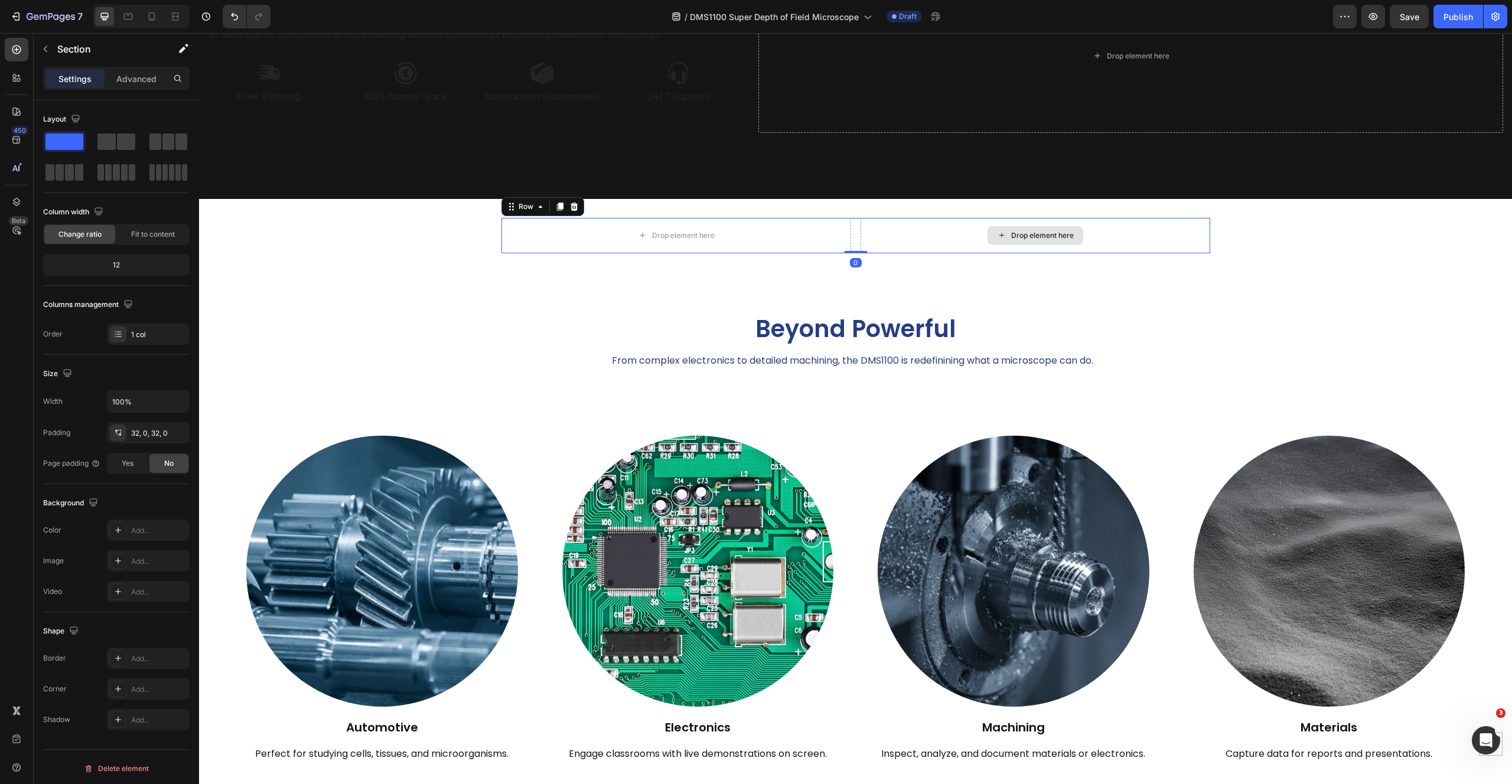
click at [925, 246] on div "Drop element here" at bounding box center [1035, 236] width 349 height 35
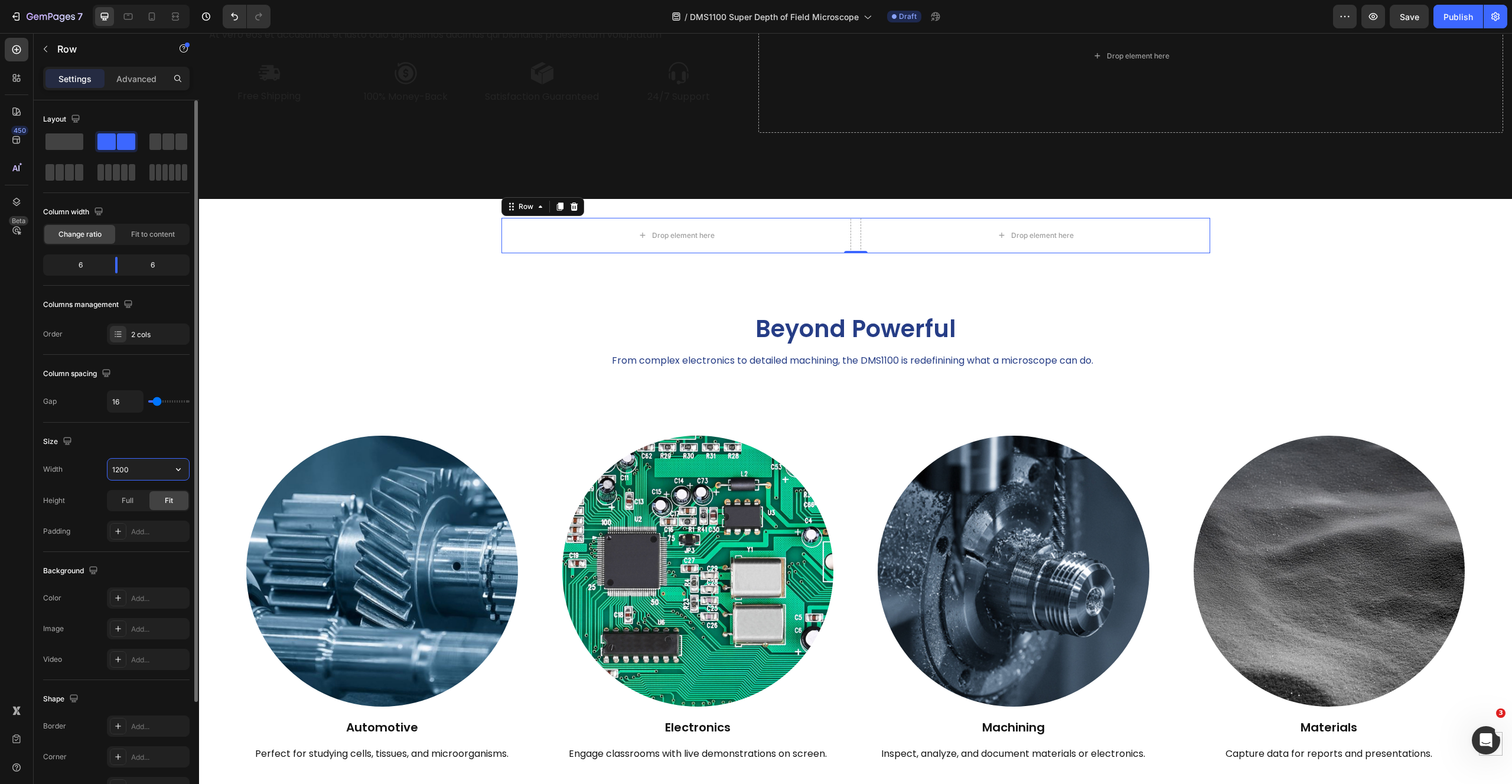
click at [143, 469] on input "1200" at bounding box center [148, 469] width 81 height 21
click at [184, 468] on icon "button" at bounding box center [179, 469] width 12 height 12
click at [145, 517] on p "Full 100%" at bounding box center [145, 522] width 67 height 11
type input "100%"
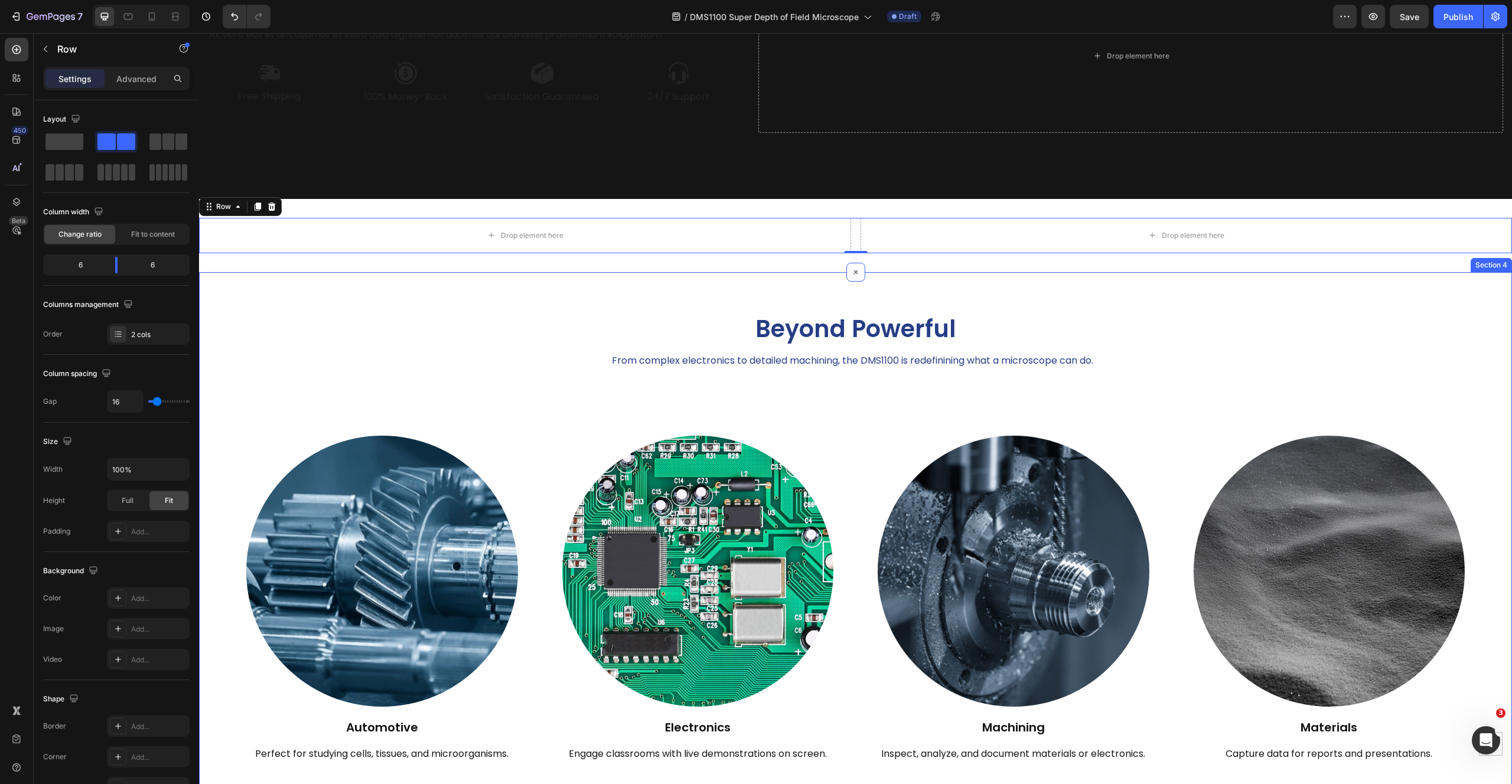
click at [471, 290] on div "Beyond Powerful Heading From complex electronics to detailed machining, the DMS…" at bounding box center [855, 555] width 1313 height 568
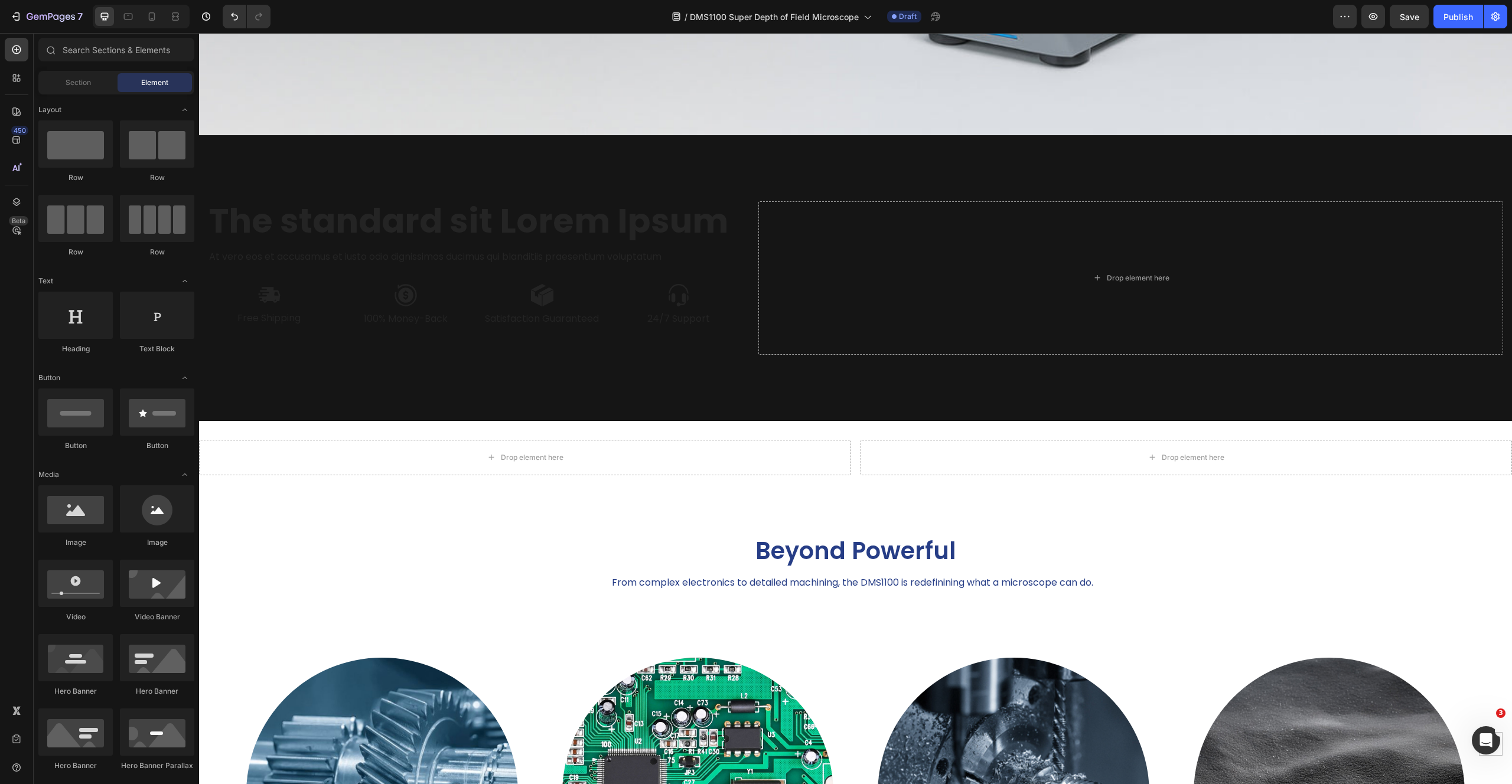
scroll to position [963, 0]
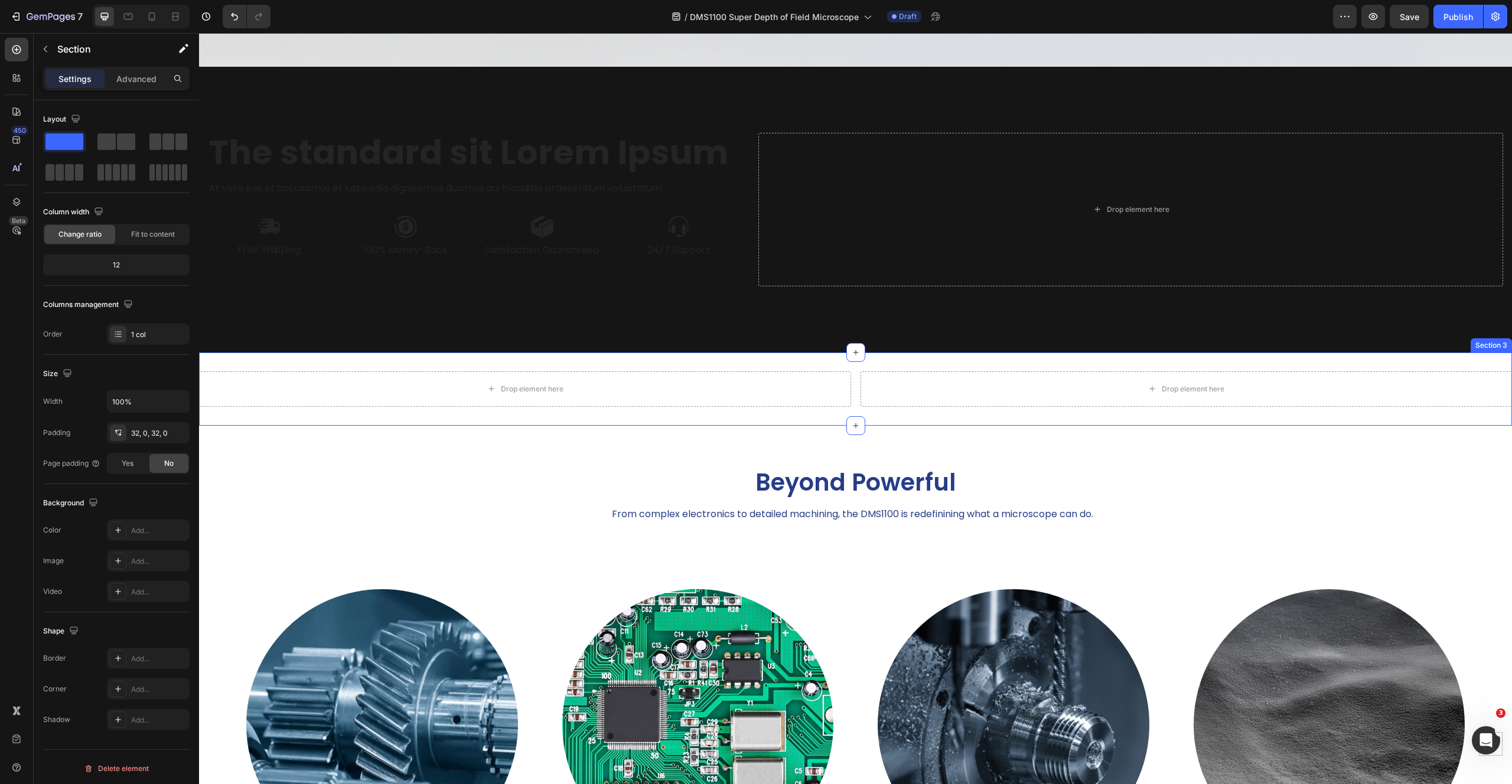
click at [738, 354] on div "Drop element here Drop element here Row Section 3" at bounding box center [855, 389] width 1313 height 73
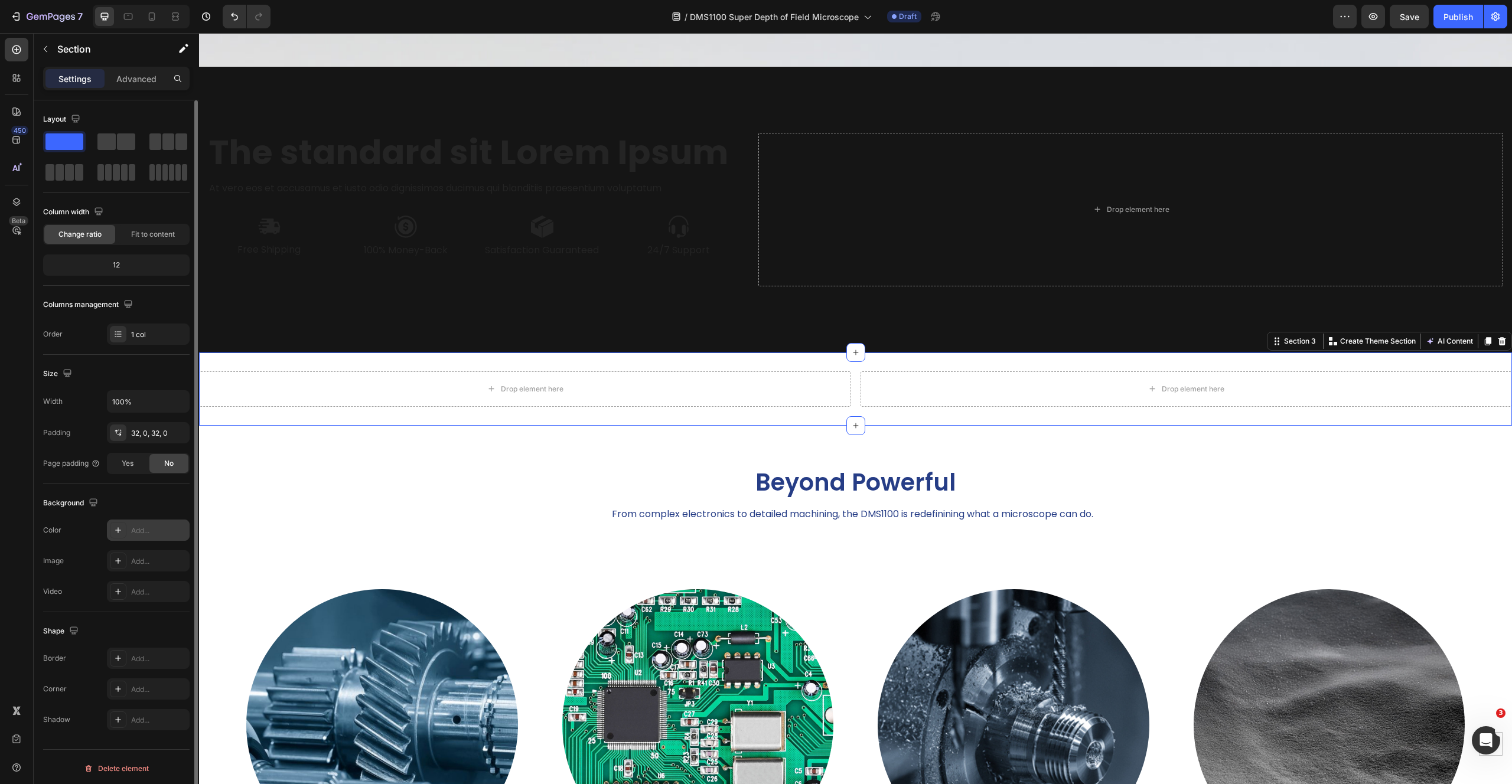
click at [153, 533] on div "Add..." at bounding box center [159, 531] width 56 height 11
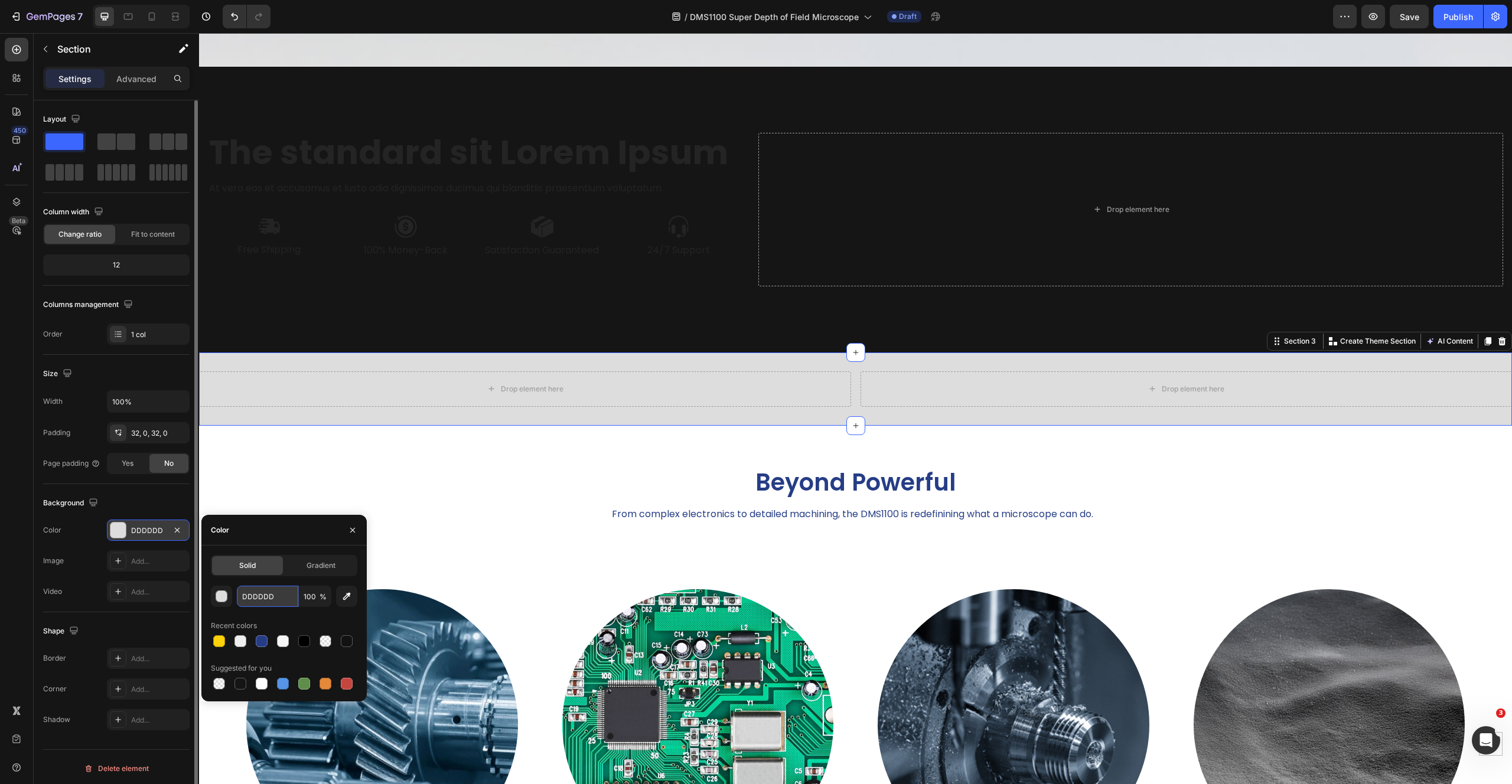
click at [257, 599] on input "DDDDDD" at bounding box center [268, 596] width 62 height 21
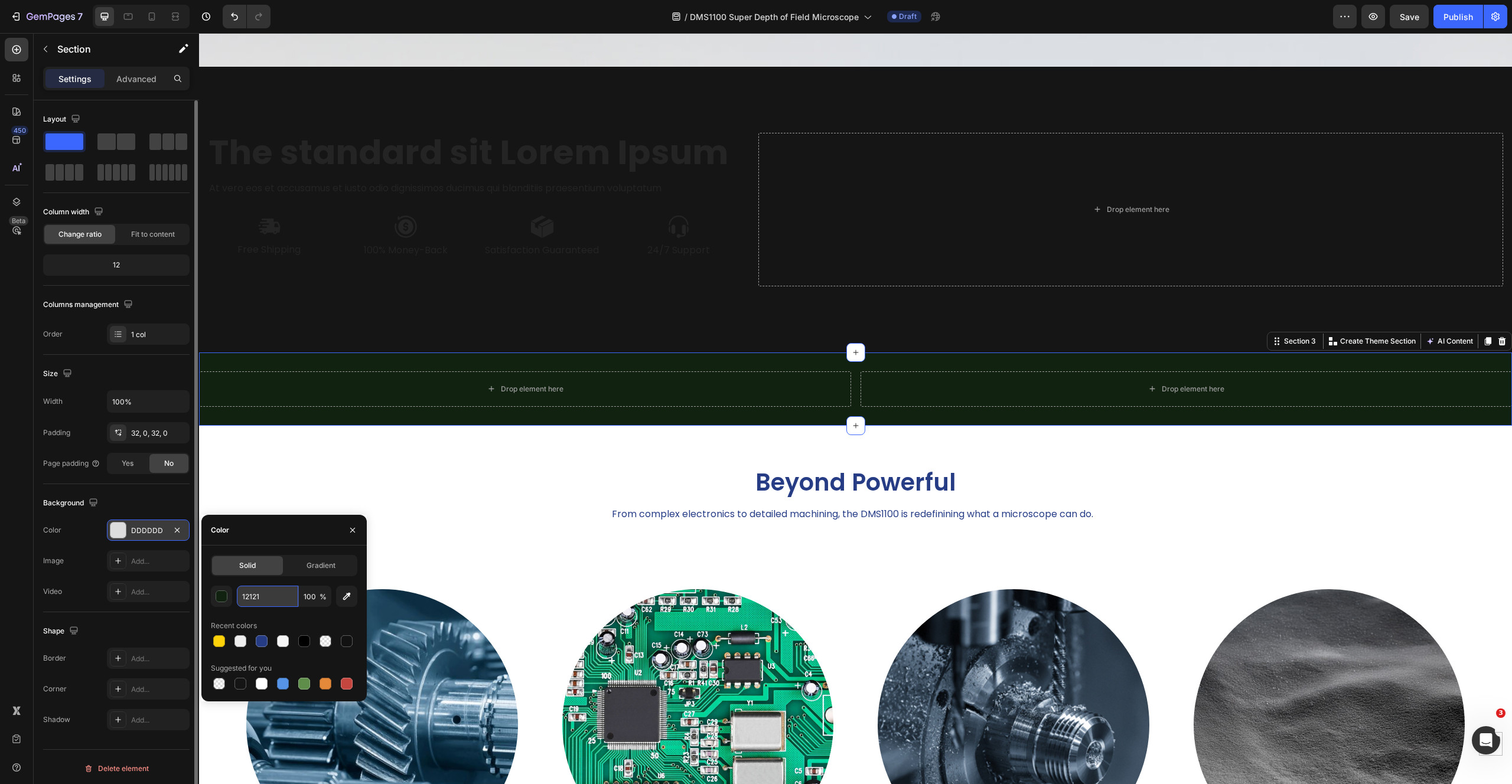
type input "121212"
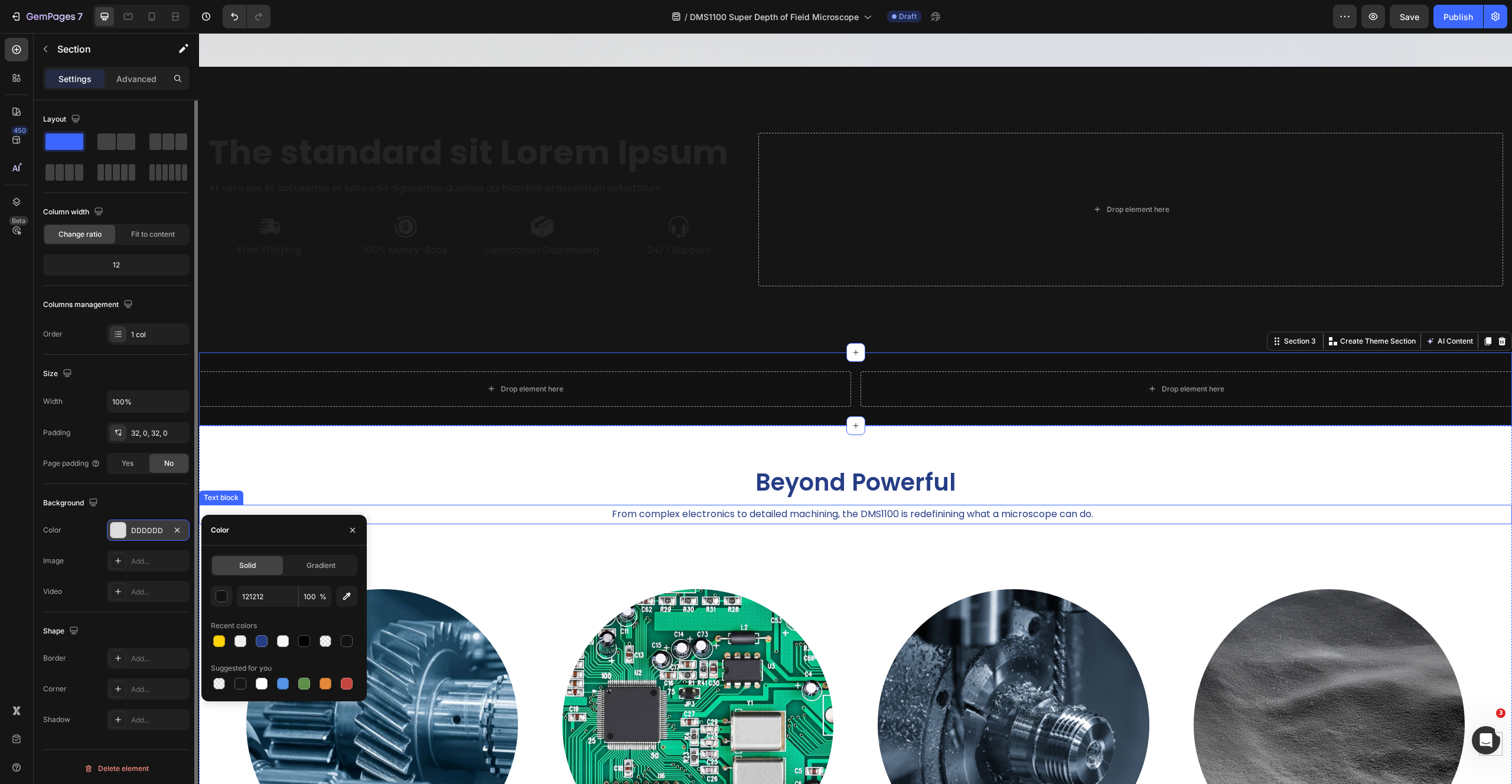
click at [548, 506] on p "From complex electronics to detailed machining, the DMS1100 is redefinining wha…" at bounding box center [853, 515] width 1304 height 17
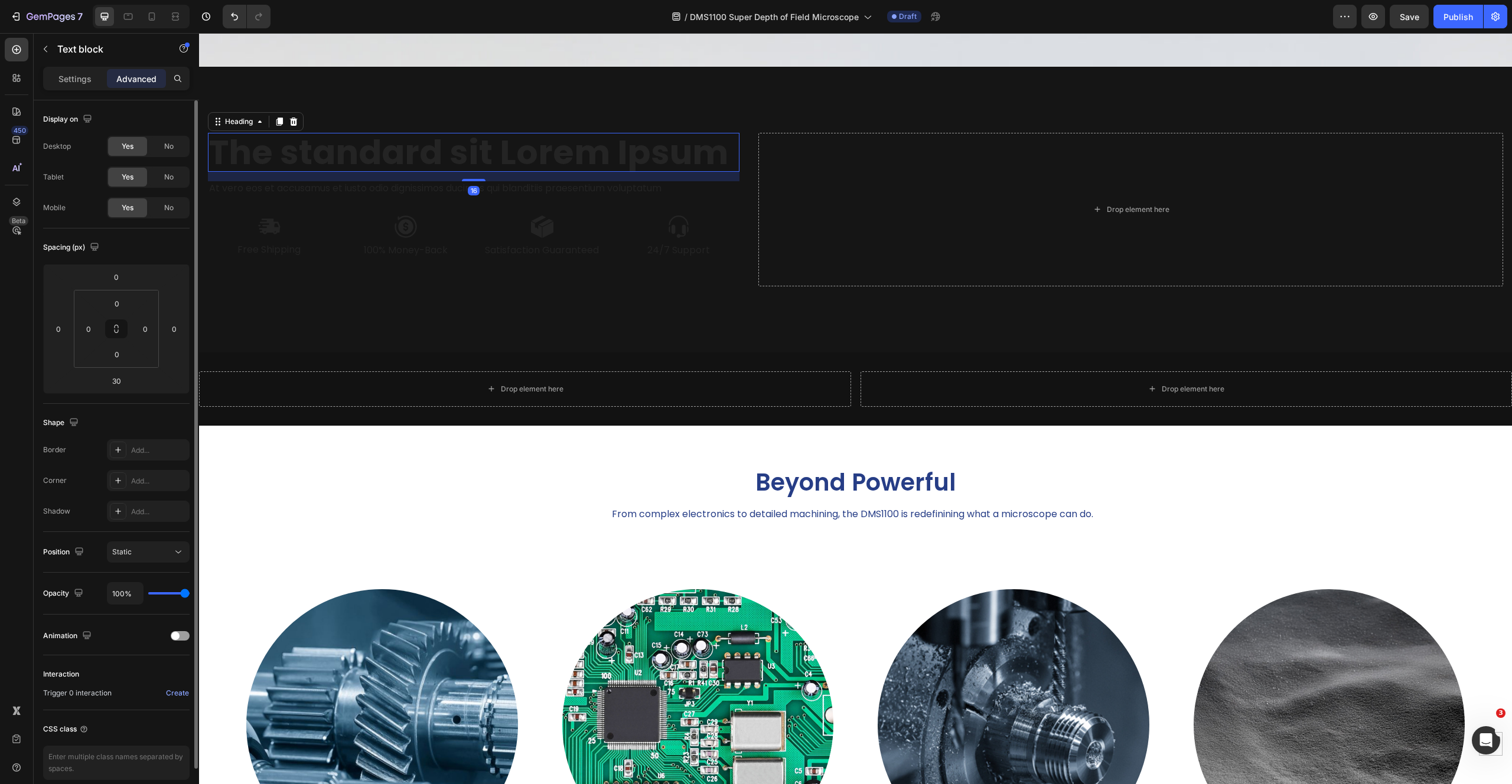
click at [416, 142] on h2 "The standard sit Lorem Ipsum" at bounding box center [473, 152] width 531 height 39
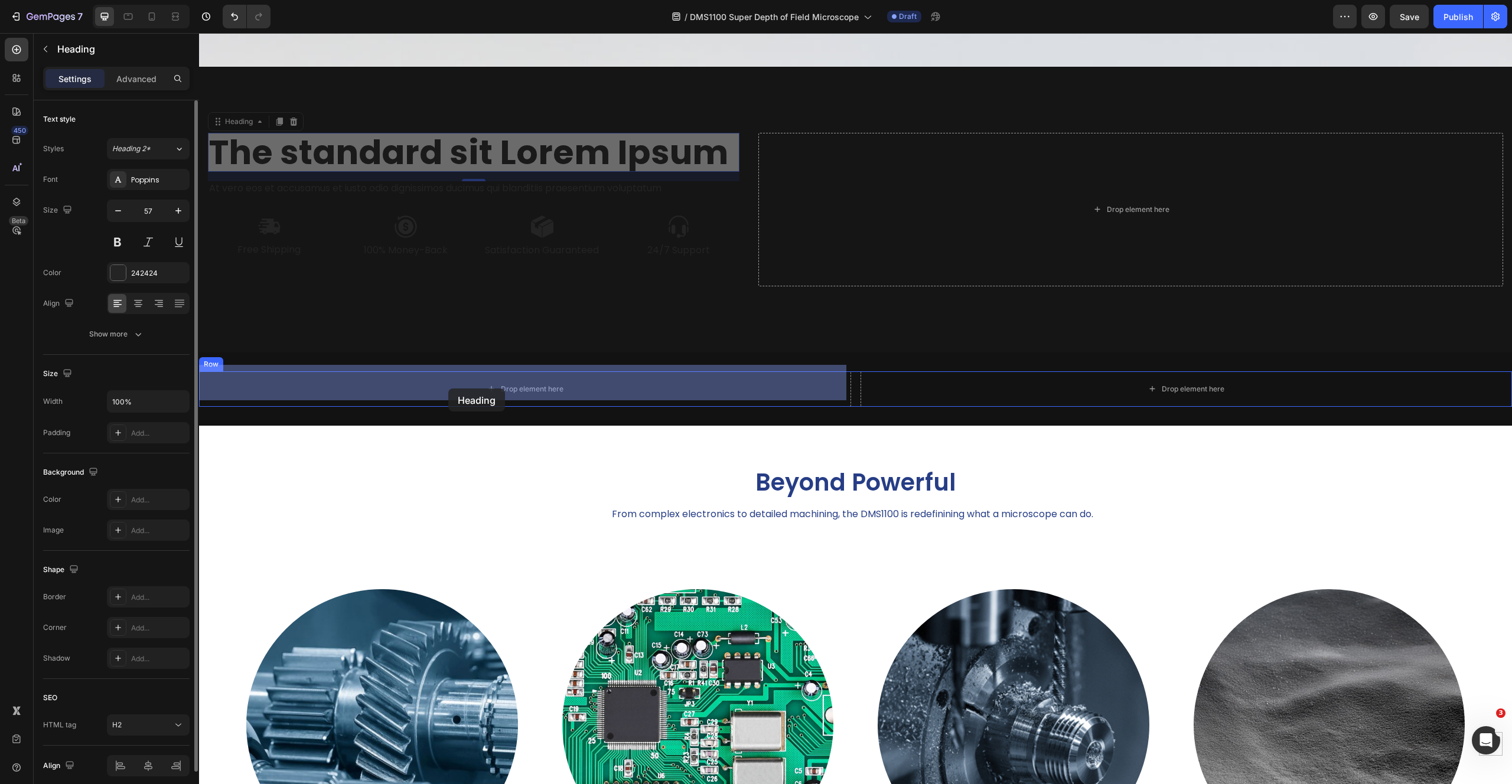
drag, startPoint x: 222, startPoint y: 114, endPoint x: 448, endPoint y: 389, distance: 356.0
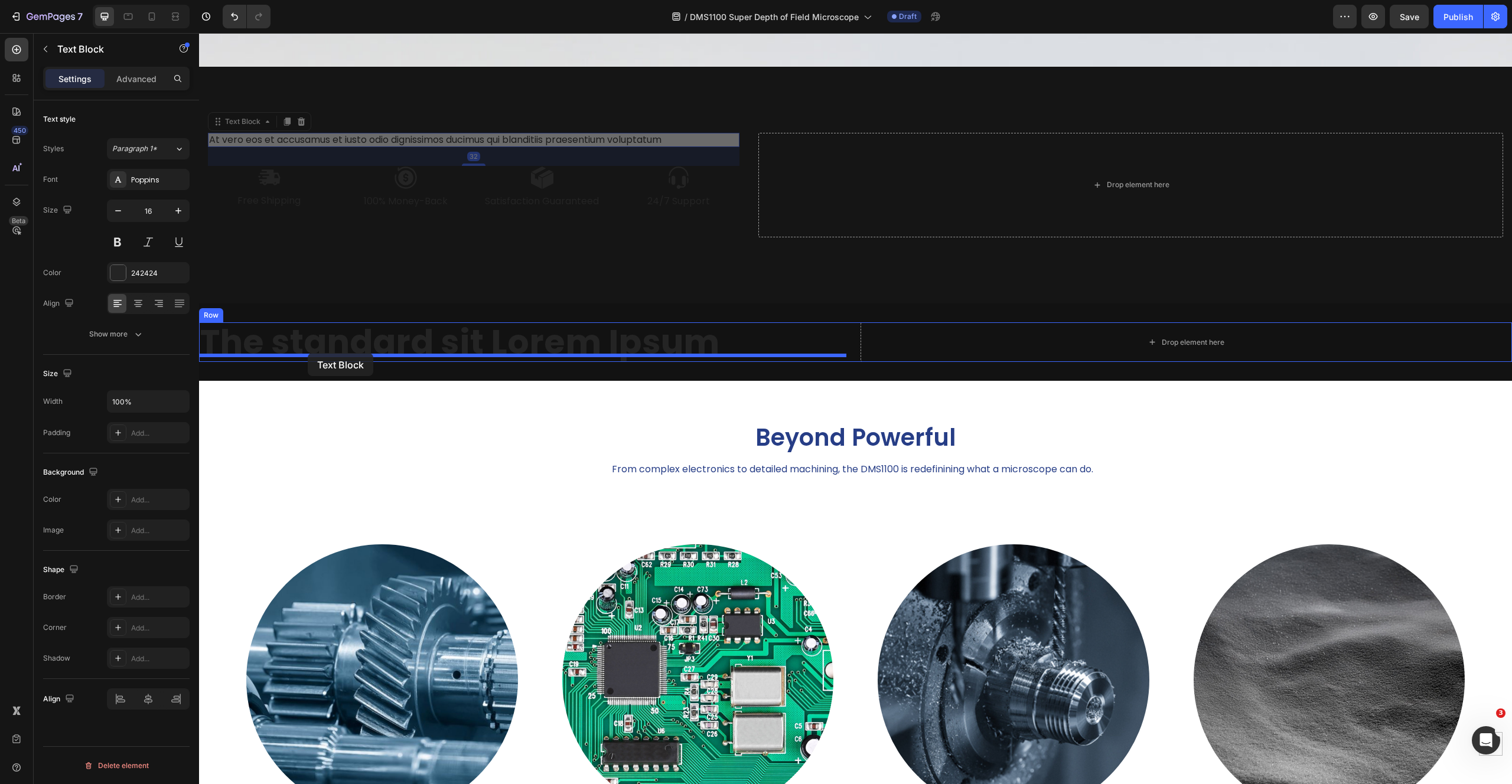
drag, startPoint x: 231, startPoint y: 121, endPoint x: 307, endPoint y: 353, distance: 244.1
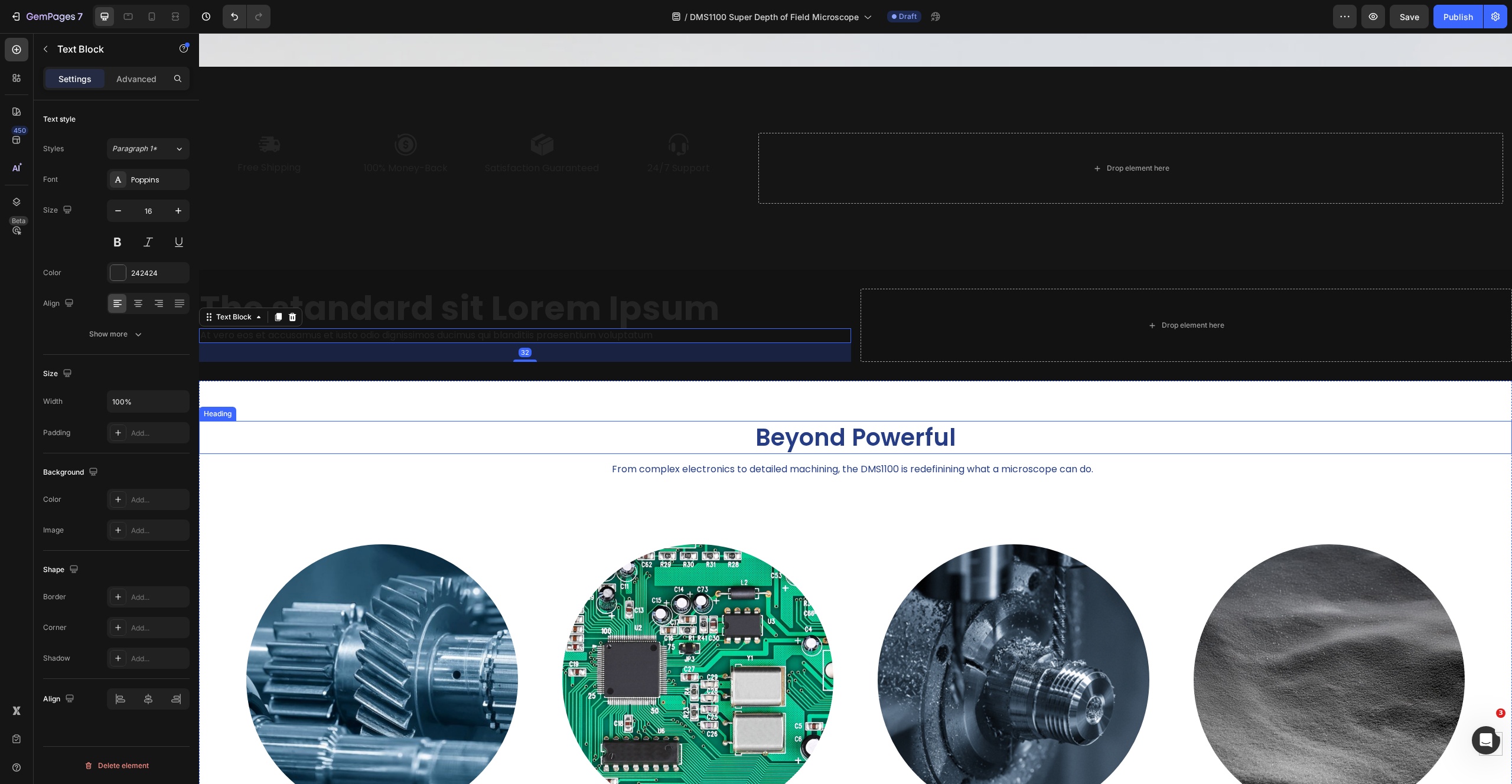
click at [1097, 437] on h2 "Beyond Powerful" at bounding box center [855, 437] width 1313 height 33
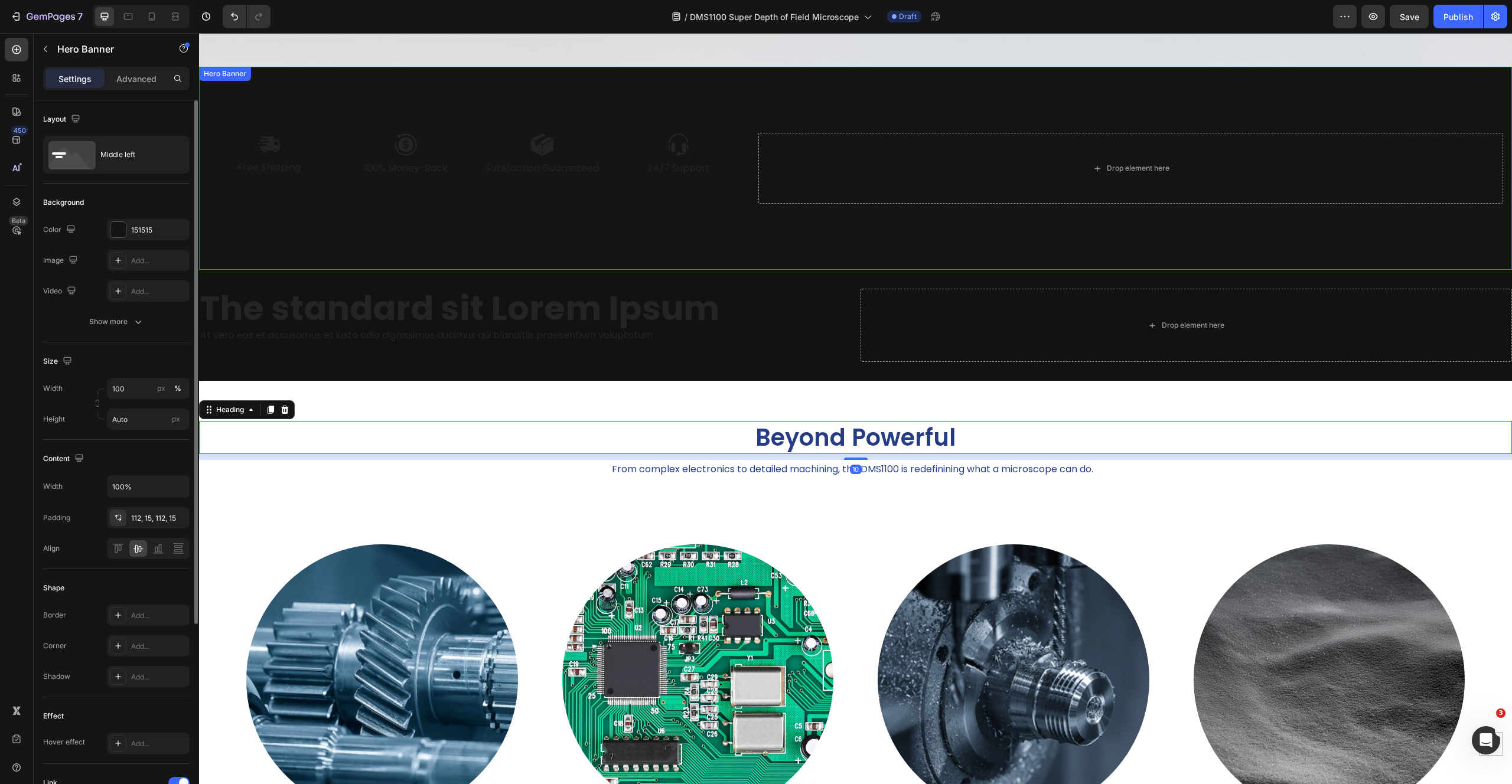
click at [675, 220] on div "Image Free Shipping Text Block Image 100% Money-Back Text Block Row Image Satis…" at bounding box center [855, 169] width 1313 height 204
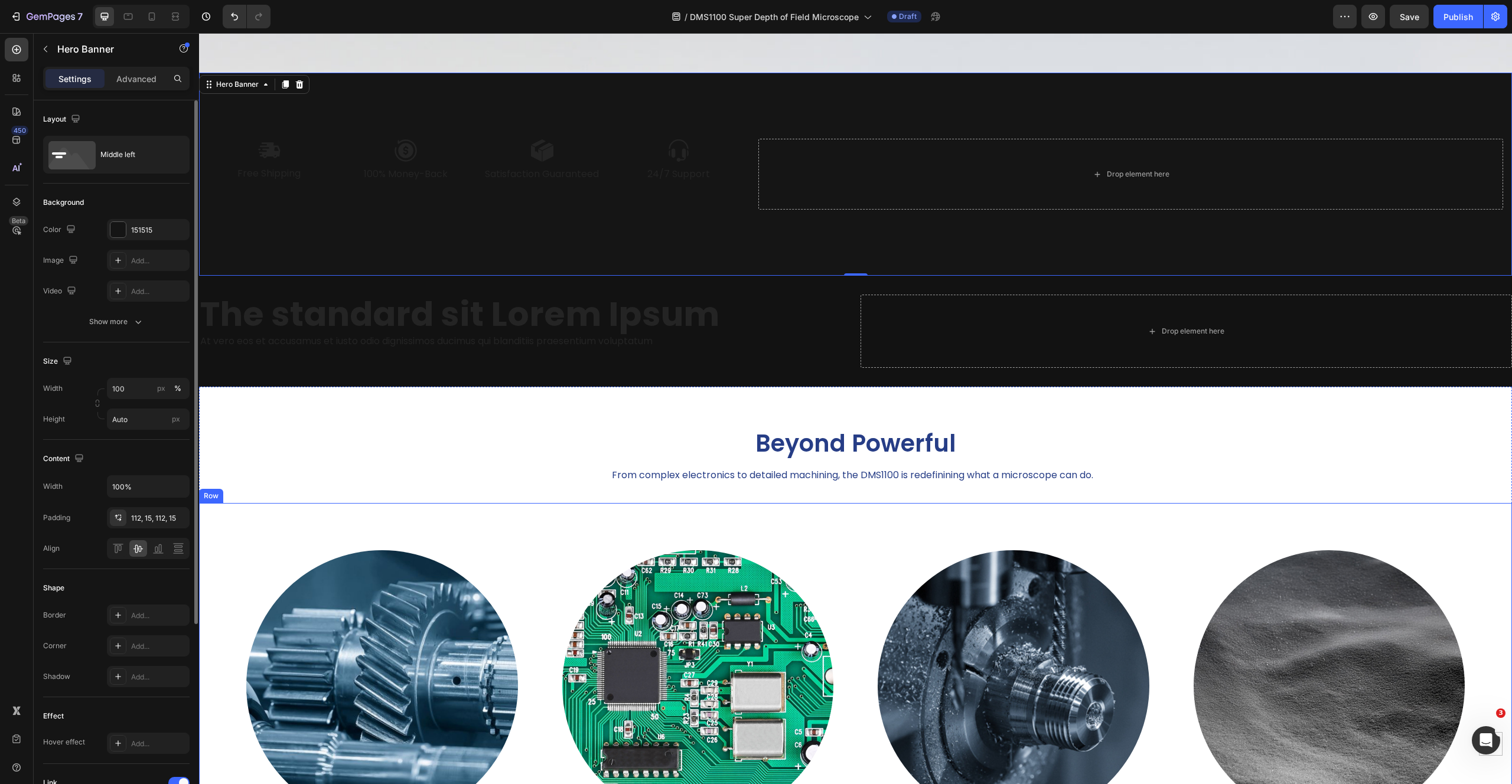
scroll to position [796, 0]
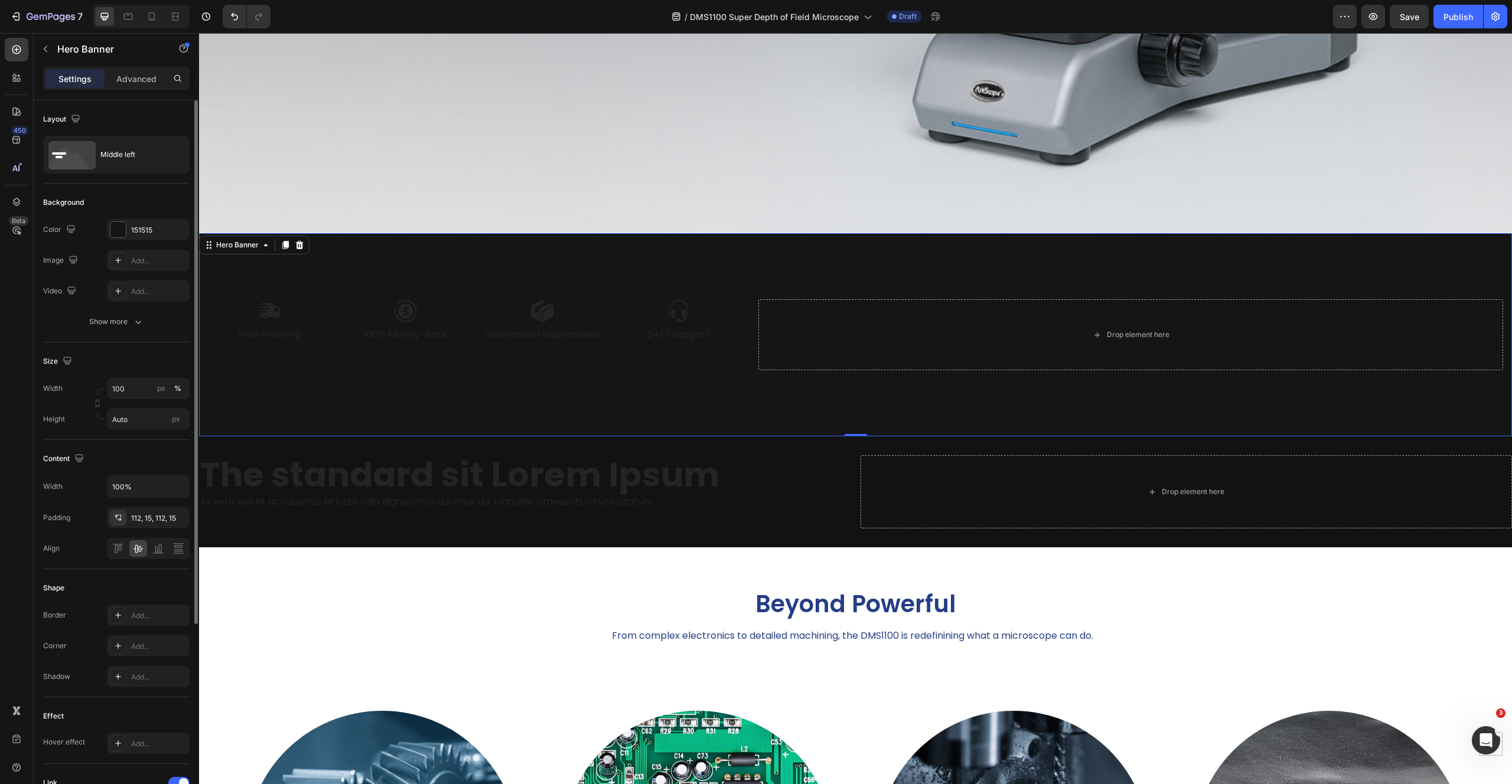
click at [472, 384] on div "Image Free Shipping Text Block Image 100% Money-Back Text Block Row Image Satis…" at bounding box center [855, 335] width 1313 height 204
click at [300, 240] on icon at bounding box center [300, 245] width 9 height 9
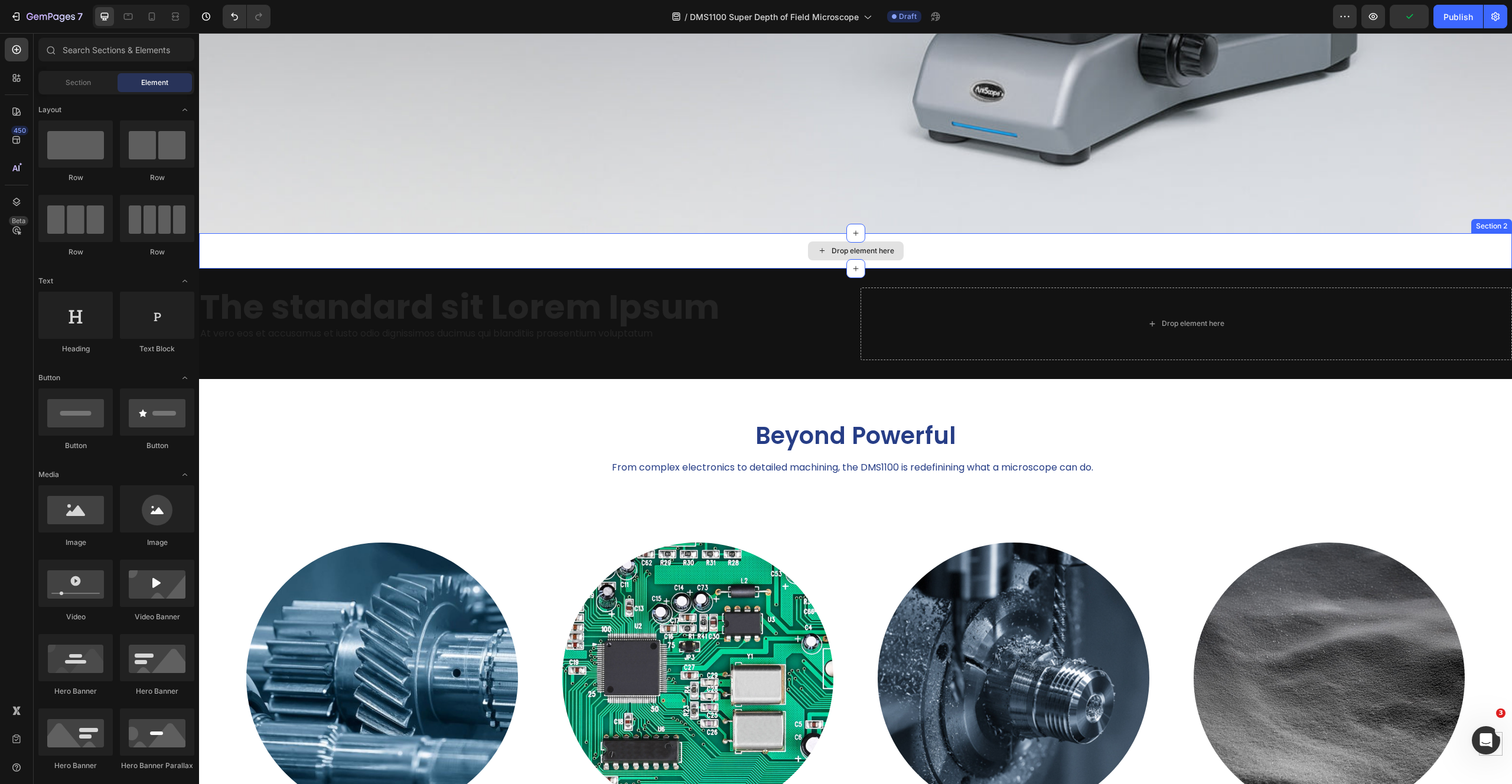
click at [1343, 243] on div "Drop element here" at bounding box center [855, 251] width 1313 height 35
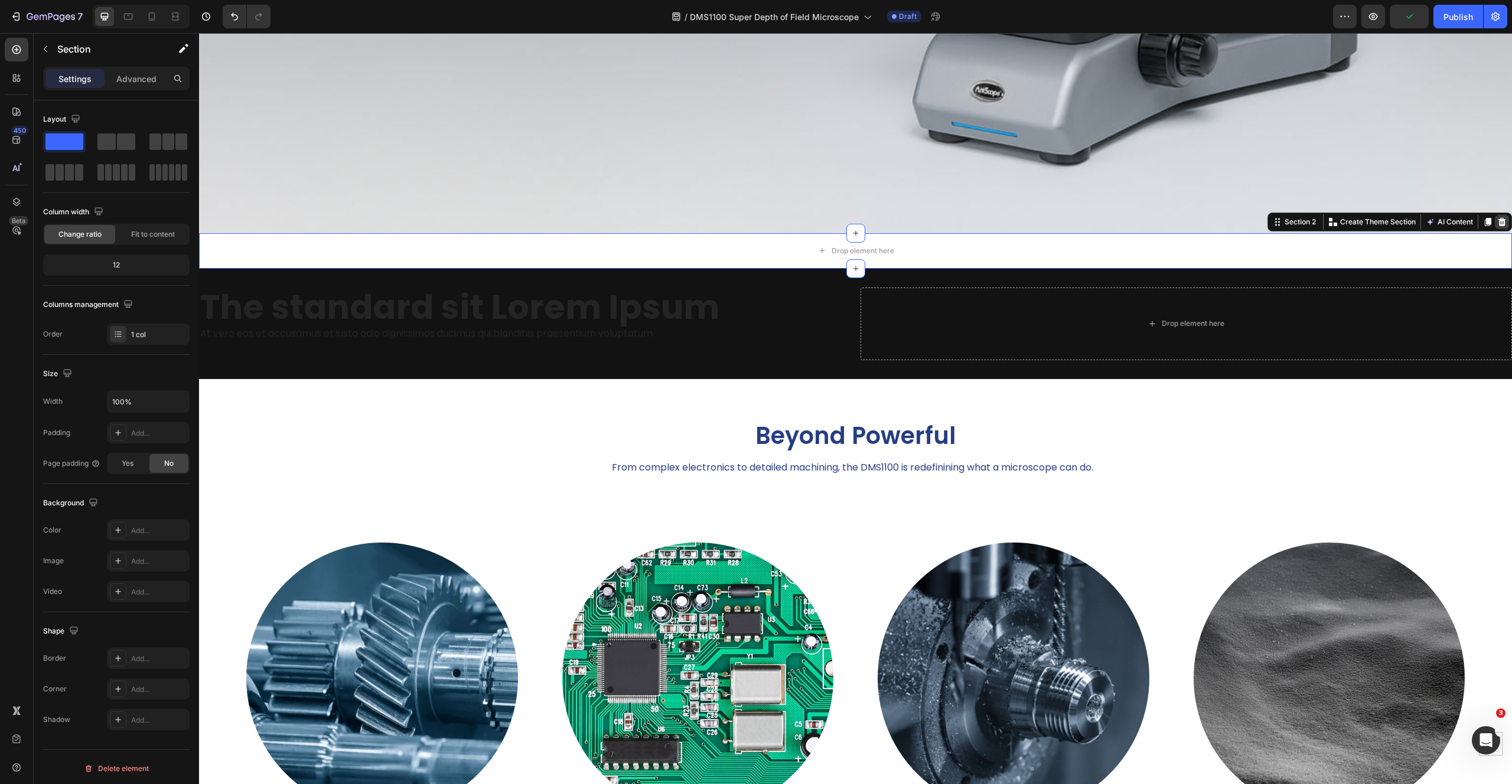
click at [1498, 215] on div at bounding box center [1502, 222] width 14 height 14
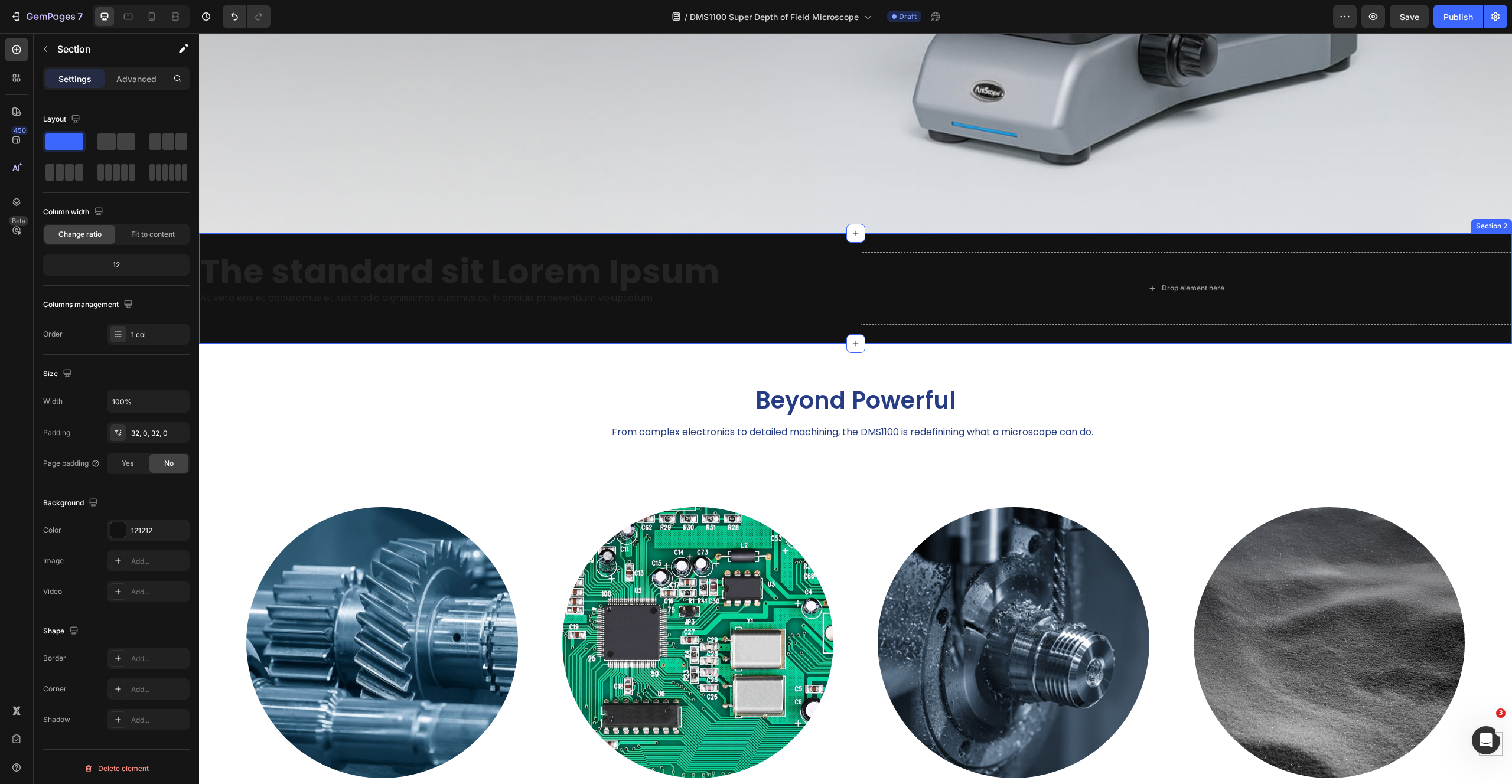
click at [726, 234] on div "The standard sit Lorem Ipsum Heading At vero eos et accusamus et iusto odio dig…" at bounding box center [855, 288] width 1313 height 111
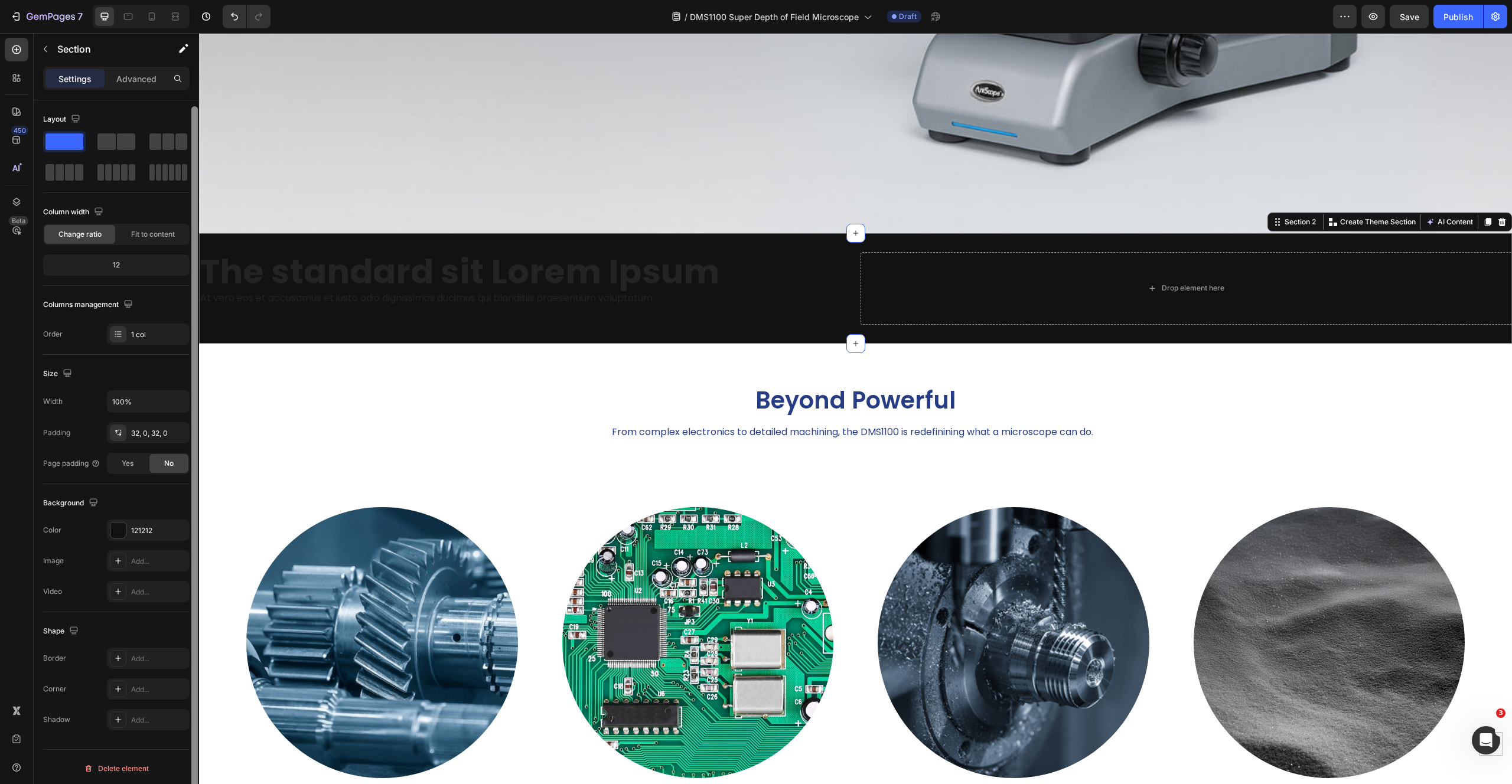
scroll to position [3, 0]
drag, startPoint x: 395, startPoint y: 165, endPoint x: 200, endPoint y: 324, distance: 251.6
click at [393, 252] on h2 "The standard sit Lorem Ipsum" at bounding box center [525, 272] width 652 height 39
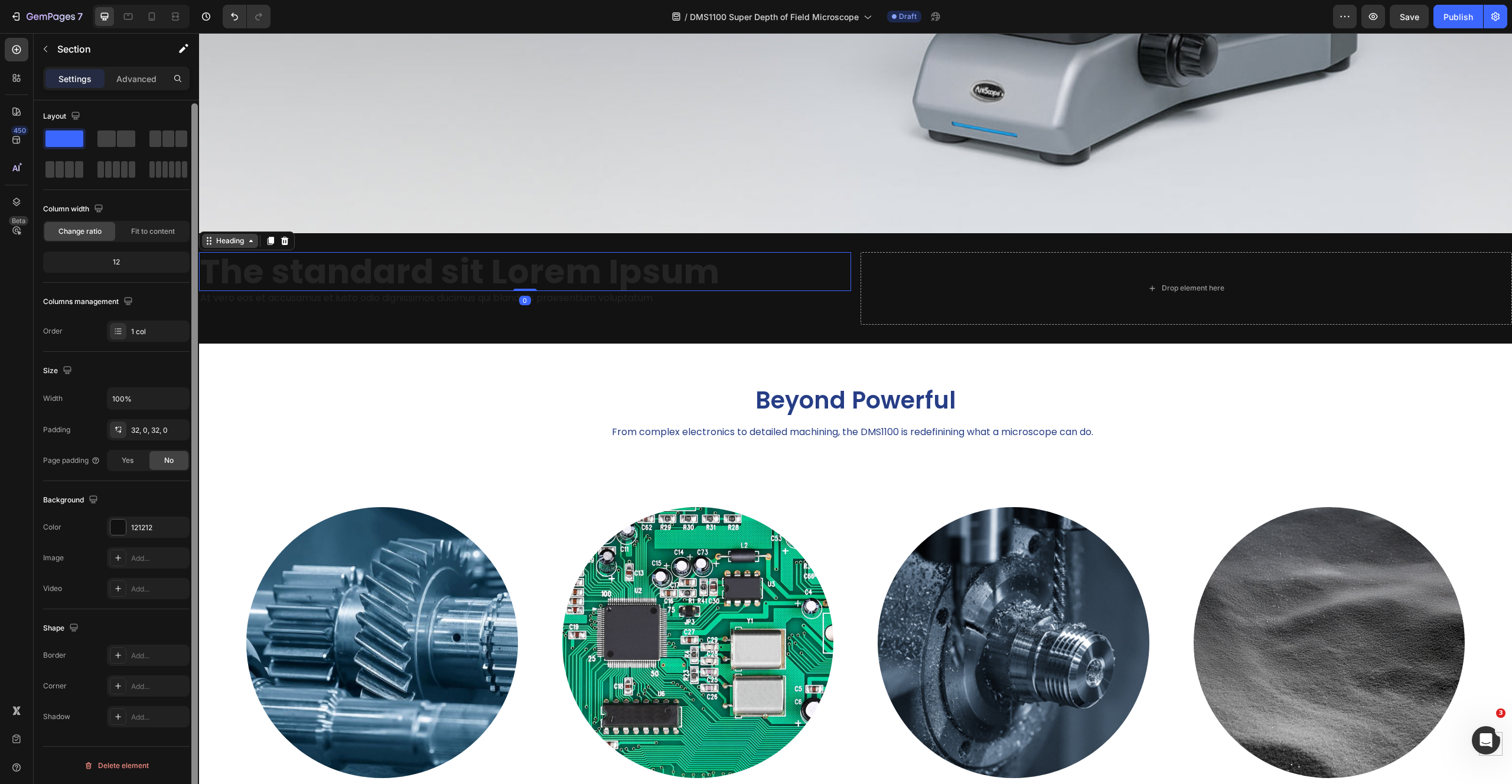
scroll to position [0, 0]
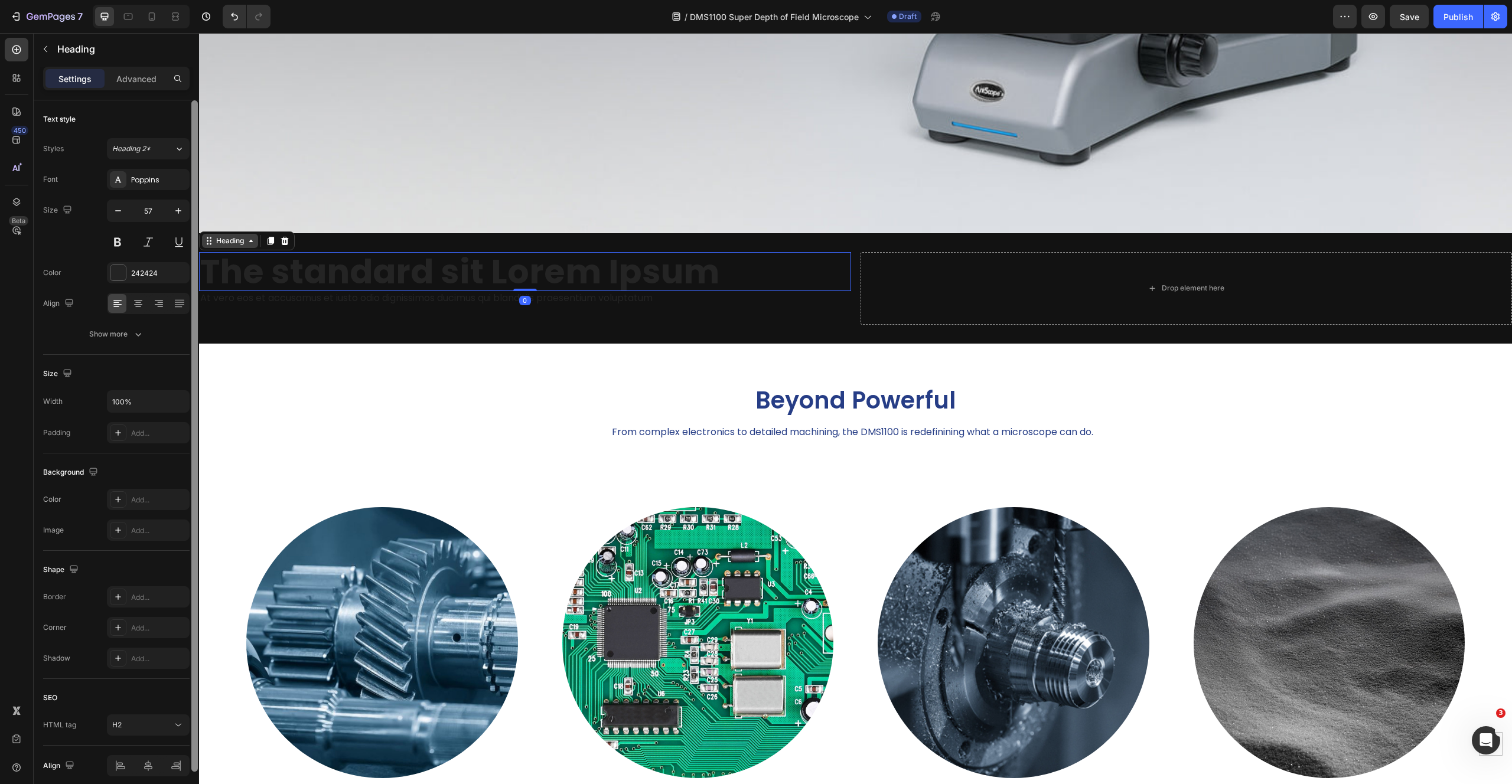
click at [231, 236] on div "Heading" at bounding box center [229, 241] width 32 height 11
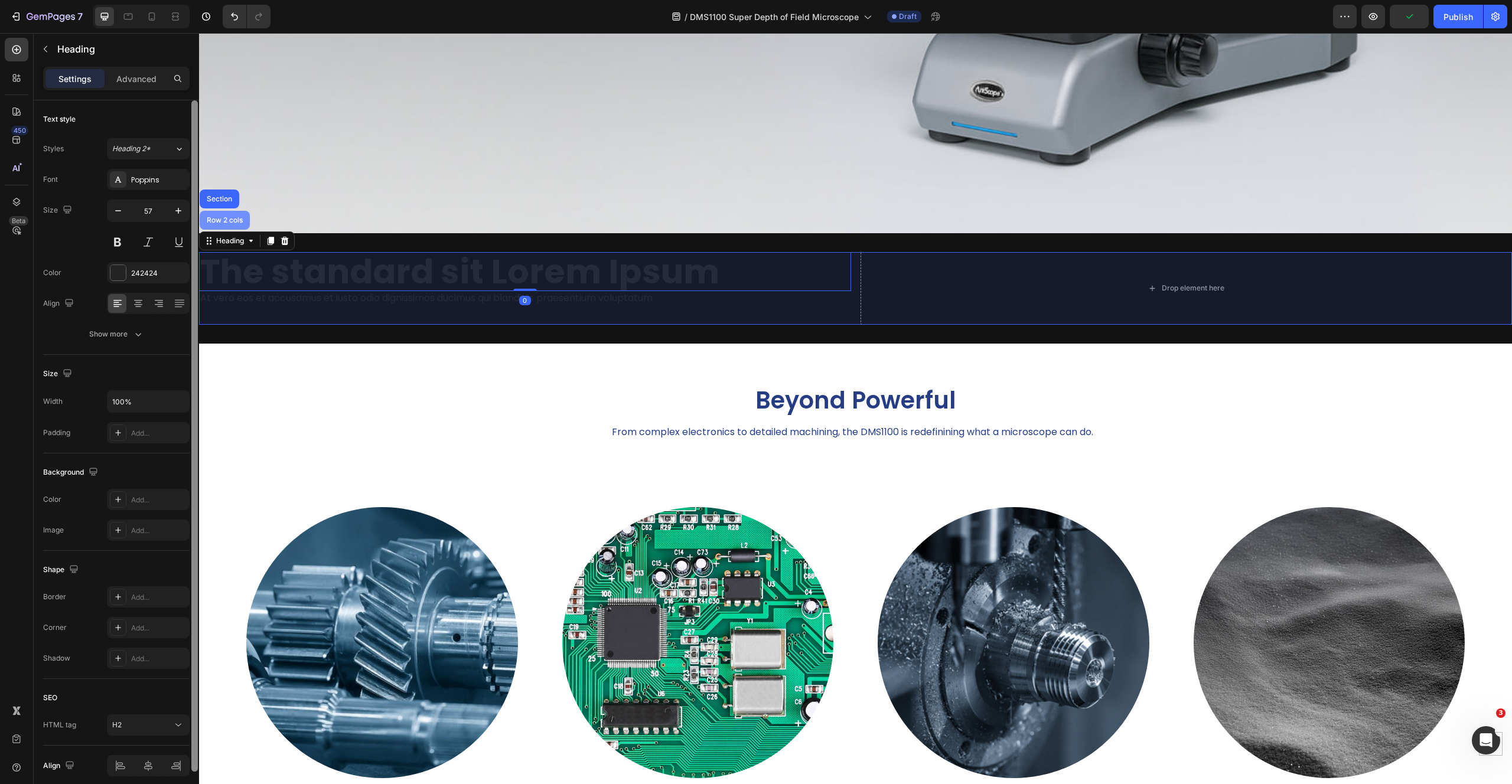
click at [226, 217] on div "Row 2 cols" at bounding box center [225, 220] width 41 height 7
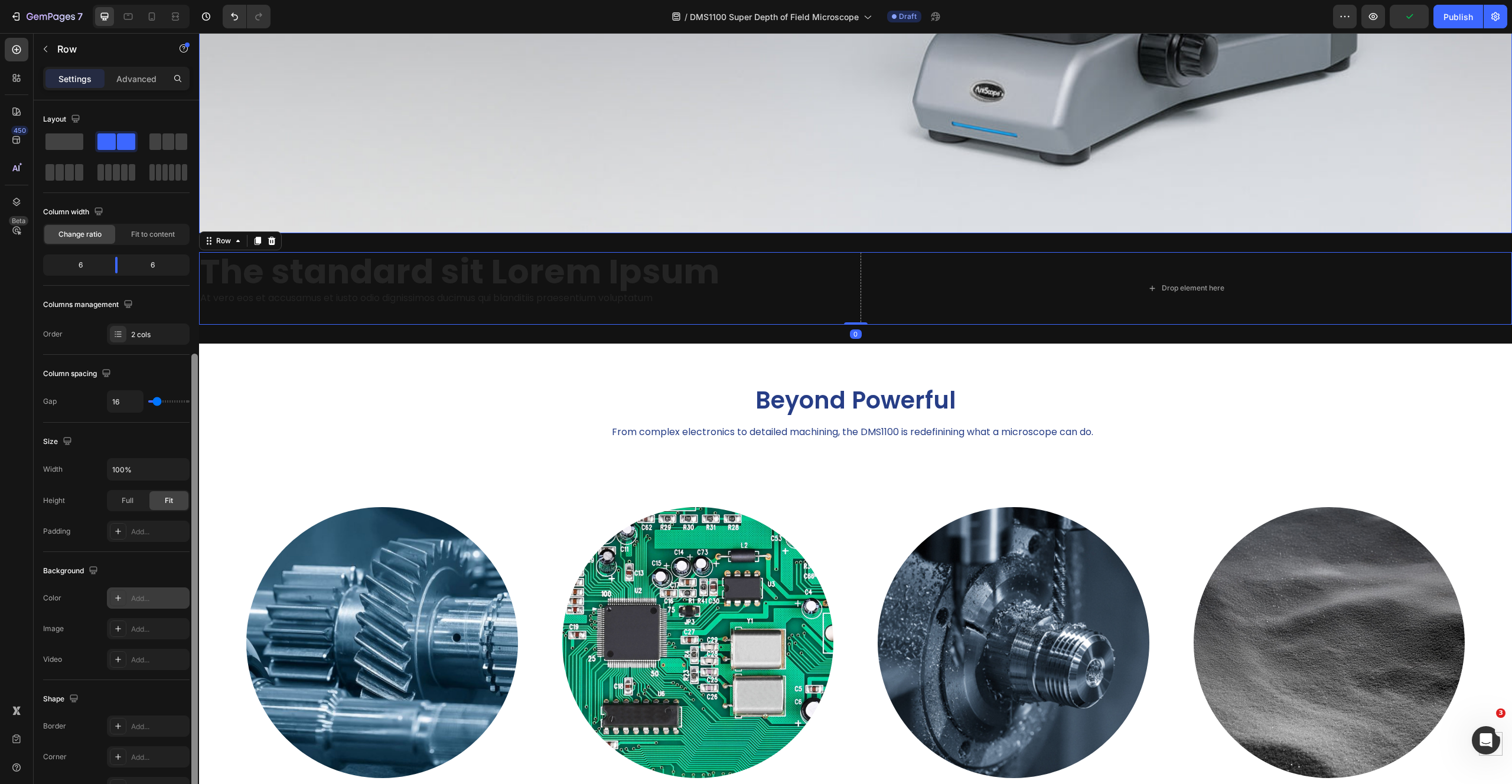
scroll to position [137, 0]
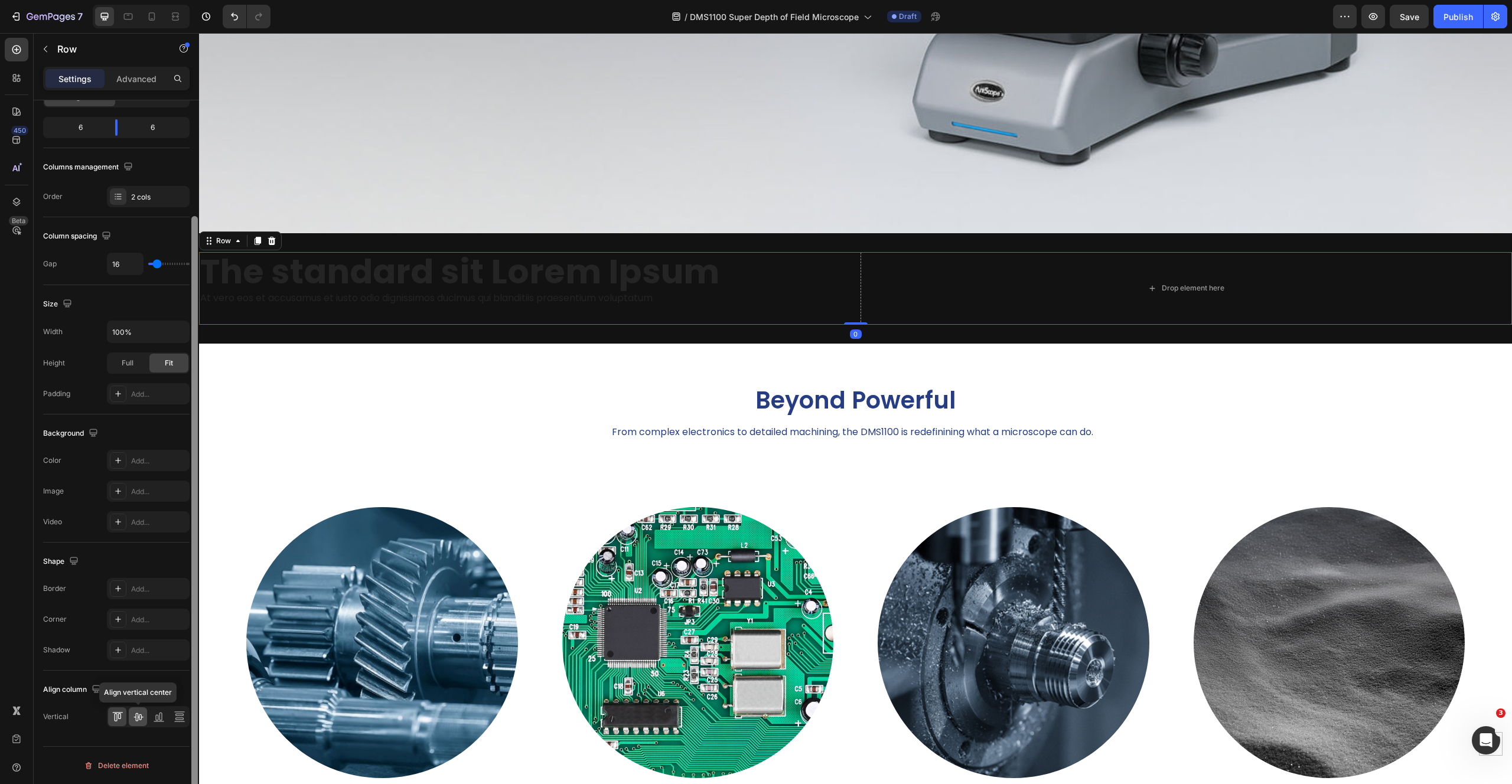
click at [139, 716] on icon at bounding box center [138, 717] width 12 height 12
click at [1215, 431] on p "From complex electronics to detailed machining, the DMS1100 is redefinining wha…" at bounding box center [853, 433] width 1304 height 17
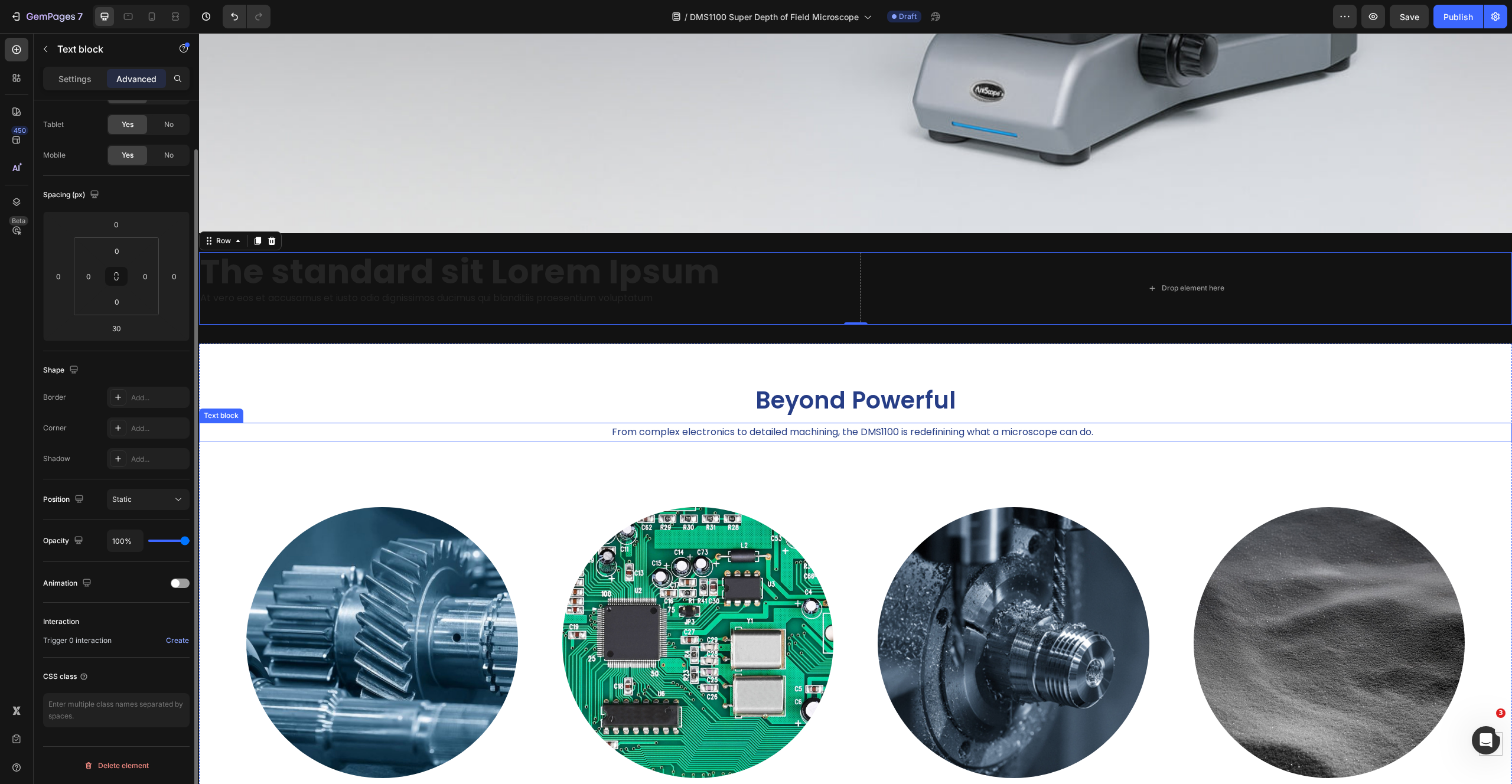
scroll to position [0, 0]
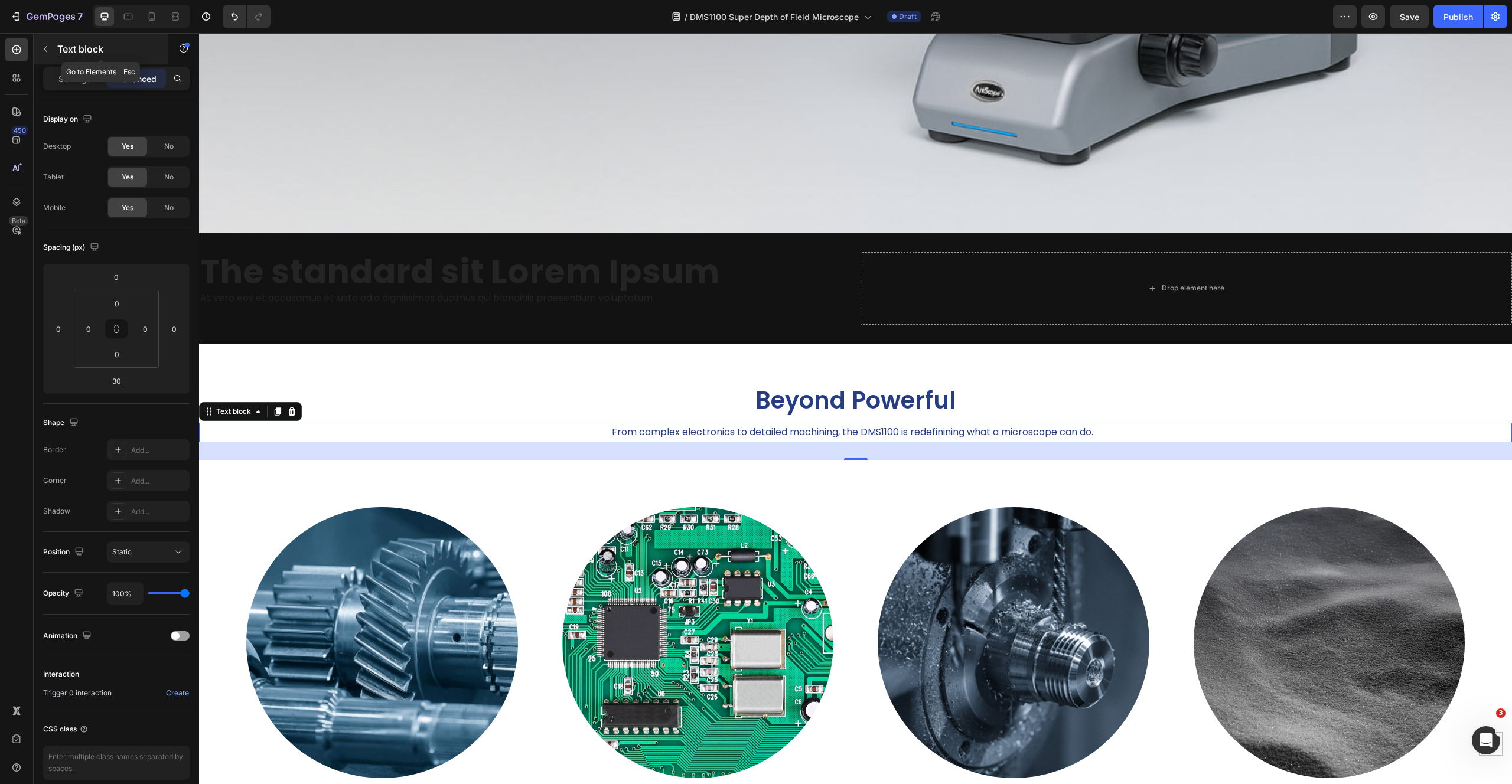
click at [41, 43] on button "button" at bounding box center [45, 49] width 19 height 19
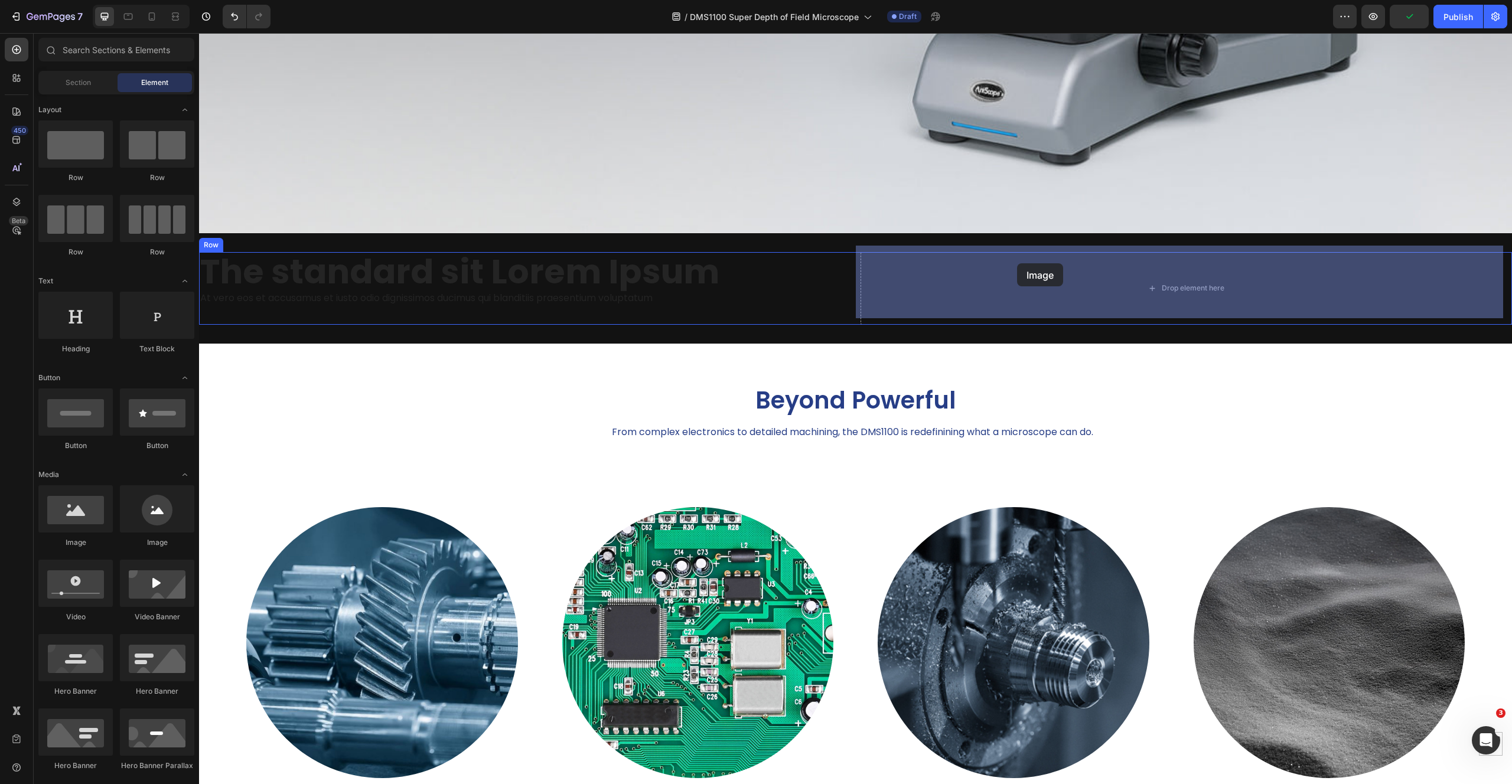
drag, startPoint x: 284, startPoint y: 544, endPoint x: 1017, endPoint y: 263, distance: 785.0
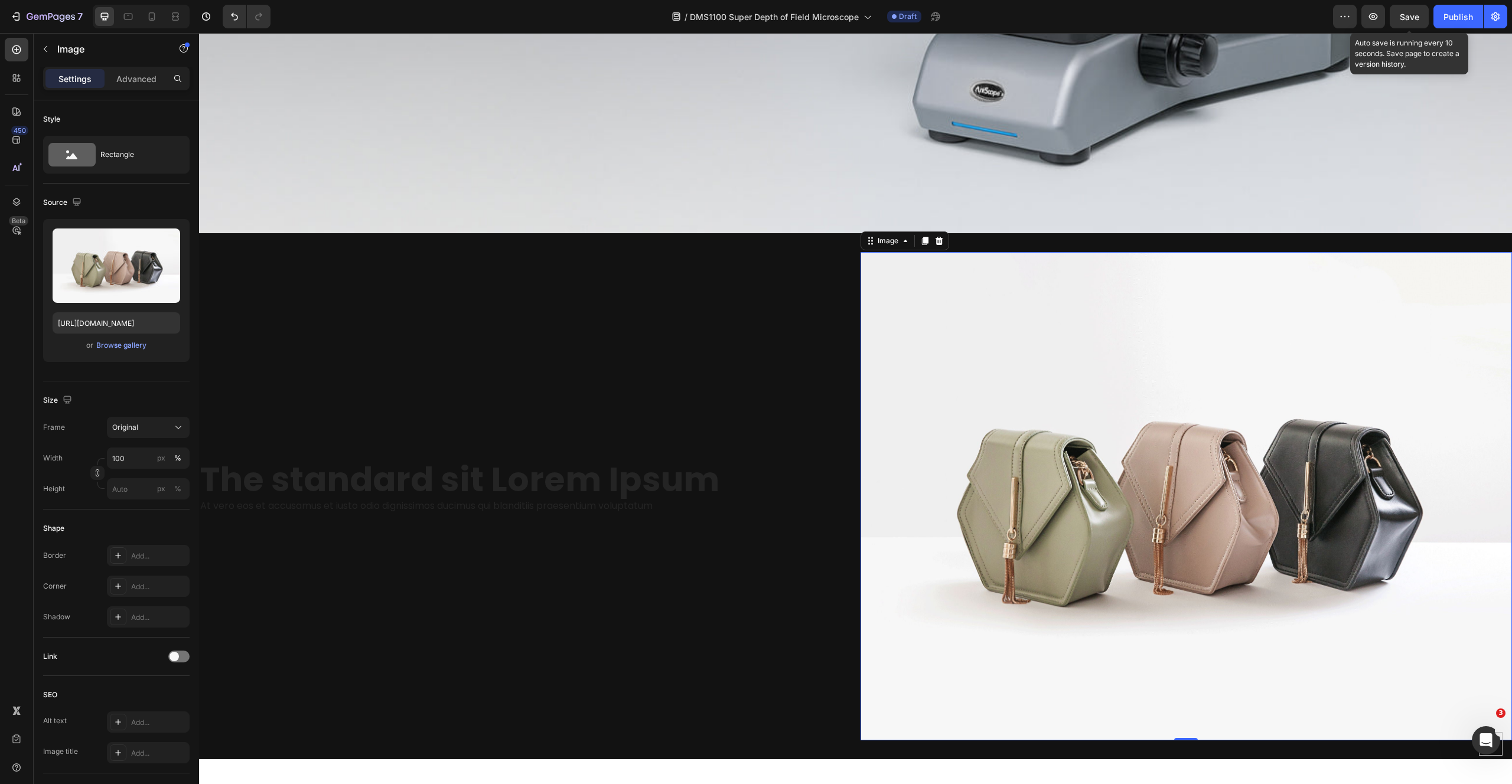
click at [1406, 14] on span "Save" at bounding box center [1410, 16] width 20 height 10
click at [1381, 19] on button "button" at bounding box center [1373, 16] width 24 height 24
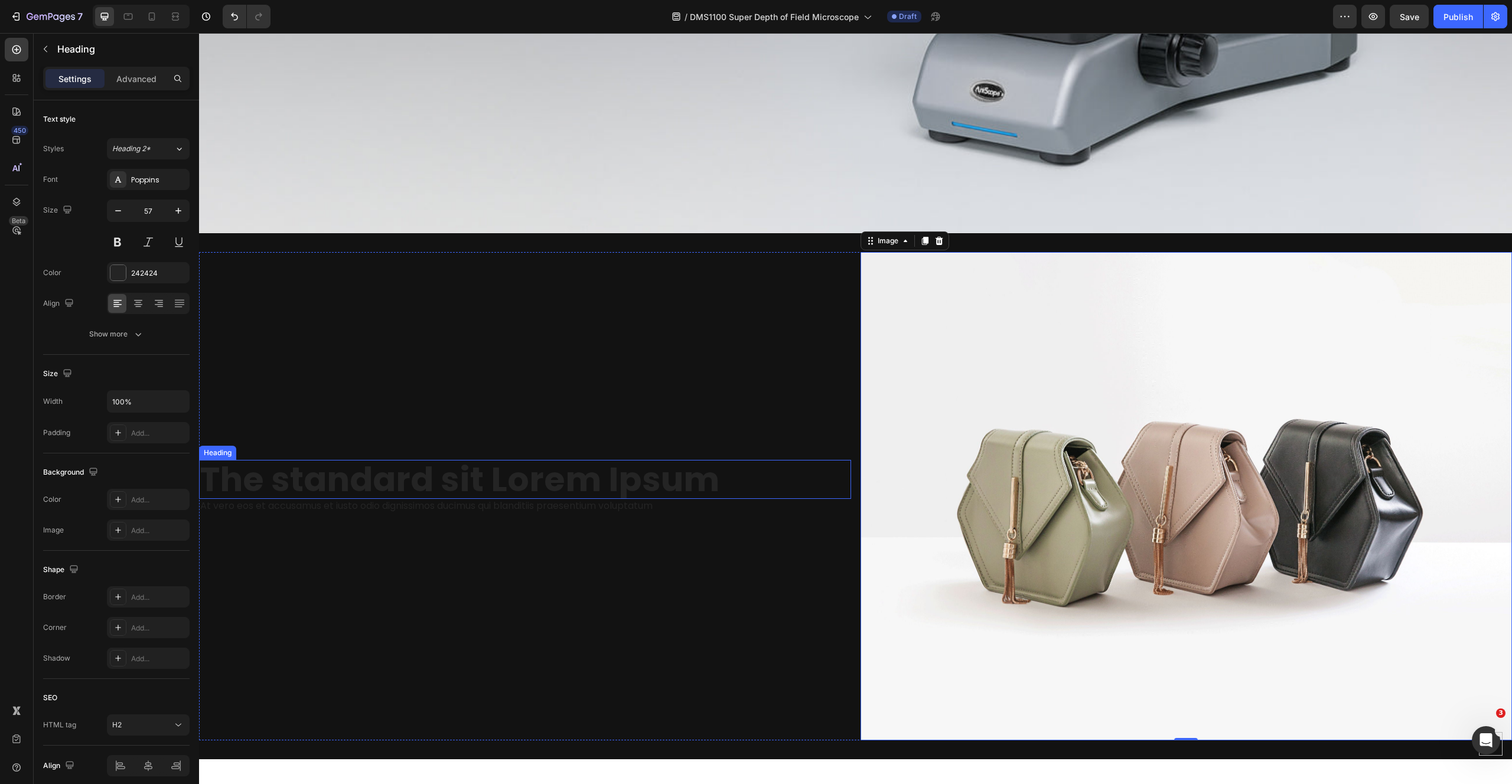
click at [384, 471] on h2 "The standard sit Lorem Ipsum" at bounding box center [525, 479] width 652 height 39
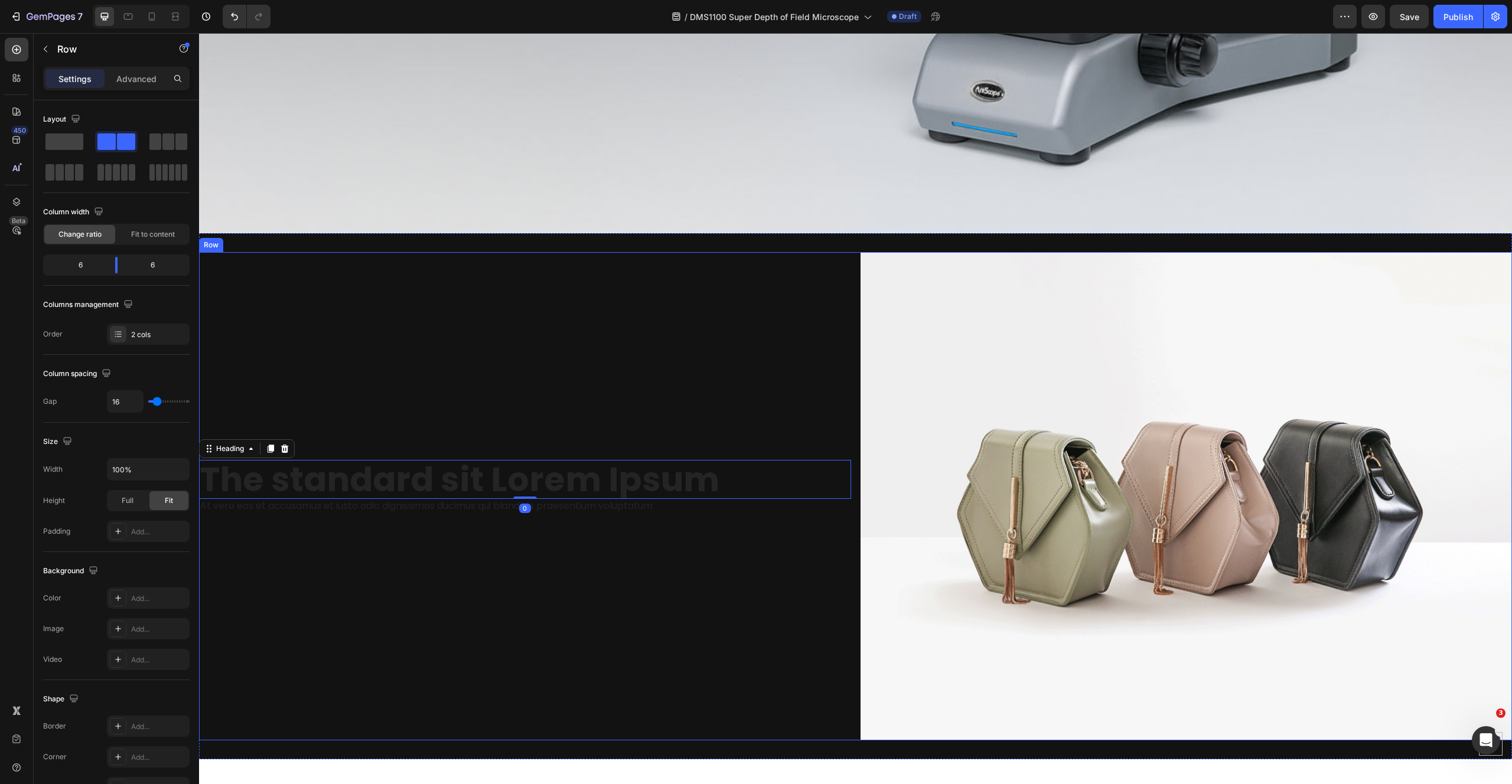
click at [396, 411] on div "The standard sit Lorem Ipsum Heading 0 At vero eos et accusamus et iusto odio d…" at bounding box center [525, 496] width 652 height 489
click at [216, 236] on div "Row" at bounding box center [223, 241] width 20 height 11
click at [574, 522] on div "The standard sit Lorem Ipsum Heading At vero eos et accusamus et iusto odio dig…" at bounding box center [525, 496] width 652 height 489
click at [307, 460] on h2 "The standard sit Lorem Ipsum" at bounding box center [525, 479] width 652 height 39
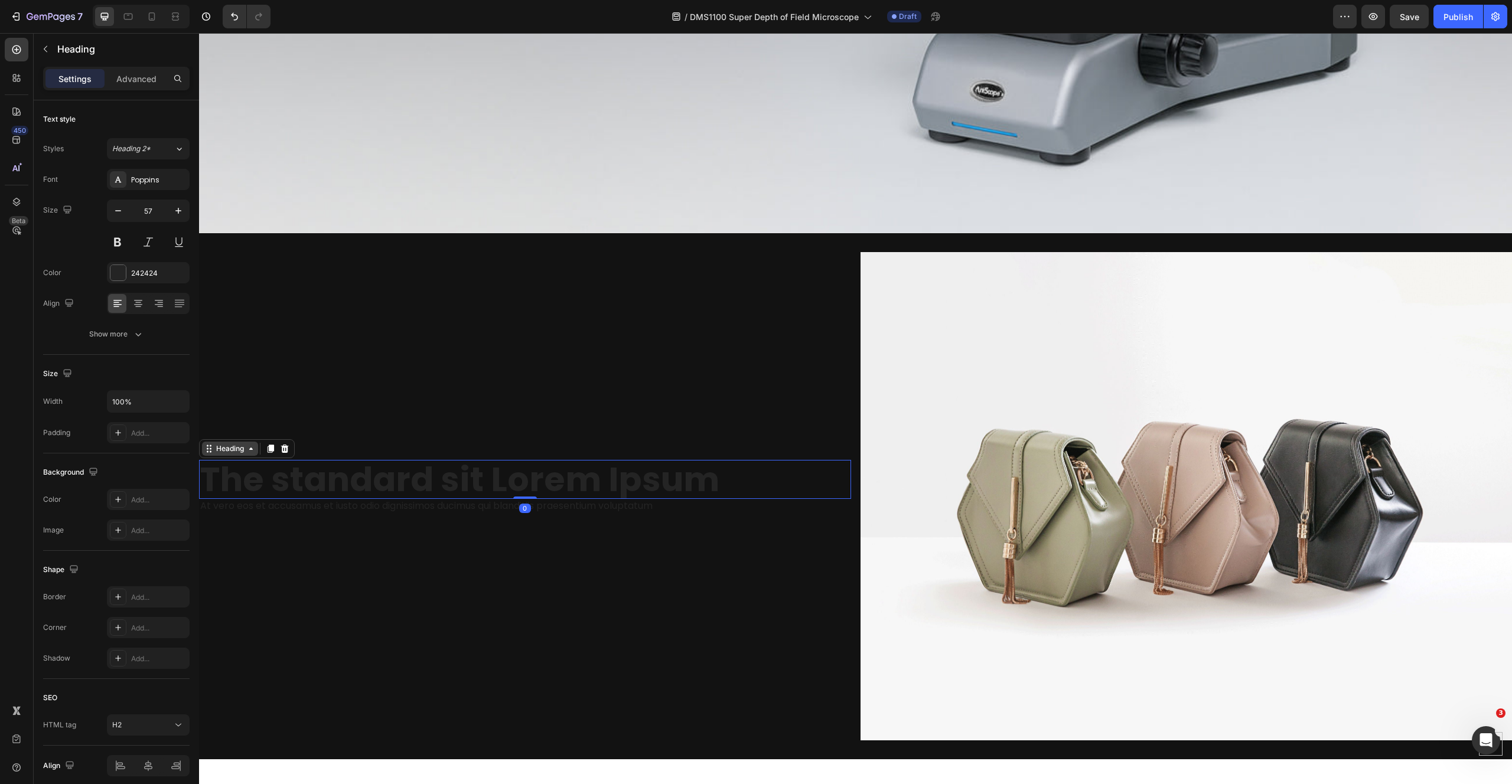
click at [222, 443] on div "Heading" at bounding box center [229, 448] width 32 height 11
click at [223, 443] on div "Heading" at bounding box center [229, 448] width 32 height 11
click at [49, 49] on icon "button" at bounding box center [45, 49] width 9 height 9
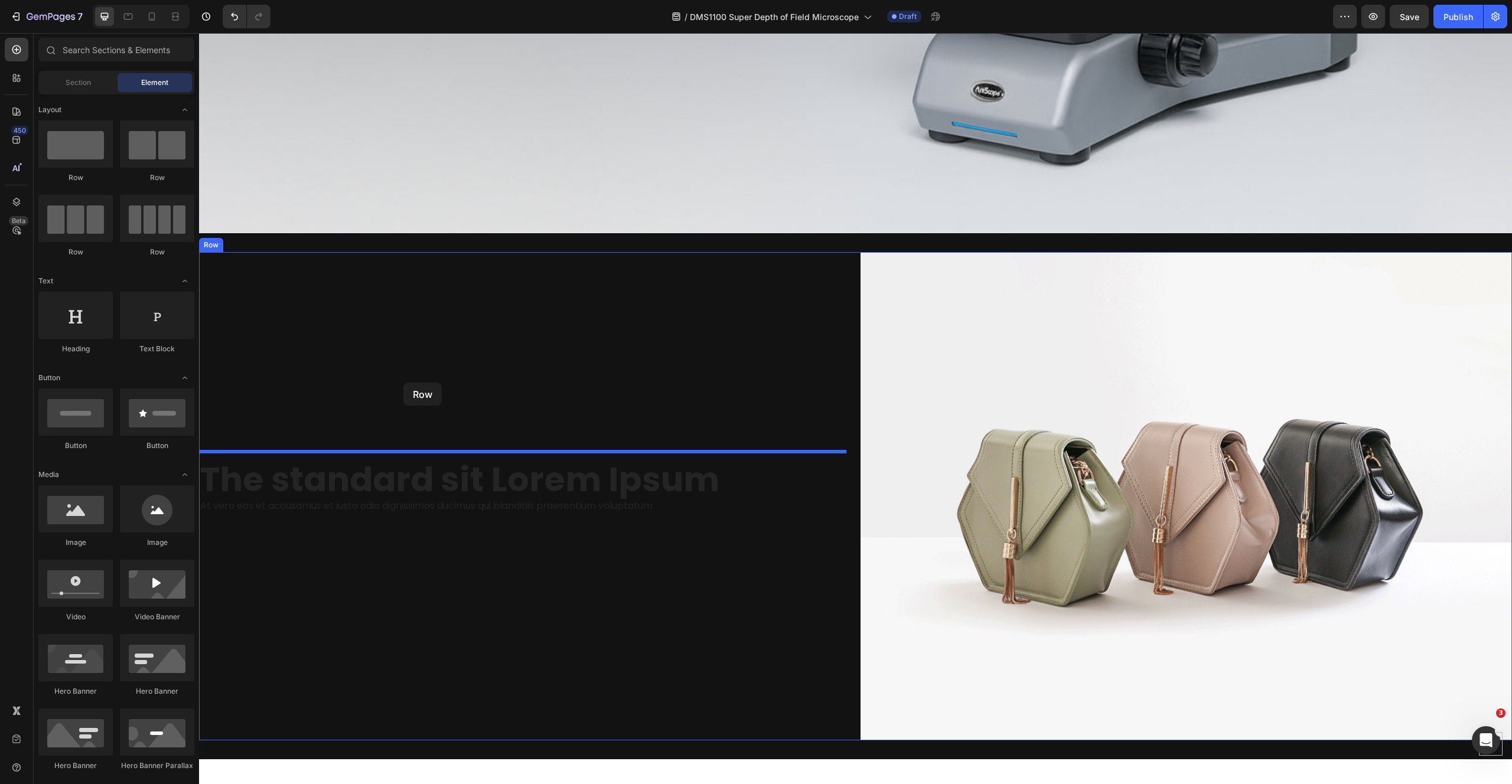
drag, startPoint x: 280, startPoint y: 179, endPoint x: 403, endPoint y: 383, distance: 238.2
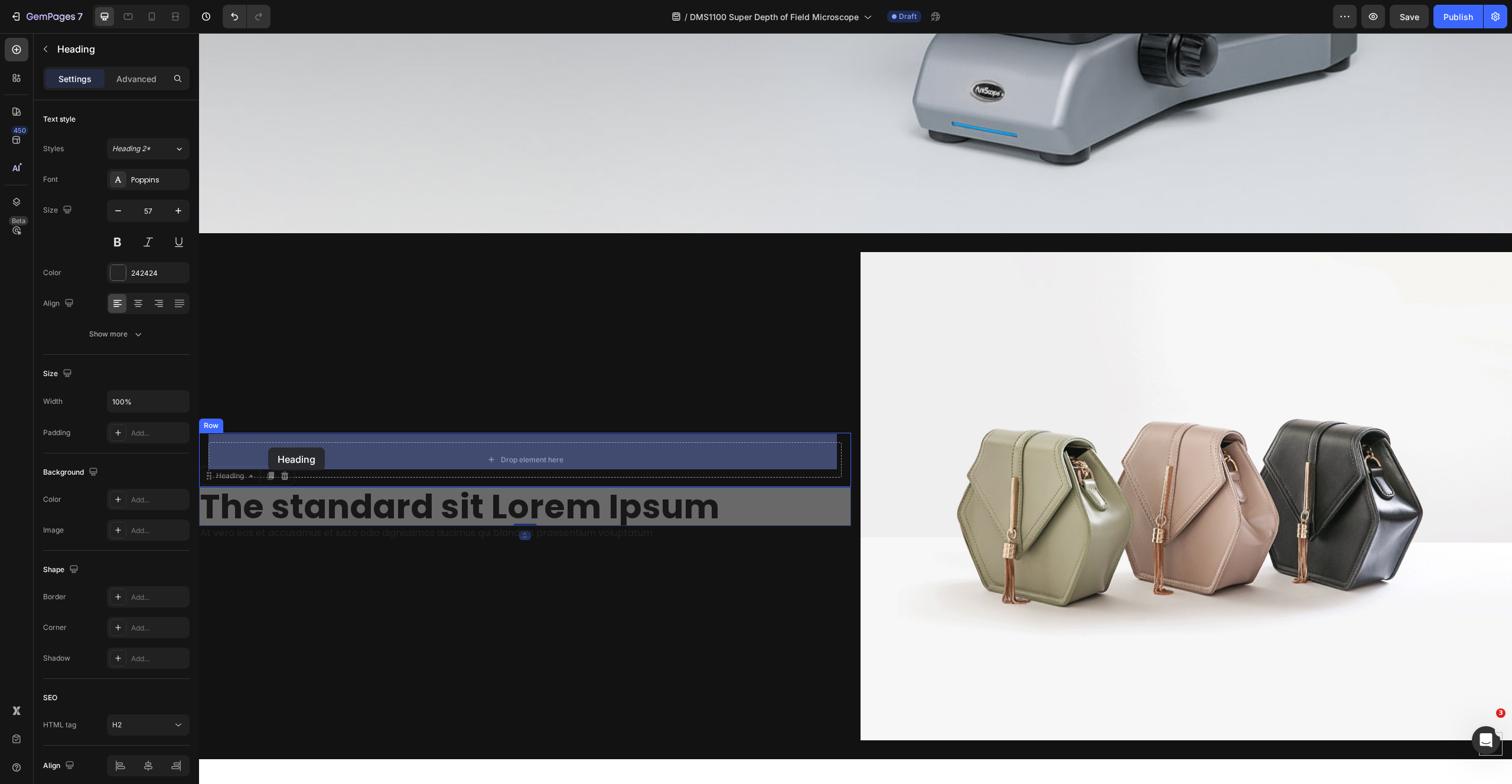
drag, startPoint x: 221, startPoint y: 474, endPoint x: 264, endPoint y: 454, distance: 47.4
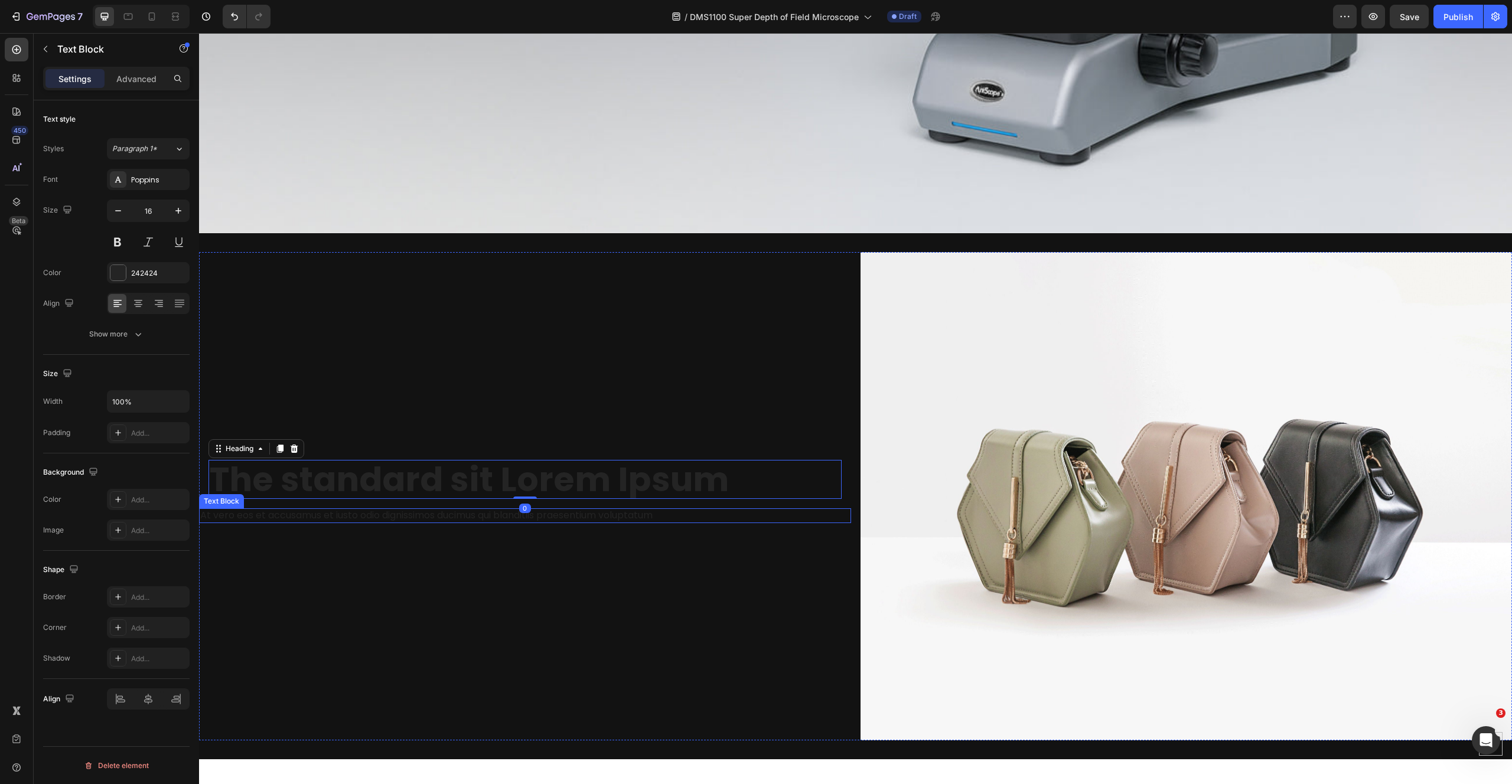
click at [344, 510] on p "At vero eos et accusamus et iusto odio dignissimos ducimus qui blanditiis praes…" at bounding box center [525, 515] width 650 height 12
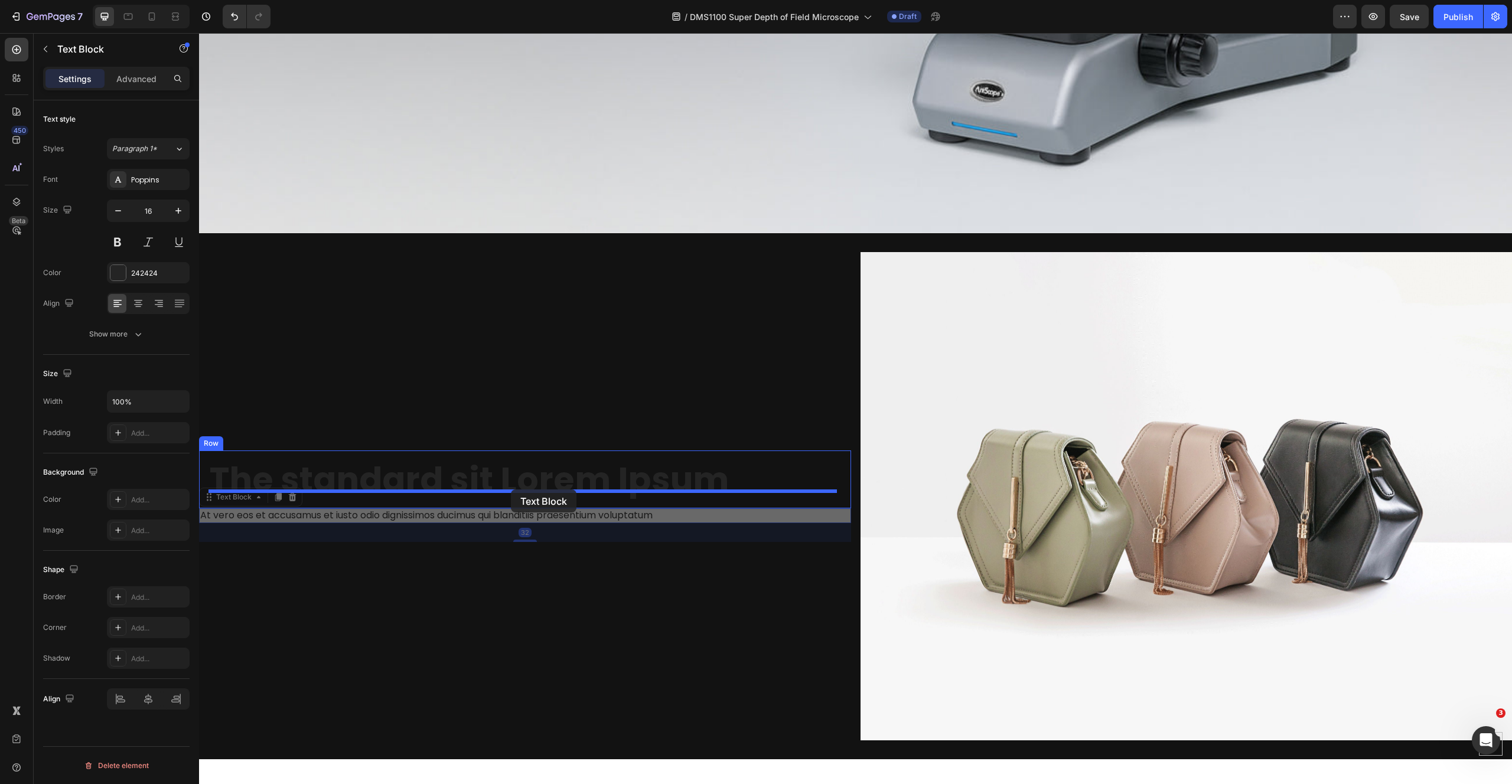
drag, startPoint x: 228, startPoint y: 489, endPoint x: 511, endPoint y: 489, distance: 283.0
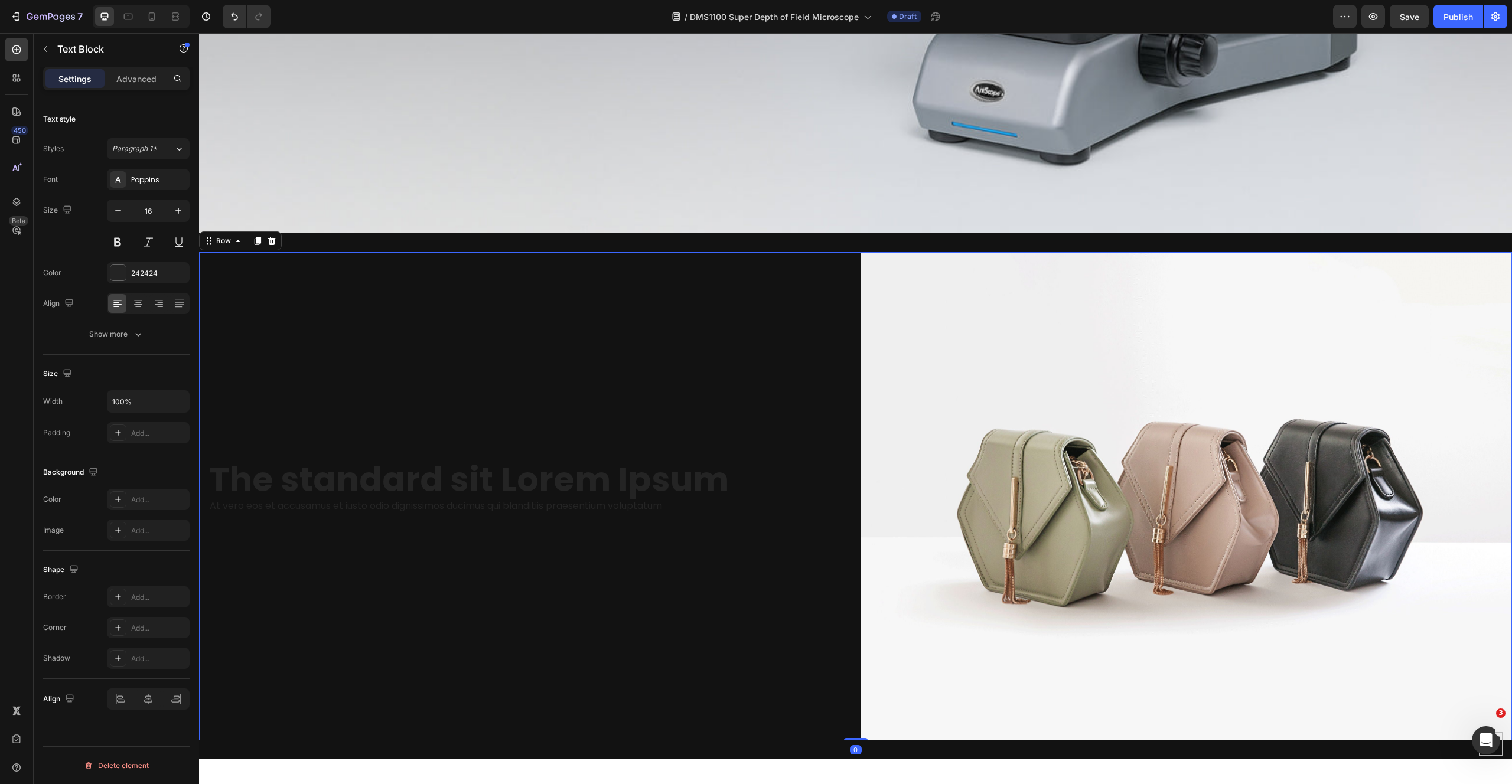
click at [755, 659] on div "The standard sit Lorem Ipsum Heading At vero eos et accusamus et iusto odio dig…" at bounding box center [525, 496] width 652 height 489
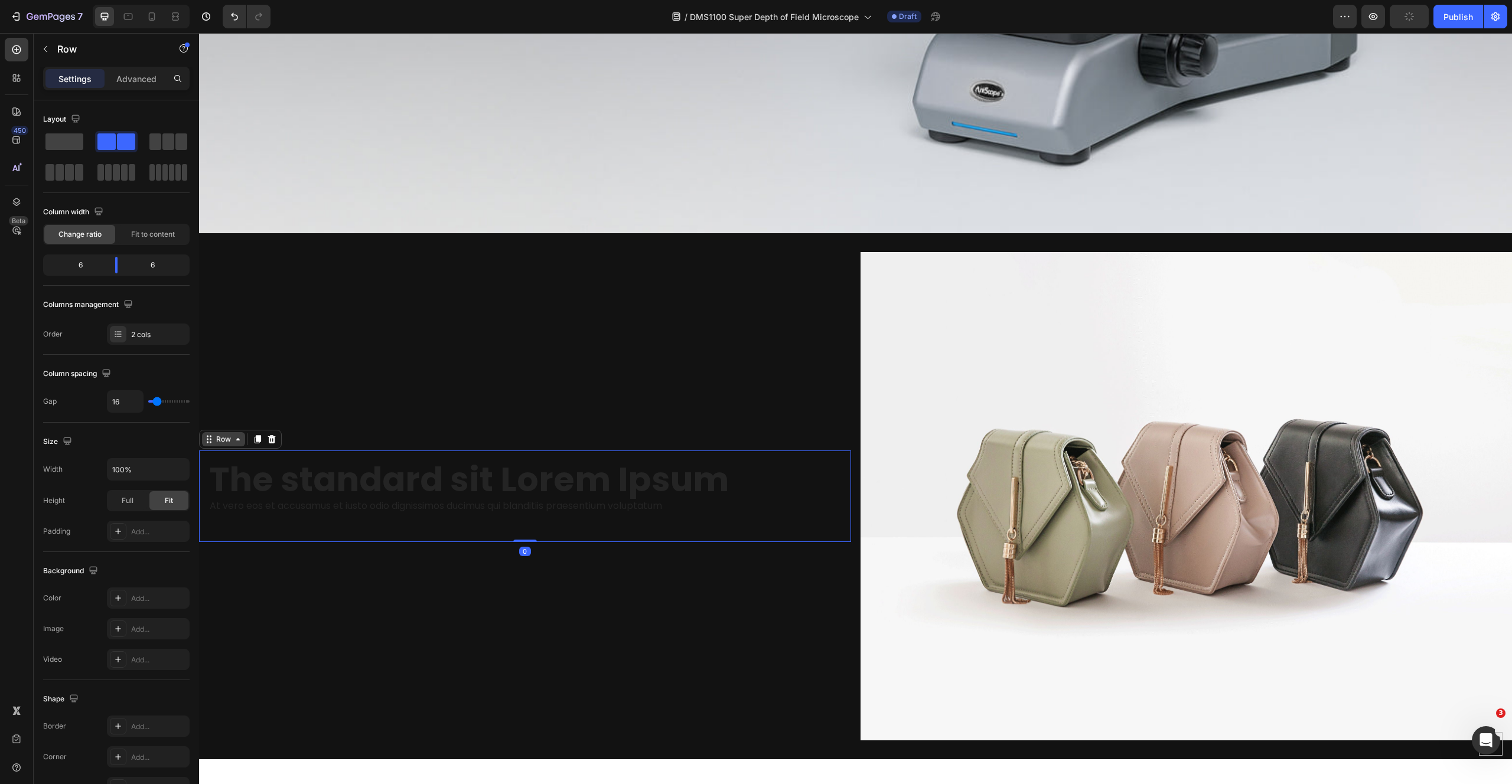
click at [211, 436] on div "Row" at bounding box center [223, 439] width 43 height 14
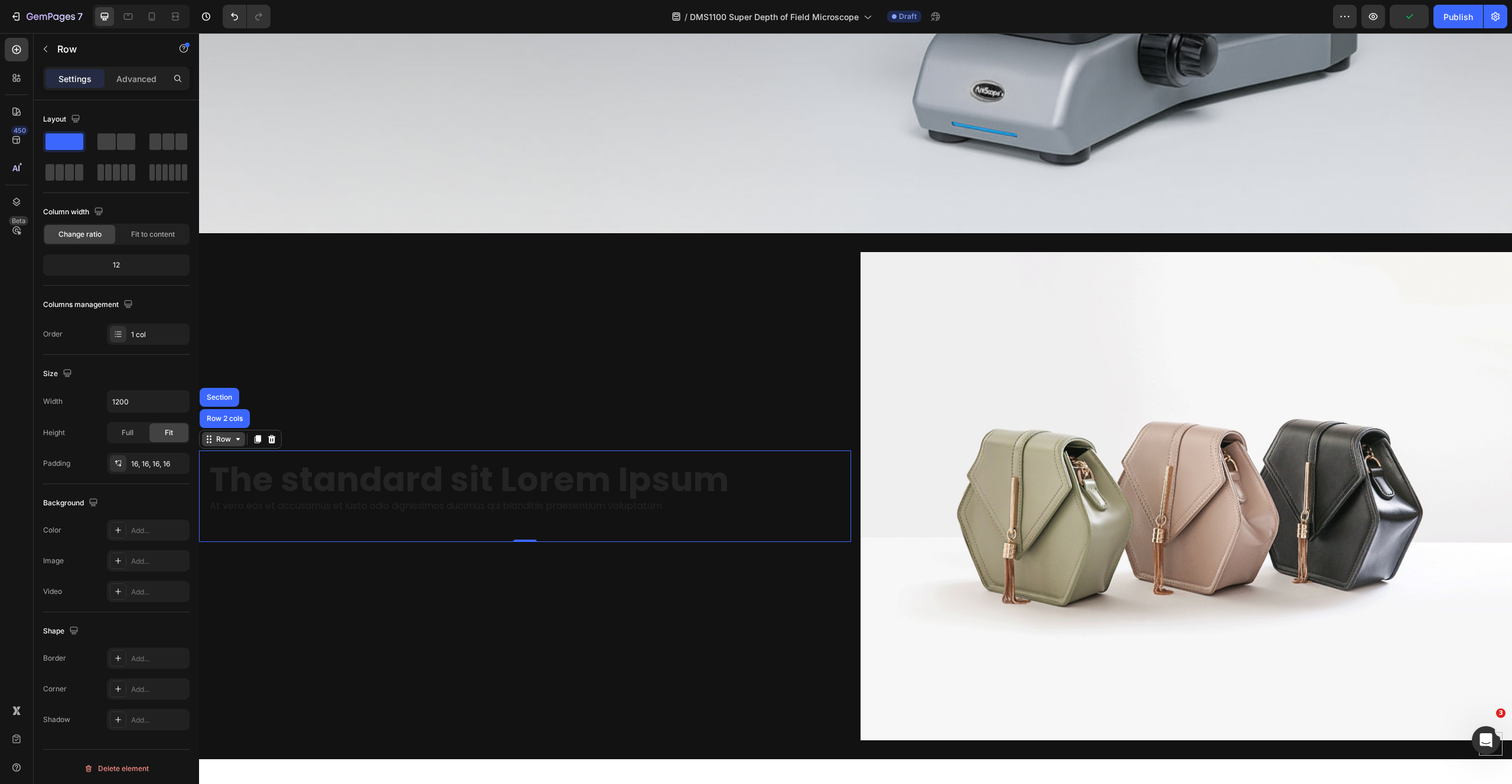
click at [213, 436] on div "Row" at bounding box center [223, 439] width 43 height 14
click at [117, 462] on icon at bounding box center [116, 462] width 3 height 4
click at [252, 525] on icon "button" at bounding box center [254, 527] width 9 height 9
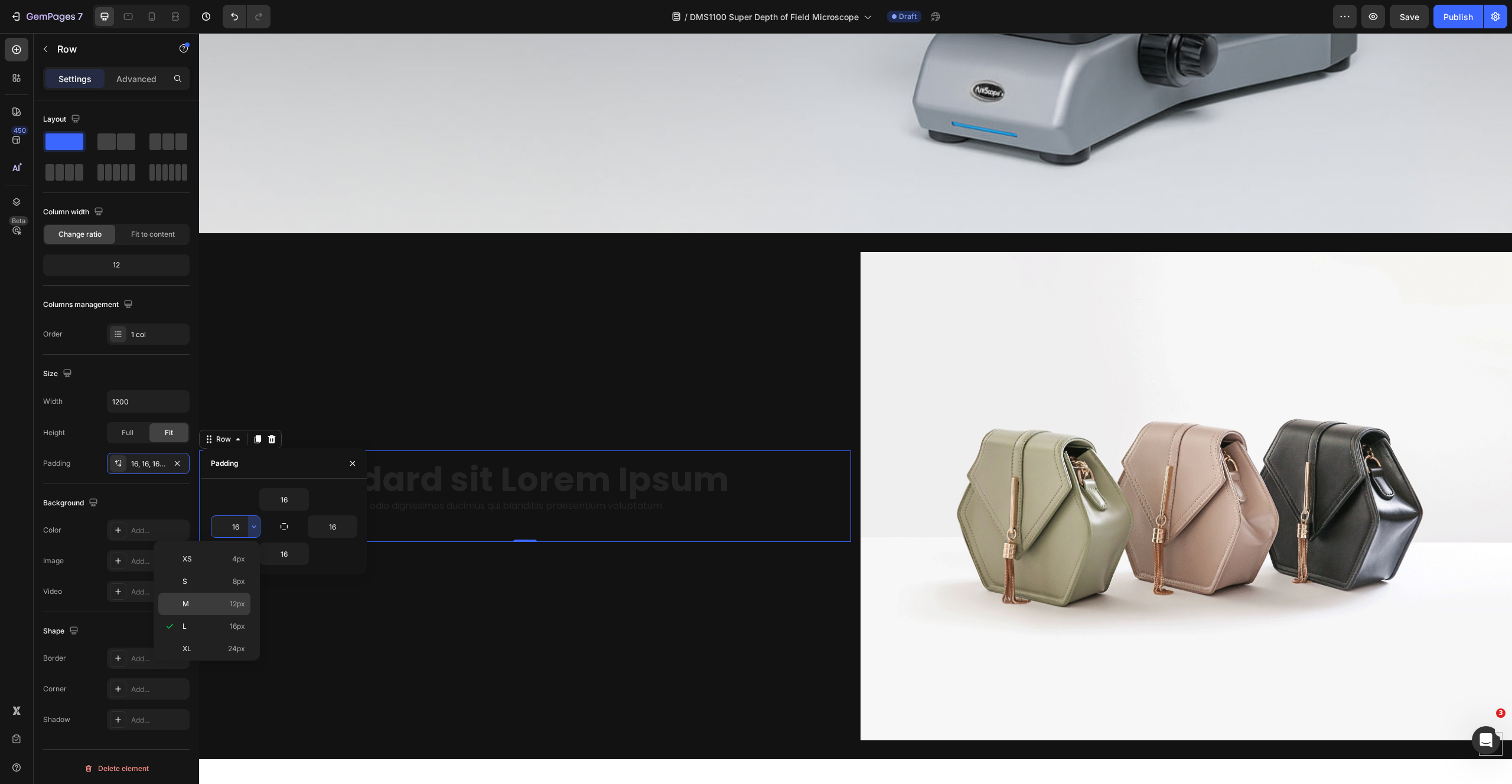
scroll to position [137, 0]
click at [231, 622] on span "80px" at bounding box center [236, 622] width 17 height 11
type input "80"
click at [352, 525] on icon "button" at bounding box center [351, 527] width 9 height 9
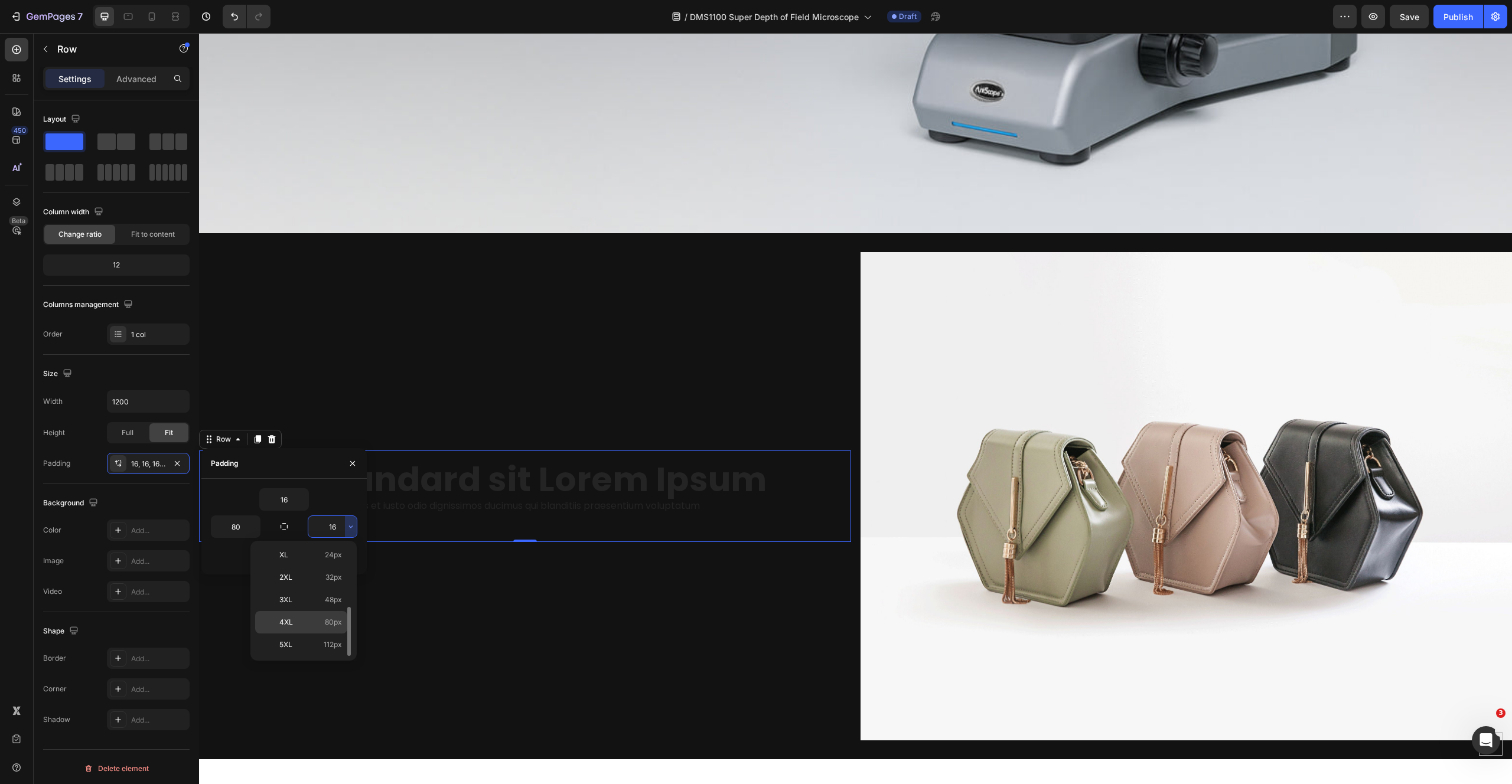
click at [315, 625] on p "4XL 80px" at bounding box center [310, 622] width 62 height 11
type input "80"
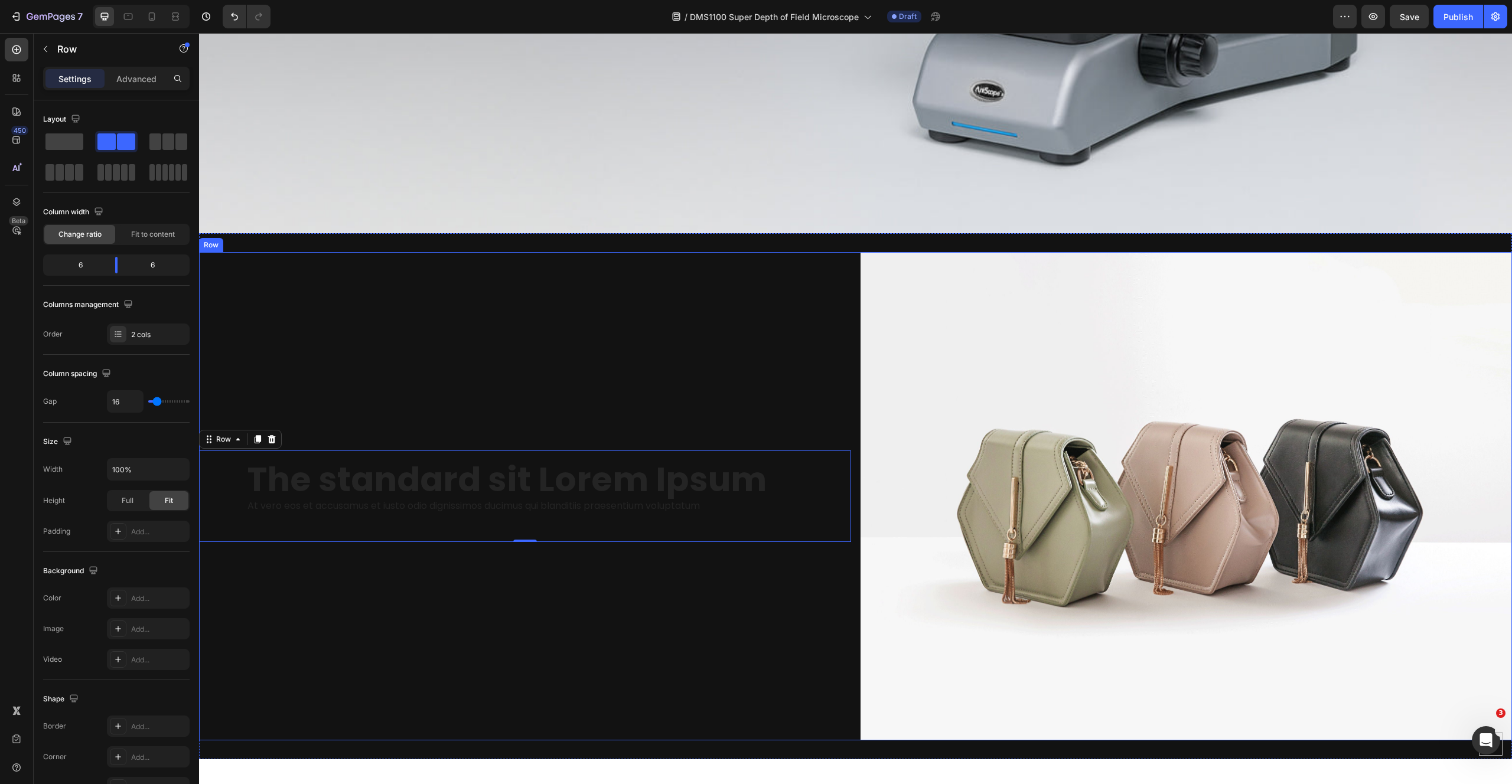
click at [532, 590] on div "The standard sit Lorem Ipsum Heading At vero eos et accusamus et iusto odio dig…" at bounding box center [525, 496] width 652 height 489
click at [1417, 19] on span "Save" at bounding box center [1410, 16] width 20 height 10
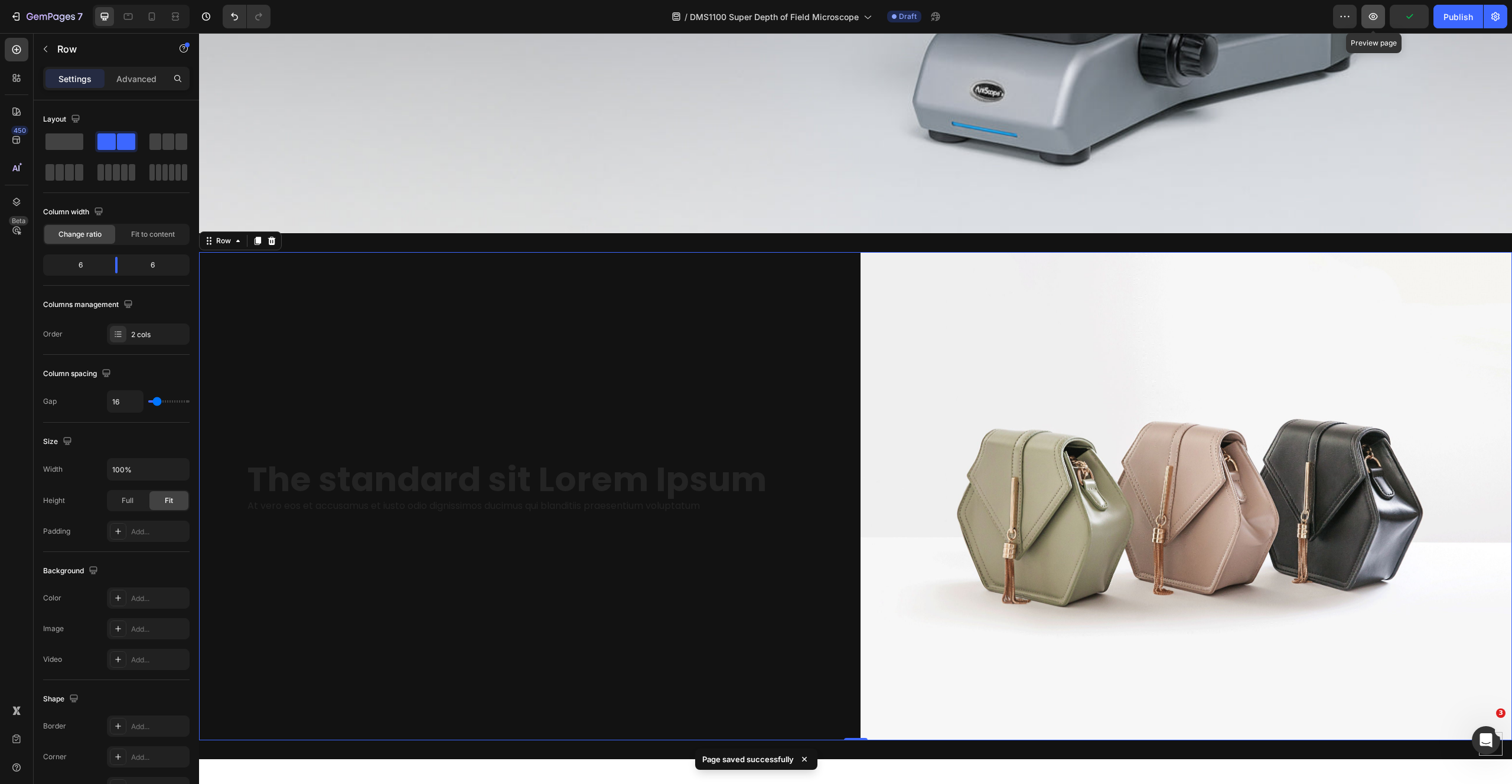
click at [1369, 19] on icon "button" at bounding box center [1373, 16] width 12 height 12
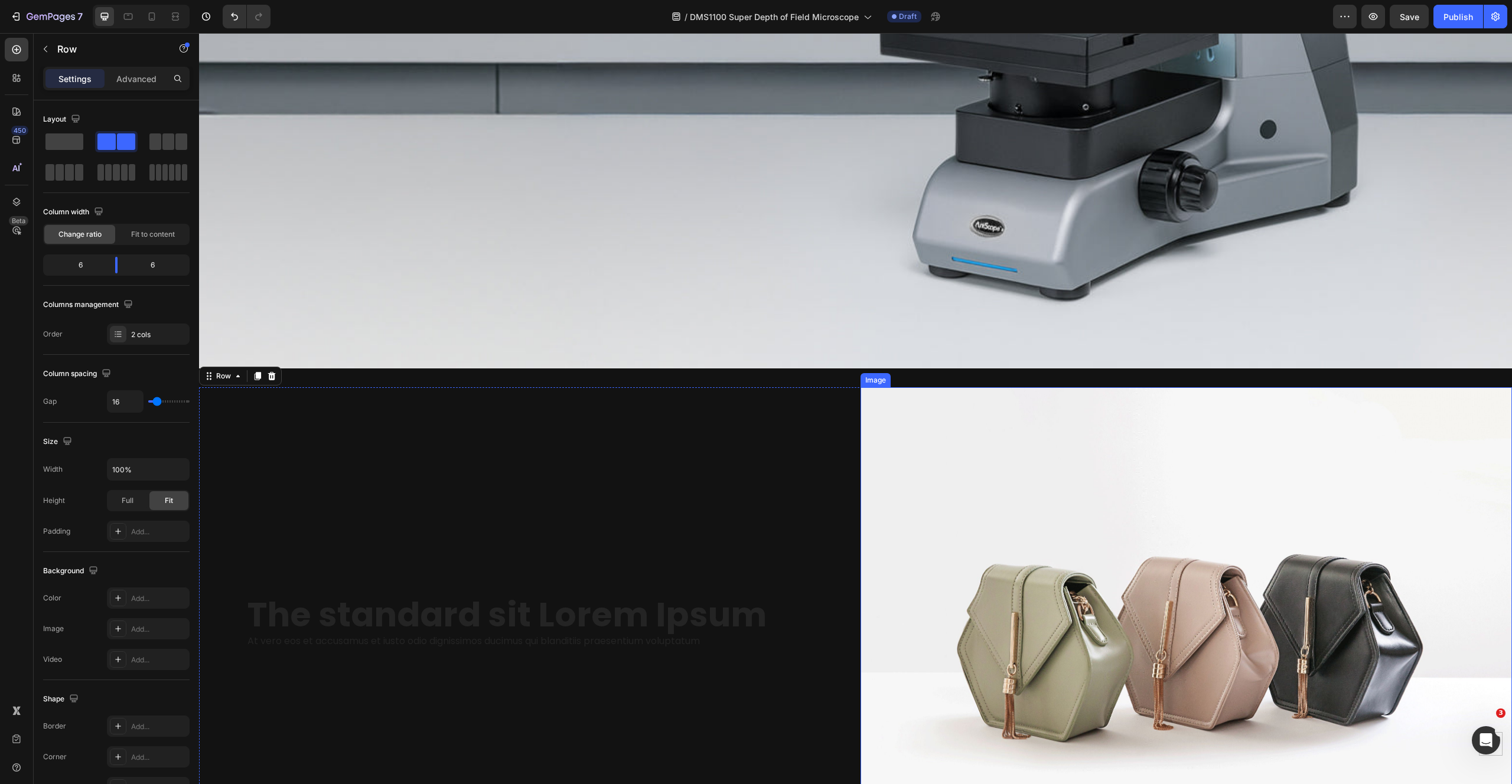
scroll to position [661, 0]
click at [272, 372] on icon at bounding box center [272, 376] width 8 height 9
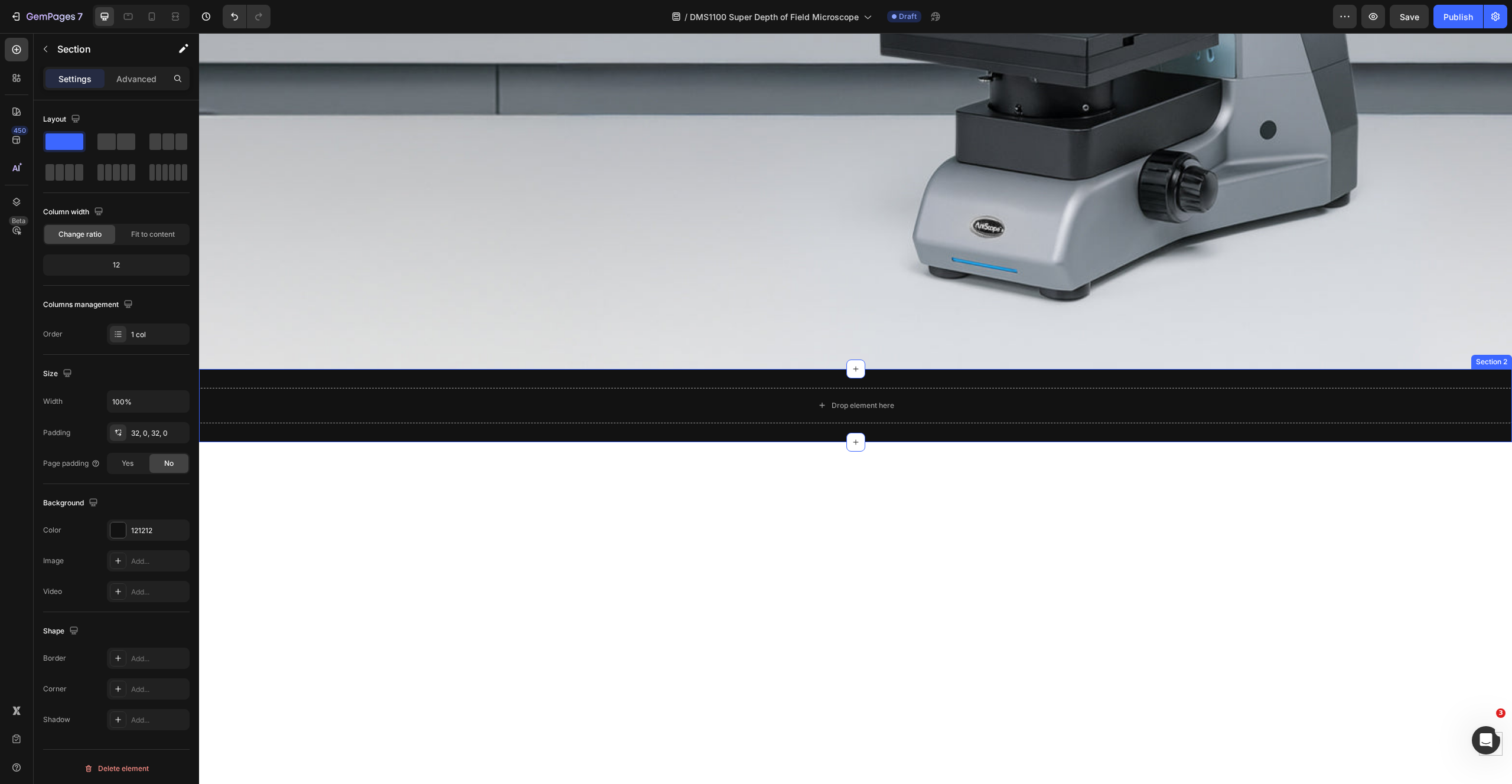
click at [307, 369] on div "Drop element here Section 2" at bounding box center [855, 405] width 1313 height 73
click at [1497, 353] on icon at bounding box center [1501, 358] width 9 height 9
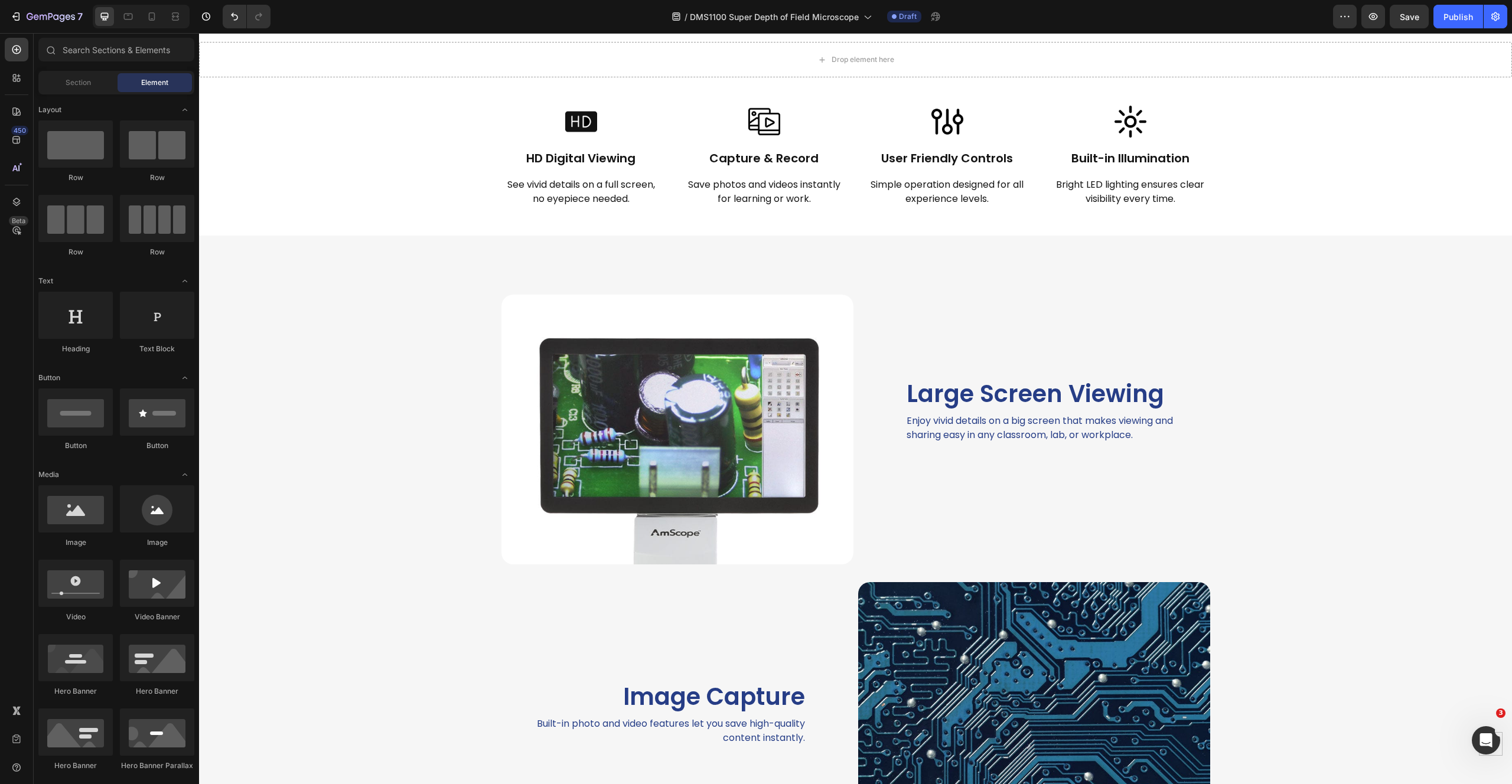
scroll to position [2065, 0]
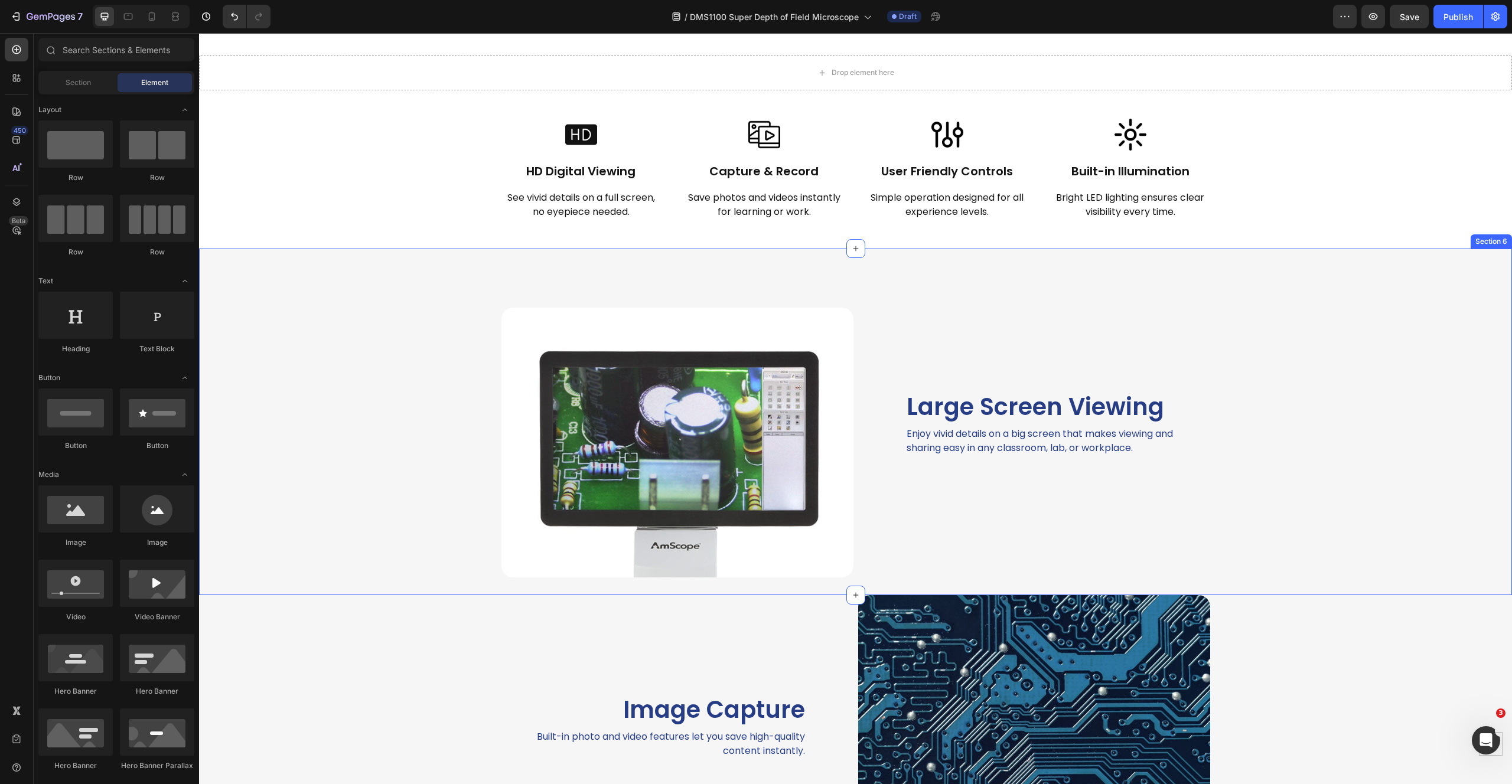
click at [360, 305] on div "Image Large Screen Viewing Heading Enjoy vivid details on a big screen that mak…" at bounding box center [855, 422] width 1313 height 347
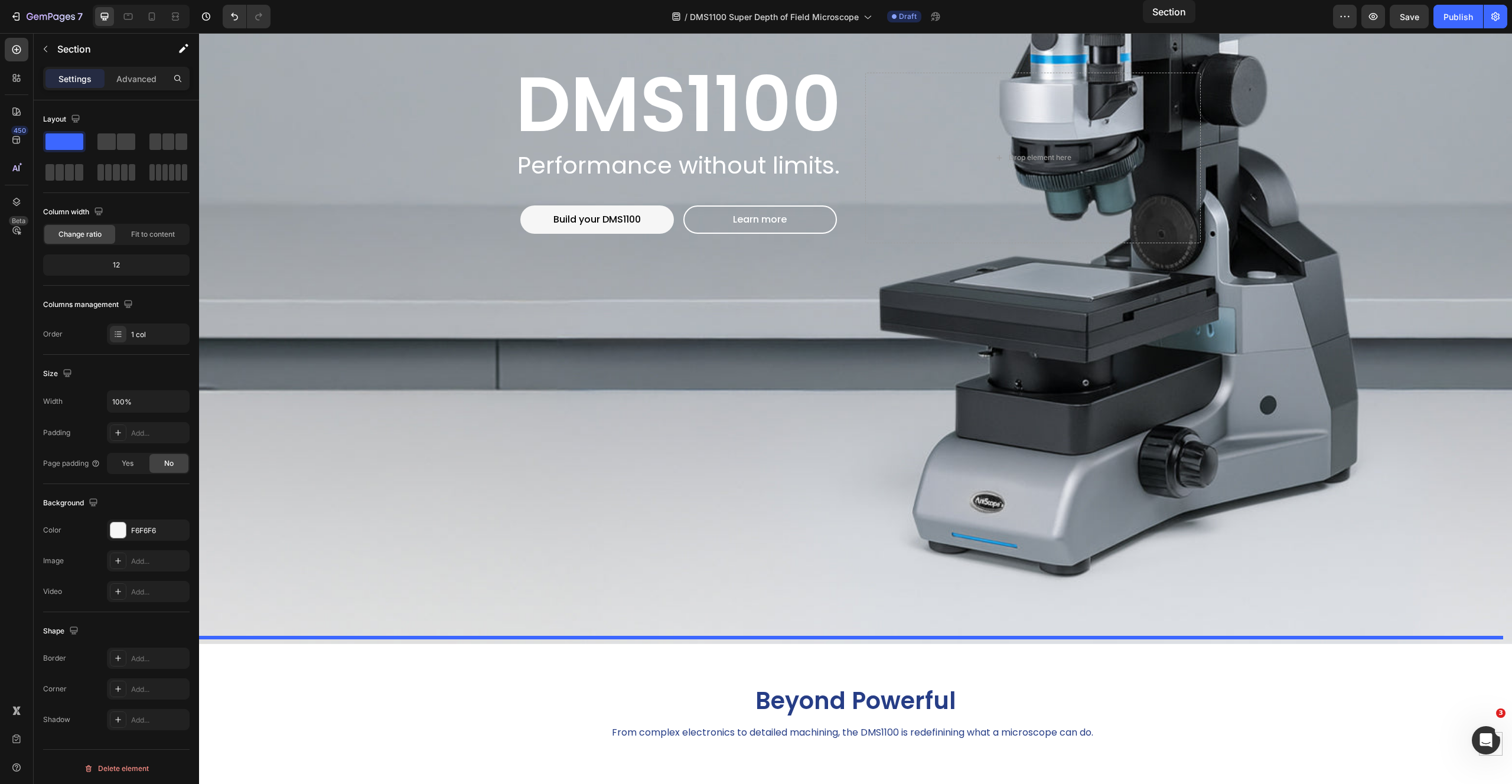
scroll to position [327, 0]
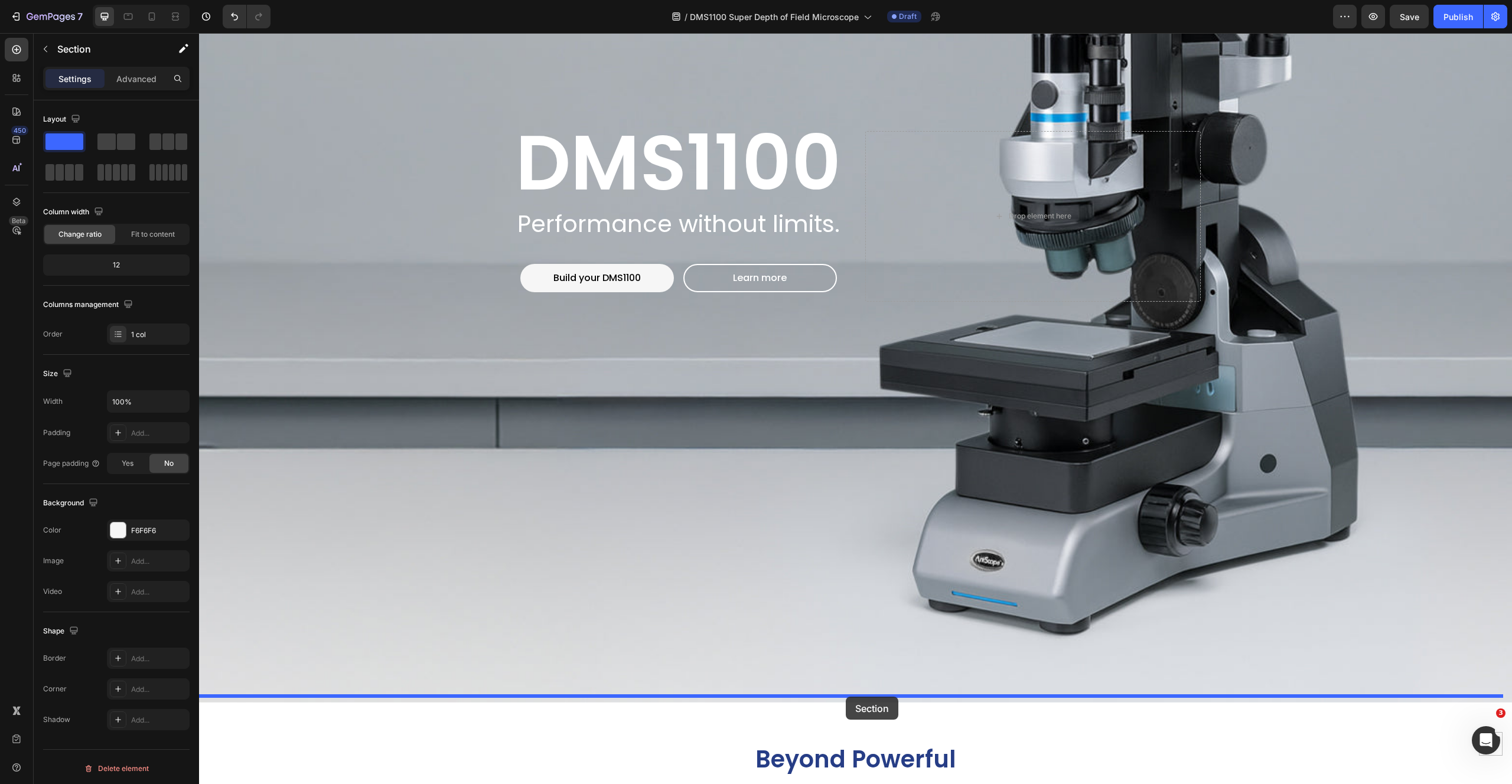
drag, startPoint x: 1273, startPoint y: 238, endPoint x: 846, endPoint y: 697, distance: 626.9
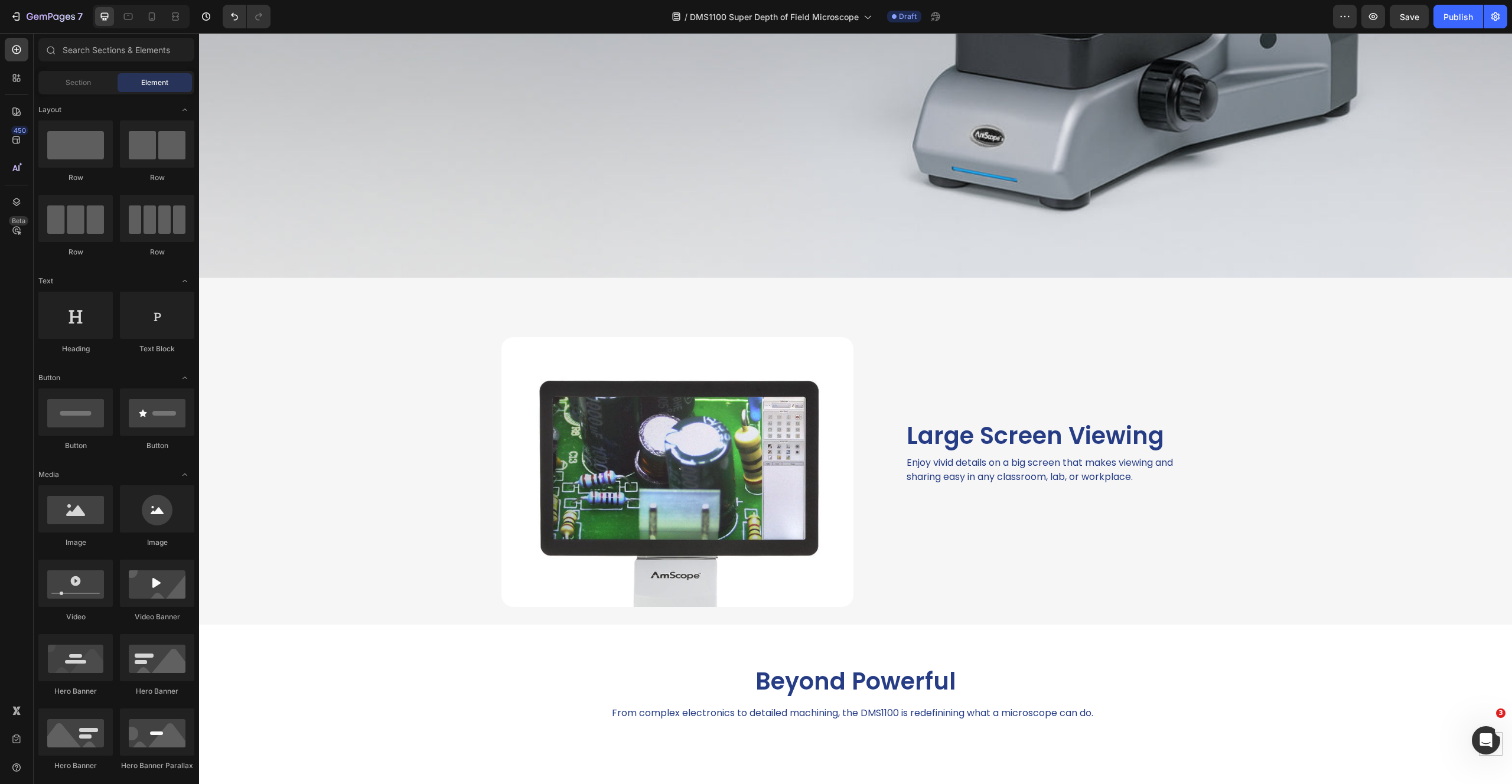
scroll to position [806, 0]
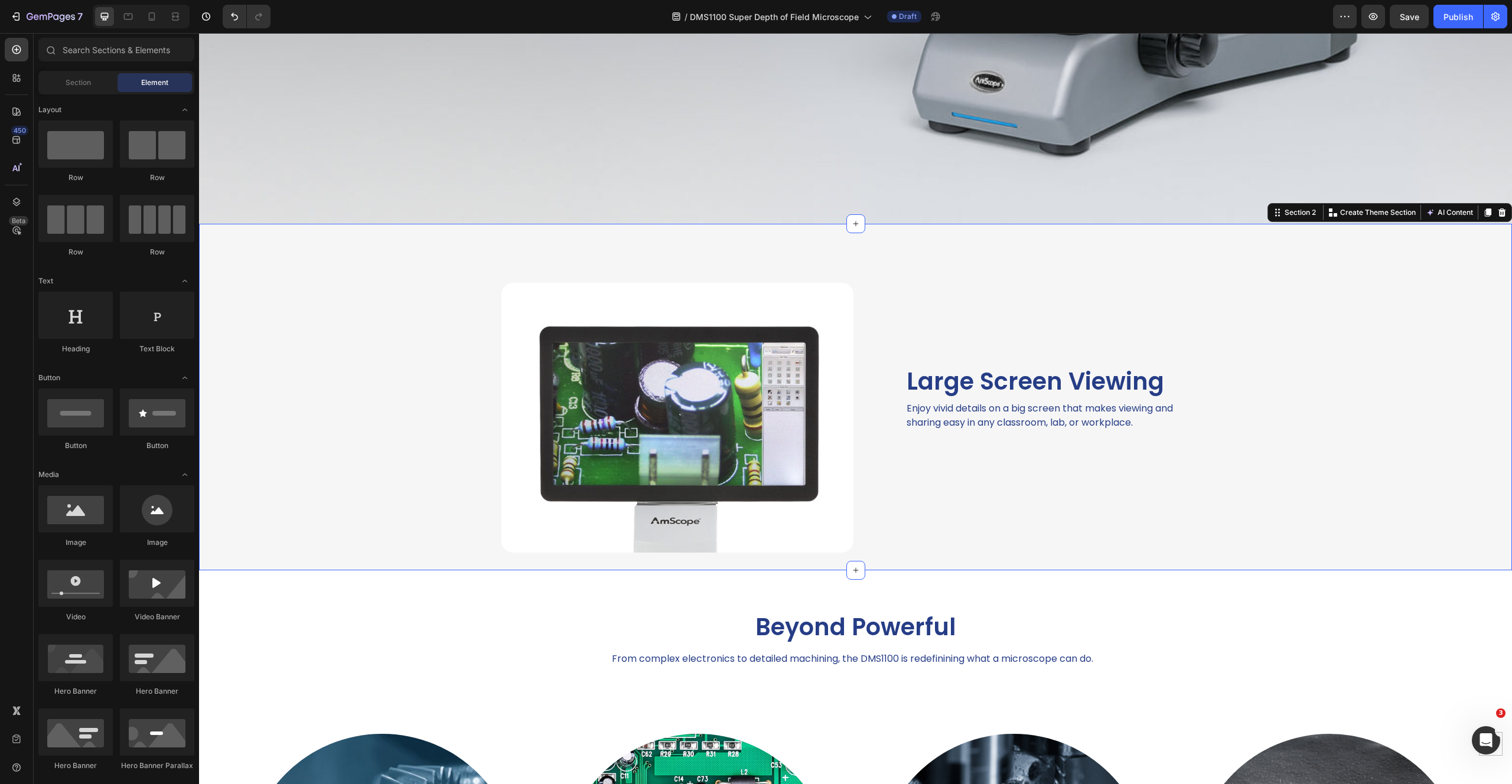
click at [300, 290] on div "Image Large Screen Viewing Heading Enjoy vivid details on a big screen that mak…" at bounding box center [855, 397] width 1313 height 347
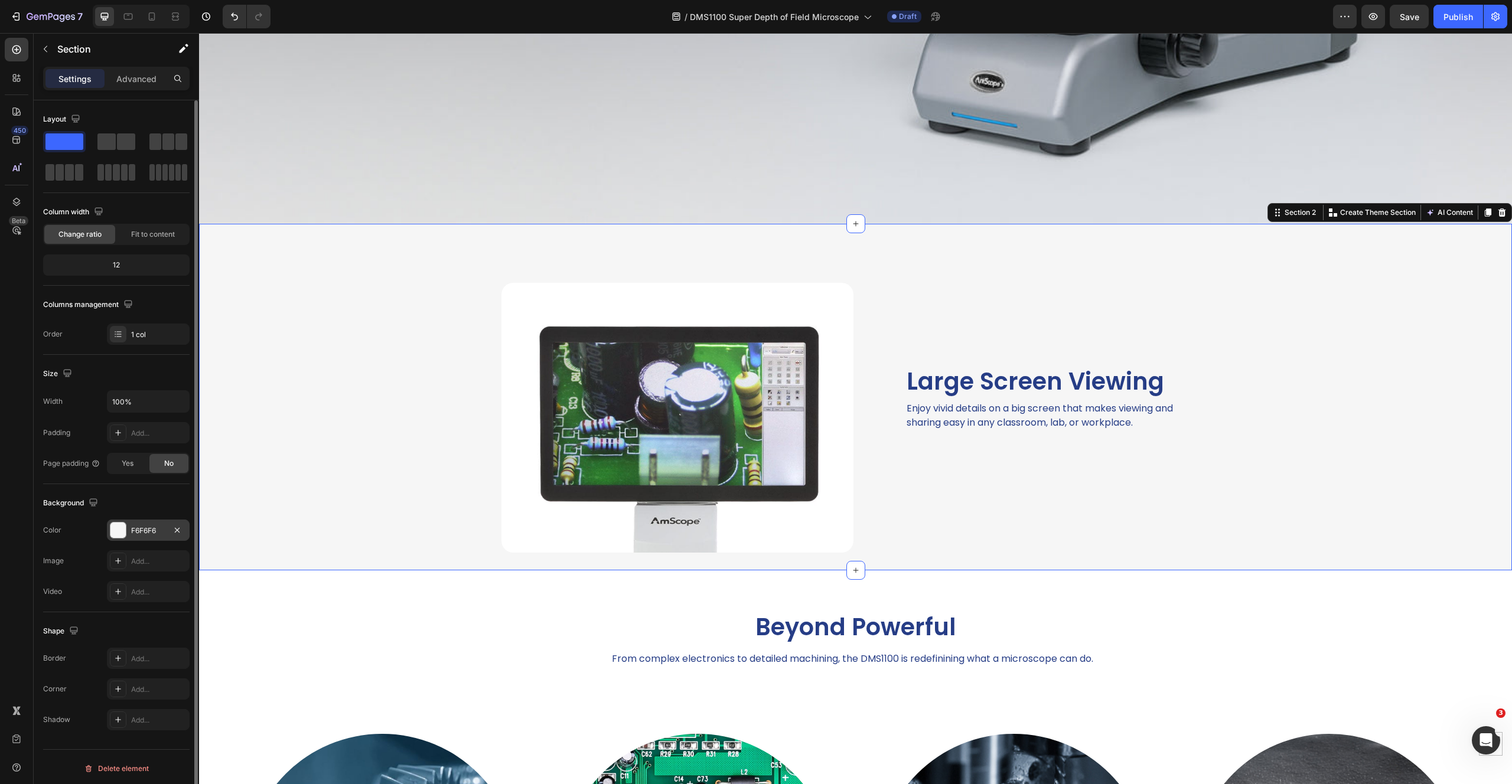
click at [150, 529] on div "F6F6F6" at bounding box center [148, 531] width 34 height 11
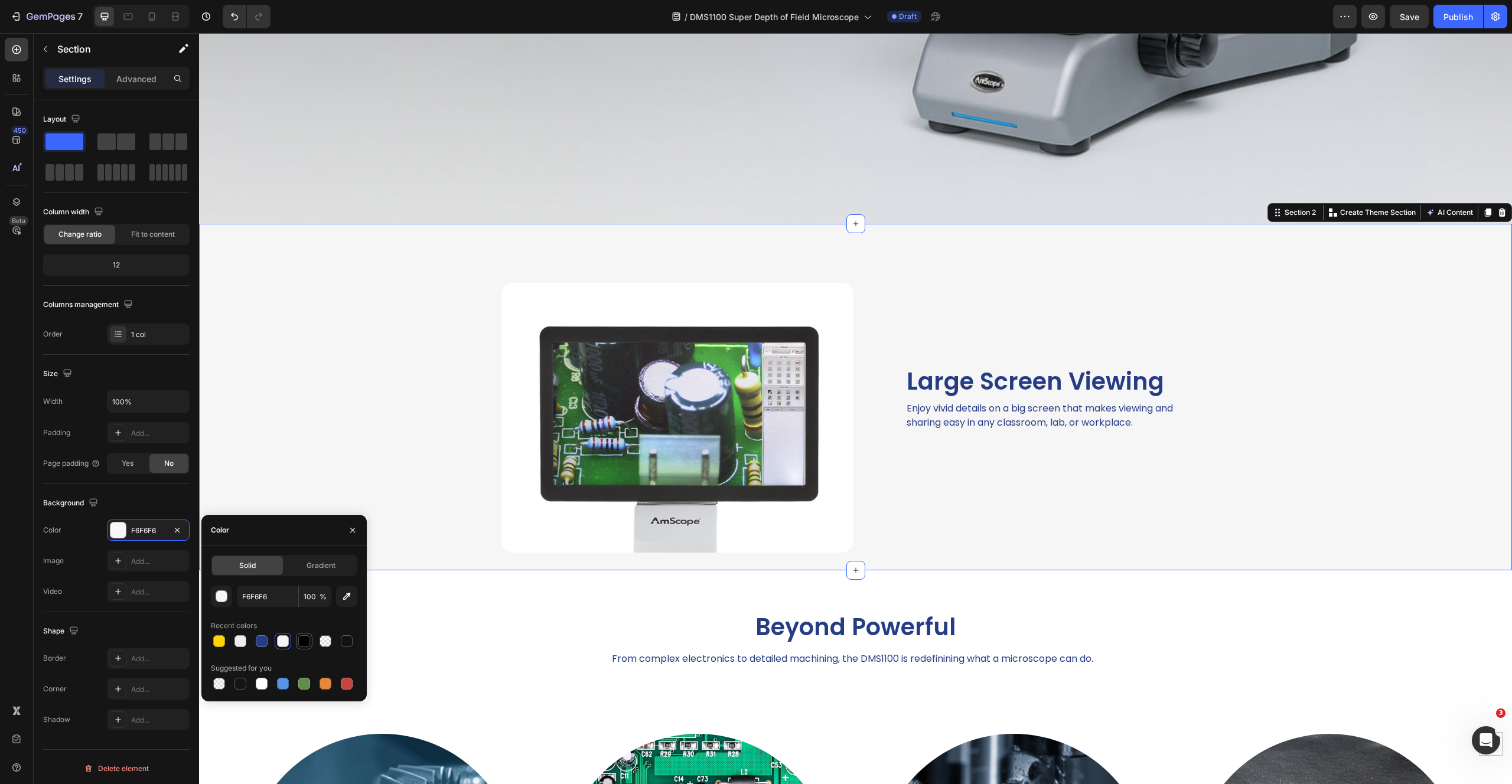
click at [305, 645] on div at bounding box center [304, 641] width 12 height 12
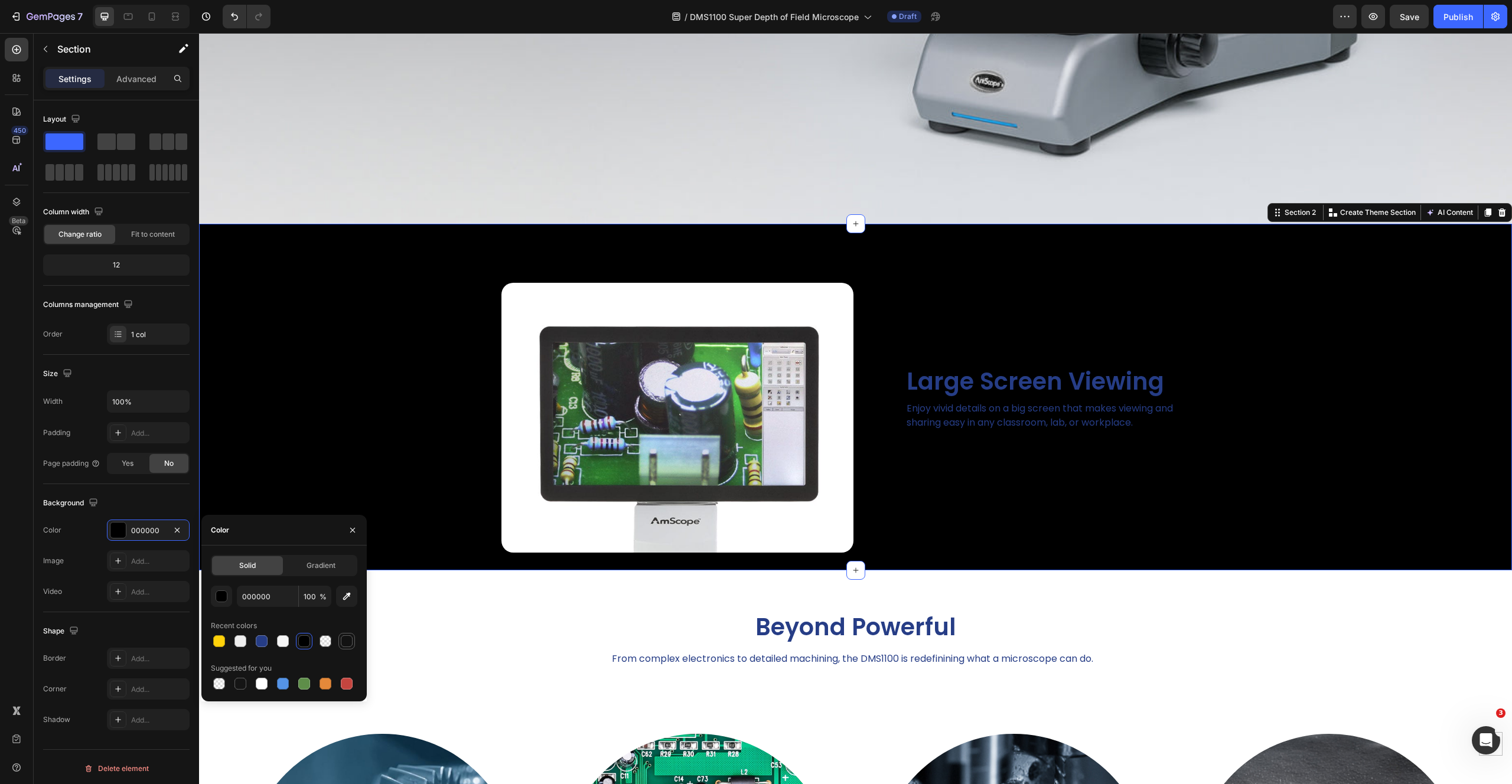
click at [348, 643] on div at bounding box center [347, 641] width 12 height 12
type input "121212"
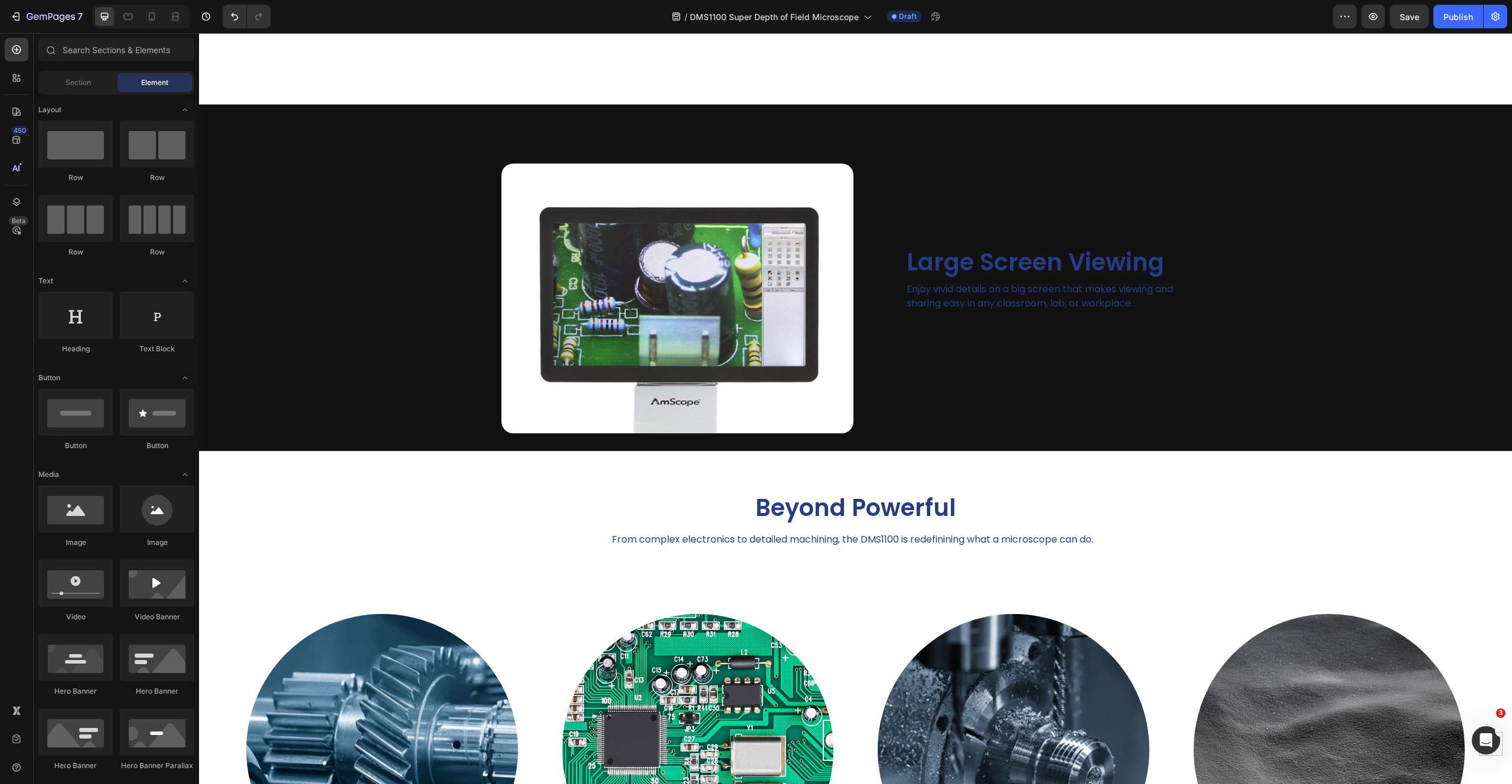
scroll to position [856, 0]
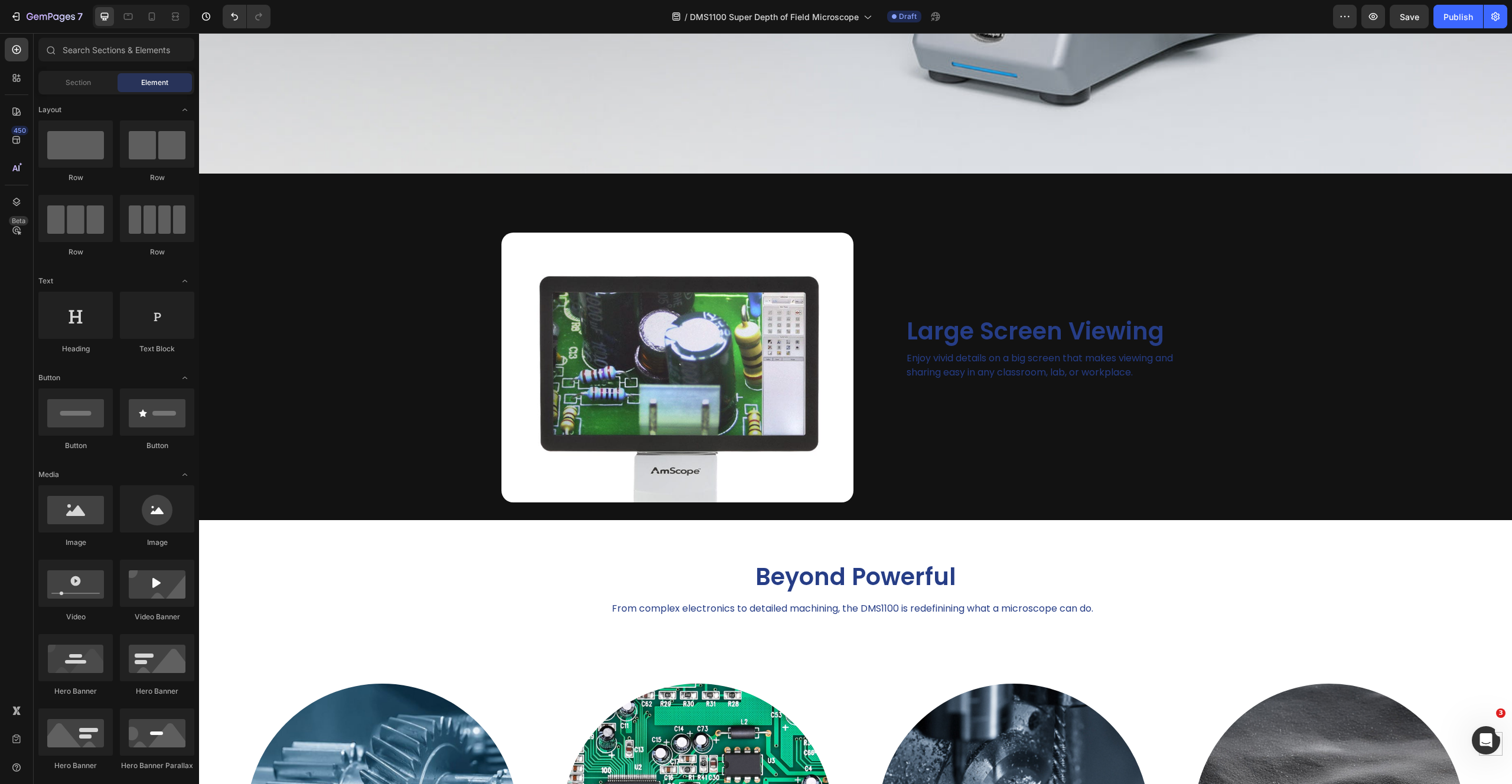
drag, startPoint x: 1511, startPoint y: 219, endPoint x: 1510, endPoint y: 227, distance: 8.1
click at [715, 338] on img at bounding box center [677, 367] width 352 height 270
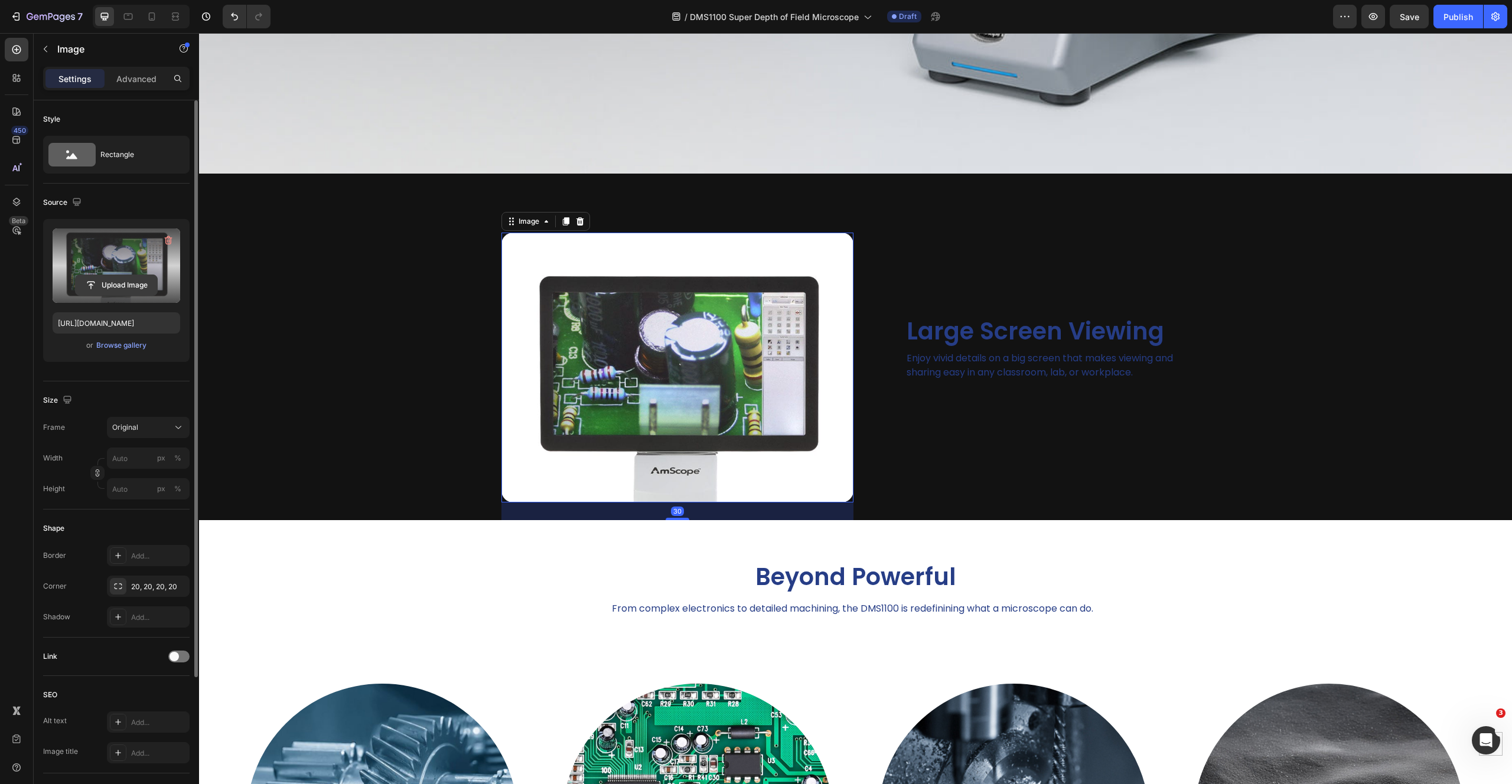
click at [123, 288] on input "file" at bounding box center [116, 285] width 81 height 20
type input "[URL][DOMAIN_NAME]"
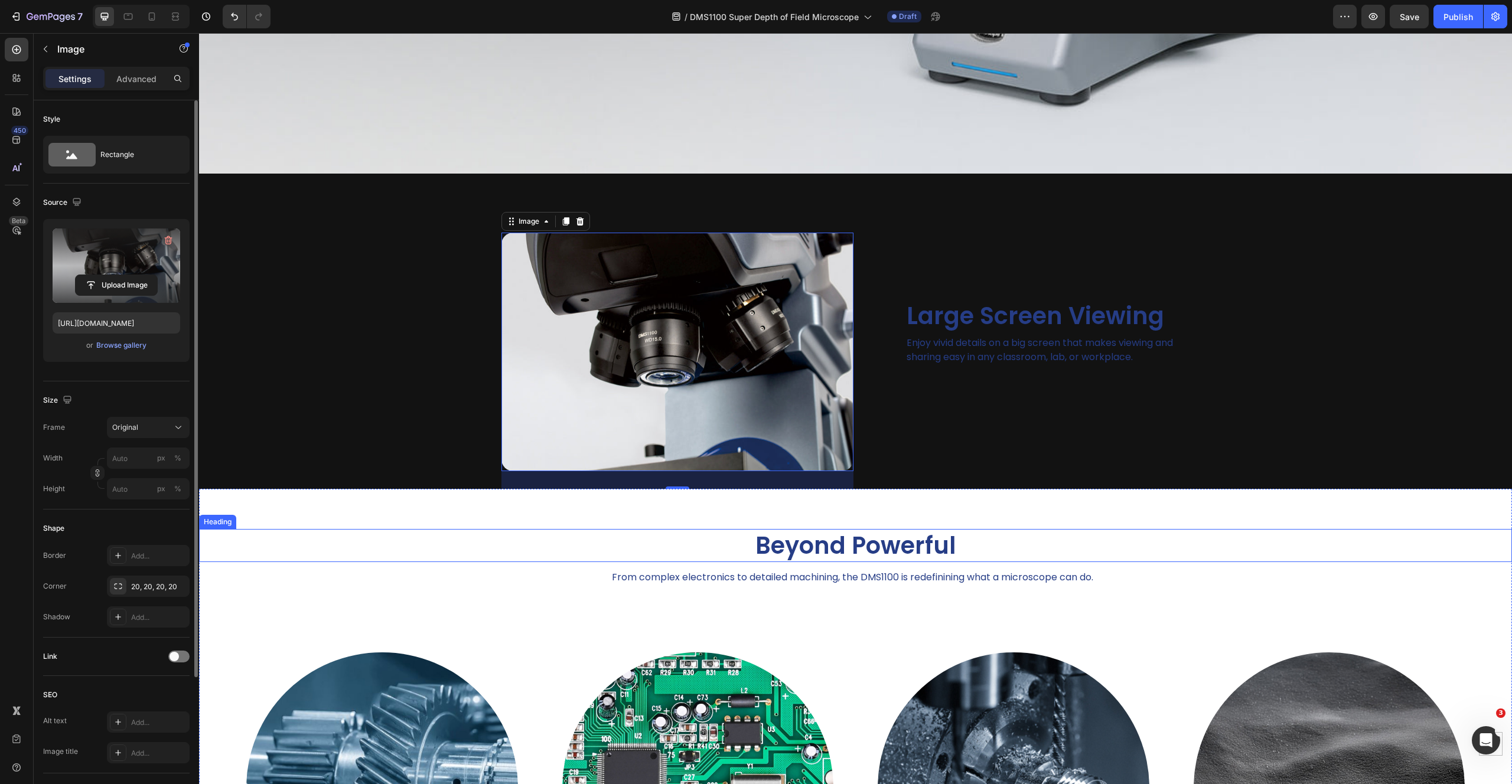
click at [424, 529] on h2 "Beyond Powerful" at bounding box center [855, 546] width 1313 height 33
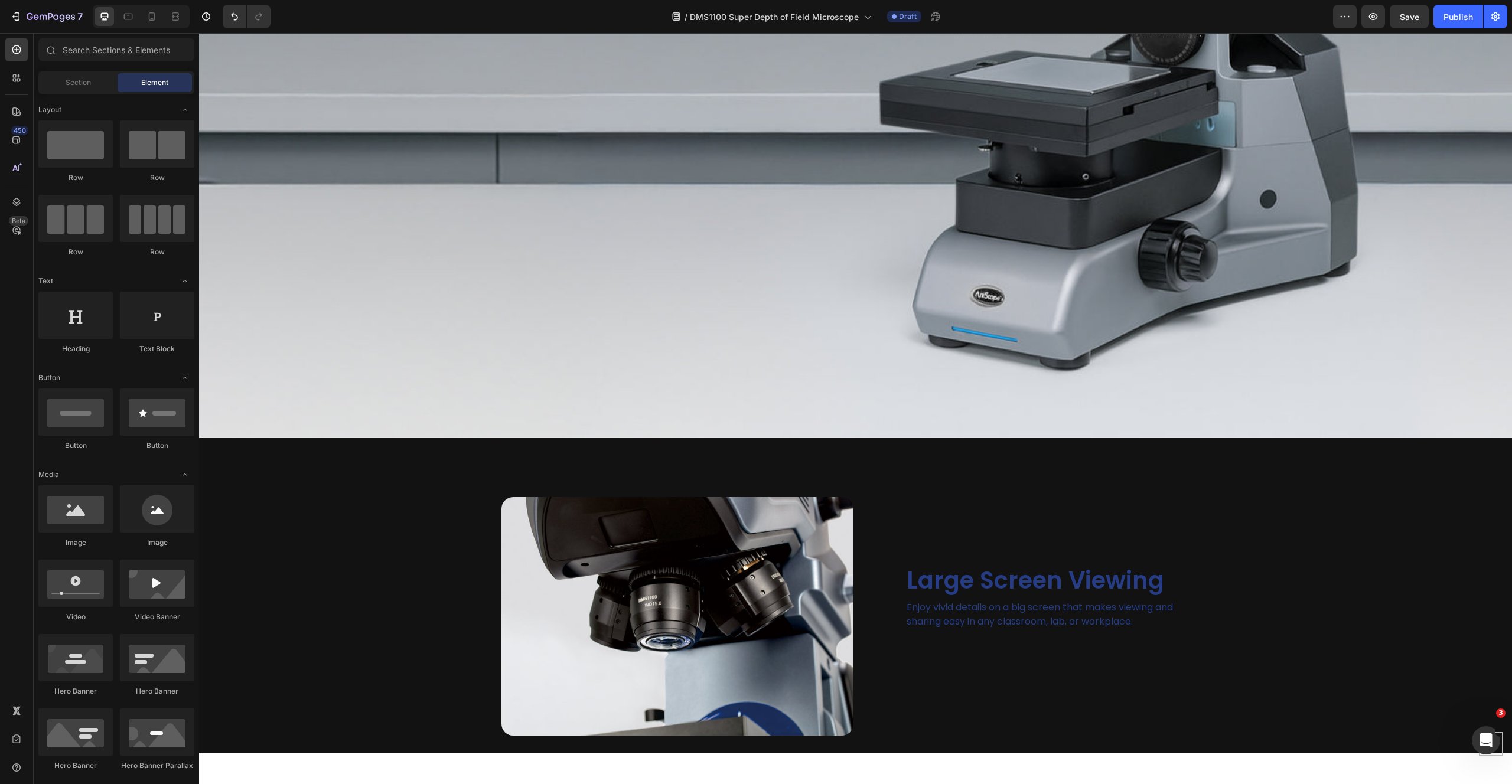
scroll to position [506, 0]
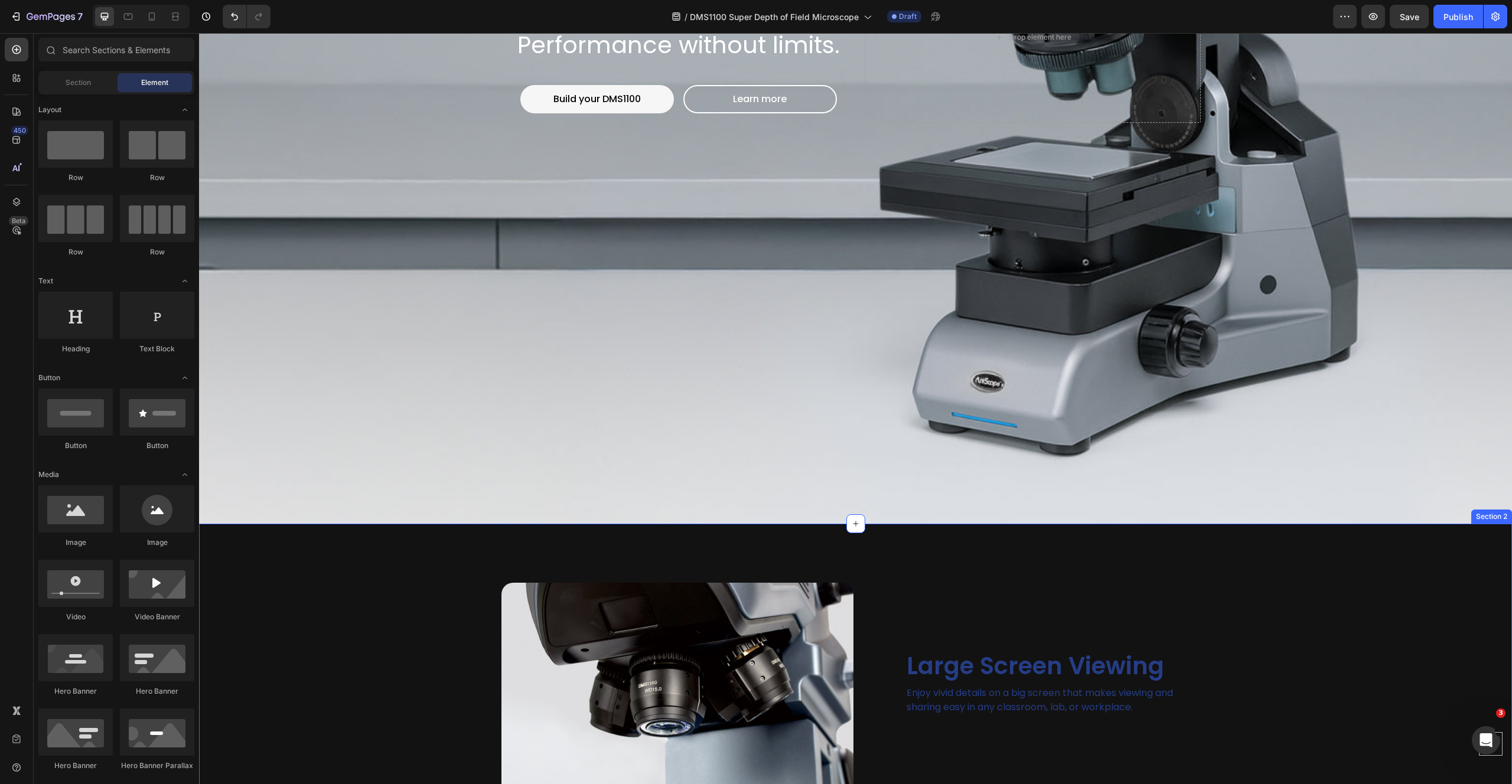
click at [352, 544] on div "Image Large Screen Viewing Heading Enjoy vivid details on a big screen that mak…" at bounding box center [855, 682] width 1313 height 315
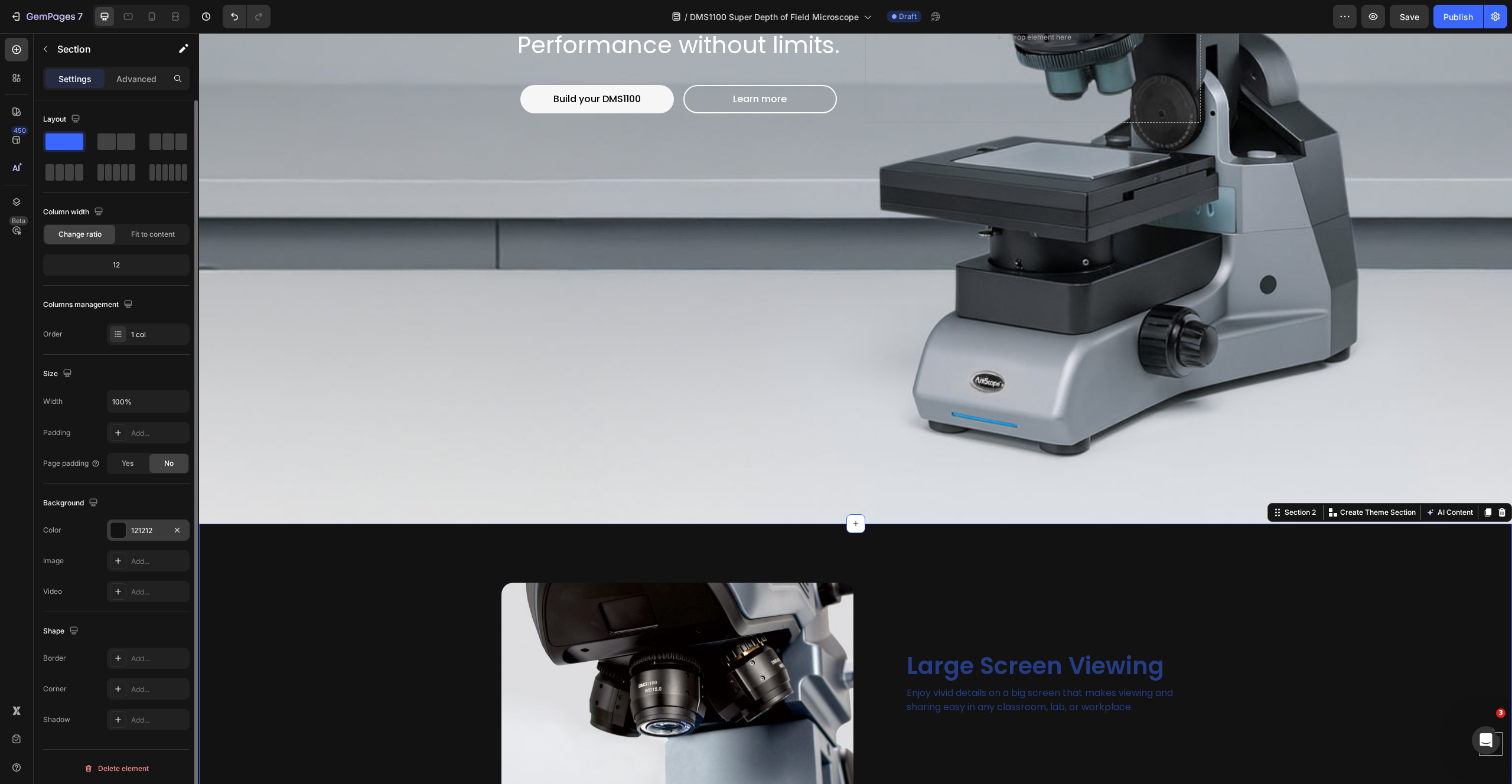
click at [146, 528] on div "121212" at bounding box center [148, 531] width 34 height 11
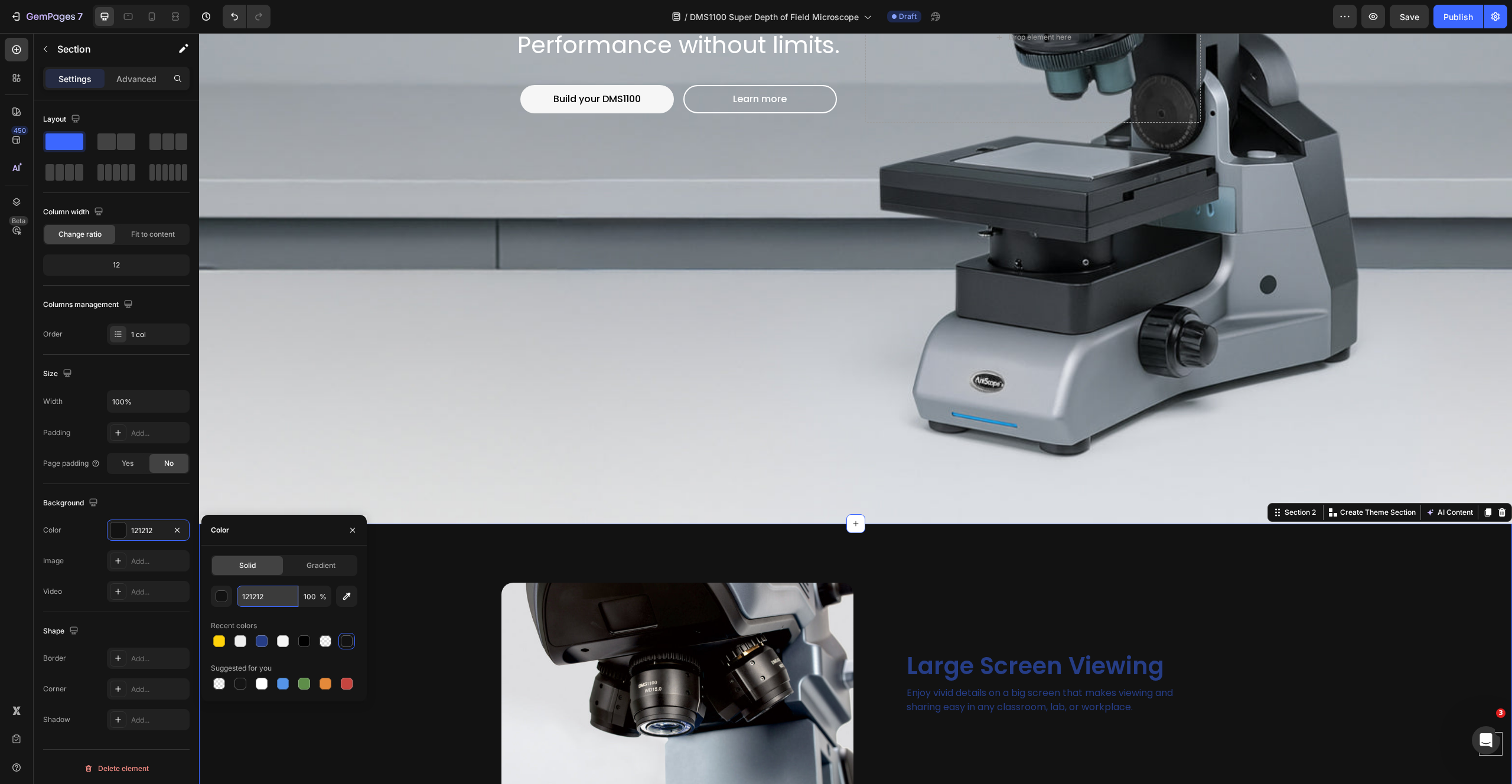
click at [277, 596] on input "121212" at bounding box center [268, 596] width 62 height 21
paste input "#686f76"
type input "#686f76"
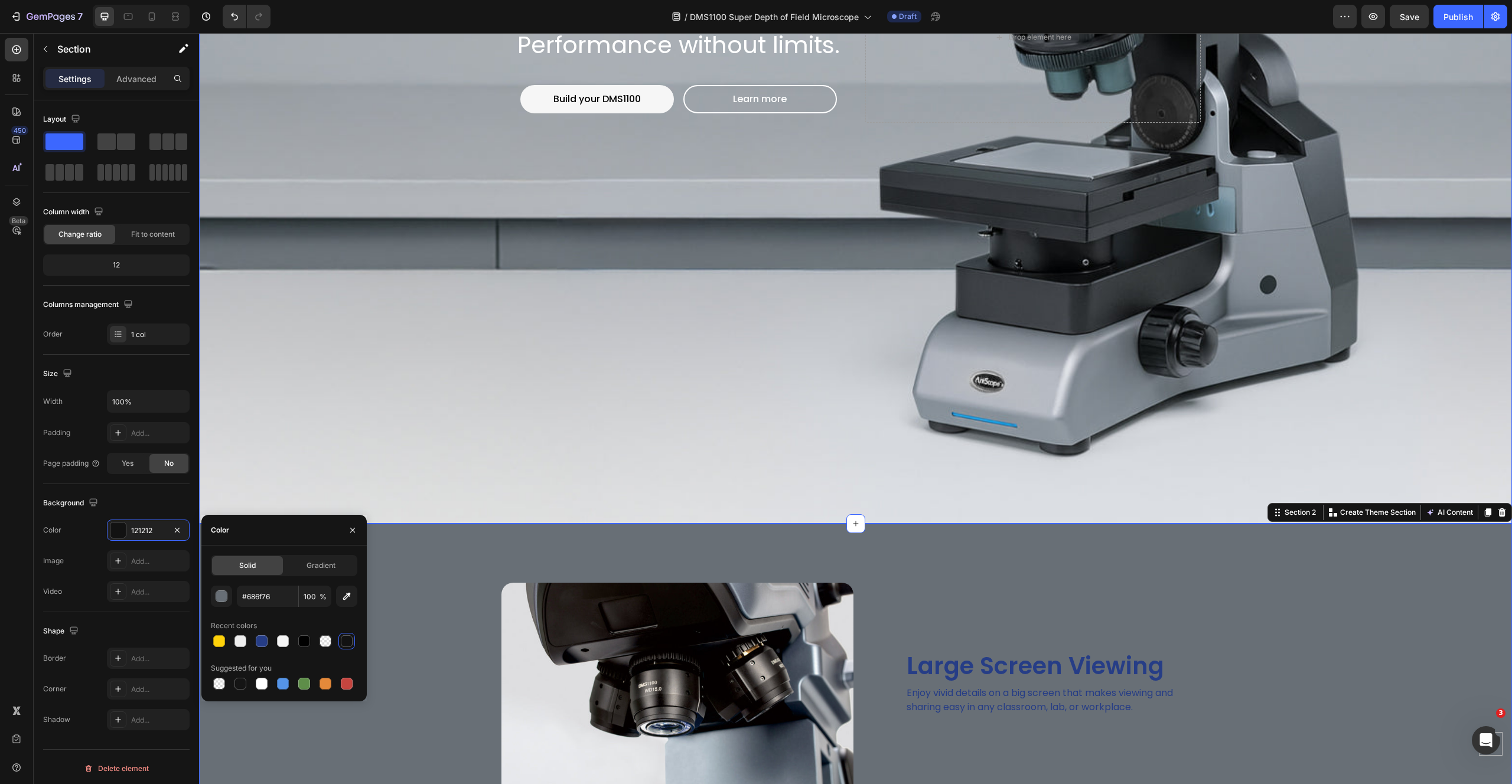
click at [366, 406] on div "Background Image" at bounding box center [855, 37] width 1313 height 972
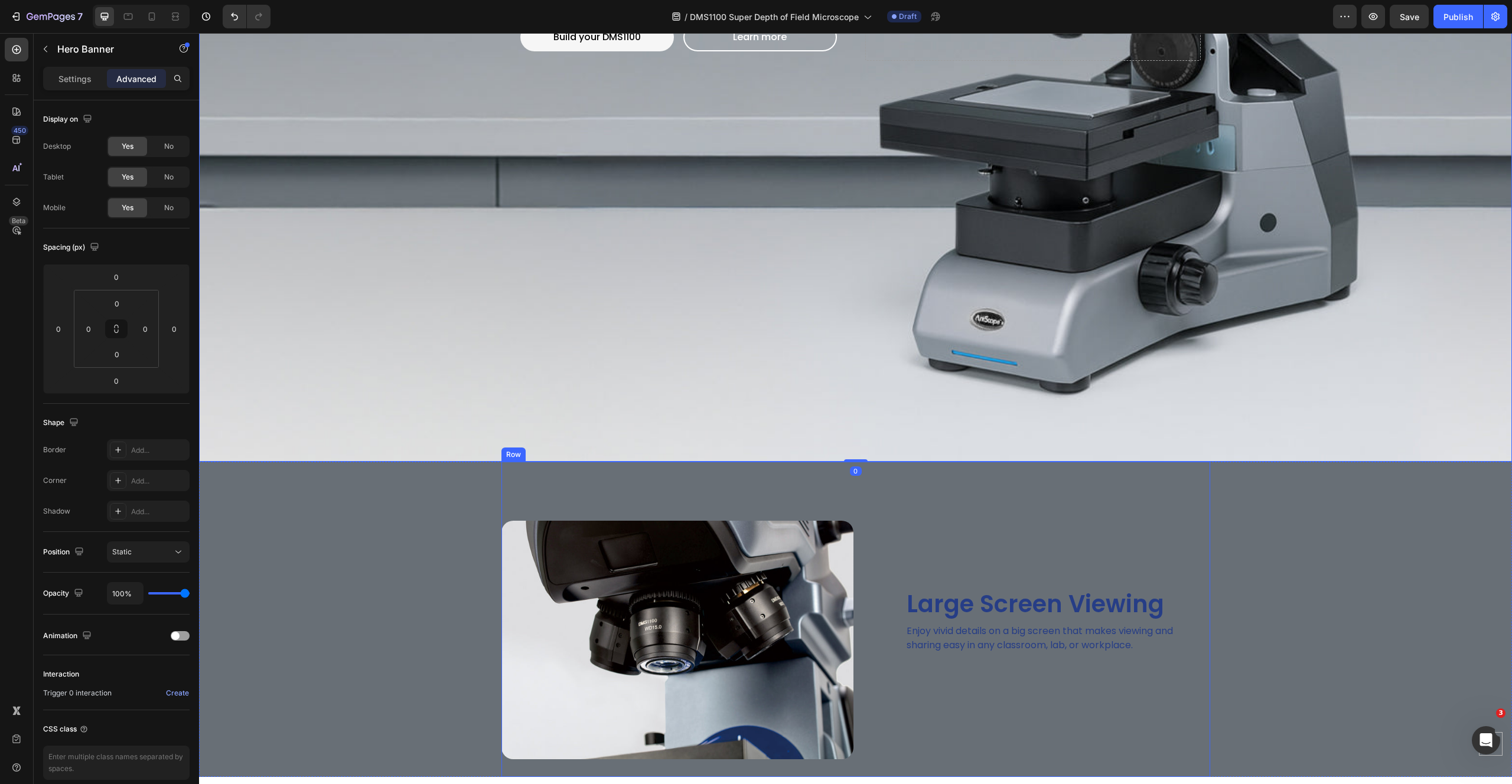
scroll to position [631, 0]
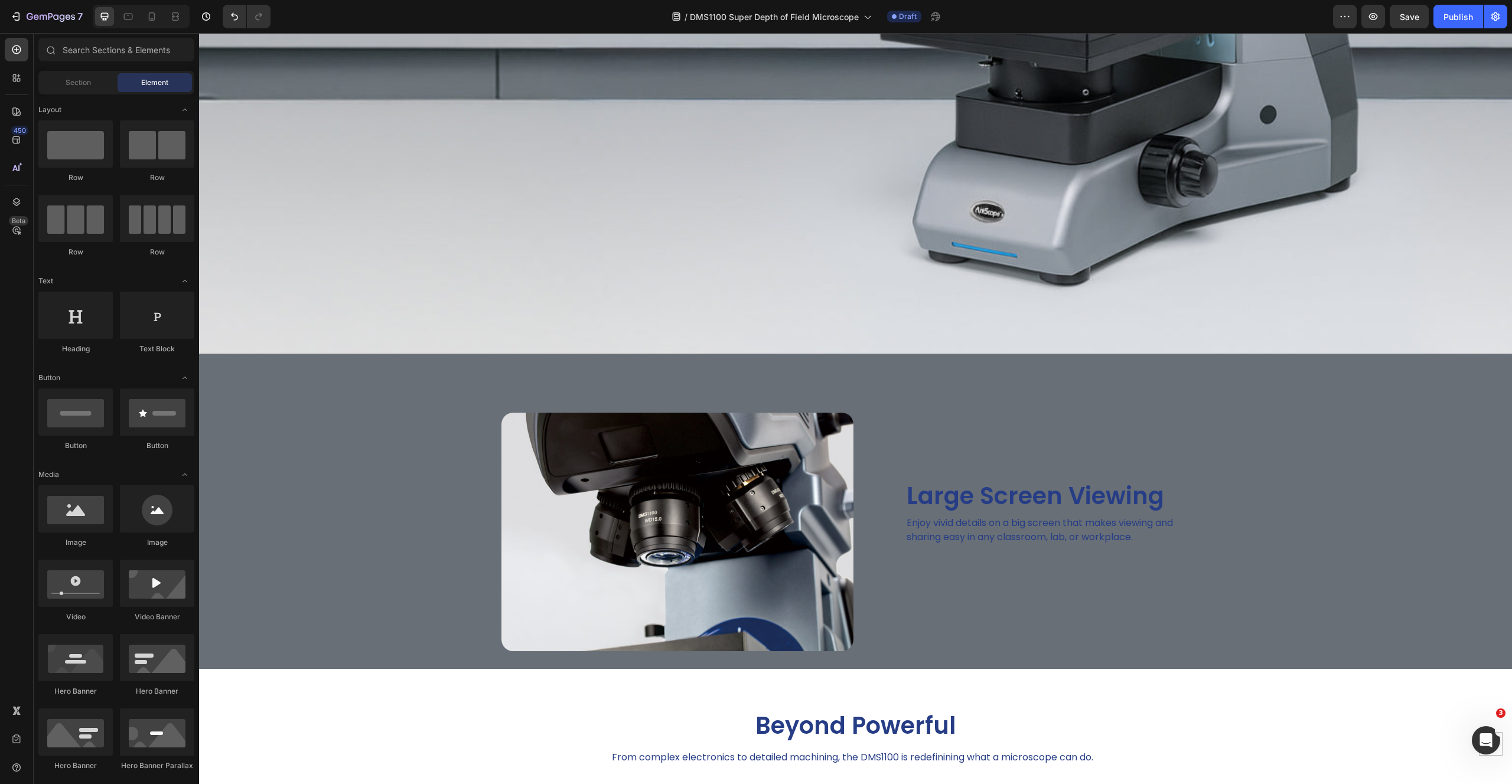
scroll to position [678, 0]
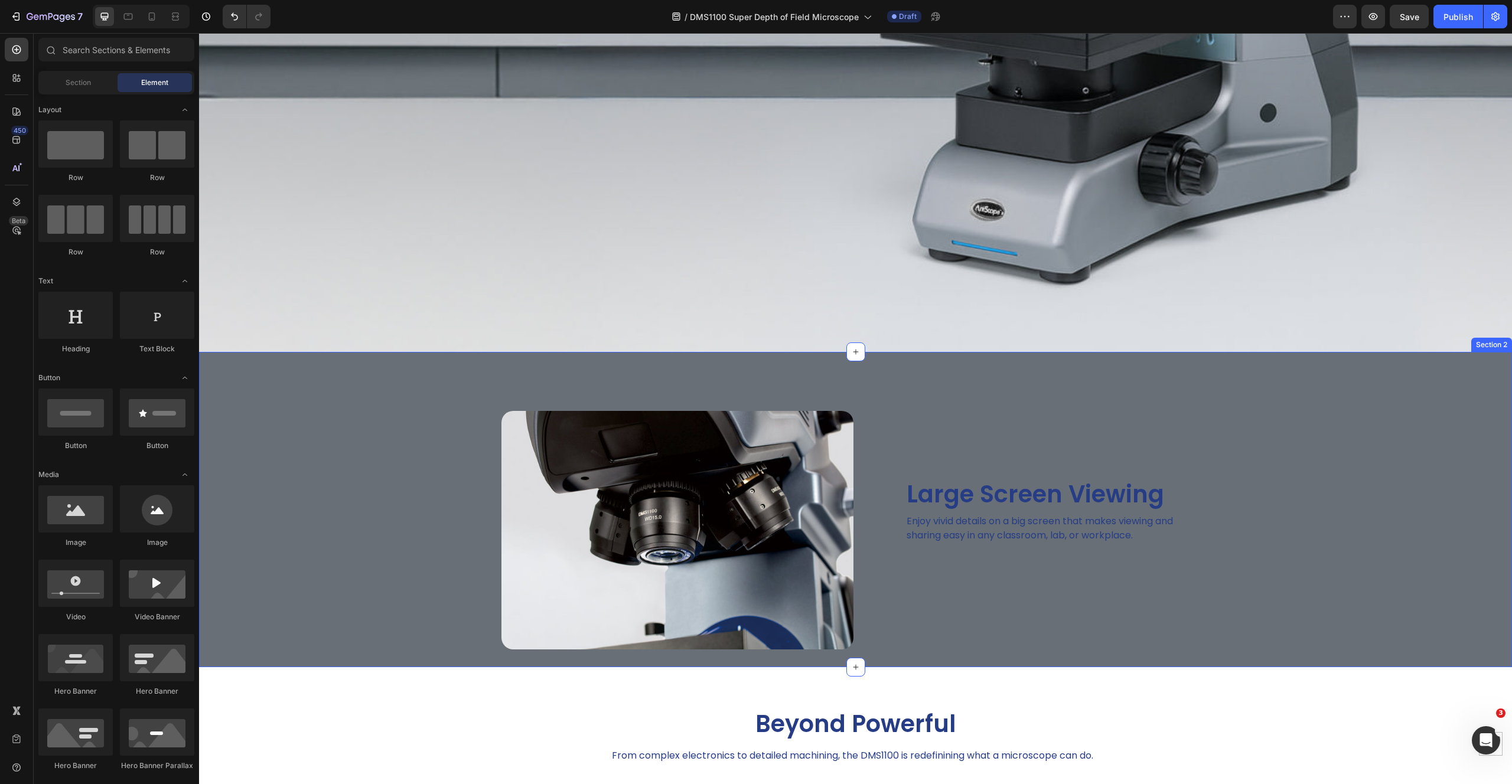
click at [265, 407] on div "Image Large Screen Viewing Heading Enjoy vivid details on a big screen that mak…" at bounding box center [855, 510] width 1313 height 315
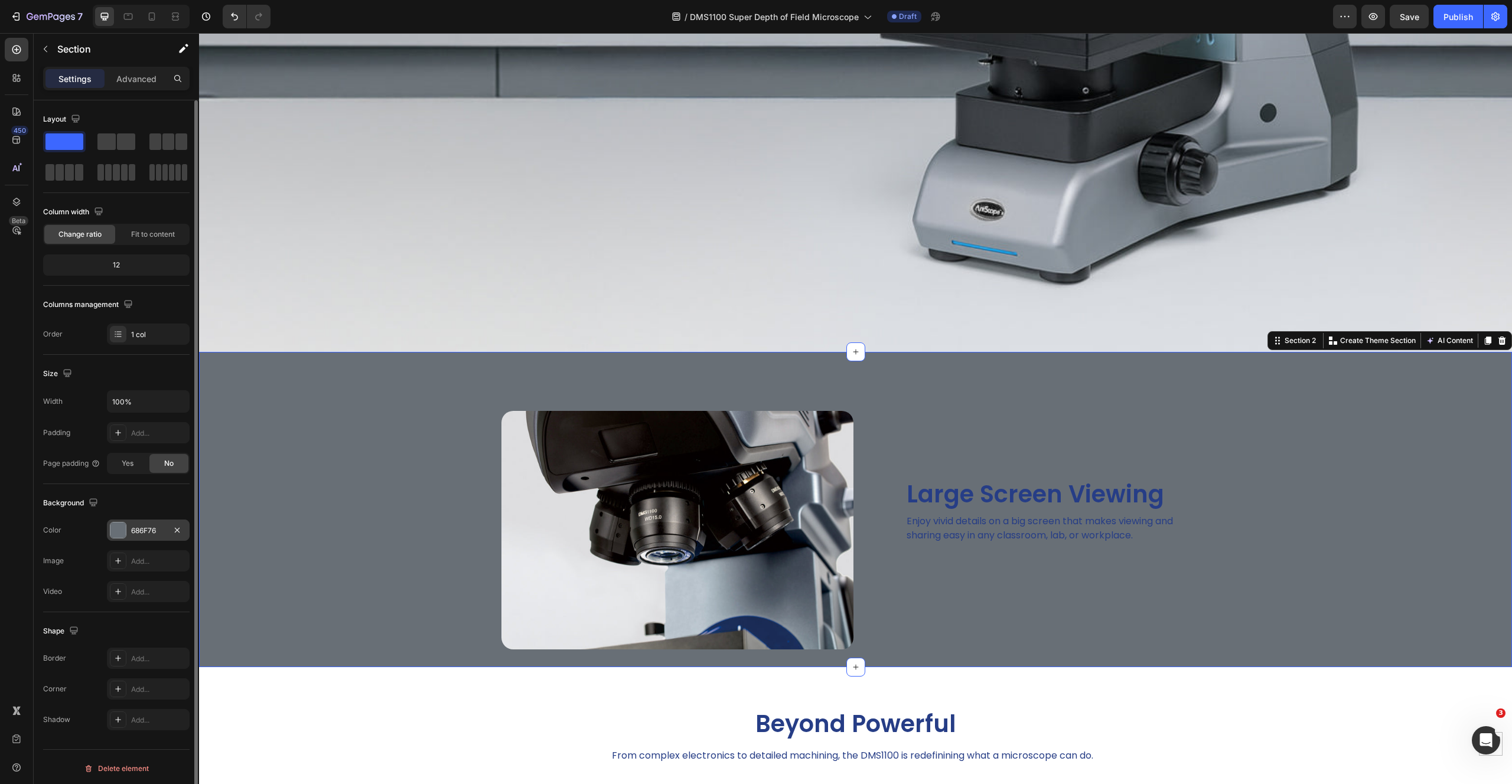
click at [146, 533] on div "686F76" at bounding box center [148, 531] width 34 height 11
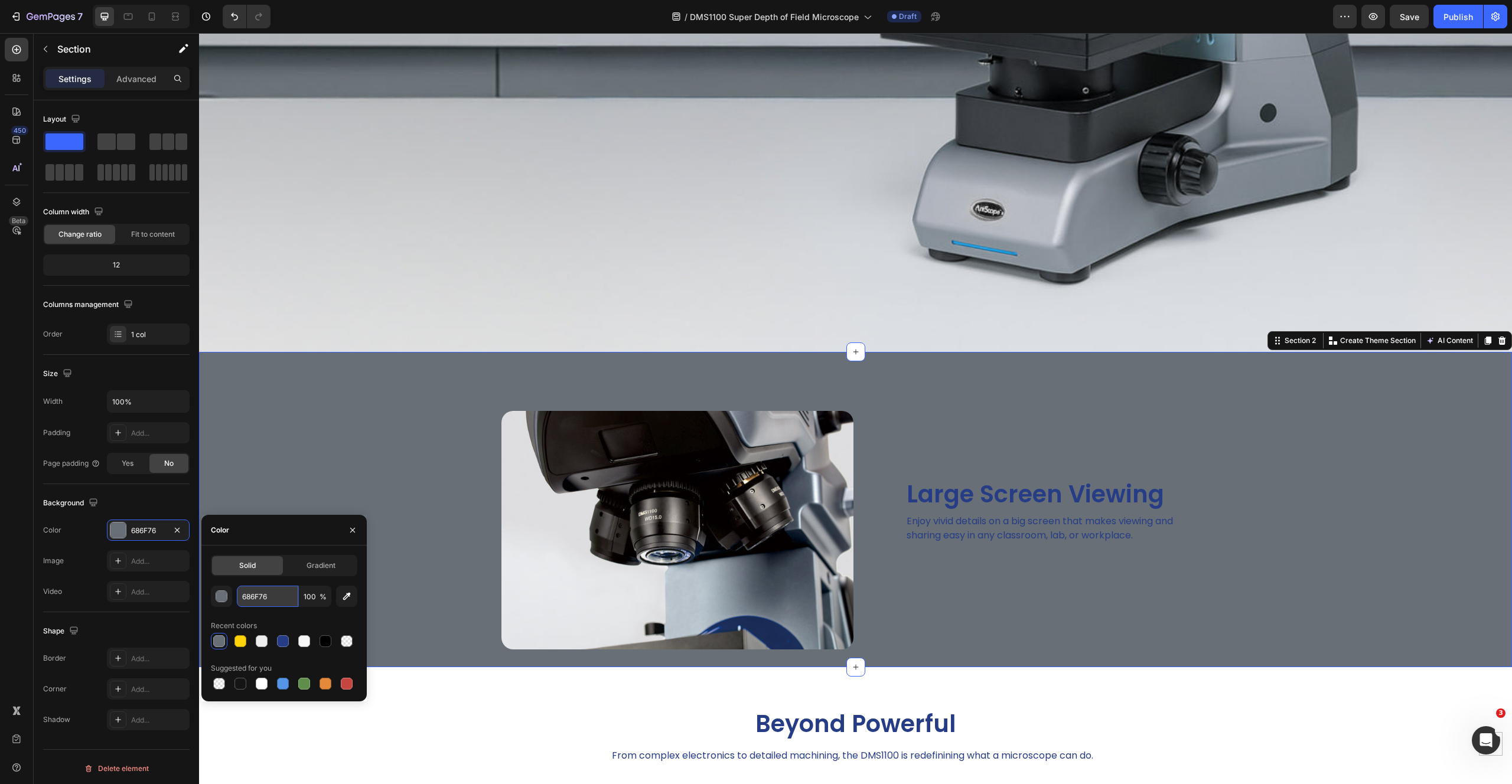
click at [272, 601] on input "686F76" at bounding box center [268, 596] width 62 height 21
paste input "#a1a7ab"
type input "#a1a7ab"
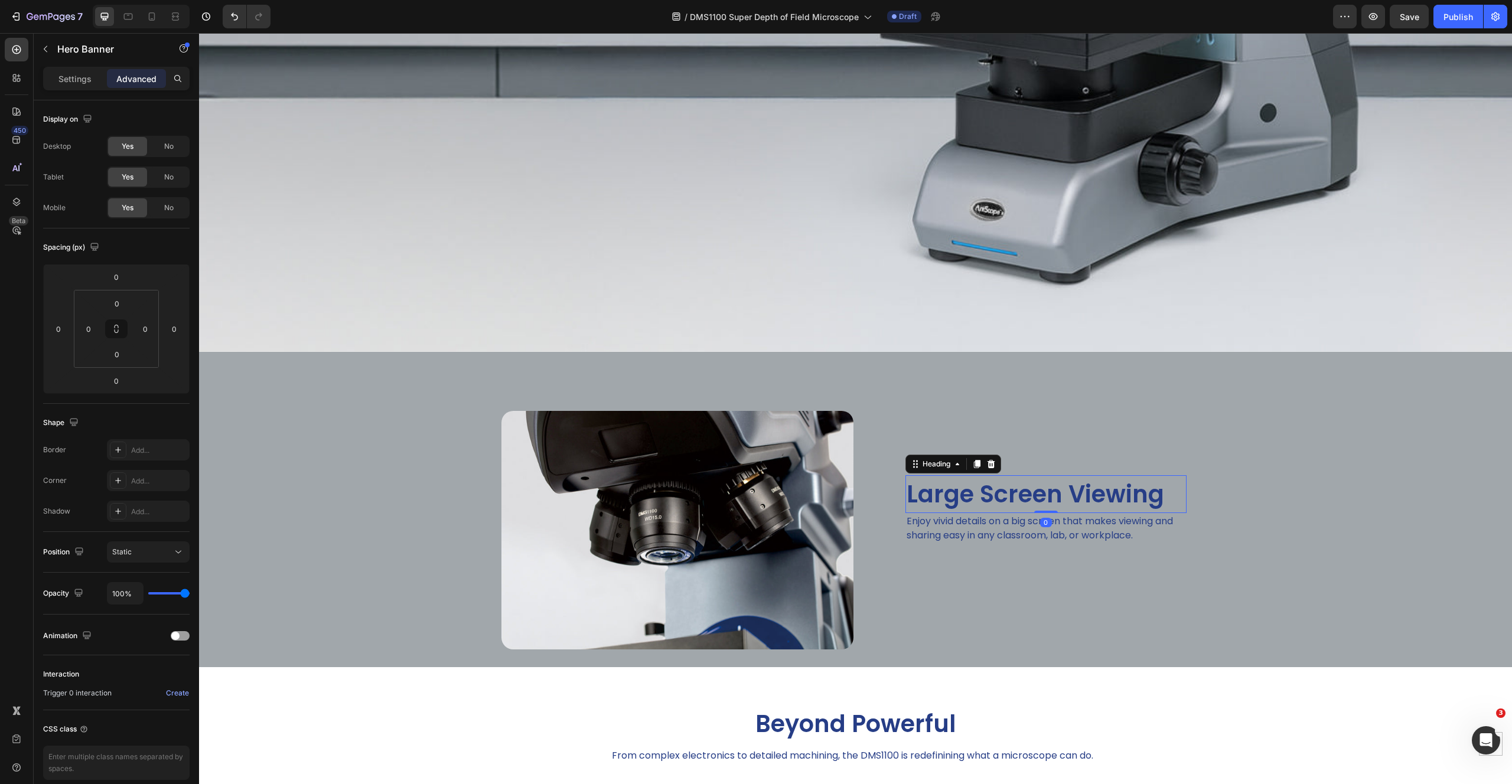
click at [979, 483] on h2 "Large Screen Viewing" at bounding box center [1046, 494] width 281 height 38
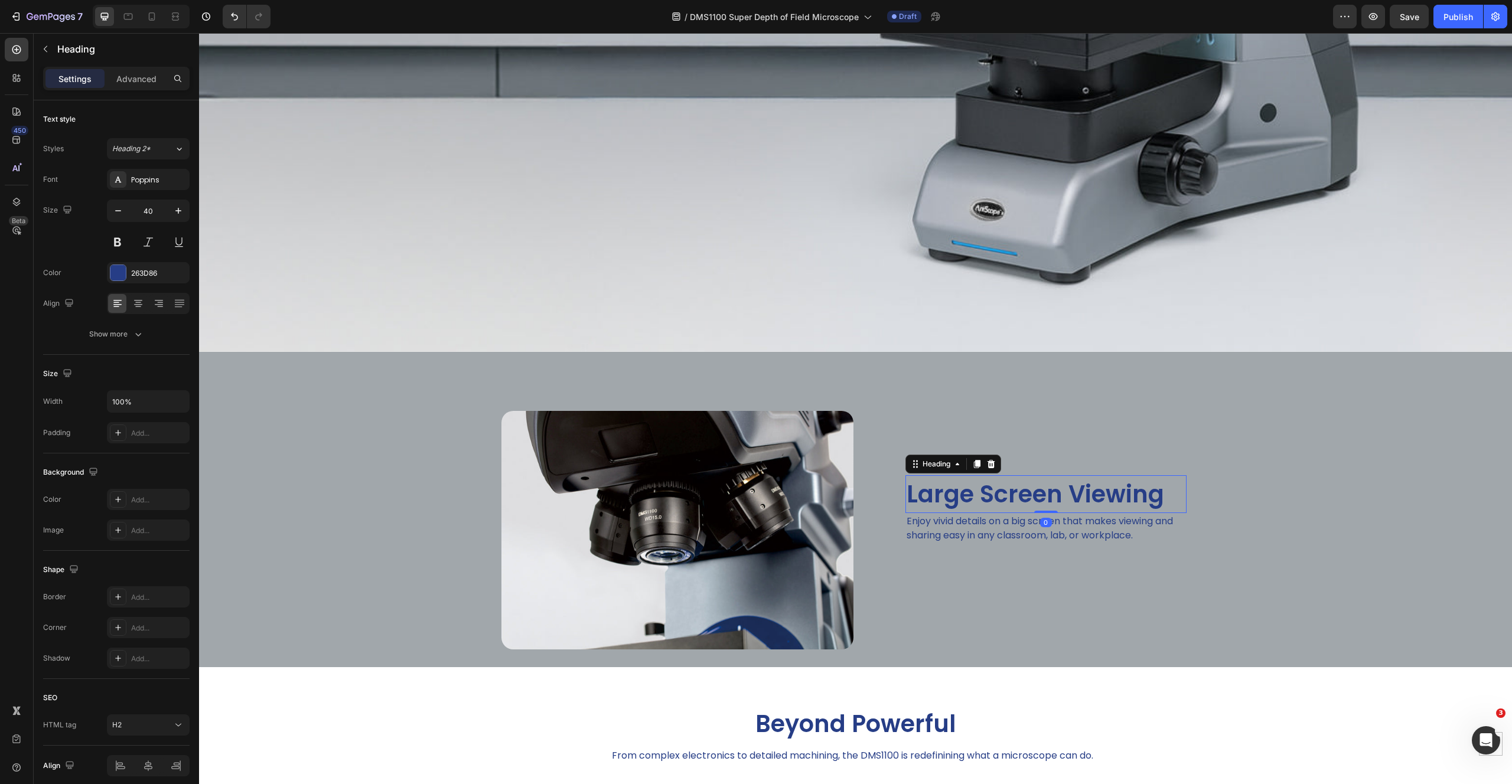
click at [979, 483] on h2 "Large Screen Viewing" at bounding box center [1046, 494] width 281 height 38
click at [979, 483] on p "Large Screen Viewing" at bounding box center [1046, 494] width 278 height 35
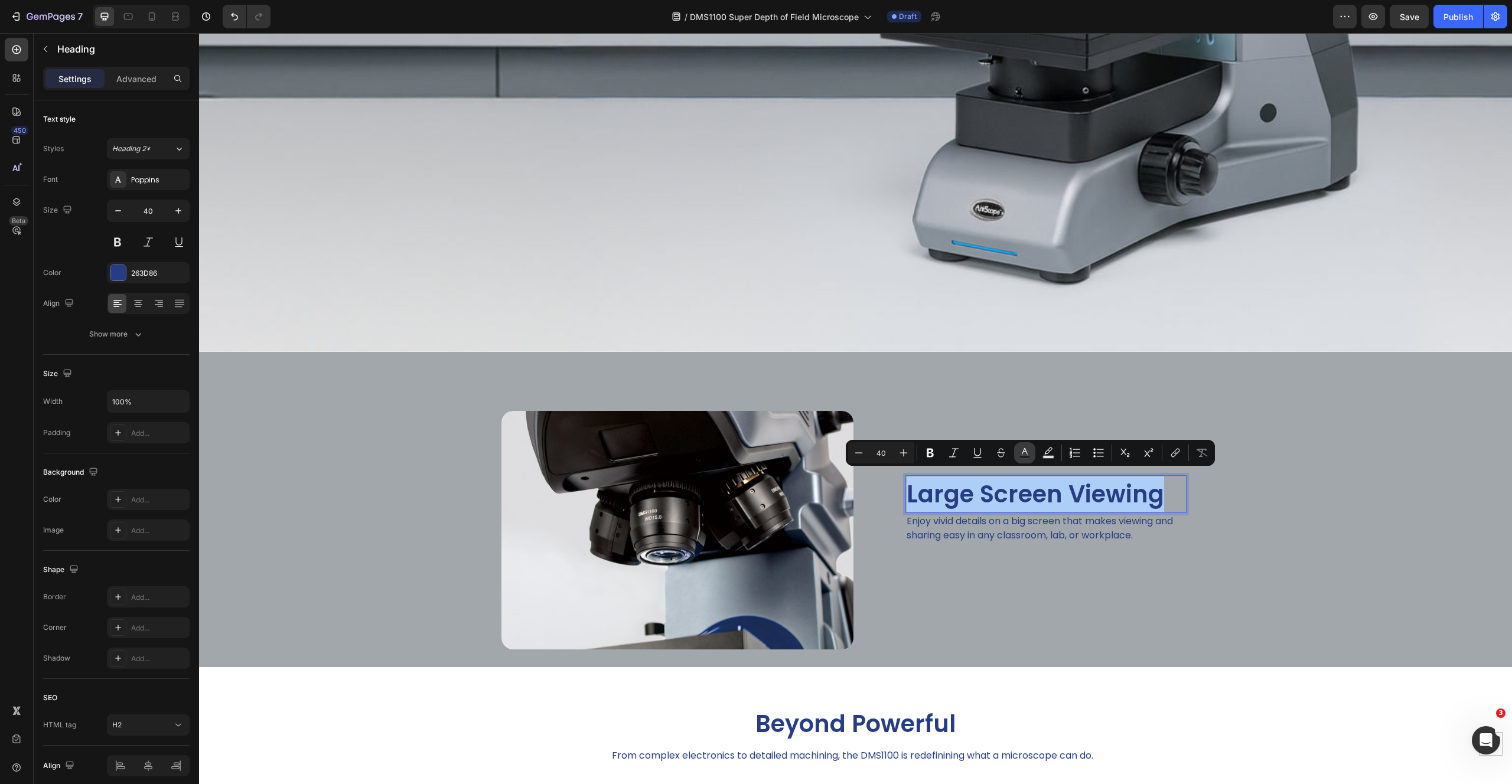
click at [1023, 454] on icon "Editor contextual toolbar" at bounding box center [1025, 453] width 12 height 12
type input "263D86"
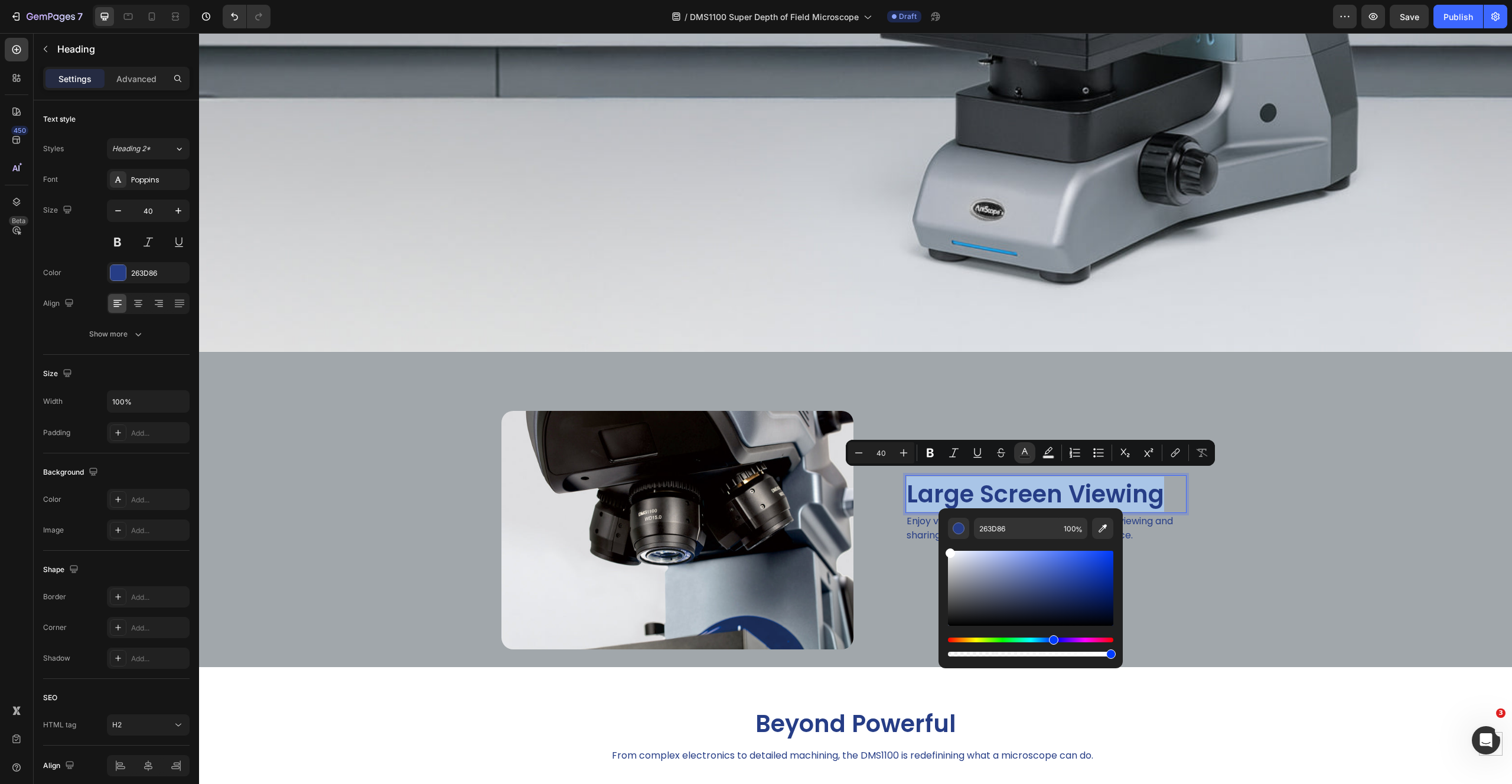
type input "FFFFFF"
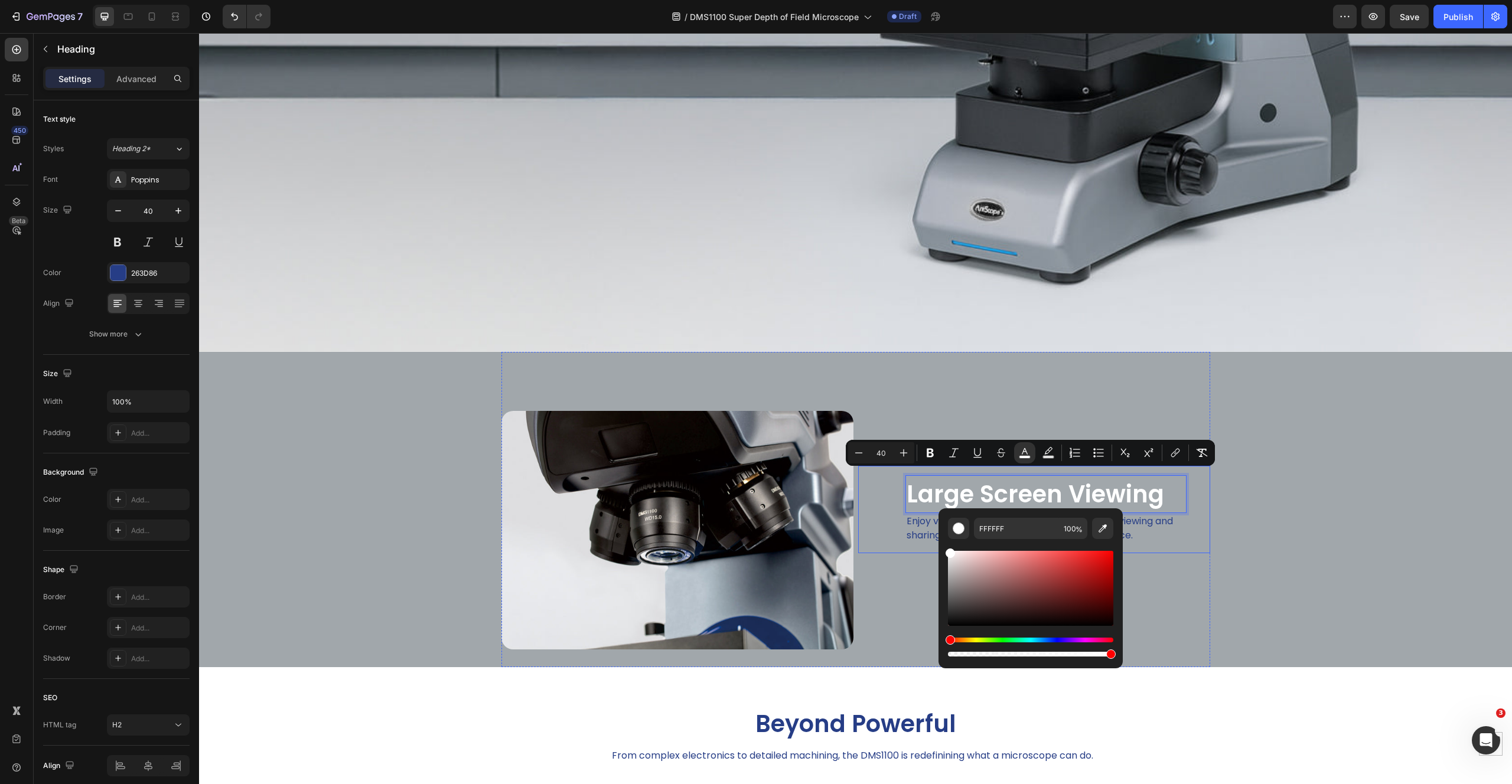
drag, startPoint x: 1167, startPoint y: 586, endPoint x: 879, endPoint y: 500, distance: 300.6
click at [1394, 546] on div "Image Large Screen Viewing Heading 0 Enjoy vivid details on a big screen that m…" at bounding box center [855, 510] width 1313 height 315
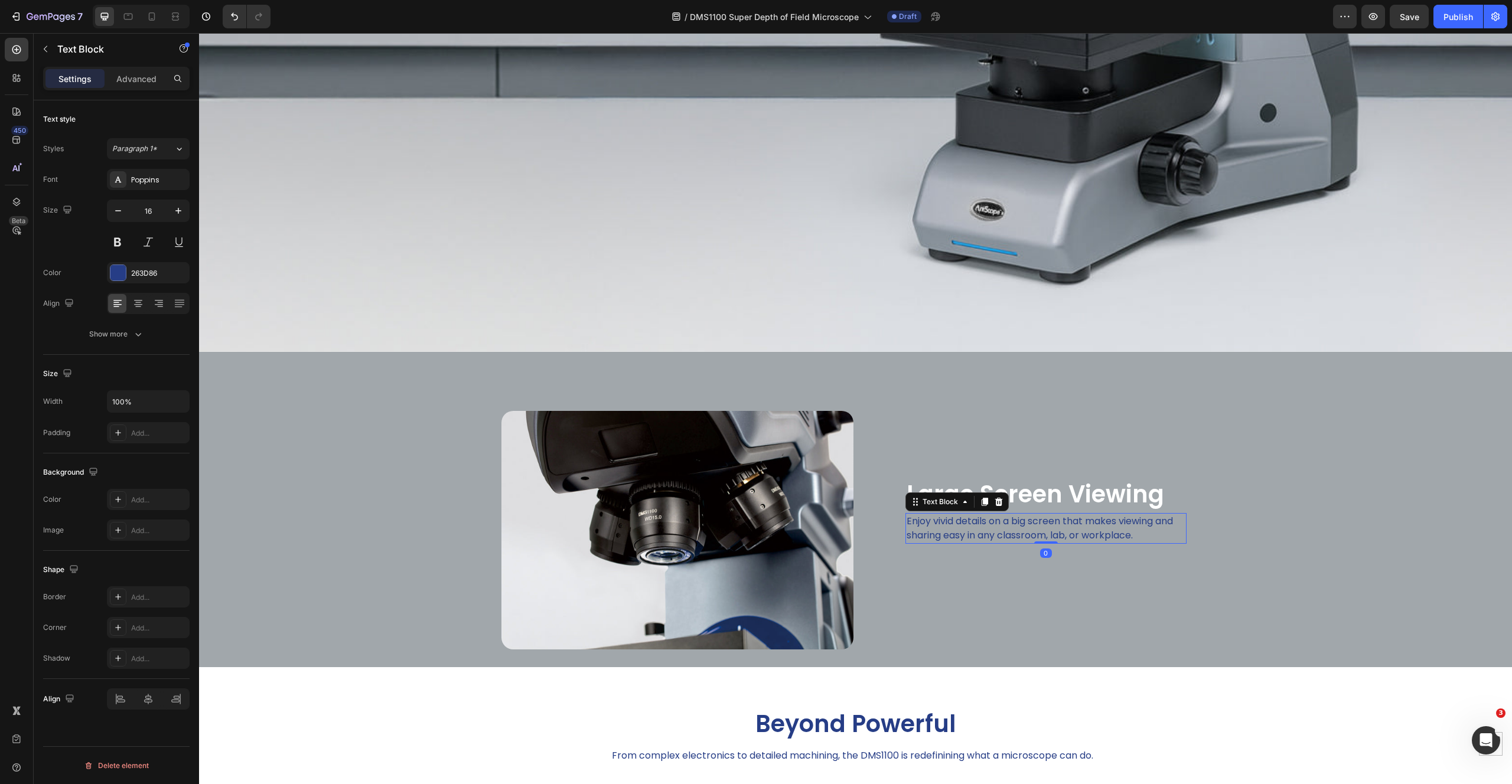
click at [1025, 531] on p "Enjoy vivid details on a big screen that makes viewing and sharing easy in any …" at bounding box center [1046, 528] width 278 height 28
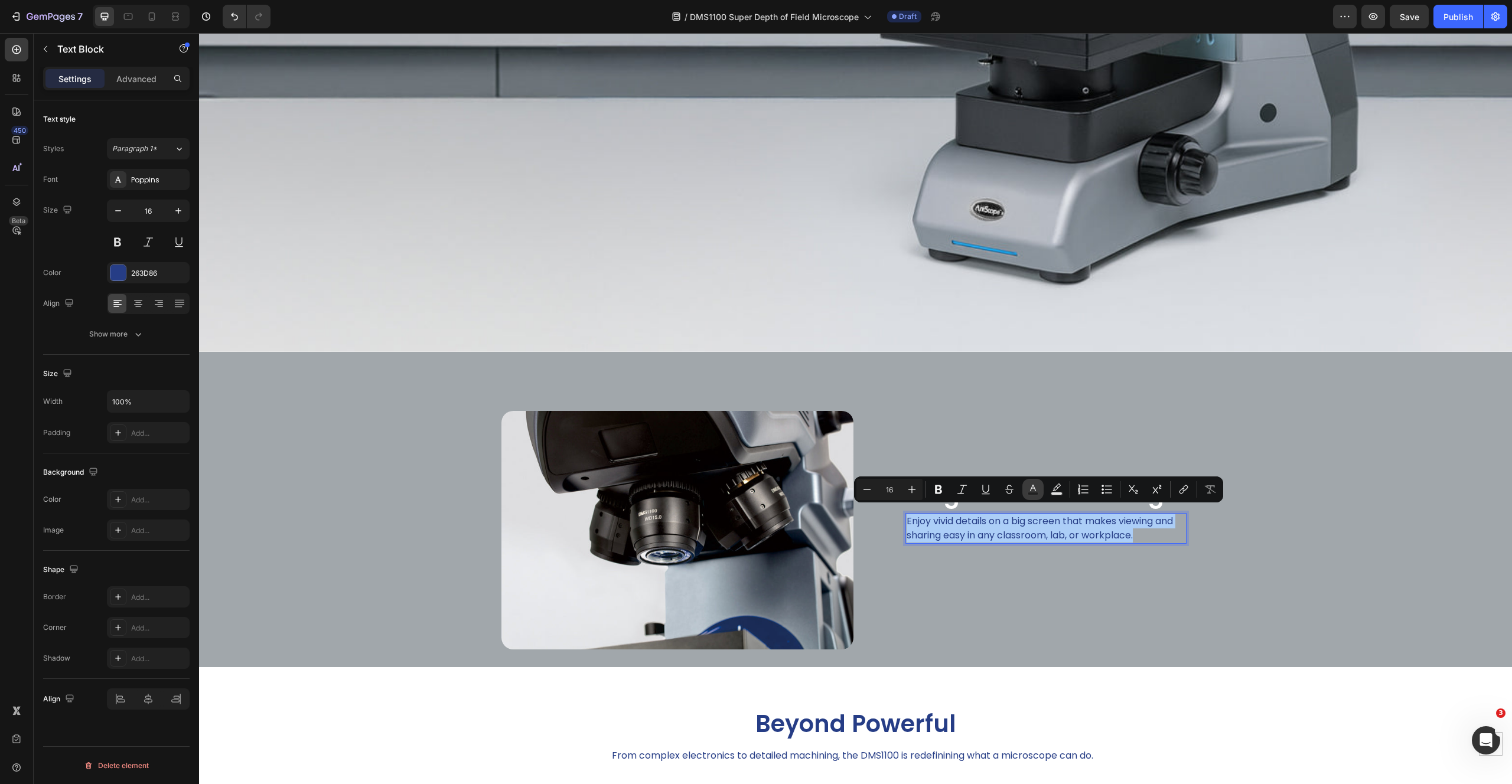
click at [1033, 487] on icon "Editor contextual toolbar" at bounding box center [1033, 489] width 12 height 12
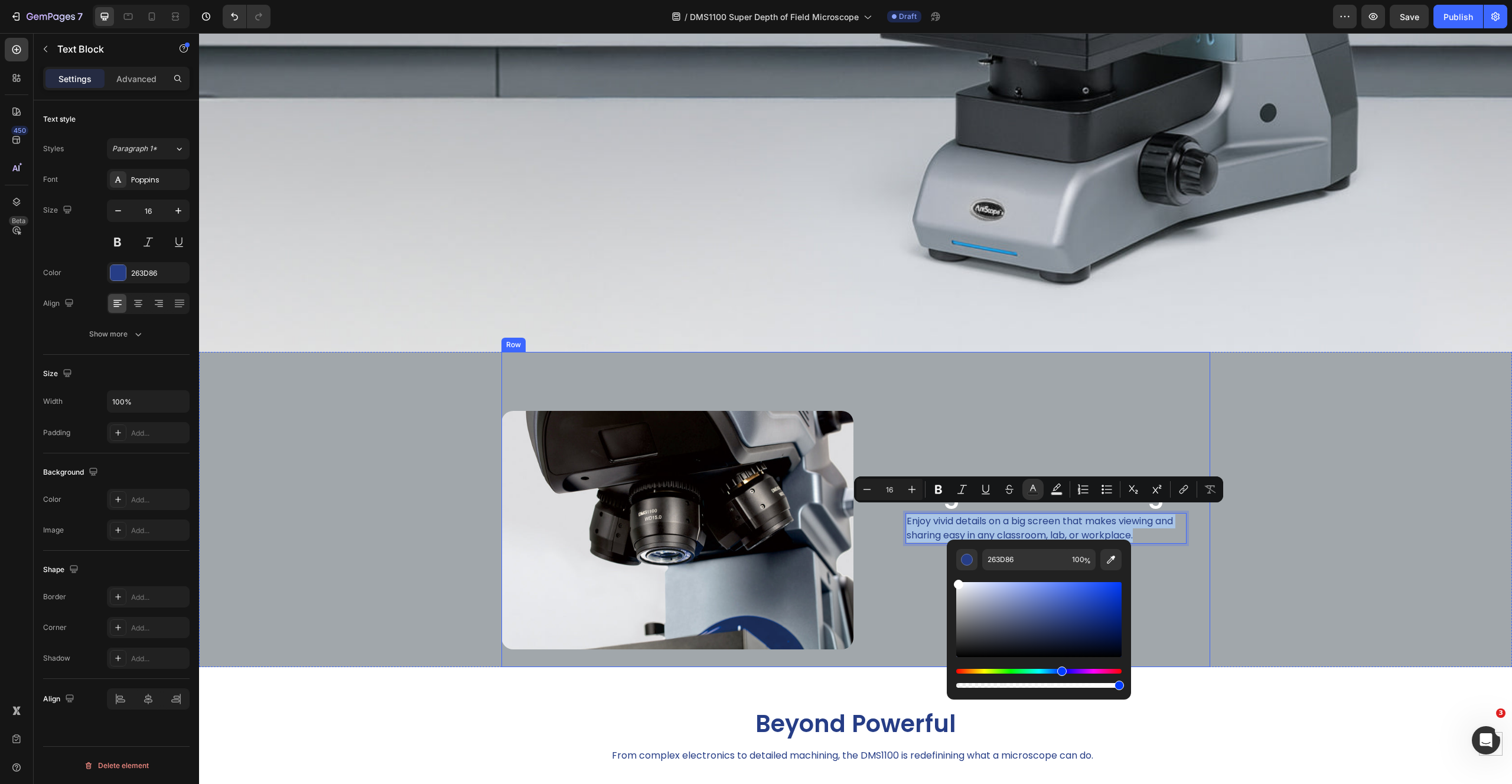
type input "FFFFFF"
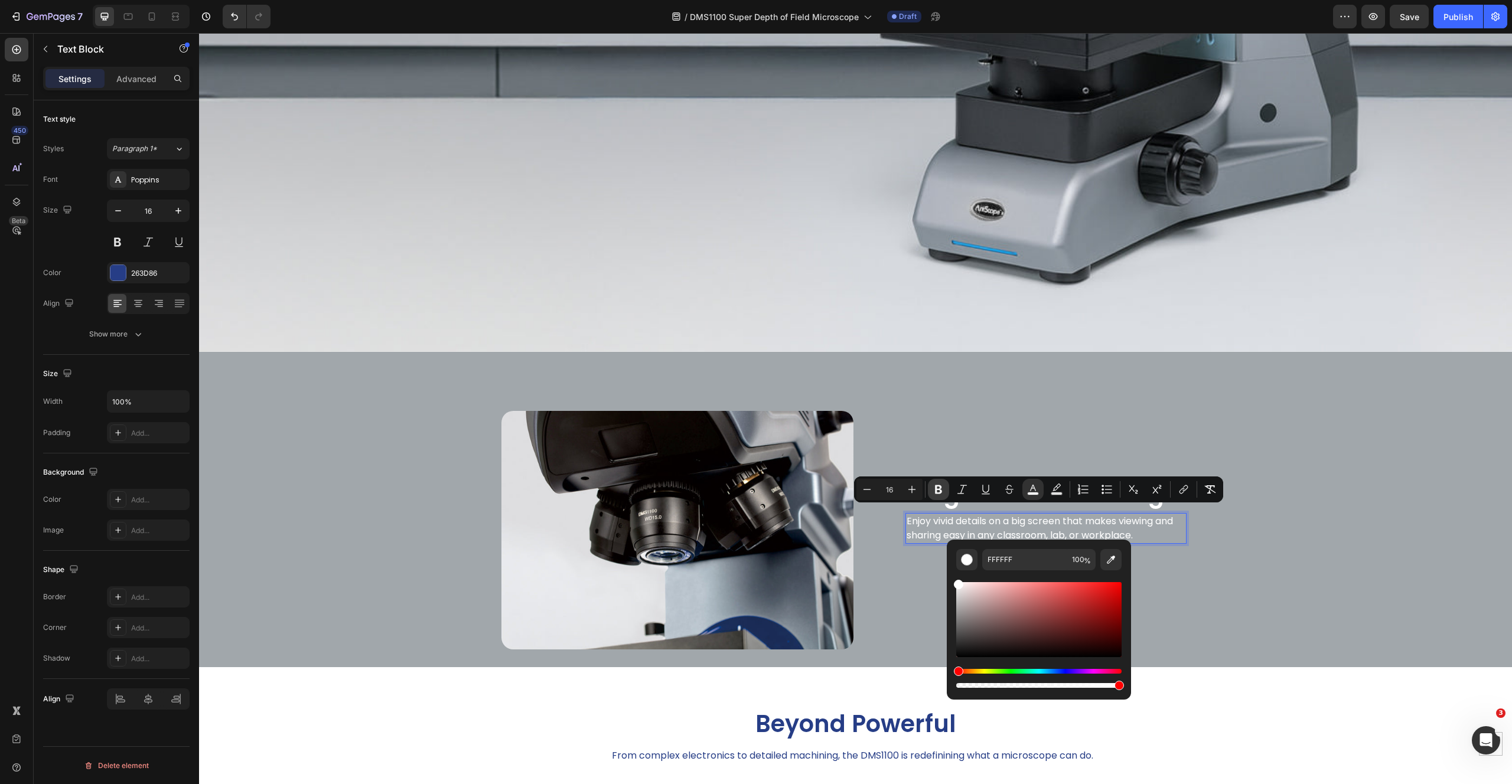
drag, startPoint x: 983, startPoint y: 606, endPoint x: 933, endPoint y: 488, distance: 128.2
click at [884, 483] on div "Minus 16 Plus Bold Italic Underline Strikethrough color Text Background Color N…" at bounding box center [1038, 490] width 369 height 26
click at [1423, 573] on div "Image ⁠⁠⁠⁠⁠⁠⁠ Large Screen Viewing Heading Enjoy vivid details on a big screen …" at bounding box center [855, 510] width 1313 height 315
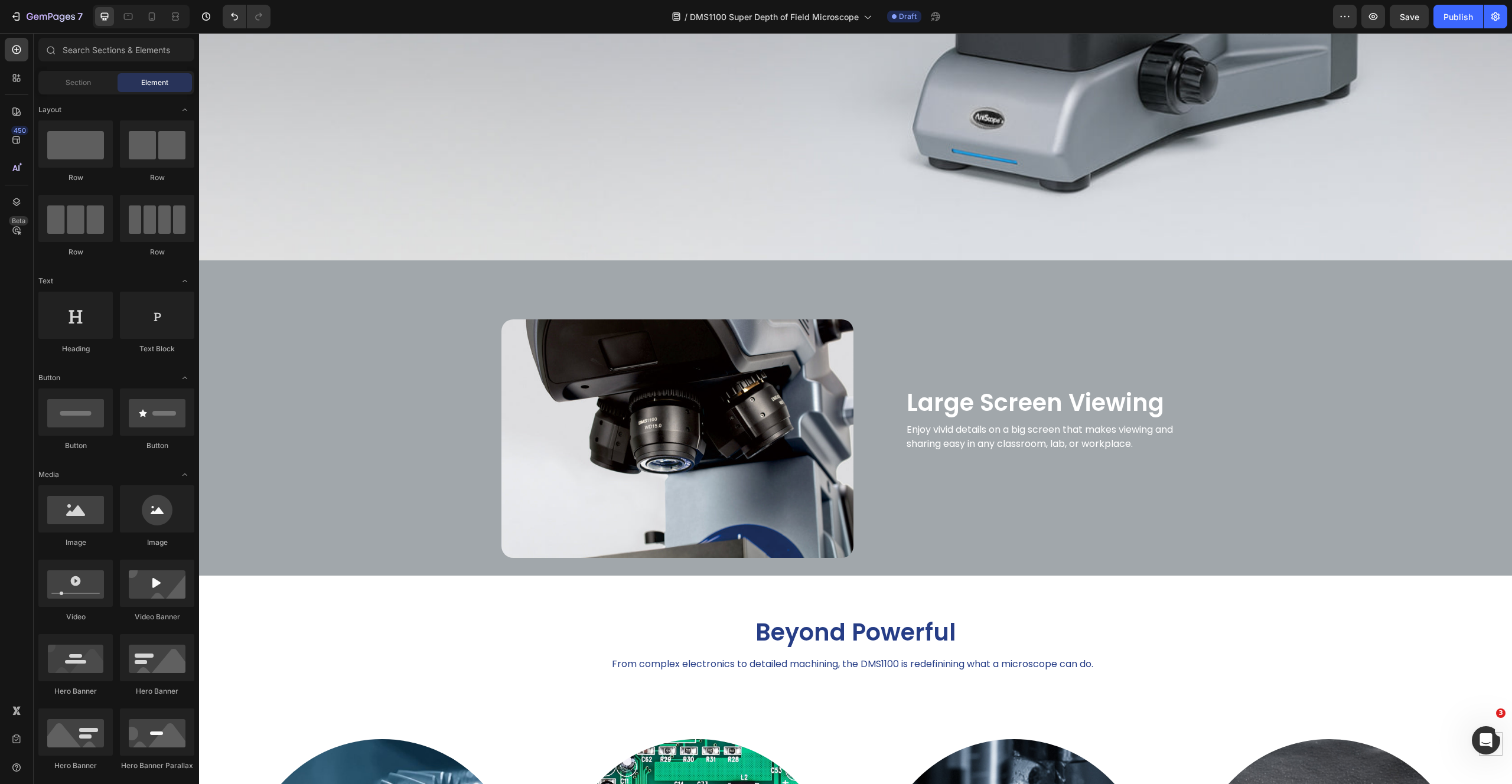
scroll to position [735, 0]
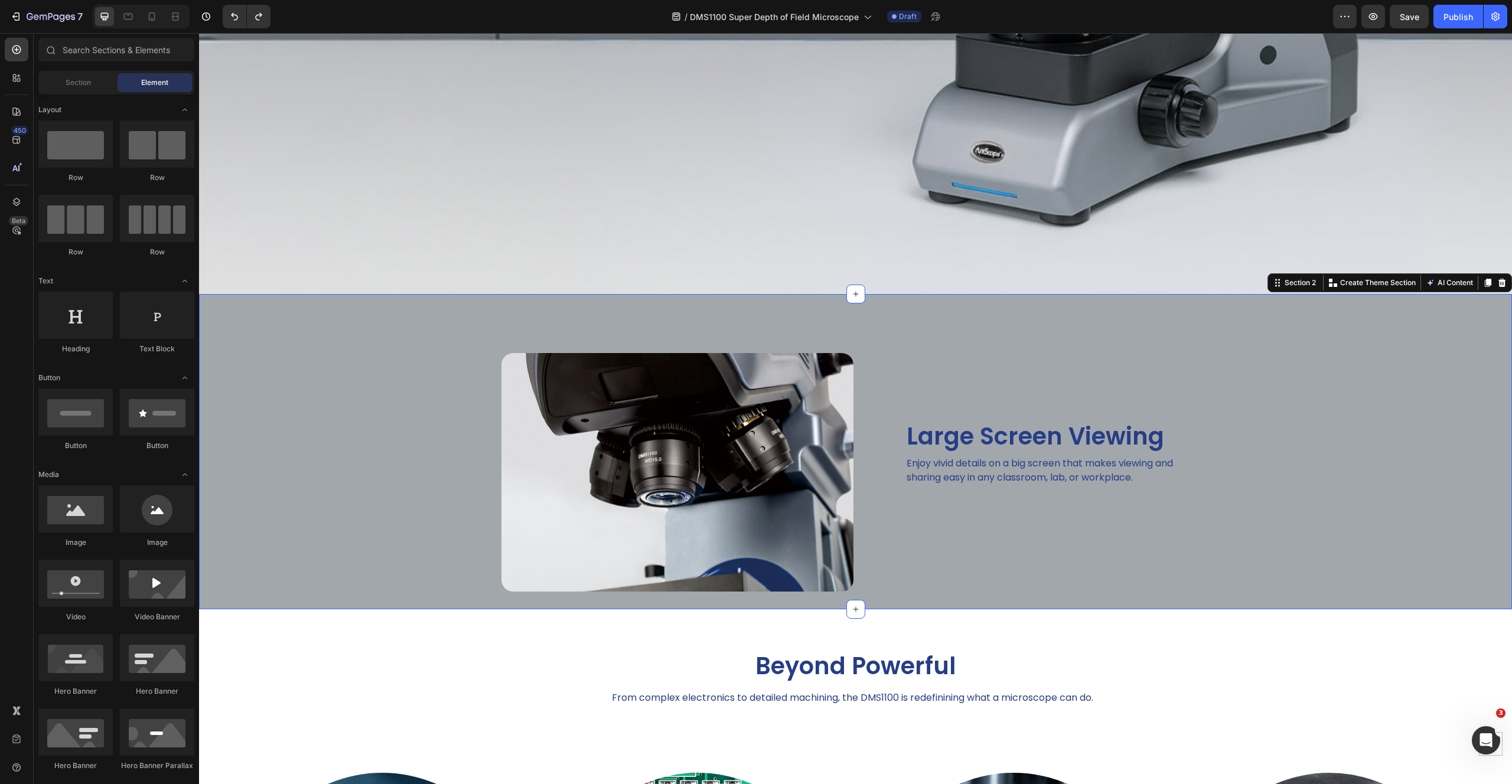
click at [336, 300] on div "Image Large Screen Viewing Heading Enjoy vivid details on a big screen that mak…" at bounding box center [855, 452] width 1313 height 315
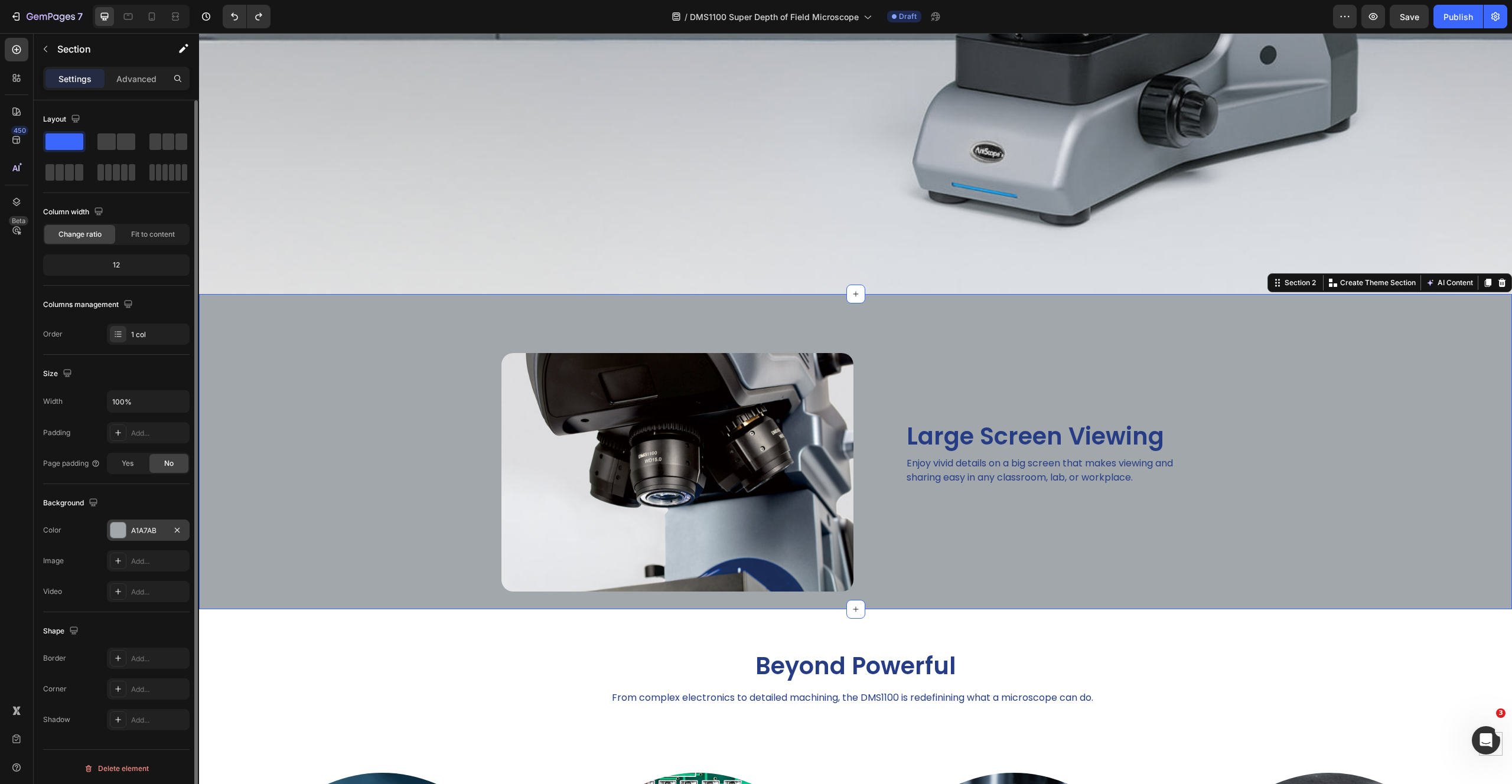
click at [120, 527] on div at bounding box center [118, 530] width 15 height 15
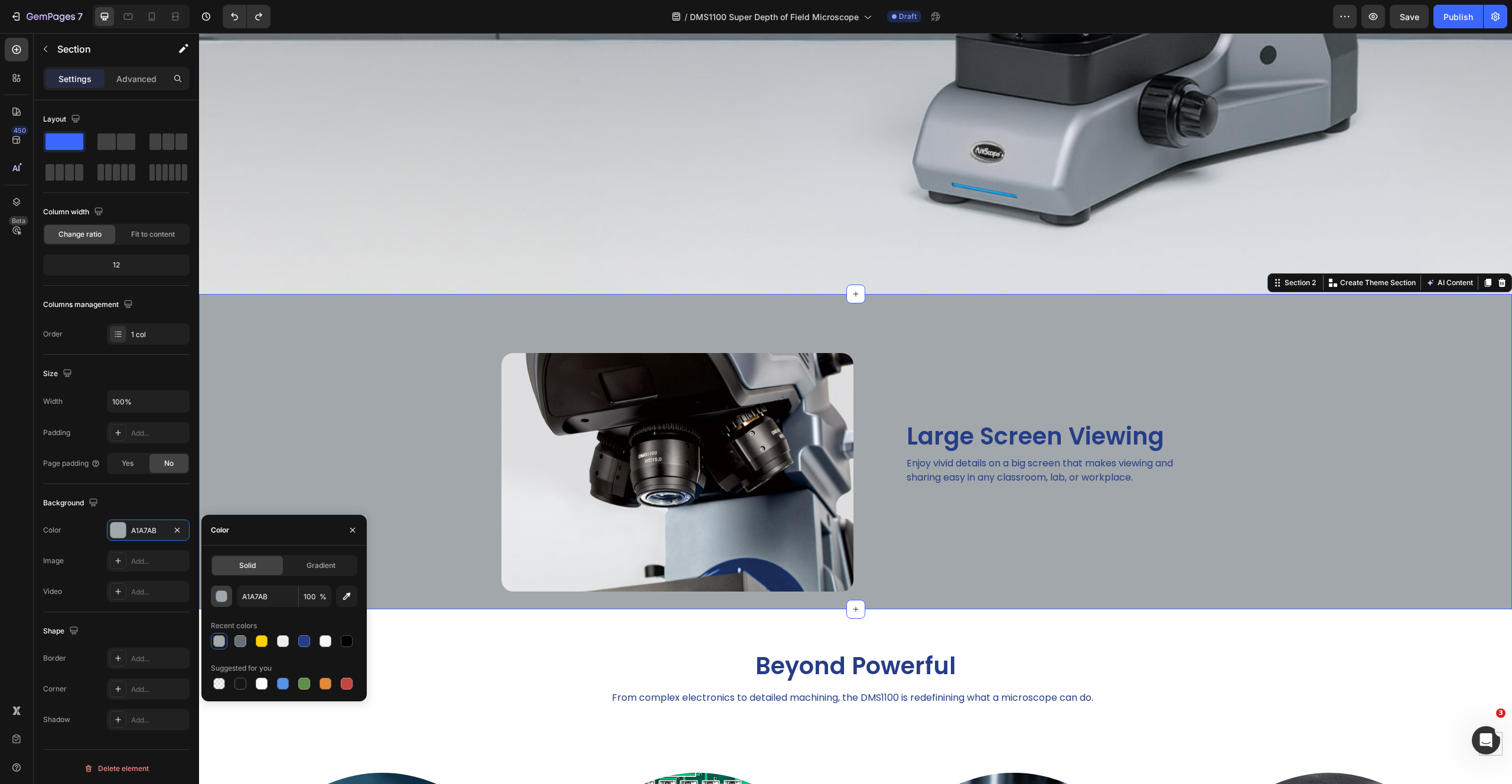
click at [225, 595] on div "button" at bounding box center [222, 597] width 12 height 12
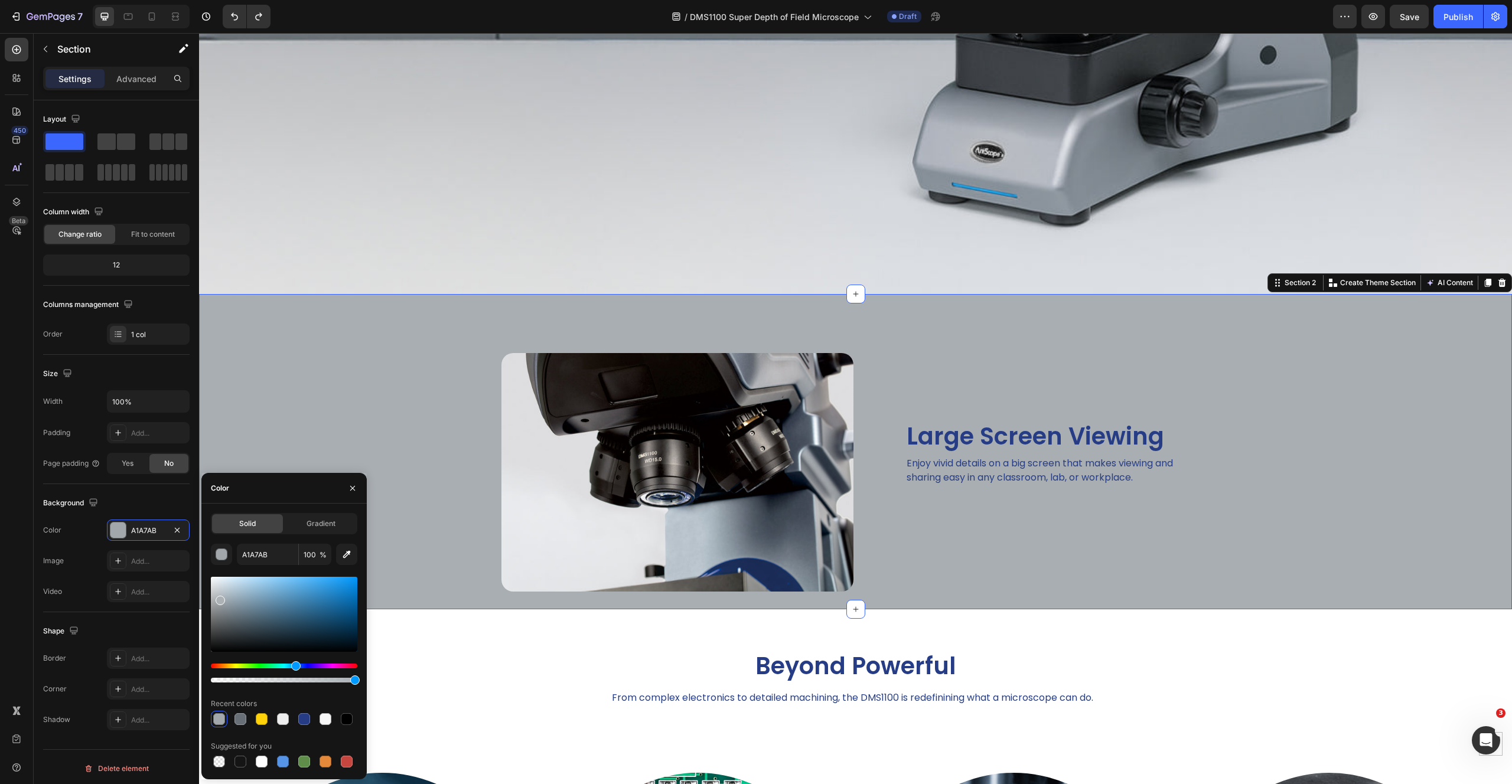
drag, startPoint x: 223, startPoint y: 602, endPoint x: 218, endPoint y: 597, distance: 7.1
click at [218, 597] on div at bounding box center [220, 600] width 9 height 9
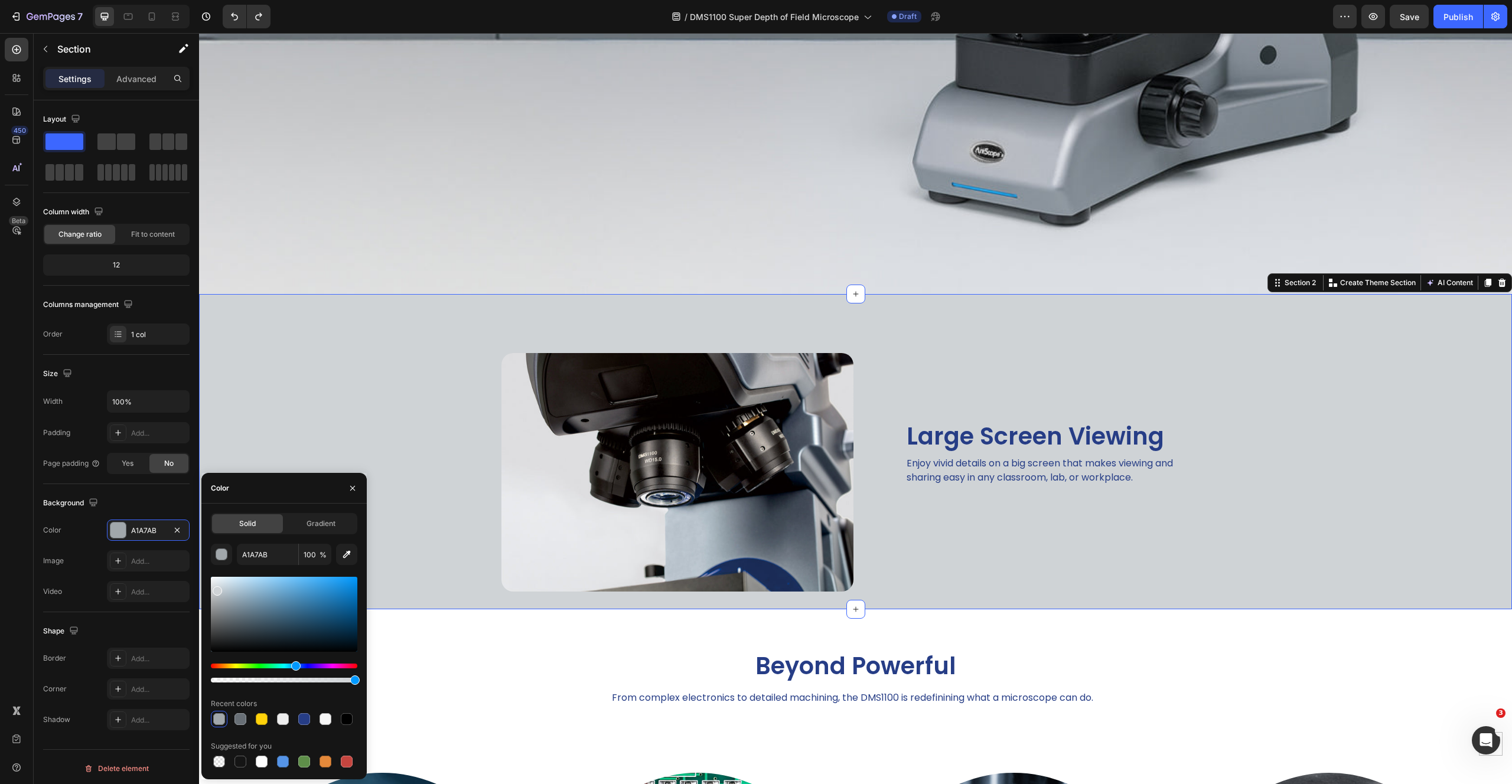
type input "CFD3D6"
